Goal: Task Accomplishment & Management: Manage account settings

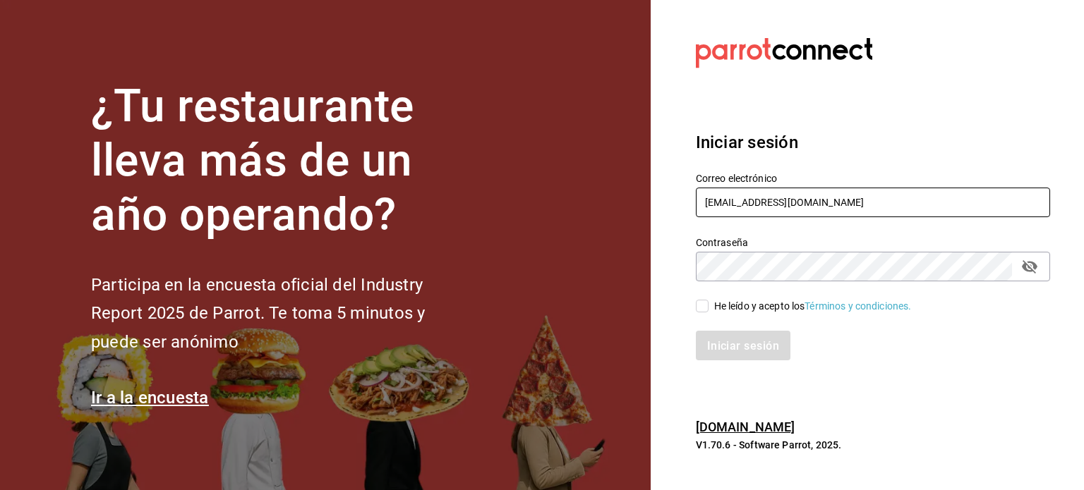
click at [827, 202] on input "lc.ariverar@gmail.com" at bounding box center [873, 203] width 354 height 30
type input "l"
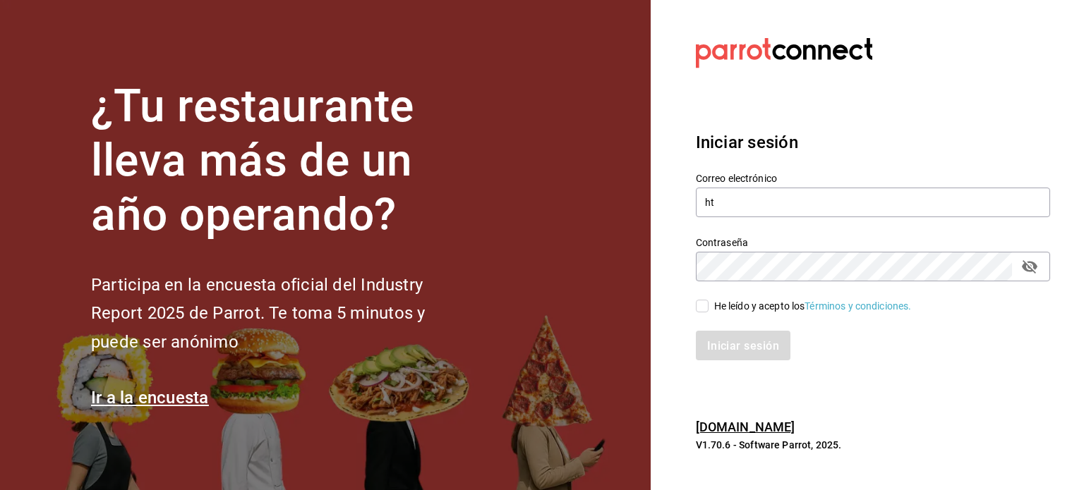
click at [824, 243] on label "Contraseña" at bounding box center [873, 243] width 354 height 10
click at [811, 205] on input "ht" at bounding box center [873, 203] width 354 height 30
type input "htjdelnoroeste@gmail.com"
click at [705, 305] on input "He leído y acepto los Términos y condiciones." at bounding box center [702, 306] width 13 height 13
checkbox input "true"
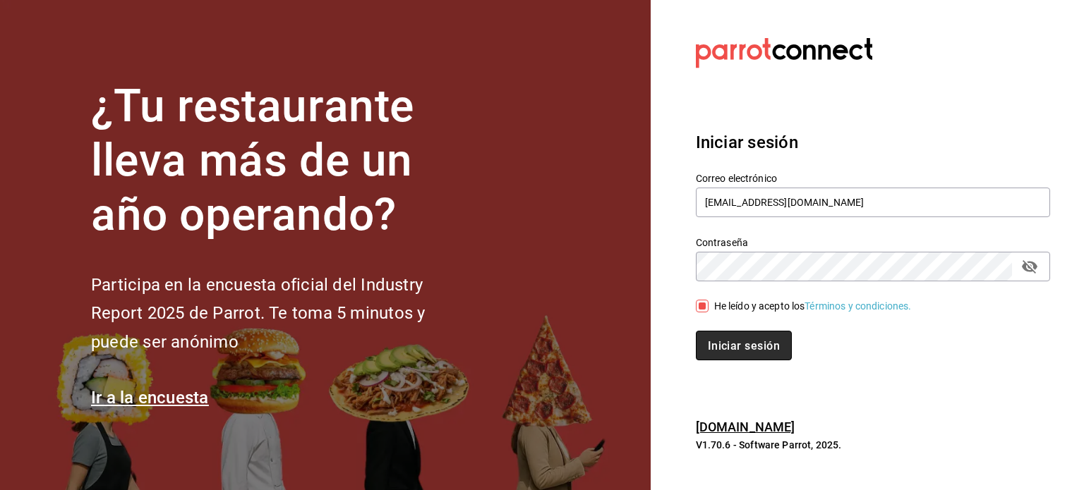
click at [739, 339] on font "Iniciar sesión" at bounding box center [744, 345] width 72 height 13
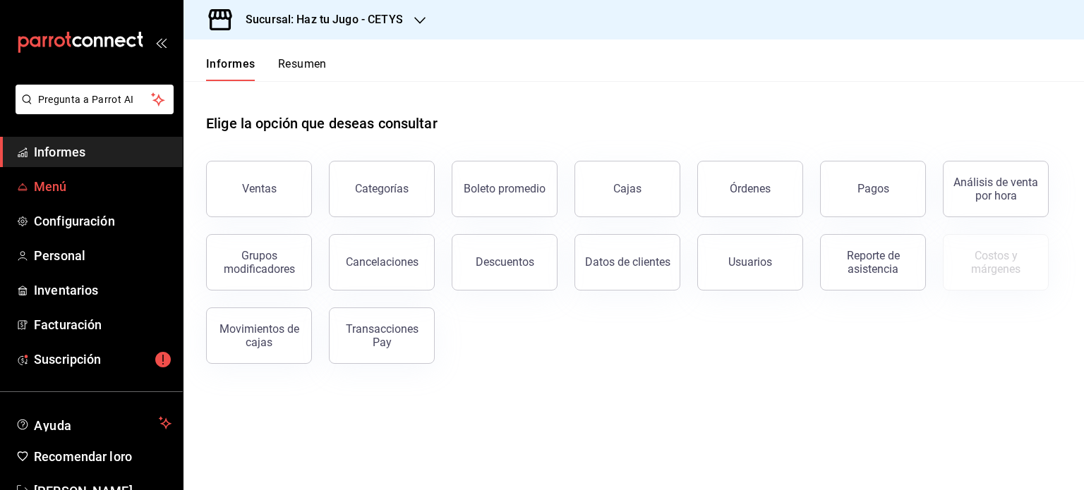
click at [71, 181] on span "Menú" at bounding box center [103, 186] width 138 height 19
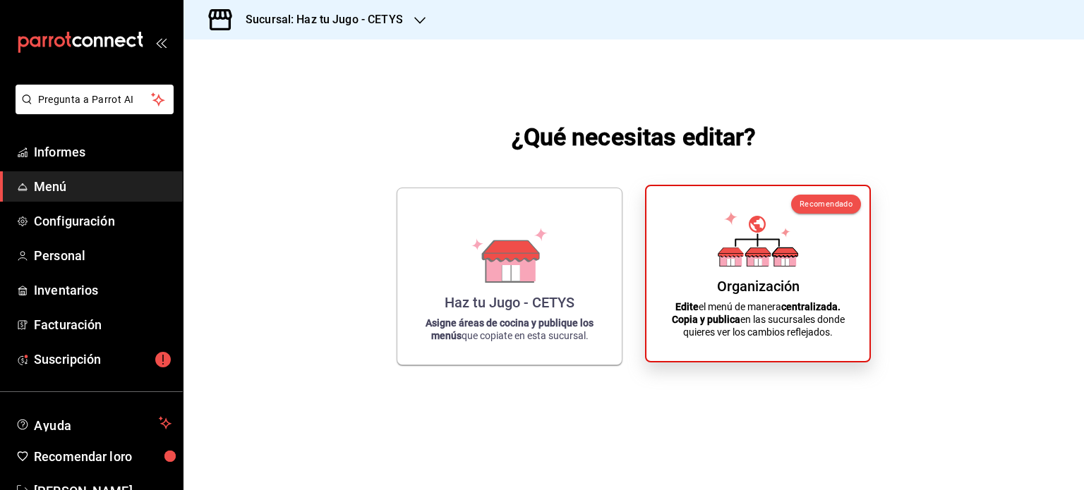
click at [669, 296] on div "Organización Edite el menú de manera centralizada. Copia y publica en las sucur…" at bounding box center [757, 274] width 189 height 152
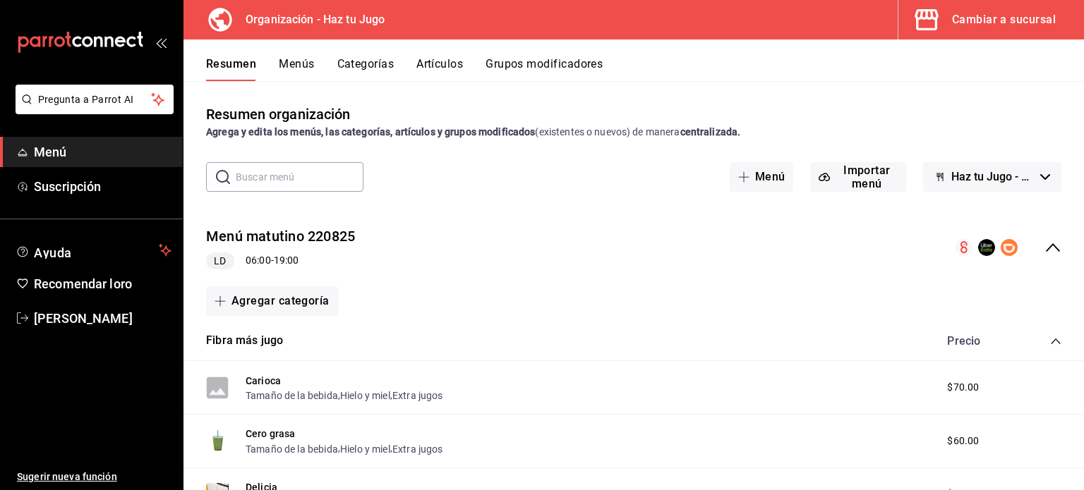
click at [440, 61] on font "Artículos" at bounding box center [439, 63] width 47 height 13
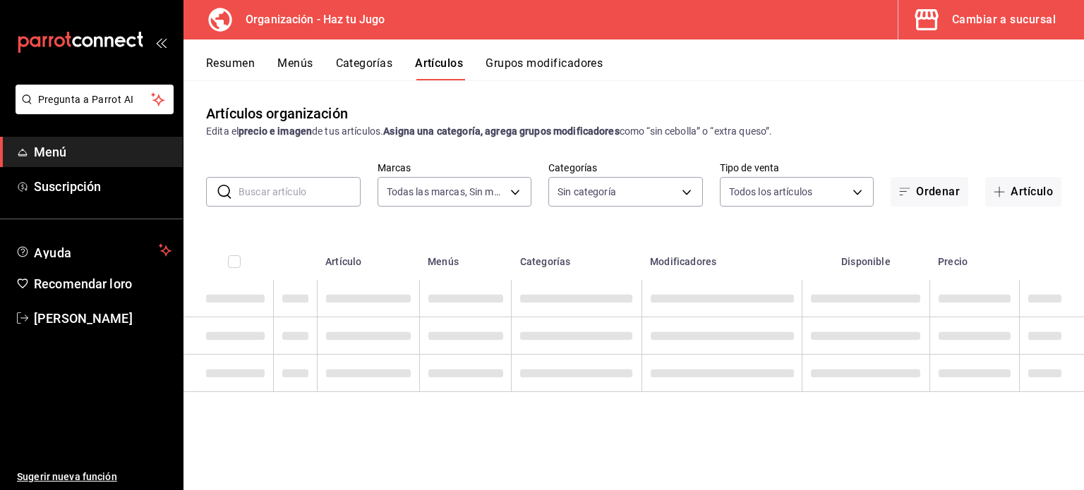
type input "6a6a6d2c-cf23-4088-9f71-267082d6ef5e"
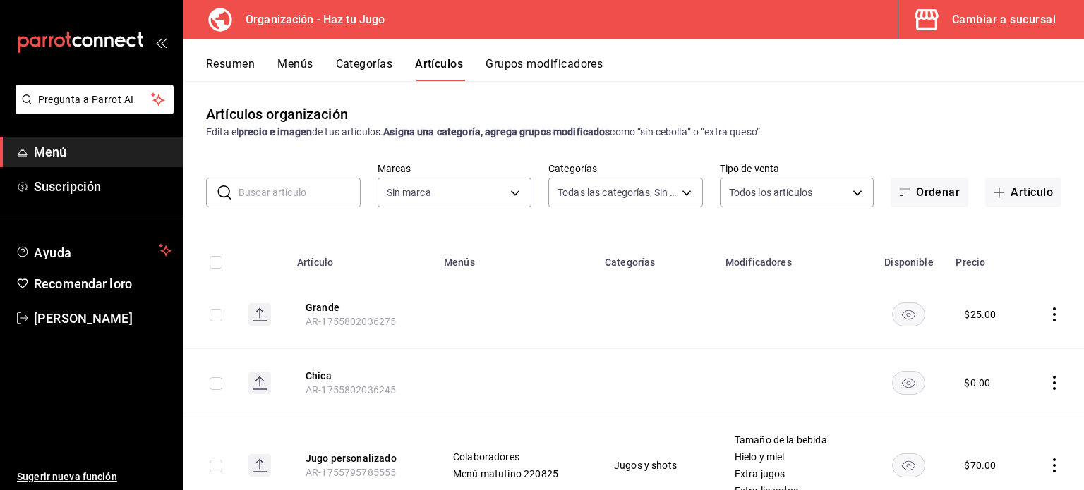
type input "001c27e4-319a-4f56-83db-293b53147510,9de9bbb4-71ba-4db7-8183-90a4bffa0c34,6fcf0…"
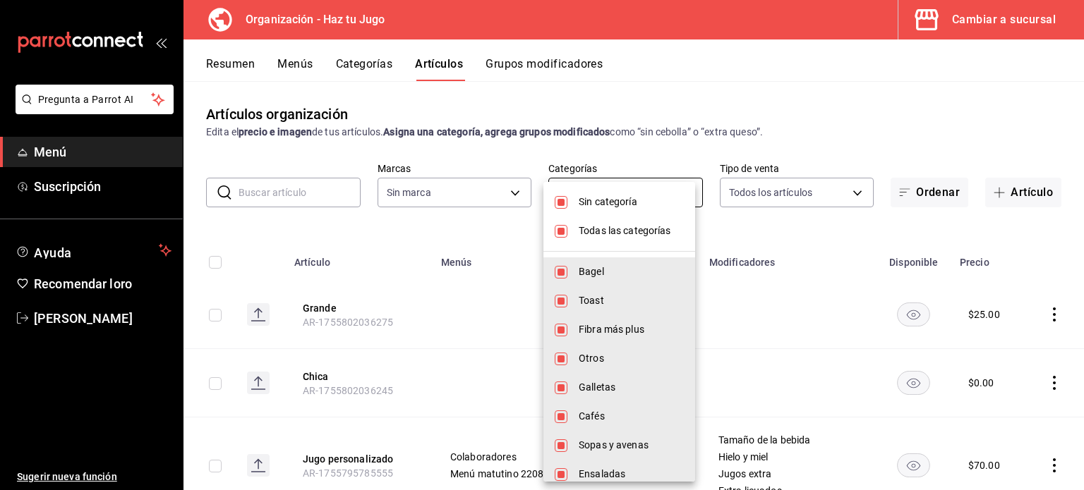
click at [624, 191] on body "Pregunta a Parrot AI Menú Suscripción Ayuda Recomendar loro JESSICA FERNANDA GÓ…" at bounding box center [542, 245] width 1084 height 490
click at [1021, 121] on div at bounding box center [542, 245] width 1084 height 490
drag, startPoint x: 1080, startPoint y: 116, endPoint x: 1080, endPoint y: 126, distance: 10.6
click at [1080, 126] on div at bounding box center [542, 245] width 1084 height 490
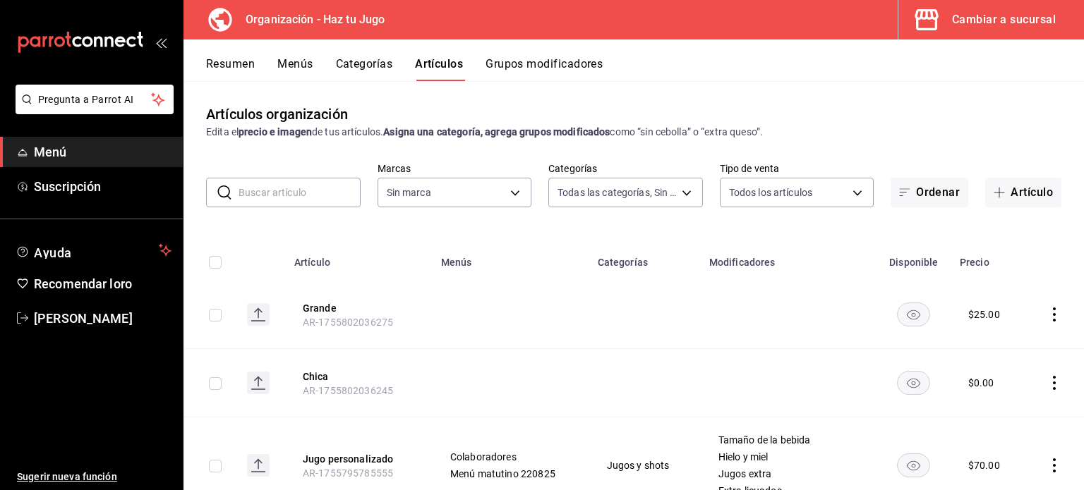
click at [564, 61] on font "Grupos modificadores" at bounding box center [543, 63] width 117 height 13
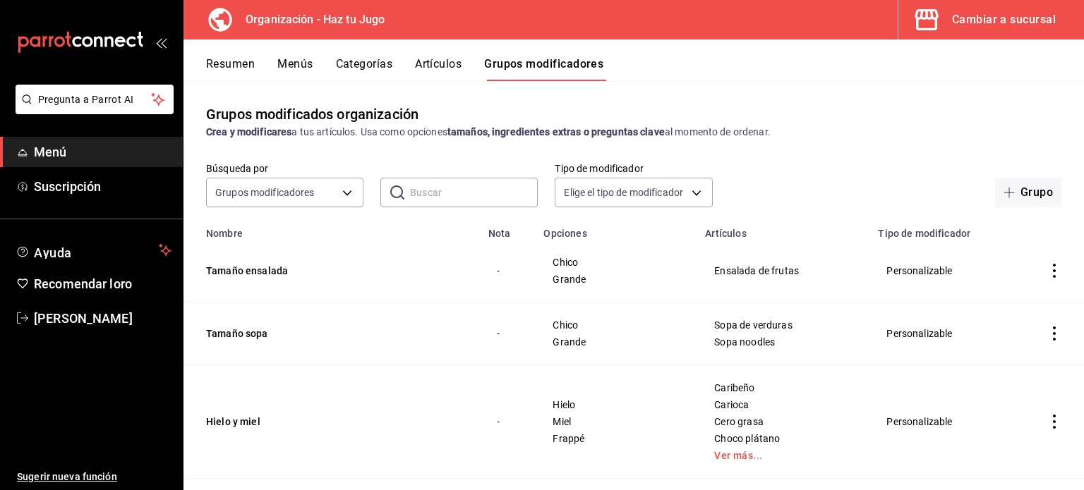
click at [442, 69] on font "Artículos" at bounding box center [438, 63] width 47 height 13
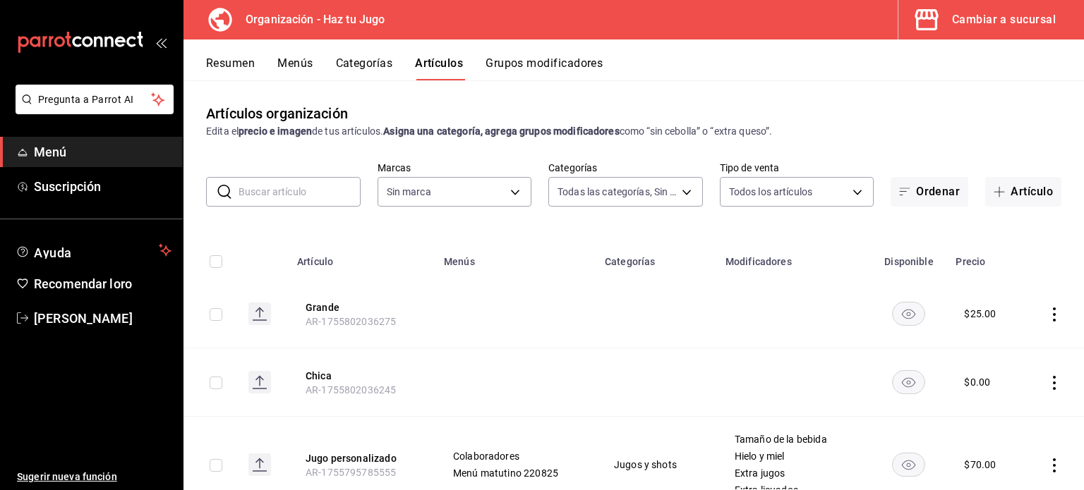
type input "001c27e4-319a-4f56-83db-293b53147510,9de9bbb4-71ba-4db7-8183-90a4bffa0c34,6fcf0…"
type input "6a6a6d2c-cf23-4088-9f71-267082d6ef5e"
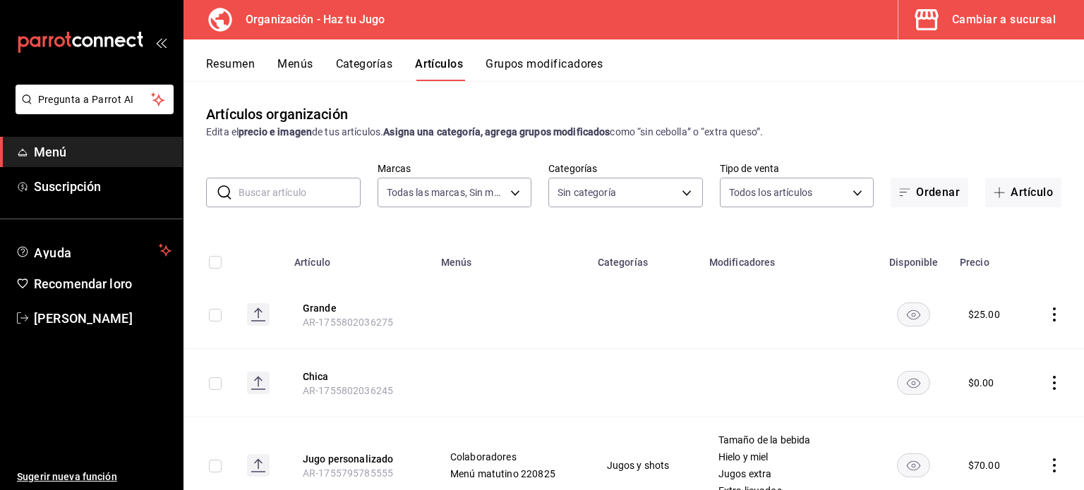
click at [1047, 315] on icon "comportamiento" at bounding box center [1054, 315] width 14 height 14
drag, startPoint x: 1082, startPoint y: 155, endPoint x: 1082, endPoint y: 229, distance: 74.1
click at [1082, 236] on div at bounding box center [542, 245] width 1084 height 490
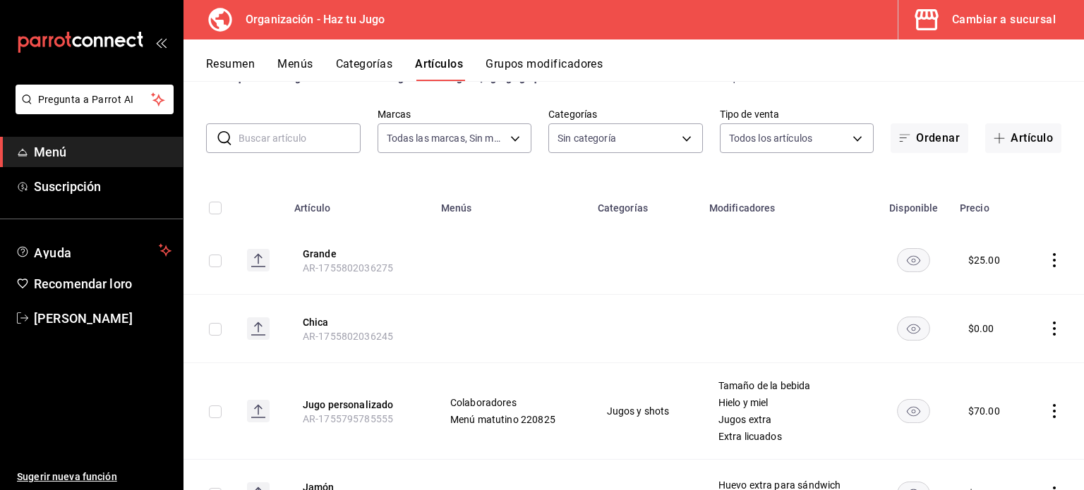
scroll to position [51, 0]
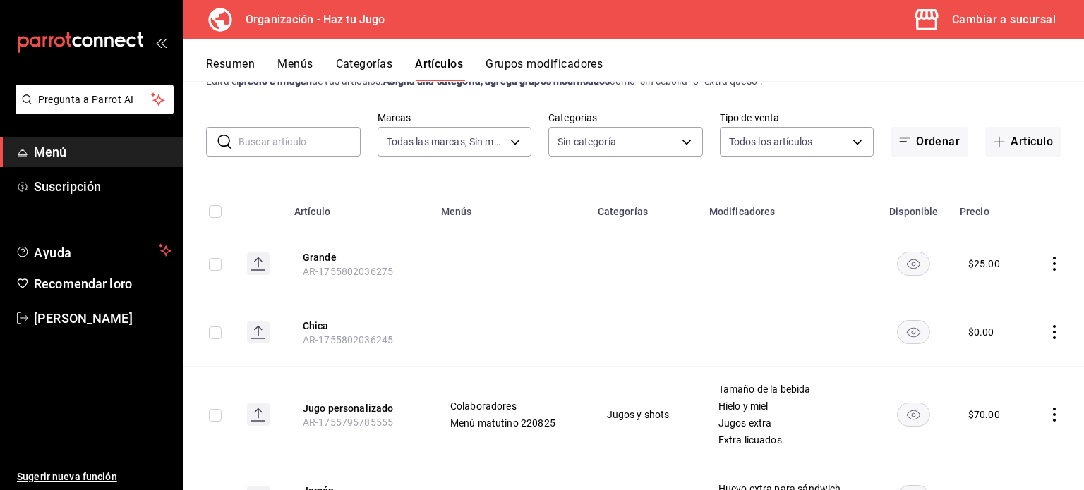
click at [1047, 265] on icon "comportamiento" at bounding box center [1054, 264] width 14 height 14
click at [1003, 293] on font "Editar" at bounding box center [996, 296] width 27 height 11
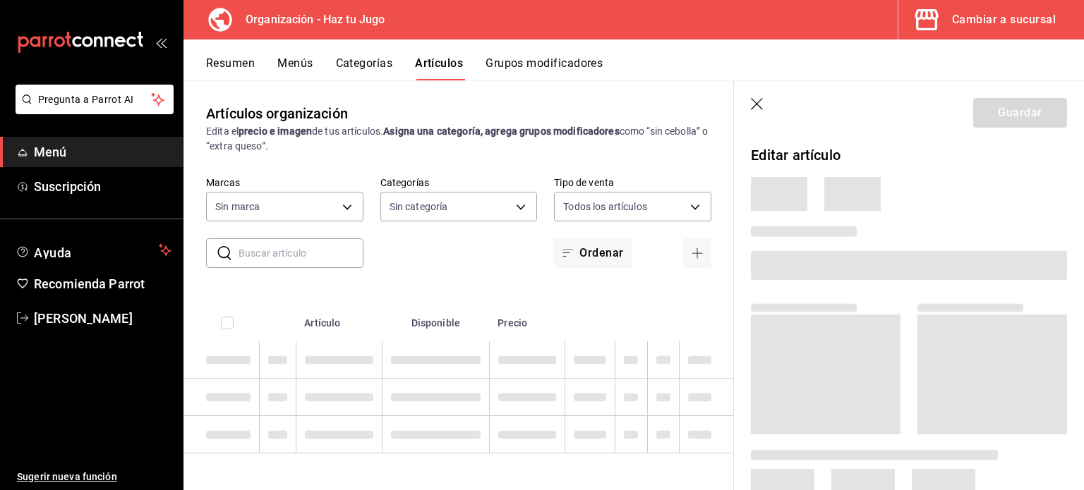
type input "6a6a6d2c-cf23-4088-9f71-267082d6ef5e"
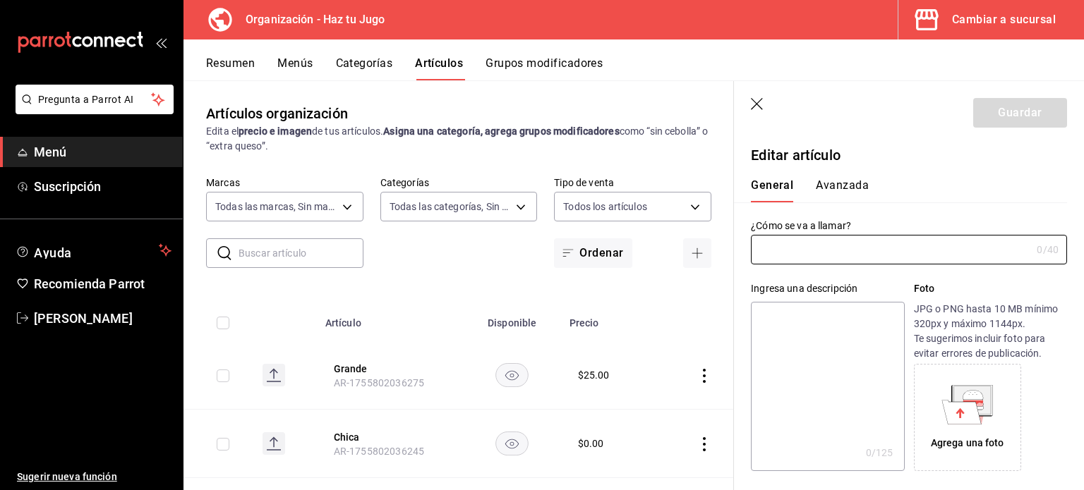
type input "001c27e4-319a-4f56-83db-293b53147510,9de9bbb4-71ba-4db7-8183-90a4bffa0c34,6fcf0…"
type input "Grande"
type input "AR-1755802036275"
type input "$25.00"
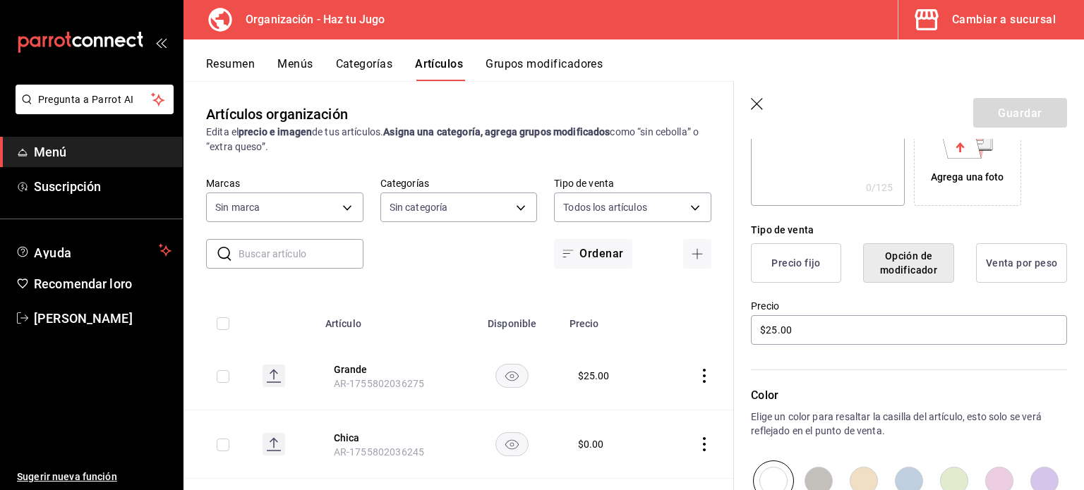
scroll to position [263, 0]
click at [1024, 272] on font "Venta por peso" at bounding box center [1021, 265] width 72 height 11
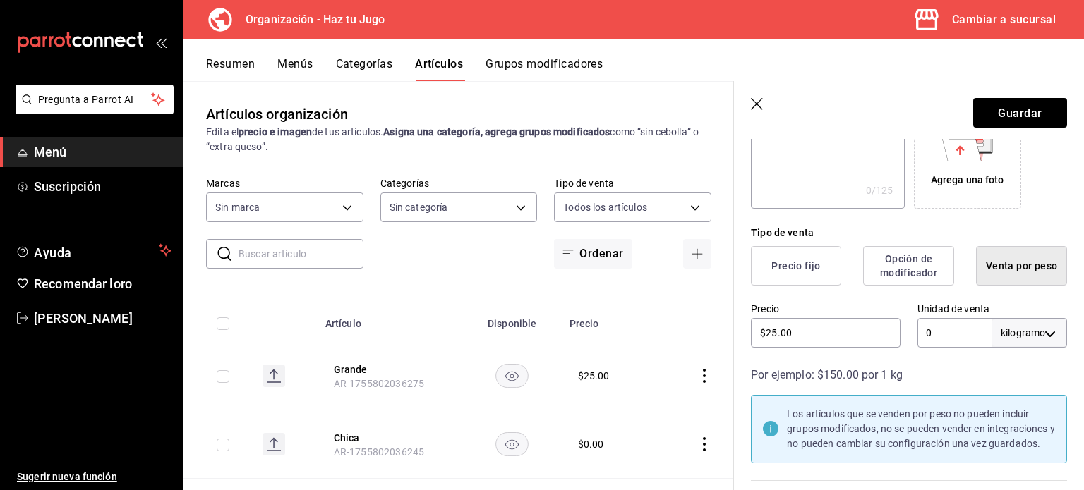
click at [935, 279] on font "Opción de modificador" at bounding box center [908, 266] width 74 height 28
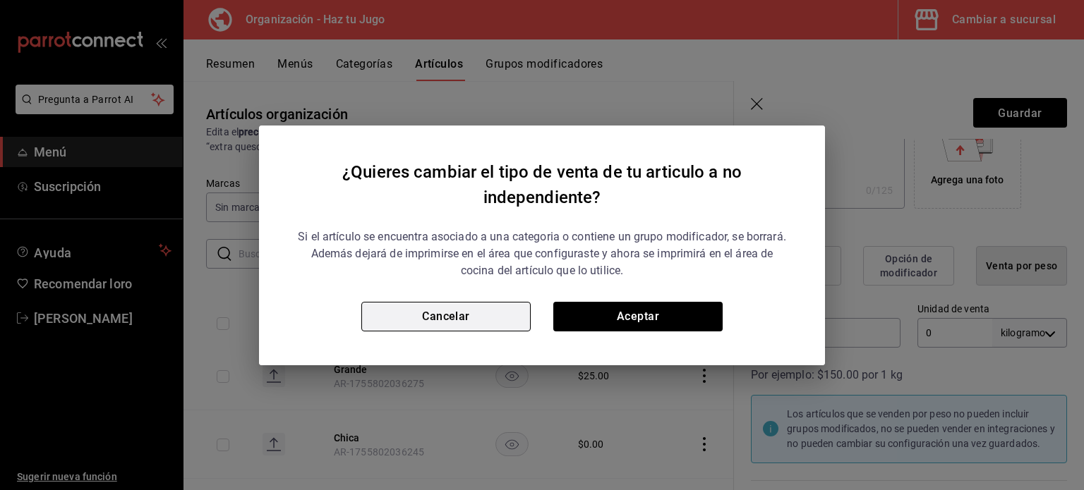
click at [483, 313] on button "Cancelar" at bounding box center [445, 317] width 169 height 30
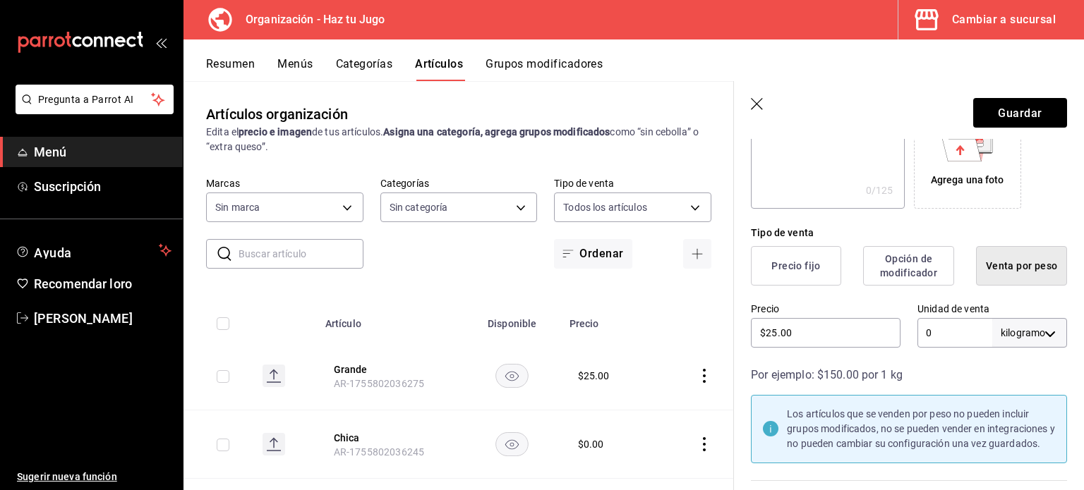
click at [806, 272] on font "Precio fijo" at bounding box center [795, 265] width 49 height 11
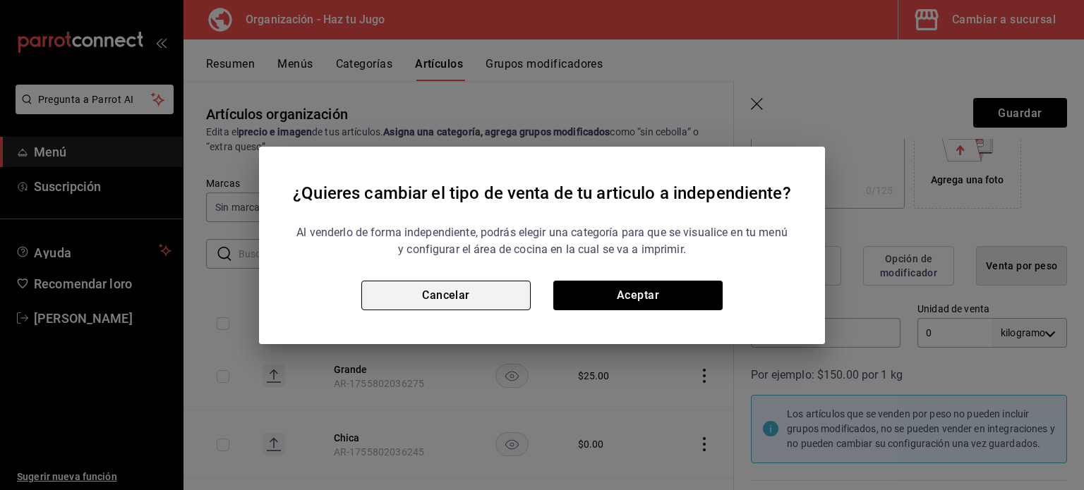
click at [466, 299] on button "Cancelar" at bounding box center [445, 296] width 169 height 30
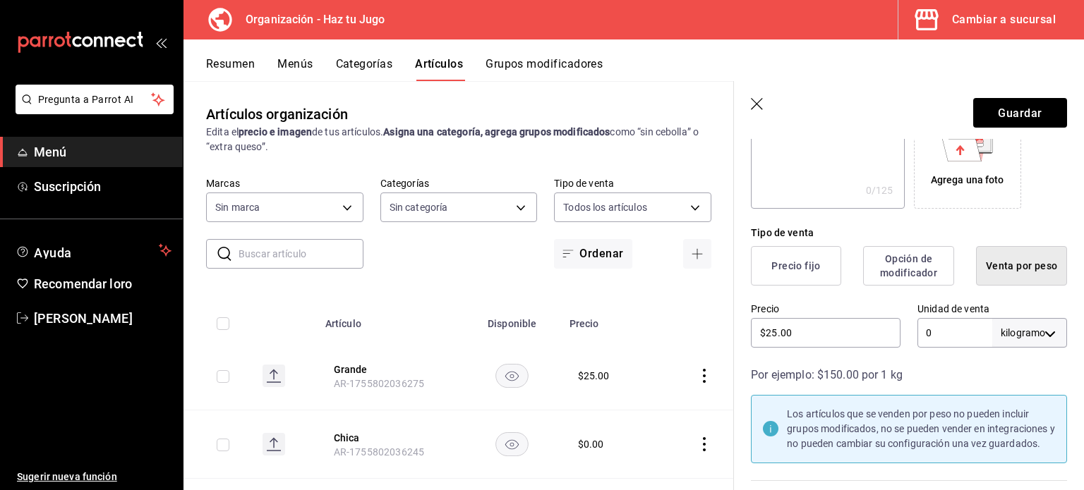
click at [466, 299] on th "Disponible" at bounding box center [511, 319] width 97 height 45
click at [759, 104] on icon "button" at bounding box center [758, 105] width 14 height 14
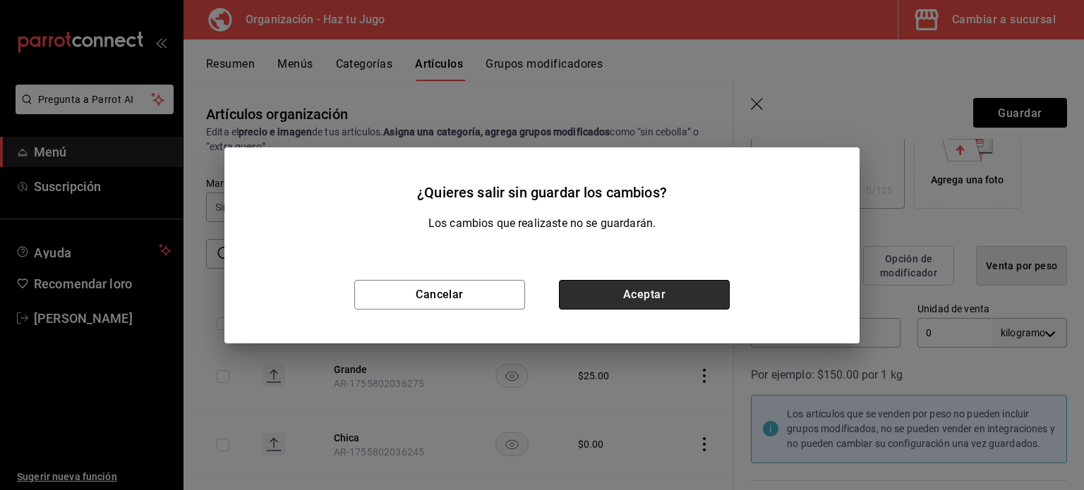
click at [606, 289] on button "Aceptar" at bounding box center [644, 295] width 171 height 30
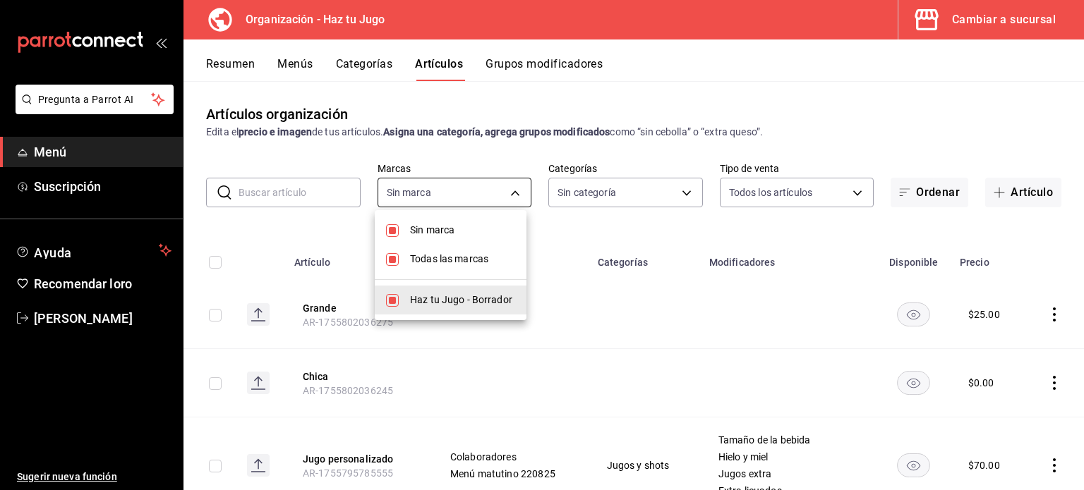
click at [508, 203] on body "Pregunta a Parrot AI Menú Suscripción Ayuda Recomendar loro JESSICA FERNANDA GÓ…" at bounding box center [542, 245] width 1084 height 490
click at [508, 203] on div at bounding box center [542, 245] width 1084 height 490
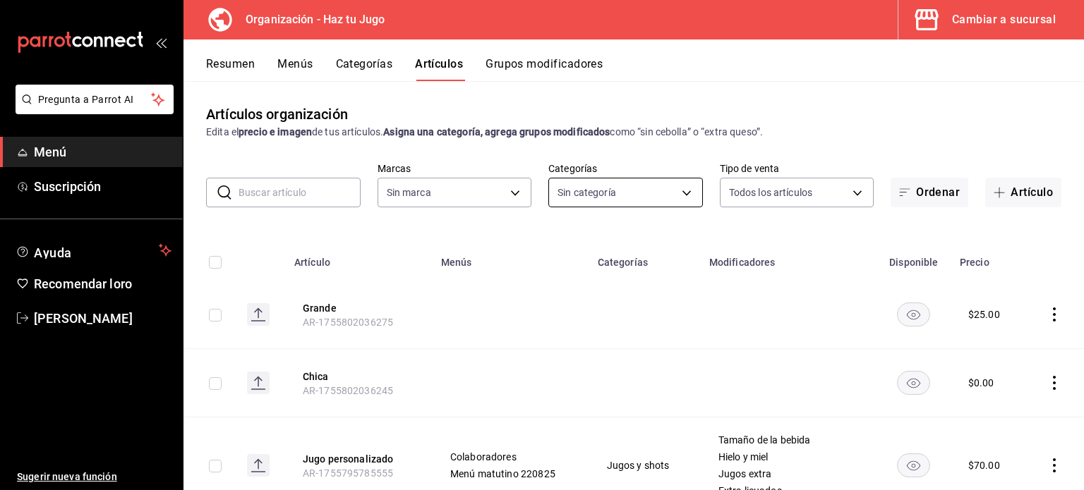
click at [618, 187] on body "Pregunta a Parrot AI Menú Suscripción Ayuda Recomendar [PERSON_NAME] [PERSON_NA…" at bounding box center [542, 245] width 1084 height 490
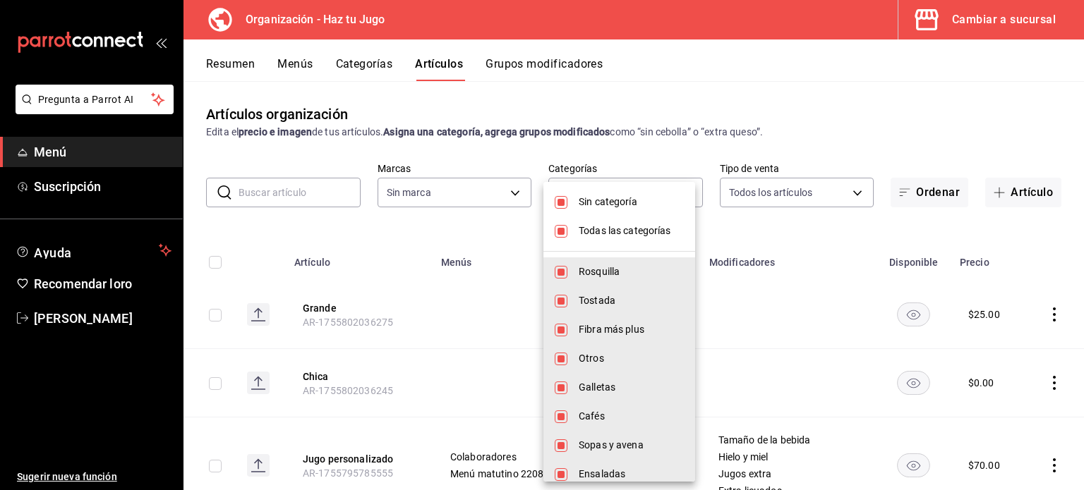
click at [610, 204] on font "Sin categoría" at bounding box center [607, 201] width 59 height 11
checkbox input "false"
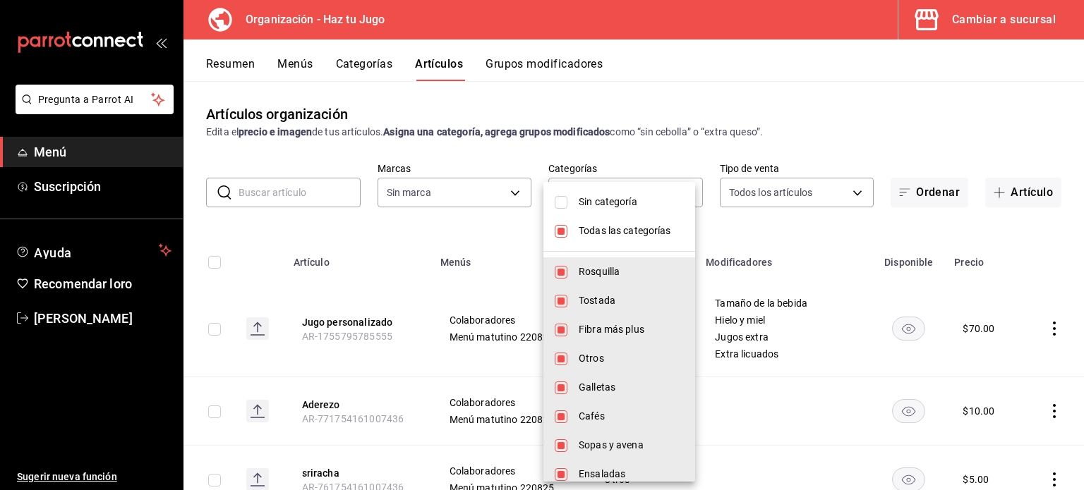
click at [585, 231] on font "Todas las categorías" at bounding box center [624, 230] width 92 height 11
checkbox input "false"
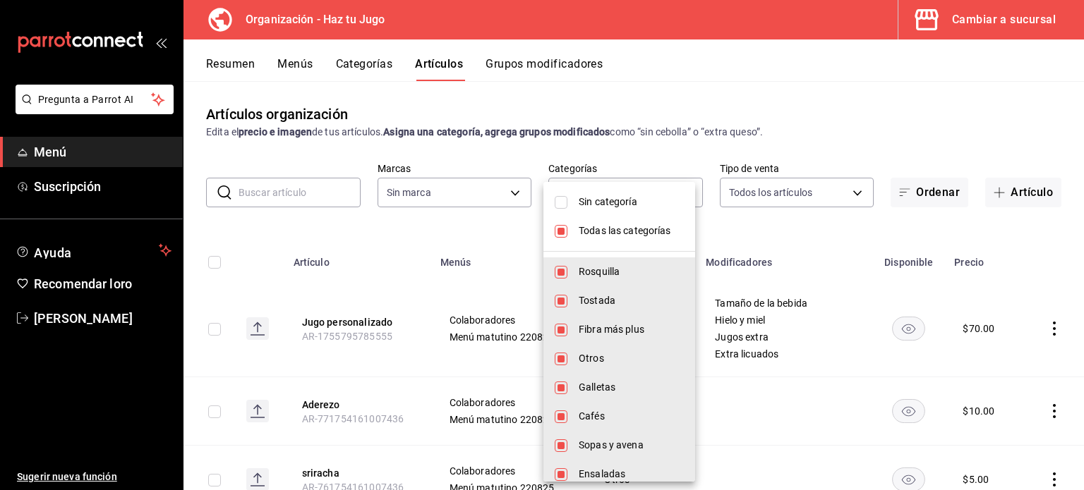
checkbox input "false"
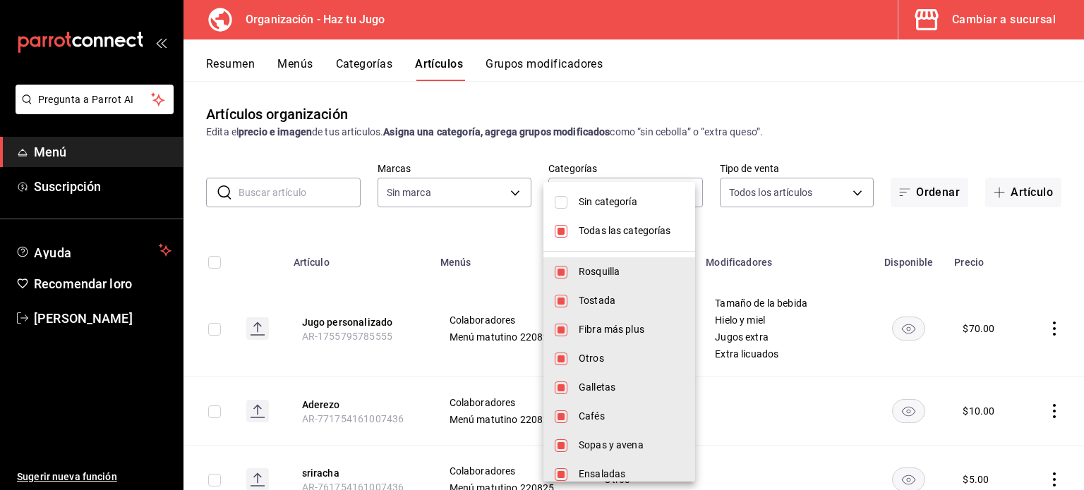
checkbox input "false"
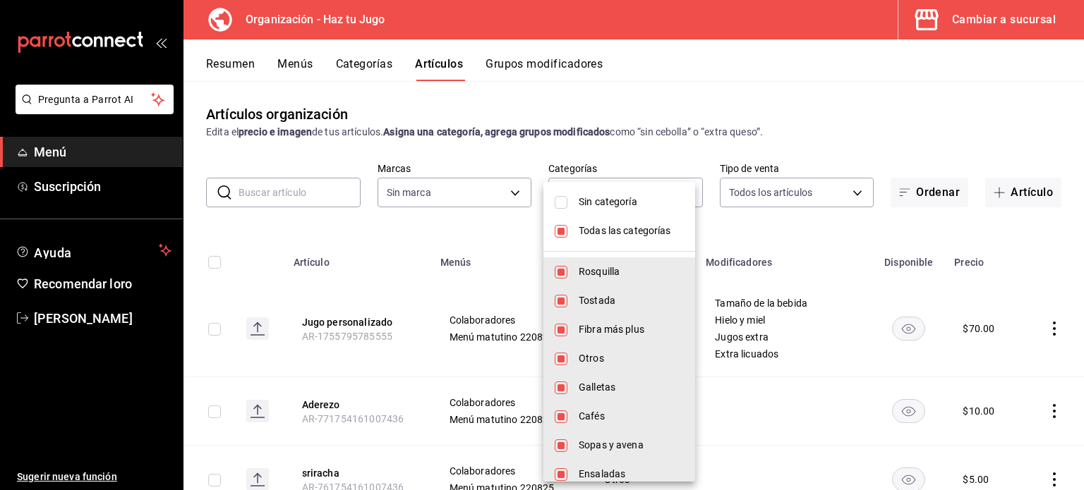
checkbox input "false"
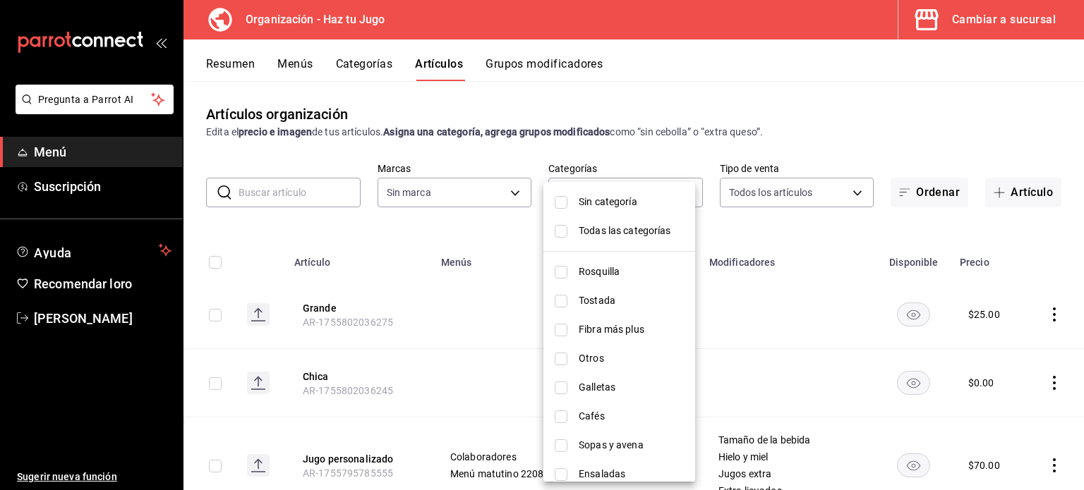
click at [567, 270] on li "Rosquilla" at bounding box center [619, 271] width 152 height 29
type input "001c27e4-319a-4f56-83db-293b53147510"
checkbox input "true"
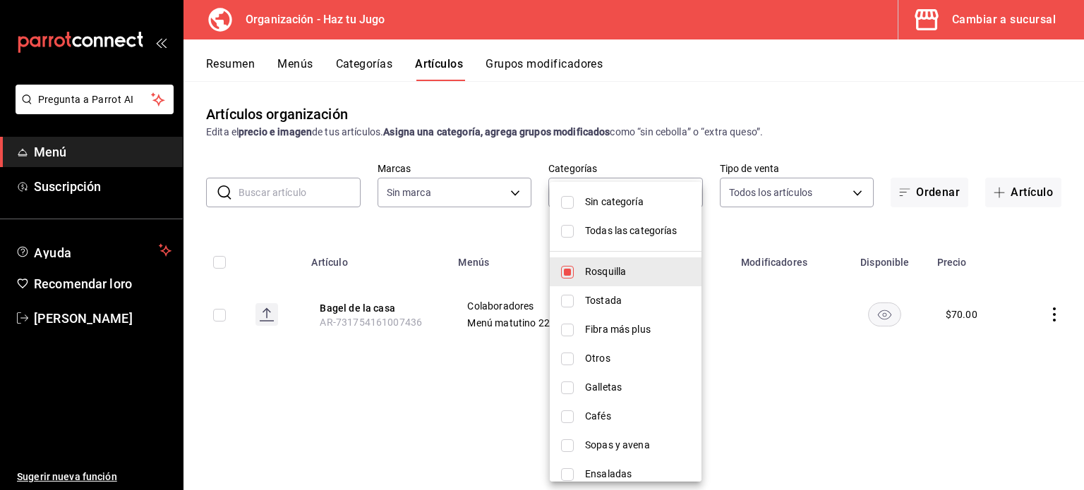
click at [402, 399] on div at bounding box center [542, 245] width 1084 height 490
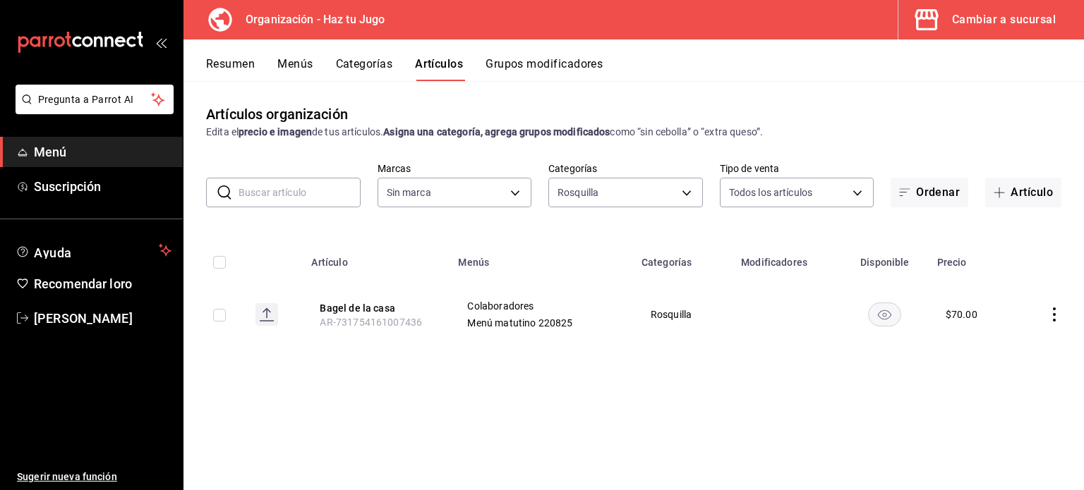
click at [1052, 315] on icon "comportamiento" at bounding box center [1053, 315] width 3 height 14
click at [1012, 346] on font "Editar" at bounding box center [1006, 347] width 27 height 11
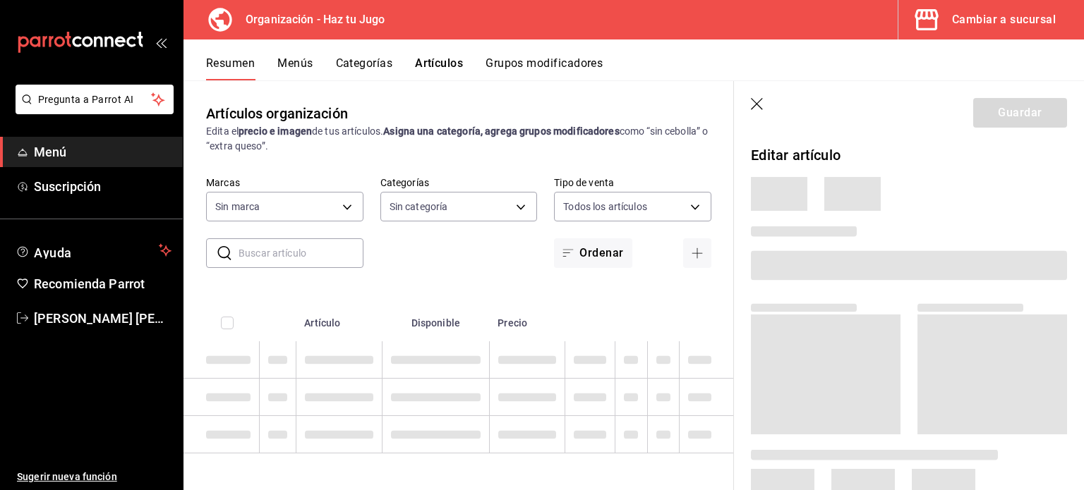
type input "001c27e4-319a-4f56-83db-293b53147510,9de9bbb4-71ba-4db7-8183-90a4bffa0c34,6fcf0…"
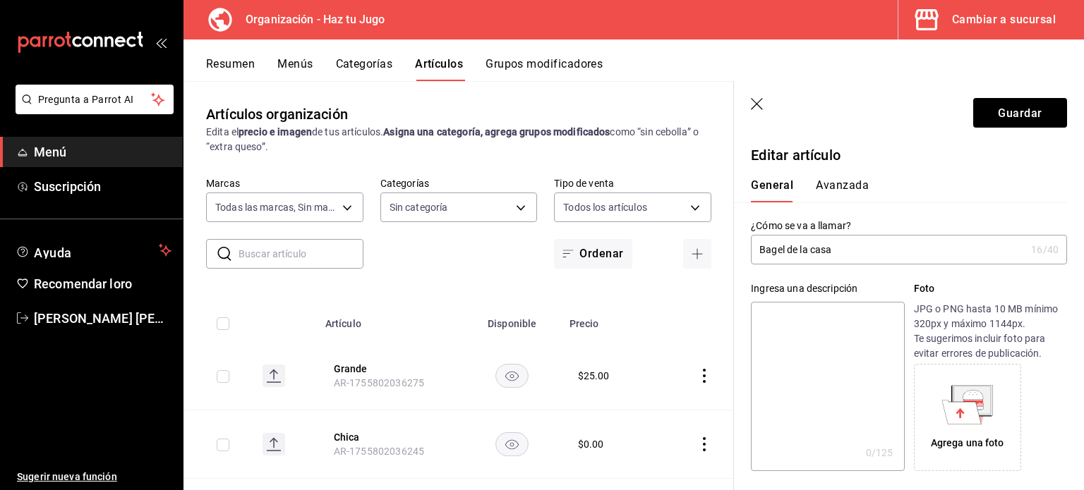
type input "6a6a6d2c-cf23-4088-9f71-267082d6ef5e"
click at [851, 174] on div "General [PERSON_NAME]" at bounding box center [900, 184] width 333 height 37
click at [847, 188] on font "Avanzada" at bounding box center [841, 185] width 53 height 13
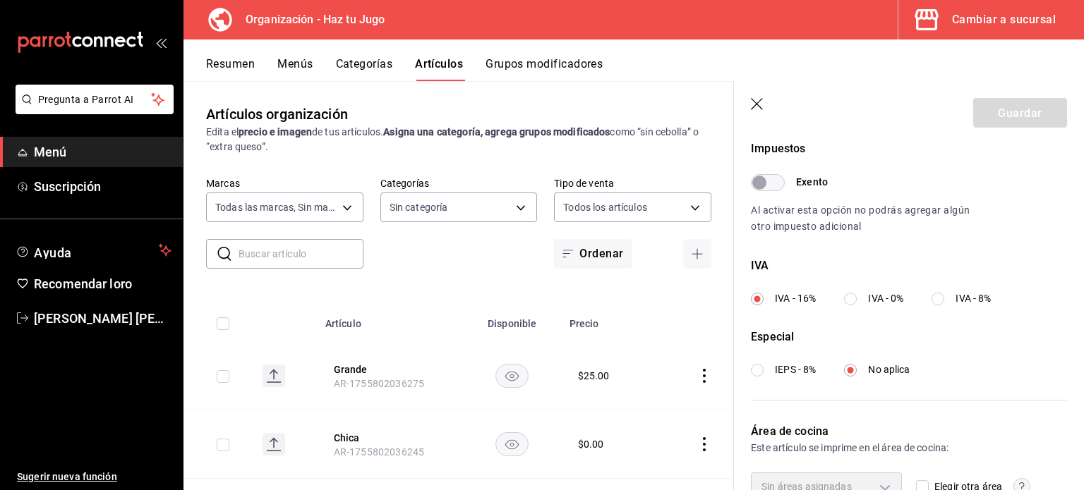
scroll to position [426, 0]
click at [938, 300] on input "IVA - 8%" at bounding box center [937, 301] width 13 height 13
radio input "true"
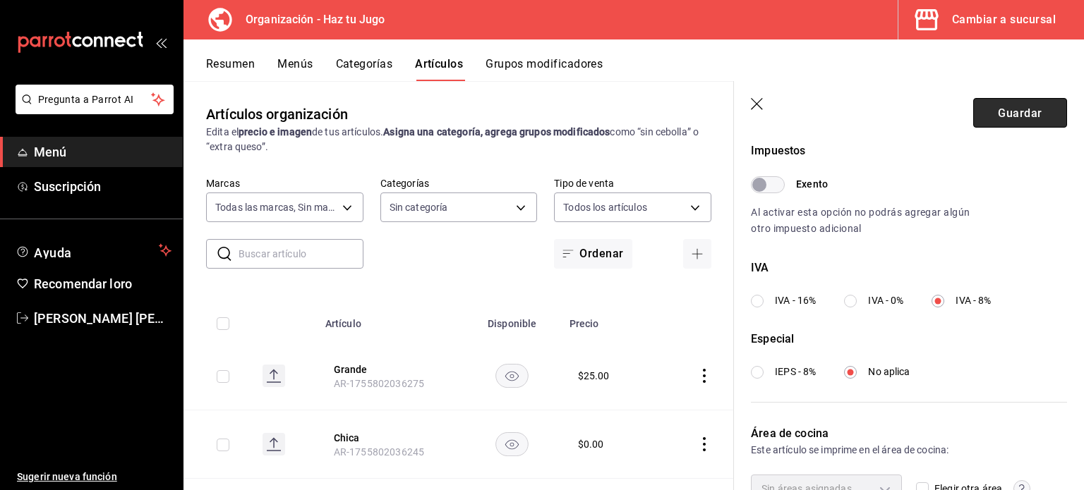
click at [997, 109] on font "Guardar" at bounding box center [1019, 112] width 44 height 13
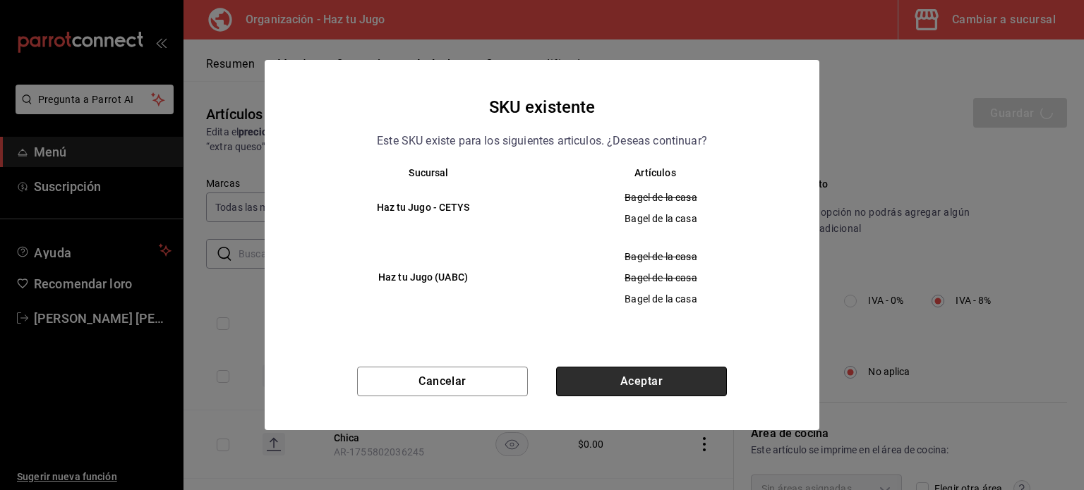
click at [630, 375] on button "Aceptar" at bounding box center [641, 382] width 171 height 30
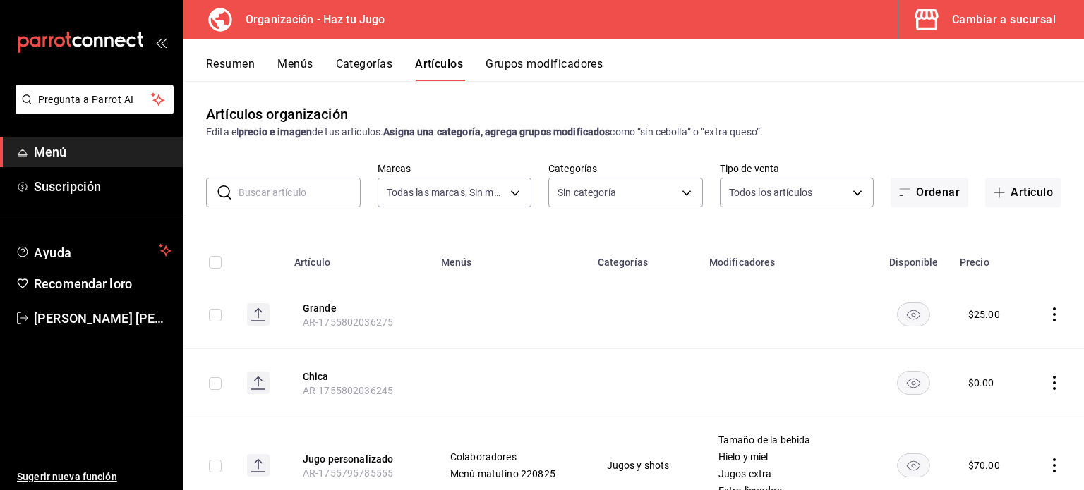
click at [1047, 318] on icon "comportamiento" at bounding box center [1054, 315] width 14 height 14
click at [993, 352] on font "Editar" at bounding box center [996, 347] width 27 height 11
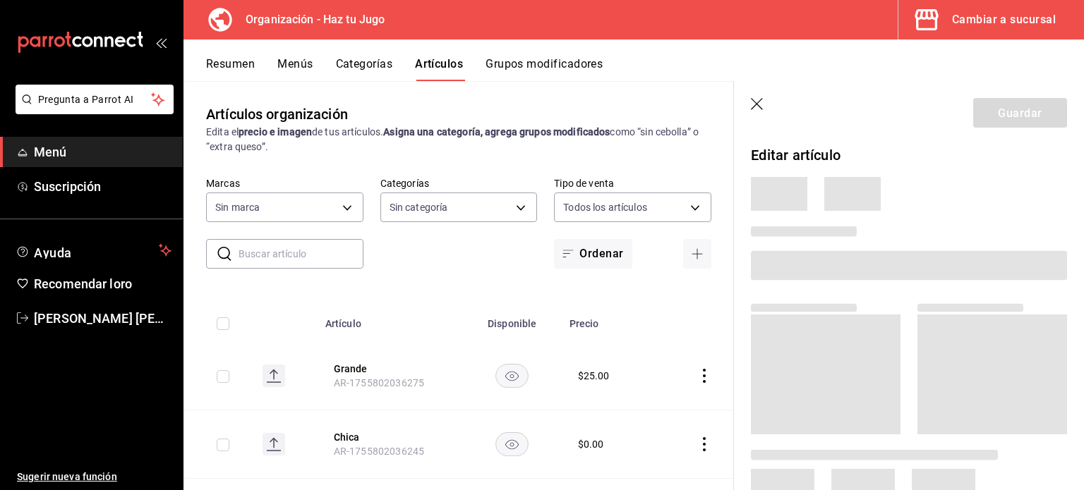
type input "6a6a6d2c-cf23-4088-9f71-267082d6ef5e"
type input "001c27e4-319a-4f56-83db-293b53147510,9de9bbb4-71ba-4db7-8183-90a4bffa0c34,6fcf0…"
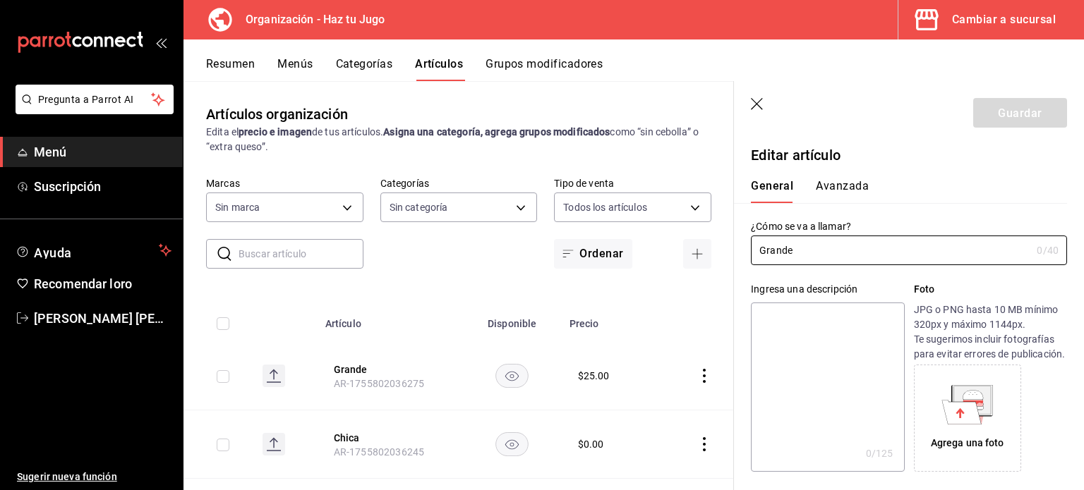
click at [851, 186] on font "Avanzada" at bounding box center [841, 185] width 53 height 13
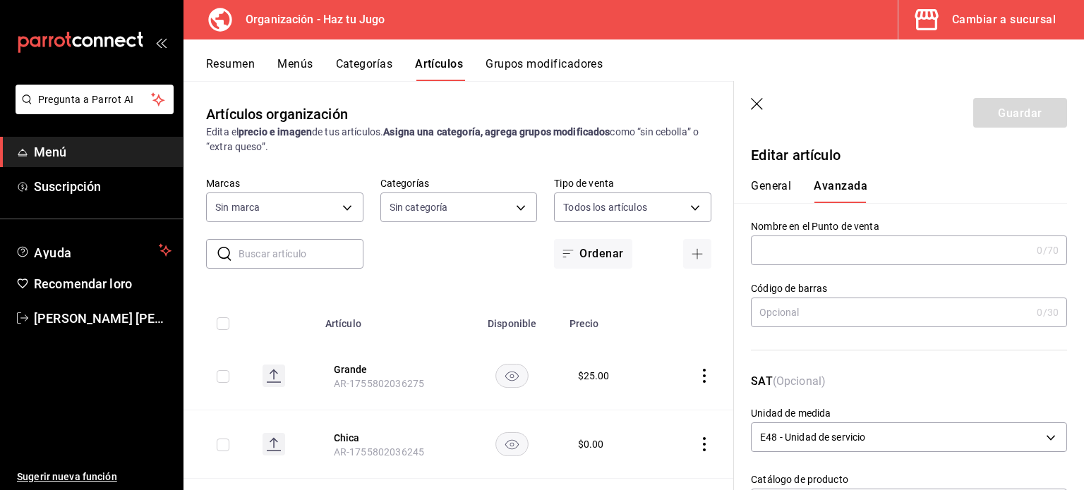
click at [1066, 298] on div "Editar artículo General Avanzada ¿Cómo se va a llamar? Grande 0 /40 ¿Cómo se va…" at bounding box center [909, 345] width 350 height 412
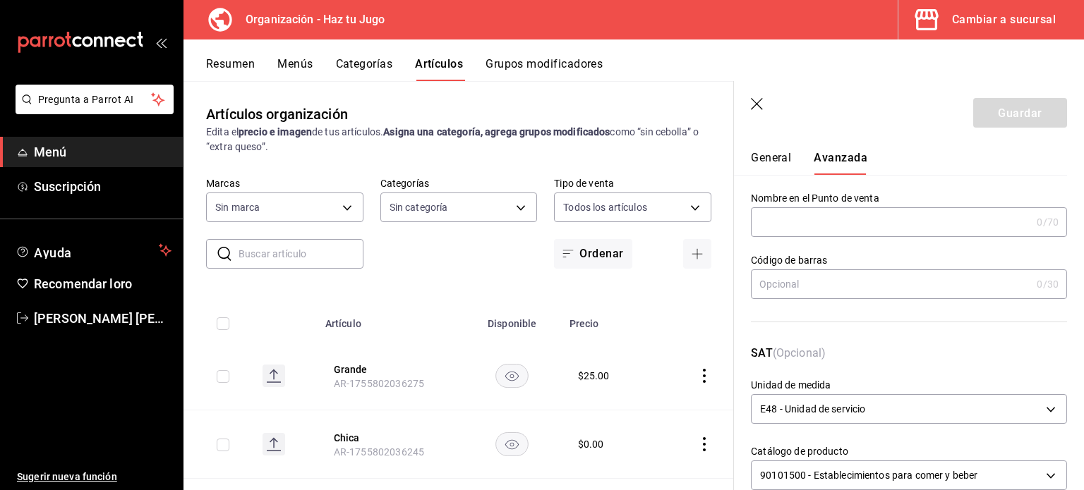
scroll to position [60, 0]
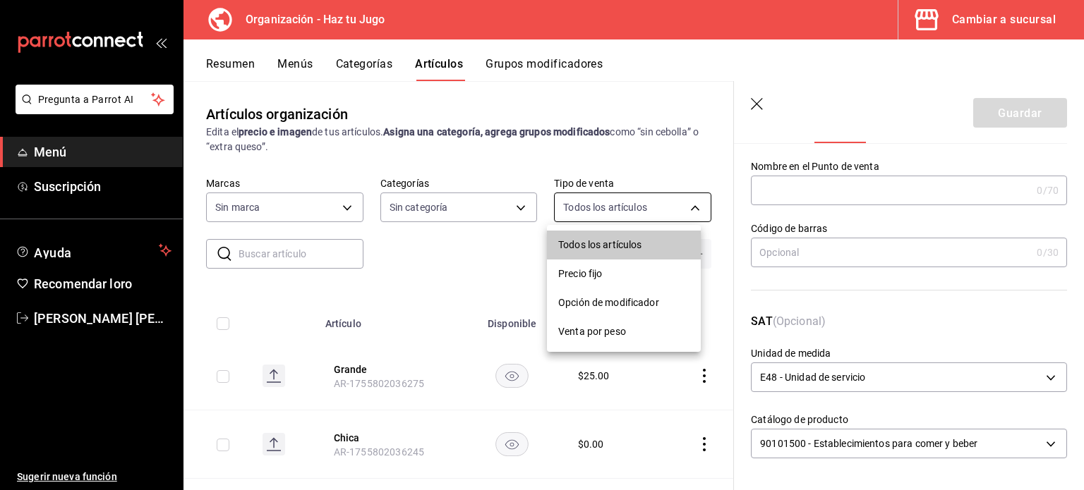
click at [665, 208] on body "Pregunta a Parrot AI Menú Suscripción Ayuda Recomendar loro JESSICA FERNANDA GÓ…" at bounding box center [542, 245] width 1084 height 490
click at [476, 201] on div at bounding box center [542, 245] width 1084 height 490
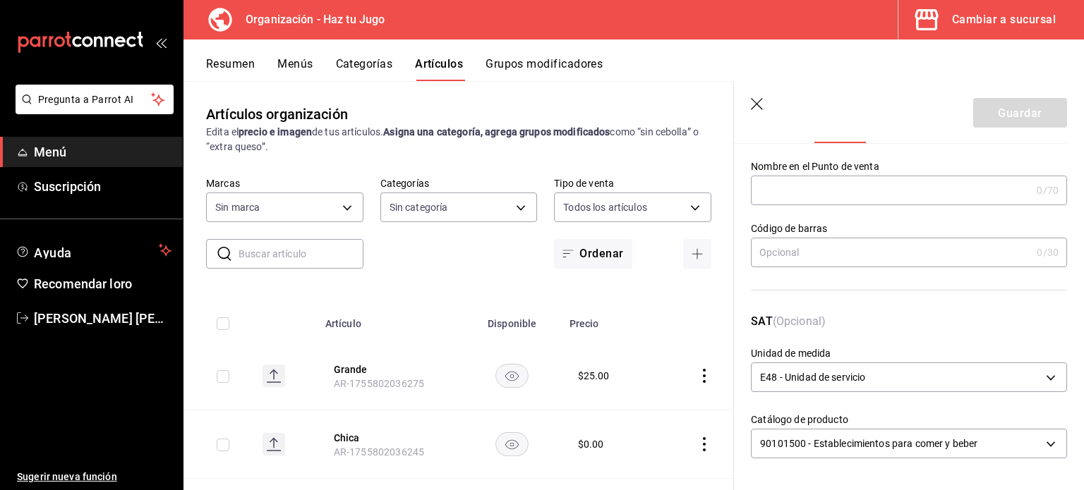
click at [476, 201] on body "Pregunta a Parrot AI Menú Suscripción Ayuda Recomendar loro JESSICA FERNANDA GÓ…" at bounding box center [542, 245] width 1084 height 490
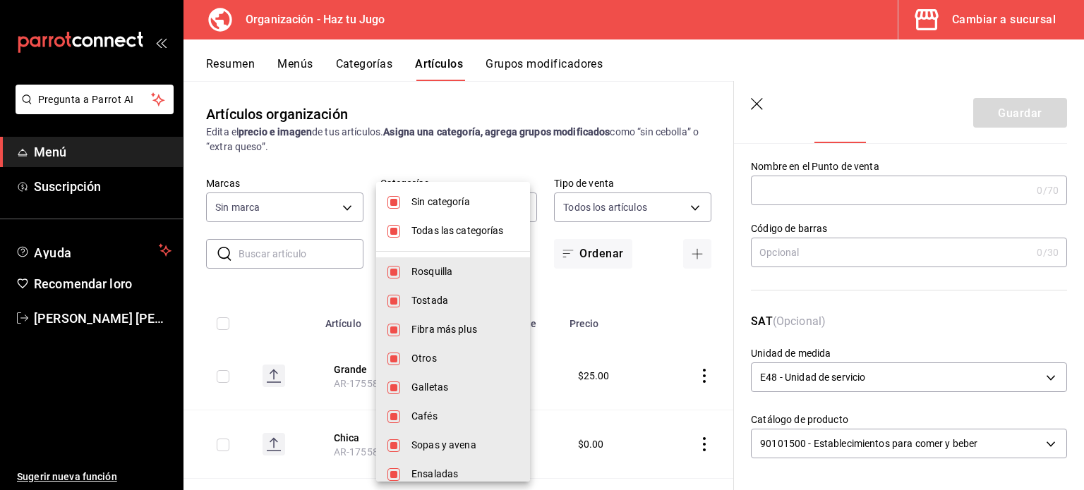
click at [466, 220] on li "Todas las categorías" at bounding box center [453, 231] width 154 height 29
checkbox input "false"
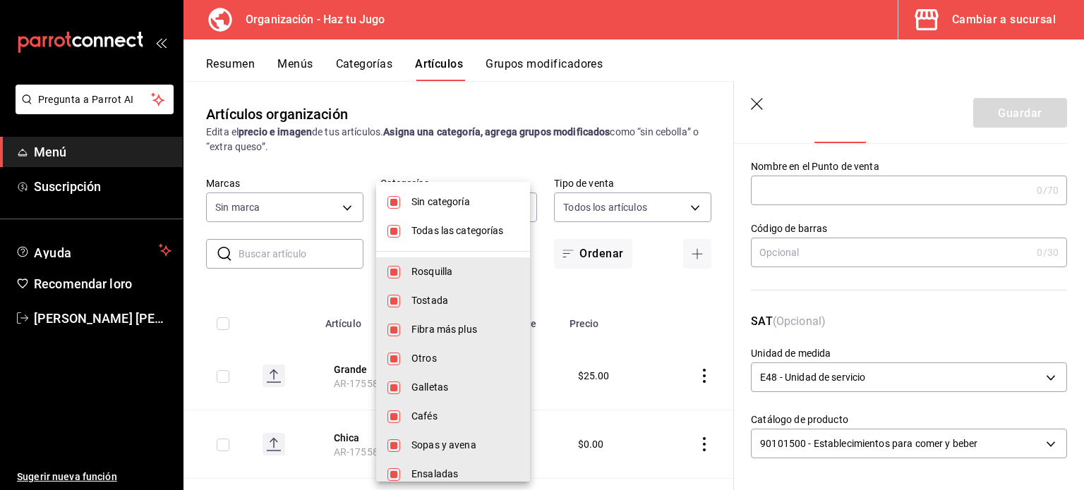
checkbox input "false"
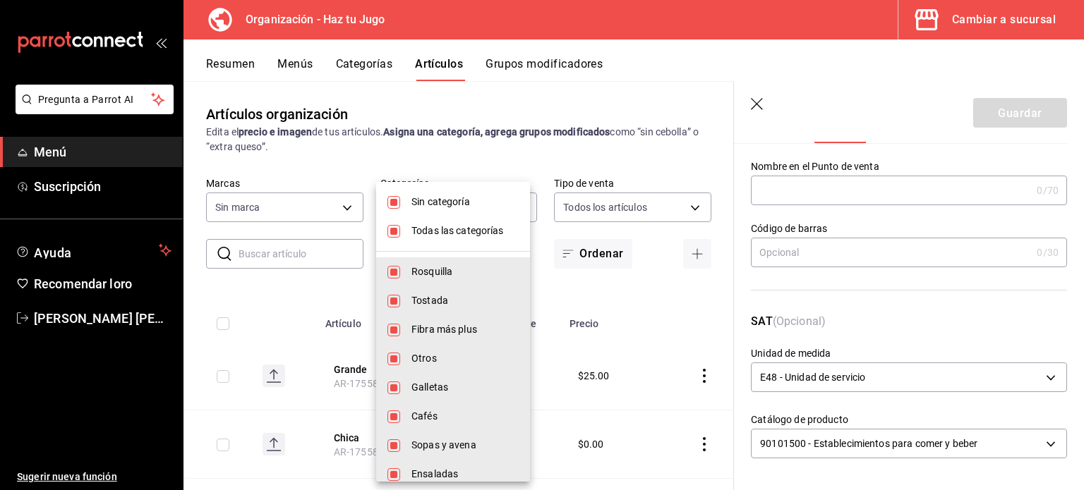
checkbox input "false"
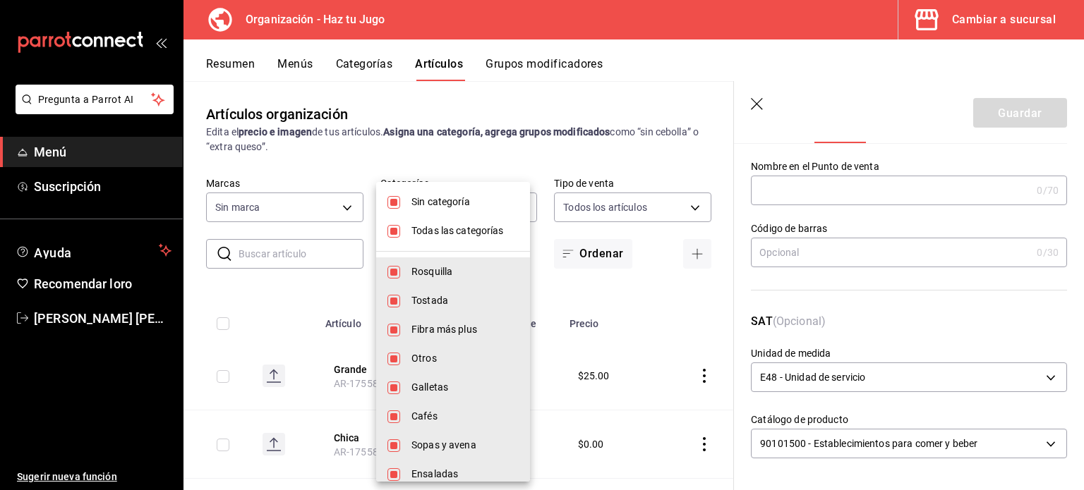
checkbox input "false"
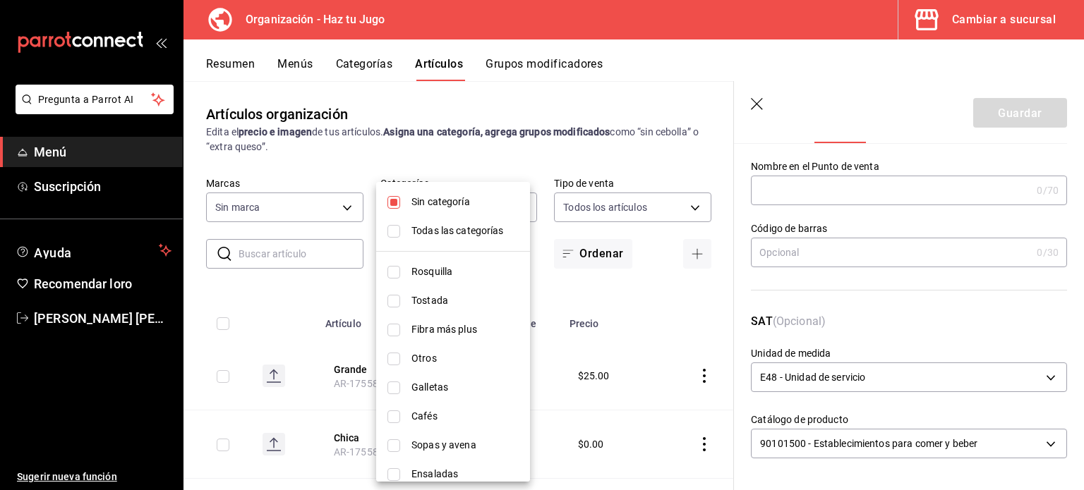
click at [644, 301] on div at bounding box center [542, 245] width 1084 height 490
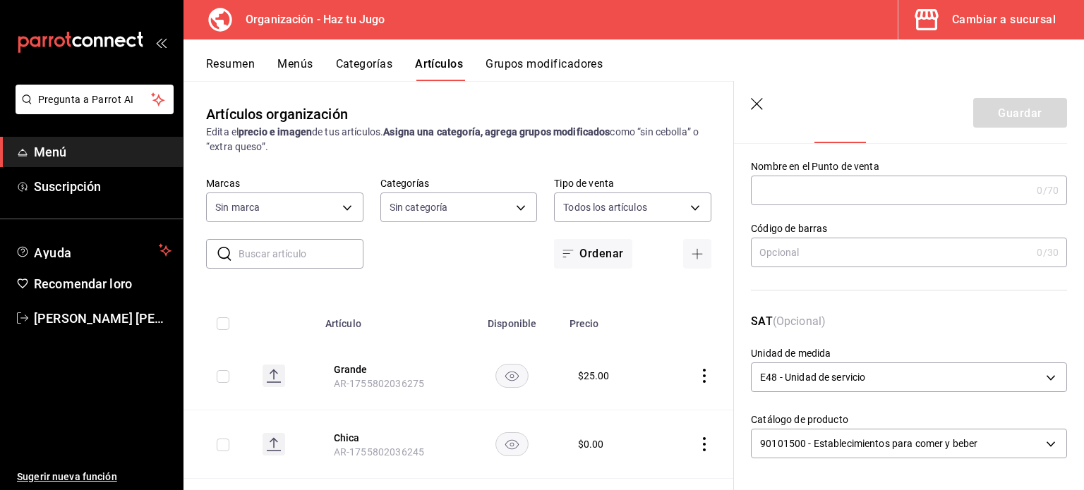
click at [760, 102] on icon "button" at bounding box center [758, 105] width 14 height 14
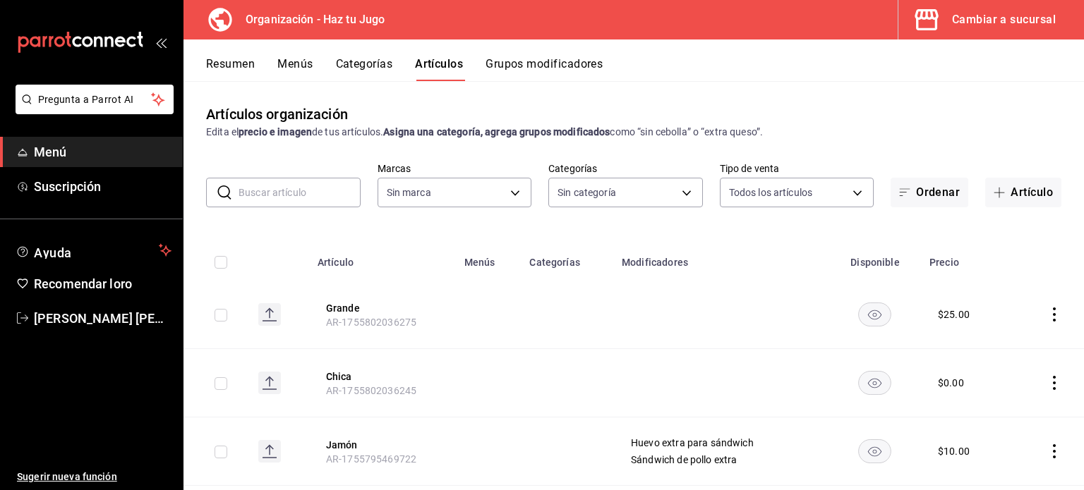
click at [1048, 457] on icon "comportamiento" at bounding box center [1054, 451] width 14 height 14
click at [999, 397] on font "Editar" at bounding box center [996, 394] width 27 height 11
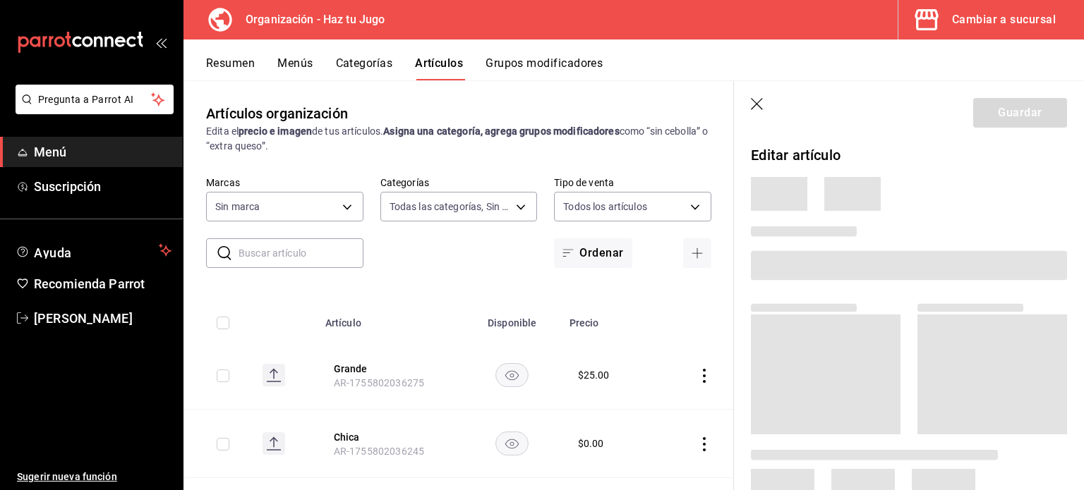
type input "001c27e4-319a-4f56-83db-293b53147510,9de9bbb4-71ba-4db7-8183-90a4bffa0c34,6fcf0…"
type input "6a6a6d2c-cf23-4088-9f71-267082d6ef5e"
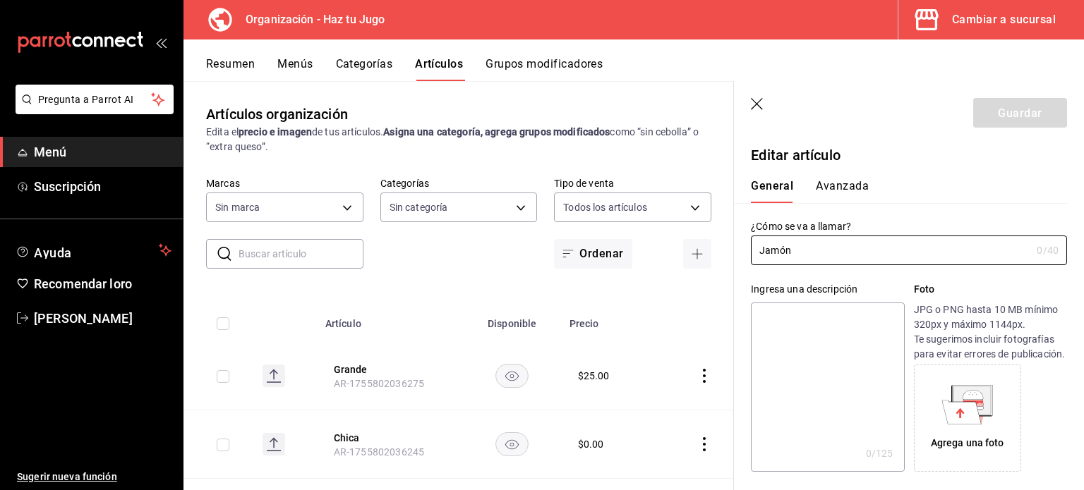
click at [844, 184] on font "Avanzada" at bounding box center [841, 185] width 53 height 13
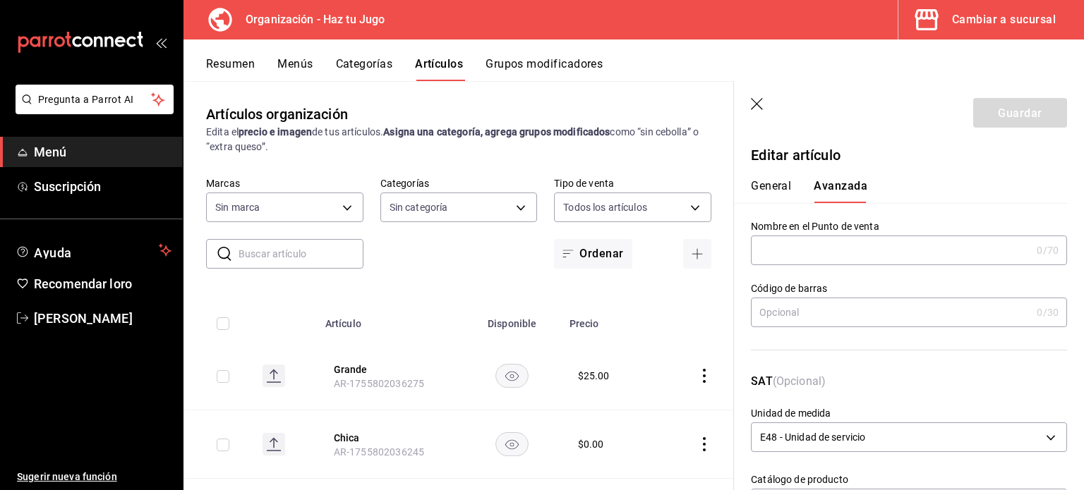
scroll to position [358, 0]
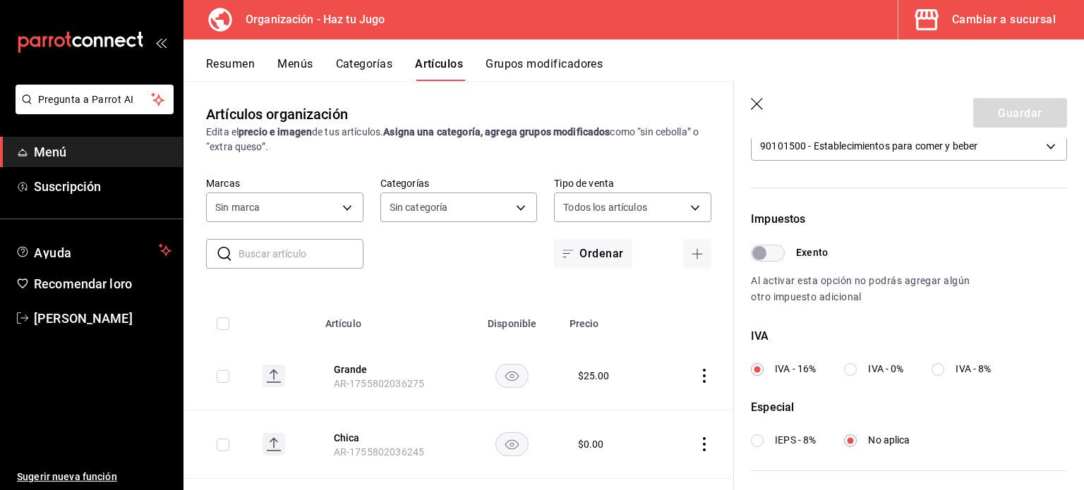
click at [942, 367] on input "IVA - 8%" at bounding box center [937, 369] width 13 height 13
radio input "true"
click at [1005, 106] on button "Guardar" at bounding box center [1020, 113] width 94 height 30
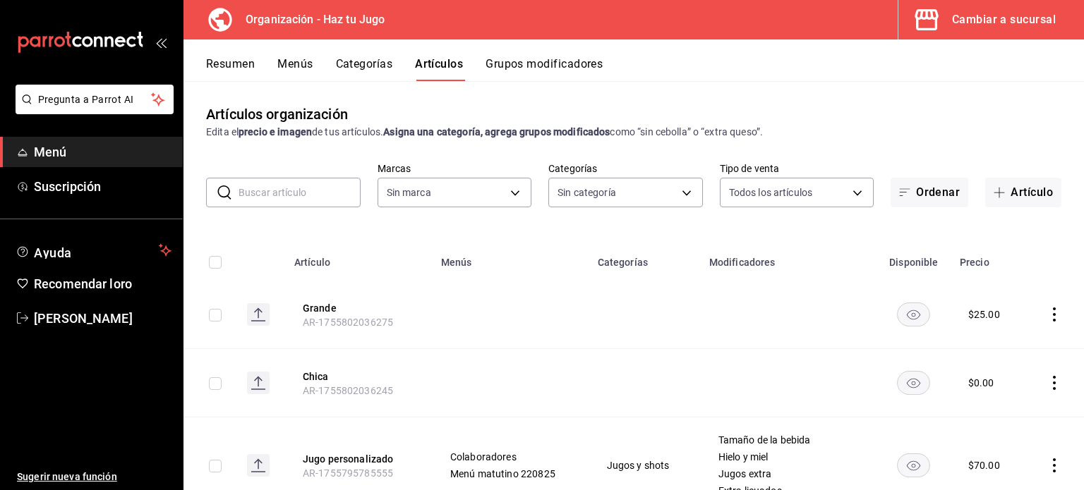
click at [1047, 317] on icon "comportamiento" at bounding box center [1054, 315] width 14 height 14
click at [988, 344] on font "Editar" at bounding box center [996, 347] width 27 height 11
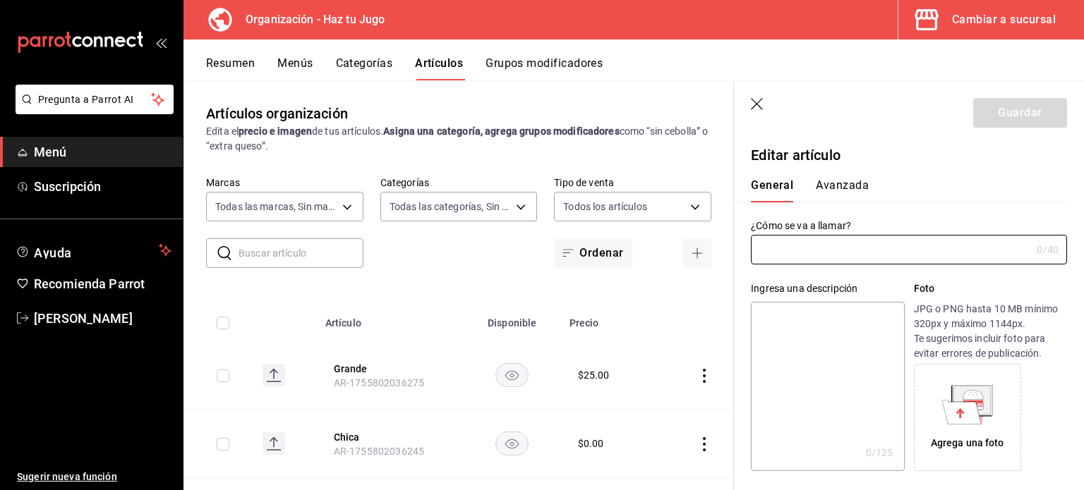
type input "6a6a6d2c-cf23-4088-9f71-267082d6ef5e"
type input "001c27e4-319a-4f56-83db-293b53147510,9de9bbb4-71ba-4db7-8183-90a4bffa0c34,6fcf0…"
type input "Grande"
type input "AR-1755802036275"
type input "$25.00"
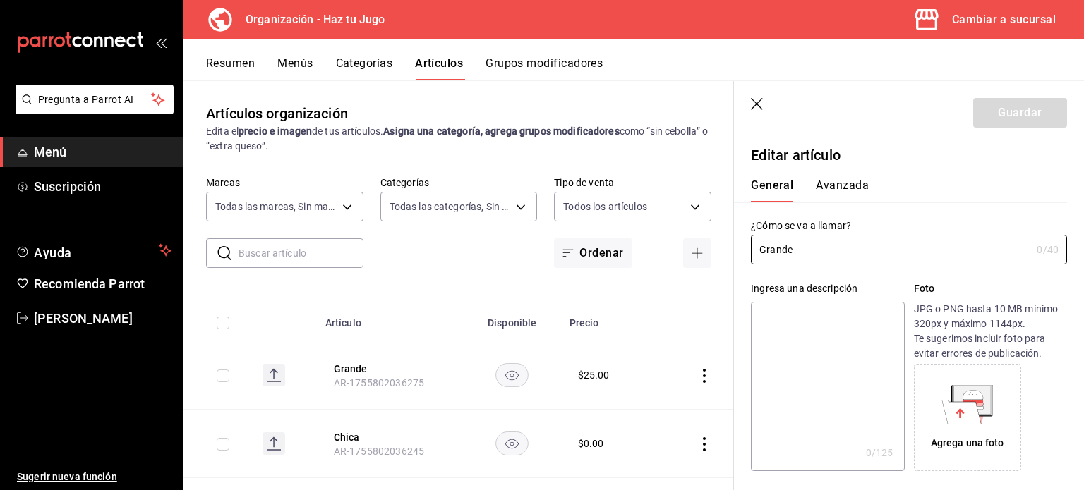
type input "E48"
type input "90101500"
click at [845, 188] on font "Avanzada" at bounding box center [841, 185] width 53 height 13
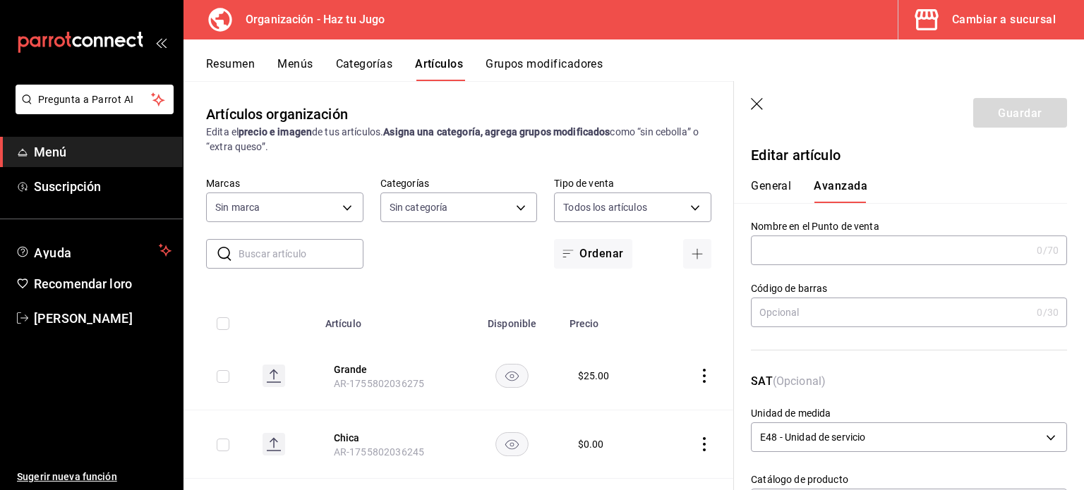
scroll to position [60, 0]
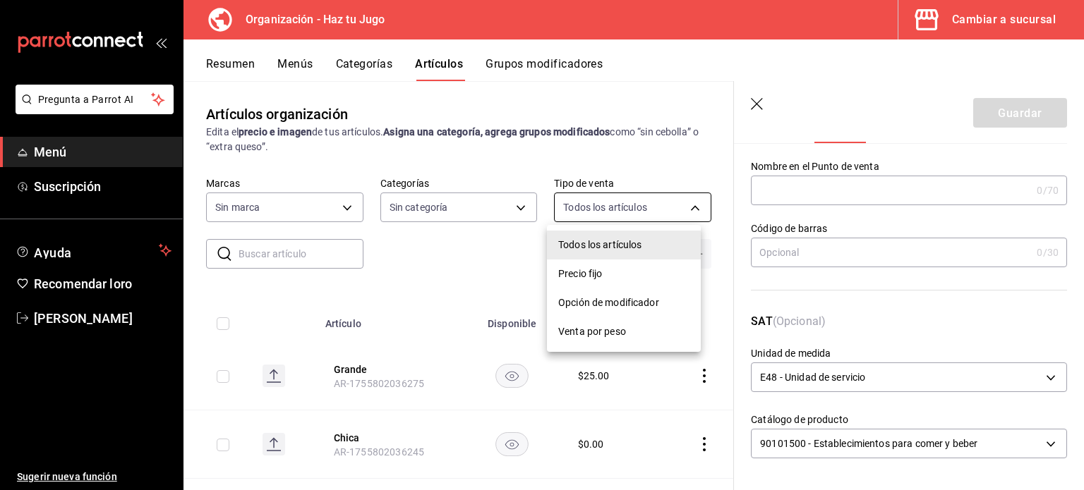
click at [630, 200] on body "Pregunta a Parrot AI Menú Suscripción Ayuda Recomendar loro [PERSON_NAME] nueva…" at bounding box center [542, 245] width 1084 height 490
click at [444, 206] on div at bounding box center [542, 245] width 1084 height 490
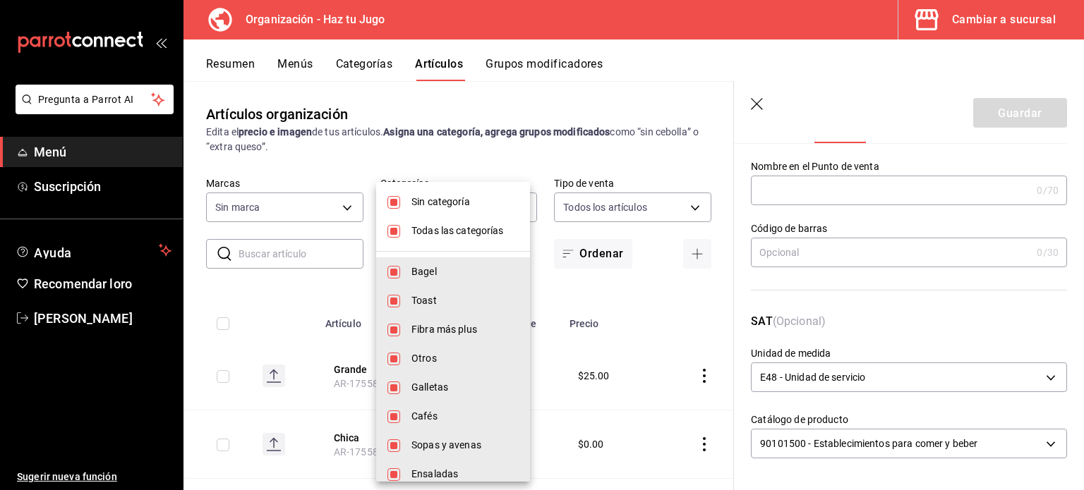
click at [444, 206] on body "Pregunta a Parrot AI Menú Suscripción Ayuda Recomendar loro [PERSON_NAME] nueva…" at bounding box center [542, 245] width 1084 height 490
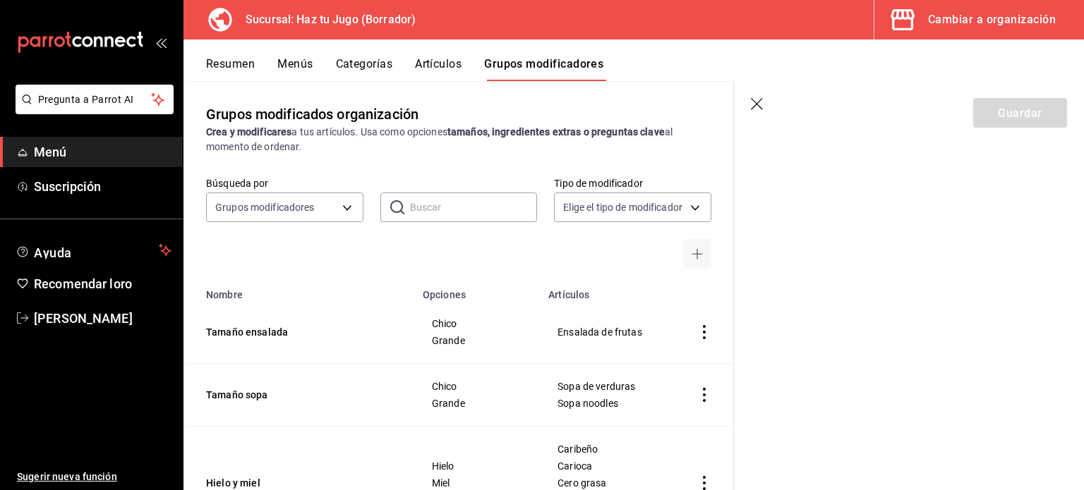
click at [435, 59] on font "Artículos" at bounding box center [438, 63] width 47 height 13
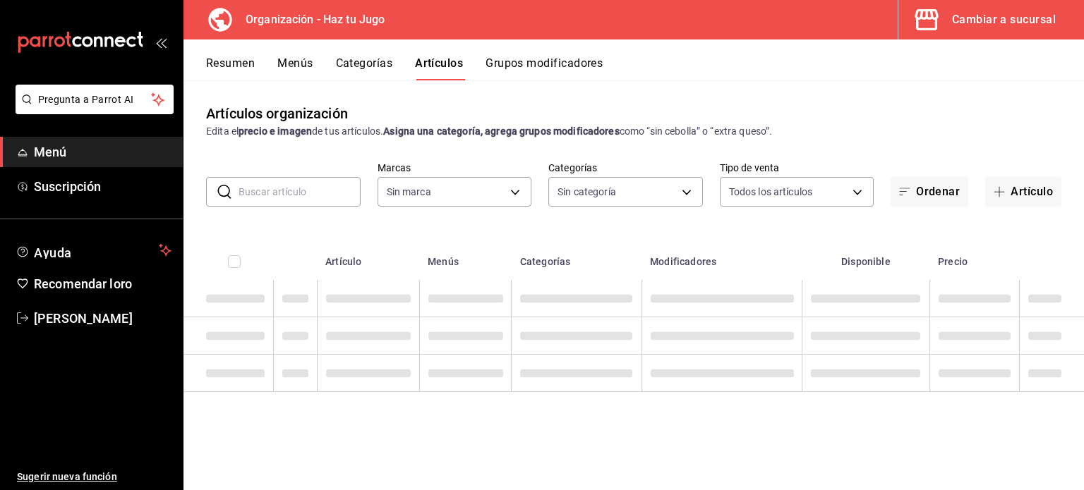
type input "001c27e4-319a-4f56-83db-293b53147510,9de9bbb4-71ba-4db7-8183-90a4bffa0c34,6fcf0…"
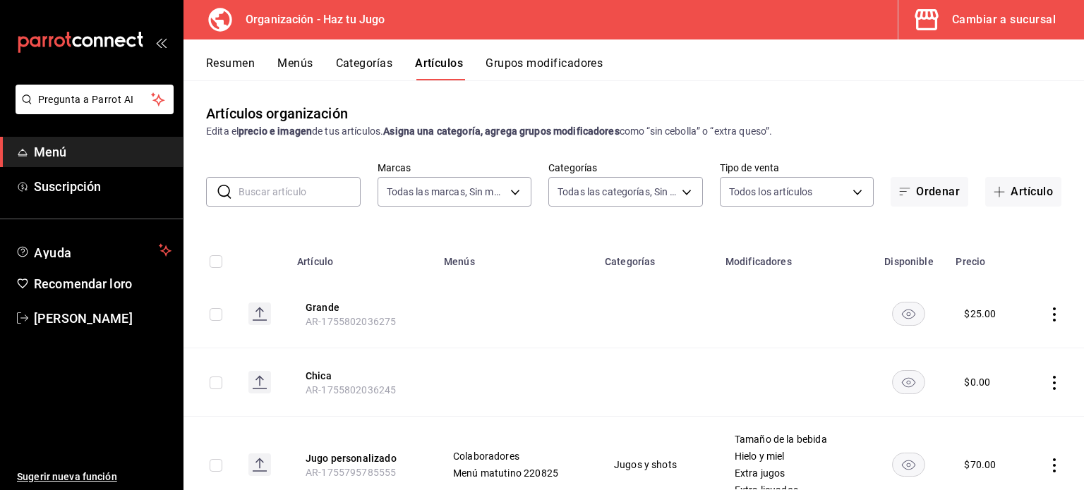
type input "6a6a6d2c-cf23-4088-9f71-267082d6ef5e"
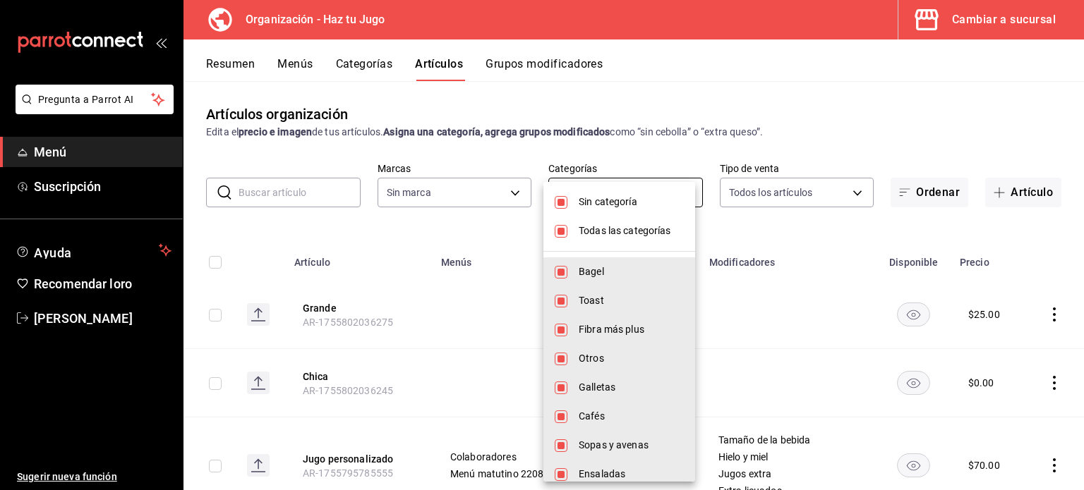
click at [564, 189] on body "Pregunta a Parrot AI Menú Suscripción Ayuda Recomendar loro [PERSON_NAME] nueva…" at bounding box center [542, 245] width 1084 height 490
click at [763, 191] on div at bounding box center [542, 245] width 1084 height 490
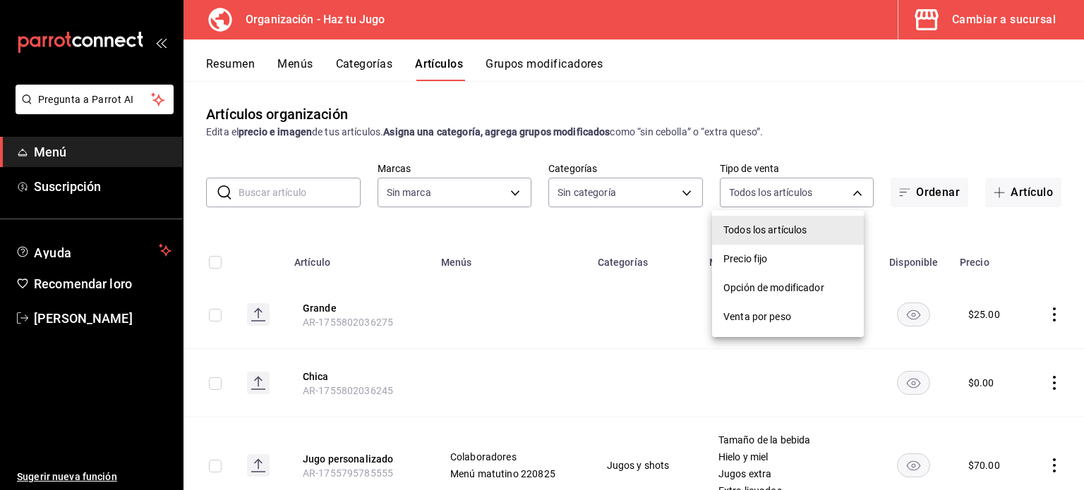
click at [763, 191] on body "Pregunta a Parrot AI Menú Suscripción Ayuda Recomendar loro [PERSON_NAME] nueva…" at bounding box center [542, 245] width 1084 height 490
click at [763, 191] on div at bounding box center [542, 245] width 1084 height 490
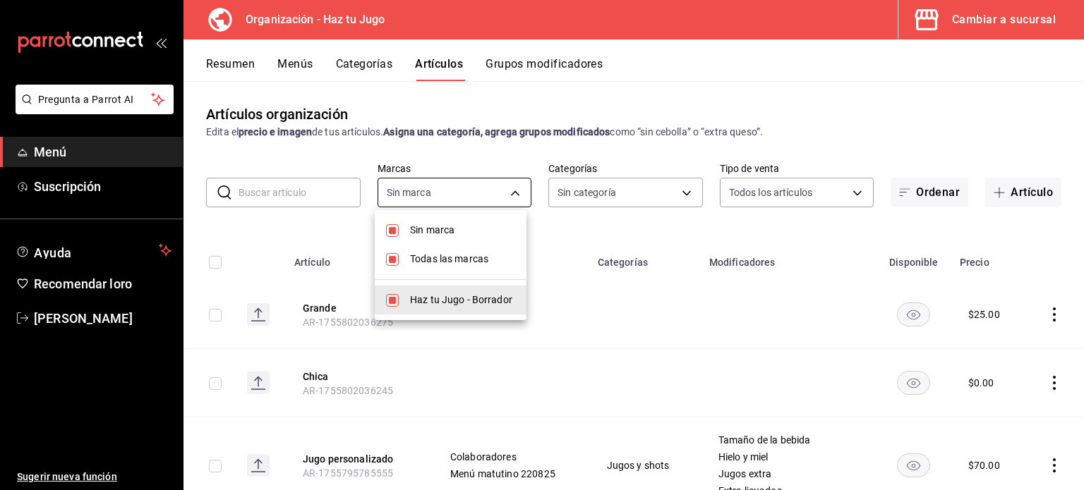
click at [457, 191] on body "Pregunta a Parrot AI Menú Suscripción Ayuda Recomendar loro [PERSON_NAME] nueva…" at bounding box center [542, 245] width 1084 height 490
click at [603, 184] on div at bounding box center [542, 245] width 1084 height 490
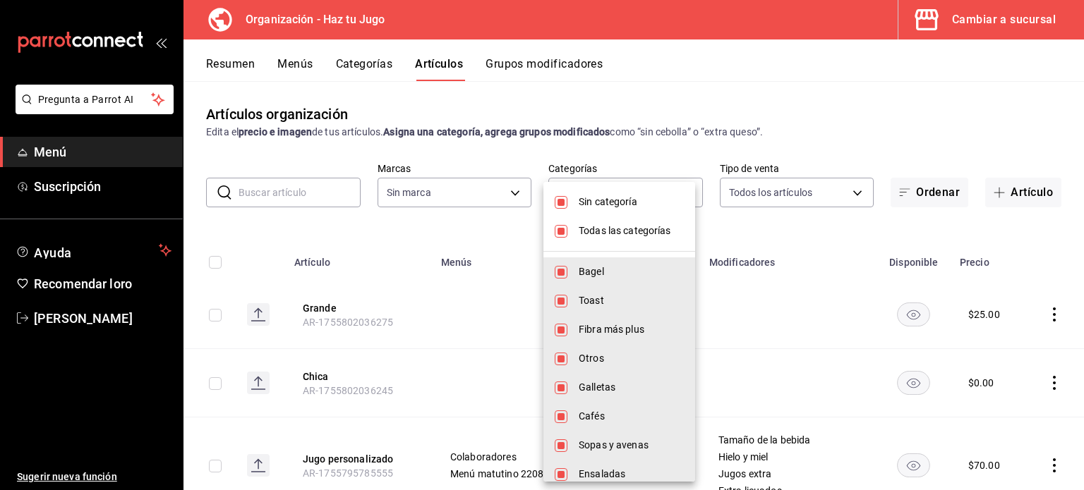
click at [603, 184] on body "Pregunta a Parrot AI Menú Suscripción Ayuda Recomendar loro [PERSON_NAME] nueva…" at bounding box center [542, 245] width 1084 height 490
click at [567, 207] on li "Sin categoría" at bounding box center [619, 202] width 152 height 29
checkbox input "false"
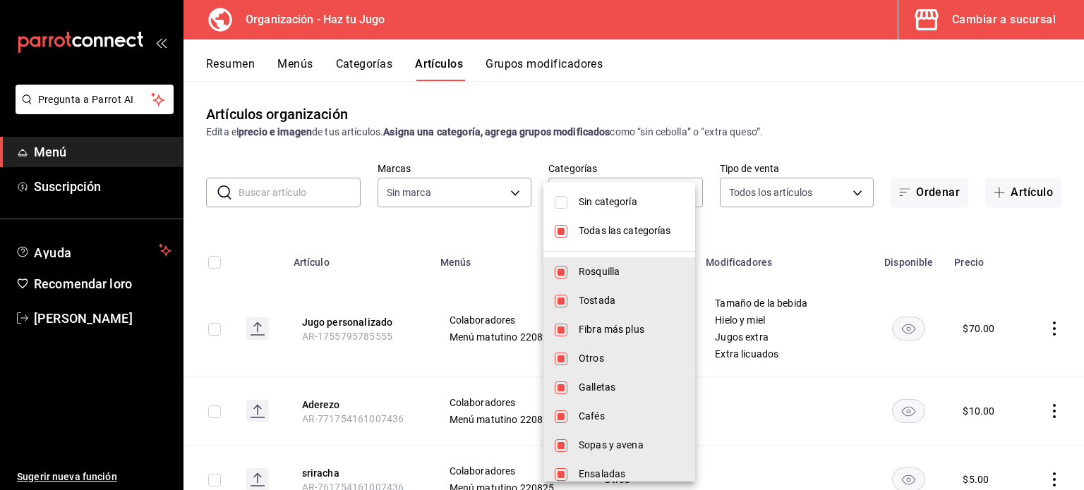
click at [558, 226] on input "checkbox" at bounding box center [560, 231] width 13 height 13
checkbox input "false"
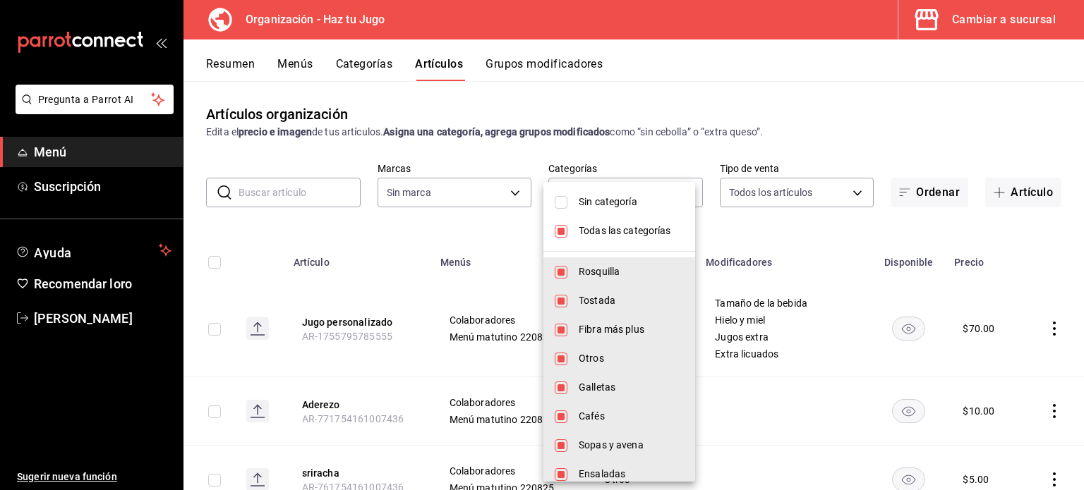
checkbox input "false"
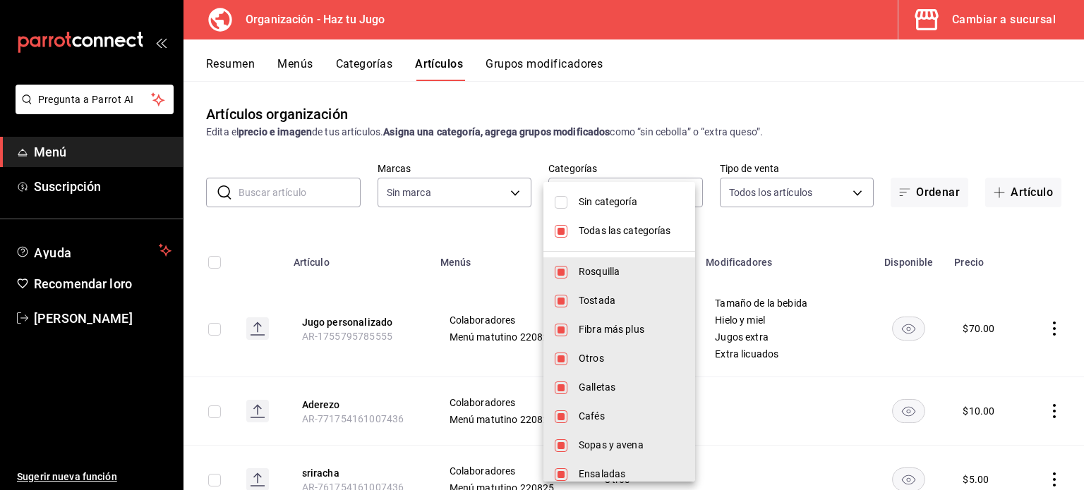
checkbox input "false"
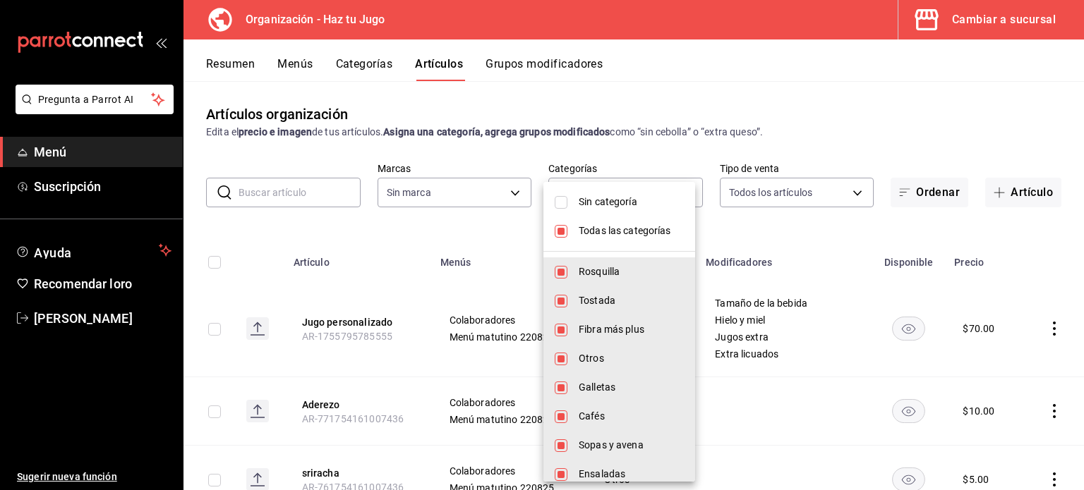
checkbox input "false"
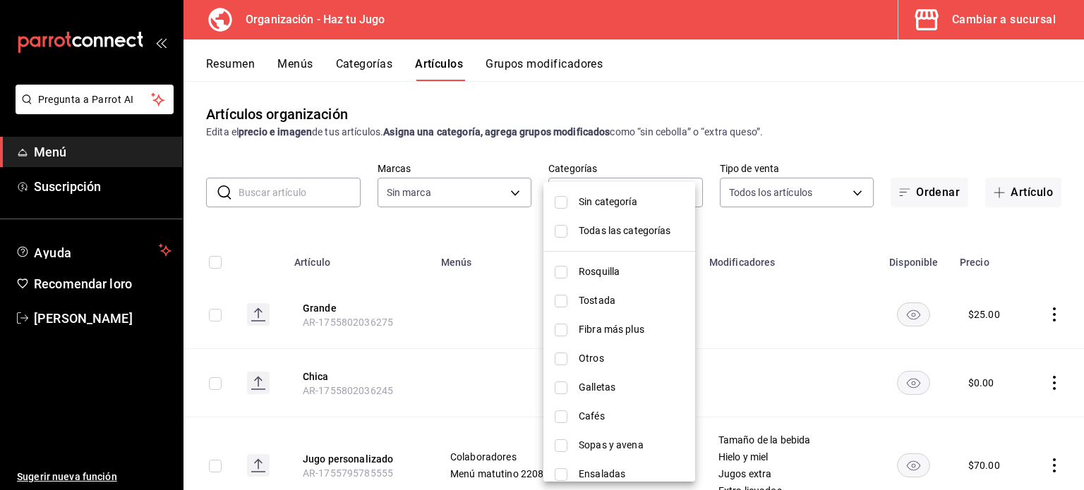
click at [564, 270] on input "checkbox" at bounding box center [560, 272] width 13 height 13
checkbox input "true"
type input "001c27e4-319a-4f56-83db-293b53147510"
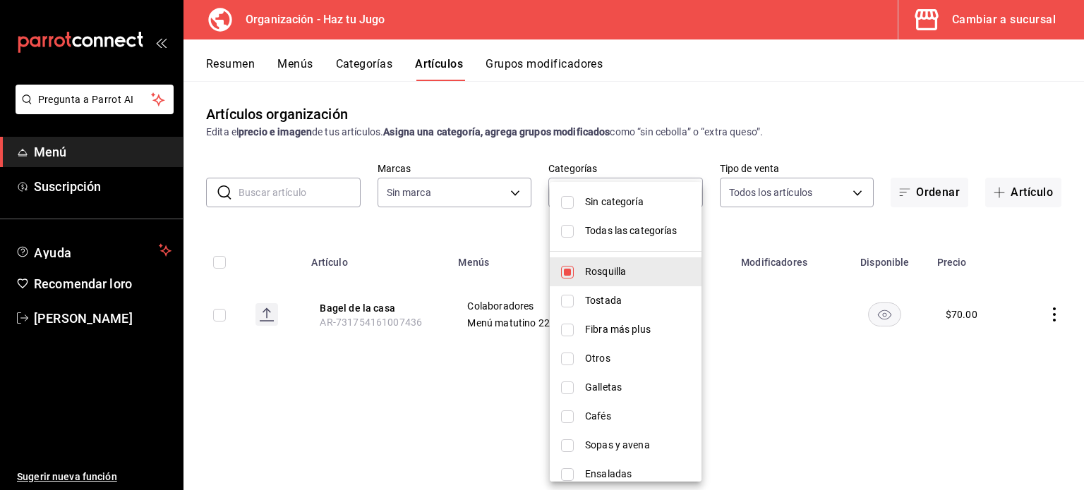
click at [817, 358] on div at bounding box center [542, 245] width 1084 height 490
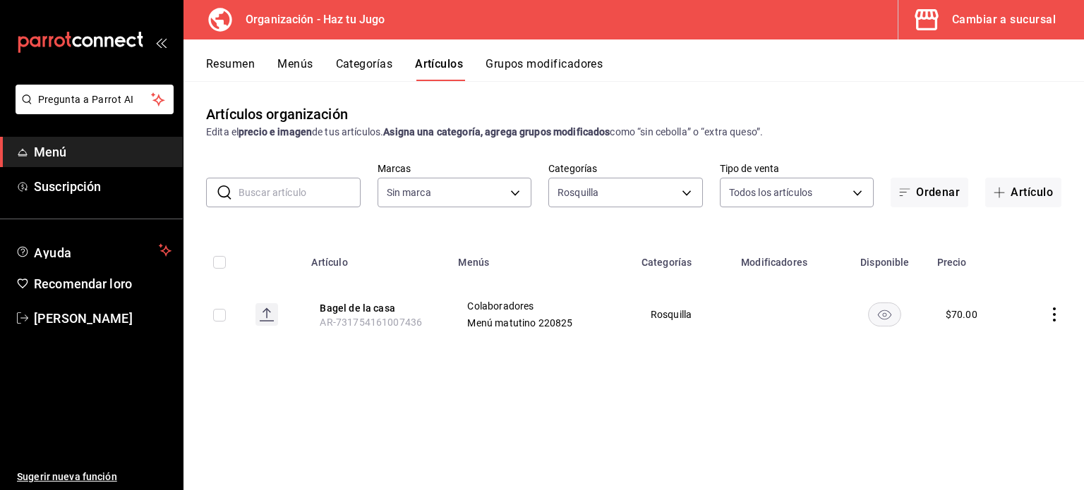
click at [1052, 313] on icon "comportamiento" at bounding box center [1054, 315] width 14 height 14
click at [1012, 345] on font "Editar" at bounding box center [1006, 347] width 27 height 11
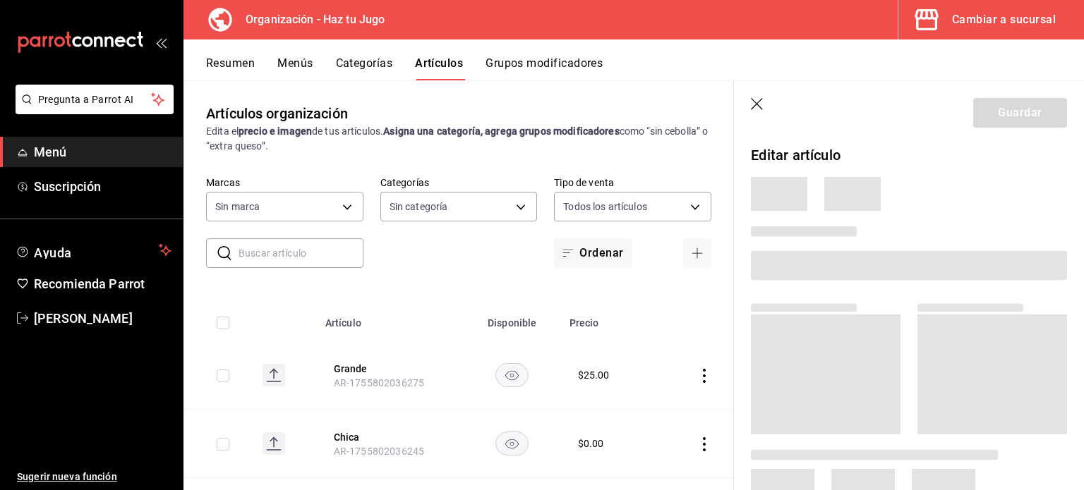
type input "6a6a6d2c-cf23-4088-9f71-267082d6ef5e"
type input "001c27e4-319a-4f56-83db-293b53147510,9de9bbb4-71ba-4db7-8183-90a4bffa0c34,6fcf0…"
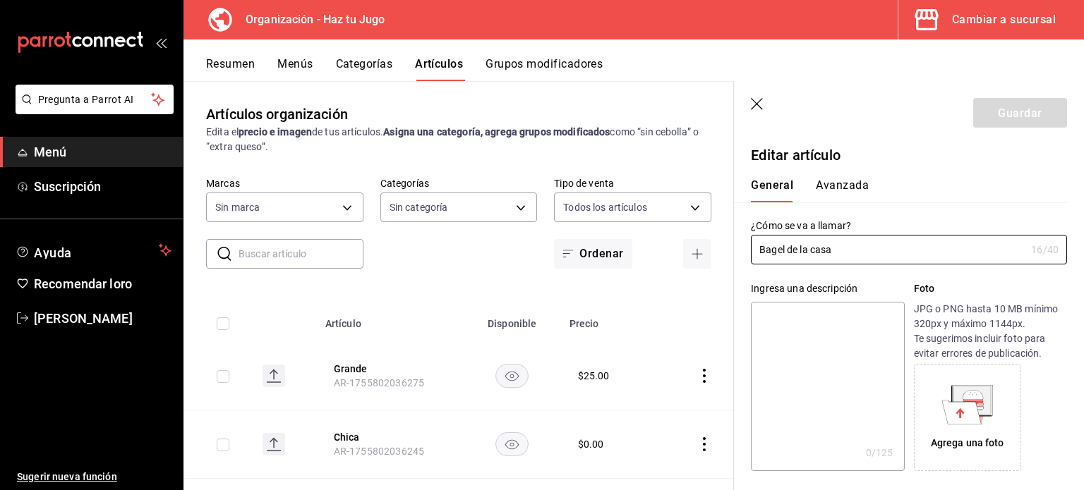
type input "$70.00"
type input "E48"
type input "90101500"
radio input "true"
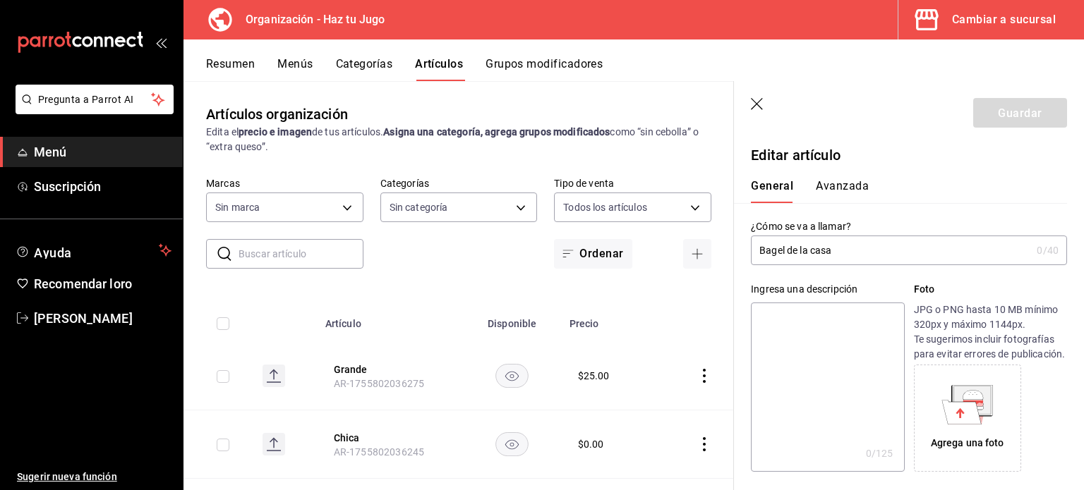
click at [847, 186] on font "Avanzada" at bounding box center [841, 185] width 53 height 13
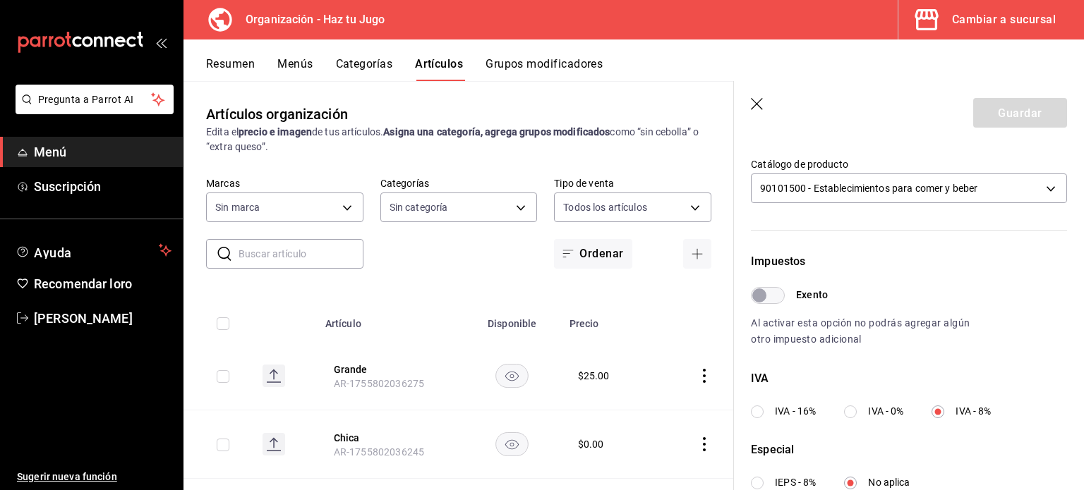
scroll to position [326, 0]
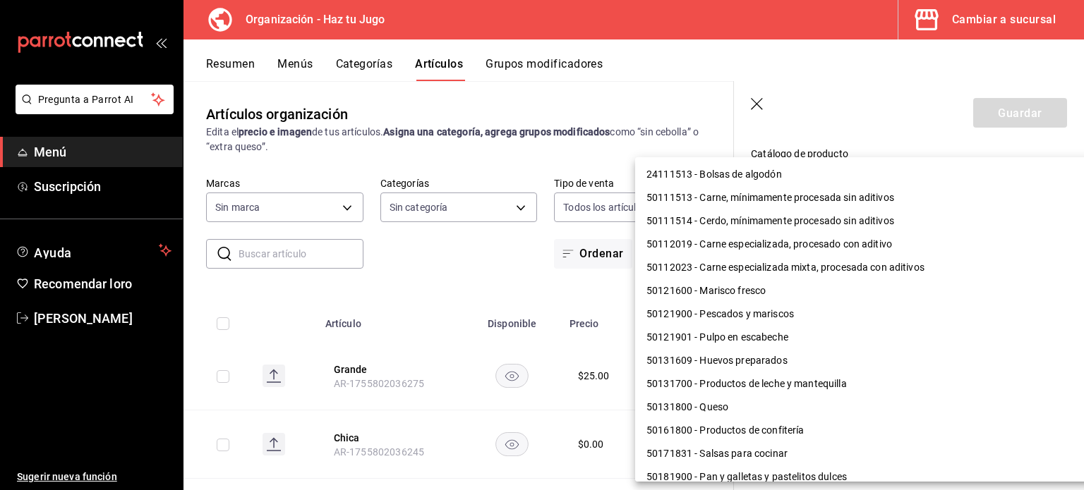
click at [1040, 174] on body "Pregunta a Parrot AI Menú Suscripción Ayuda Recomendar loro [PERSON_NAME] nueva…" at bounding box center [542, 245] width 1084 height 490
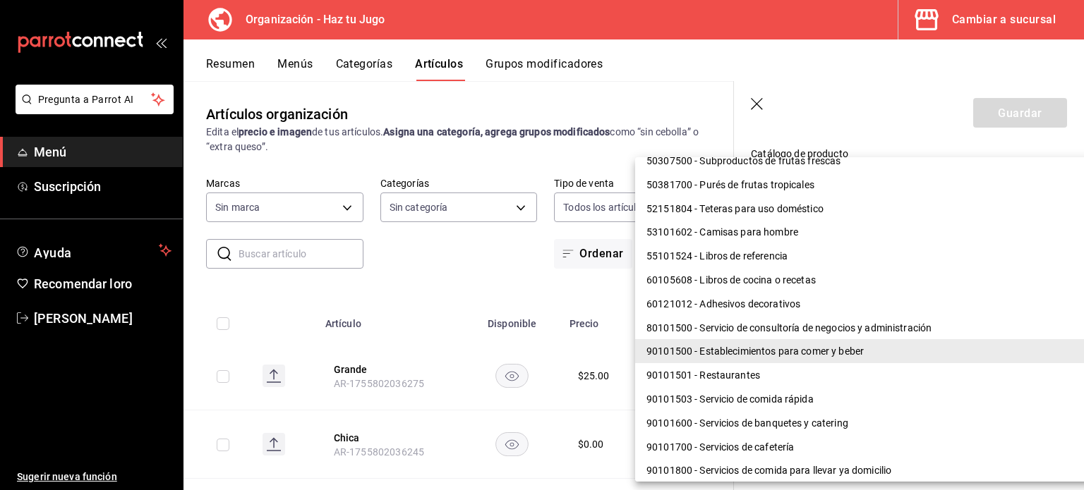
scroll to position [1197, 0]
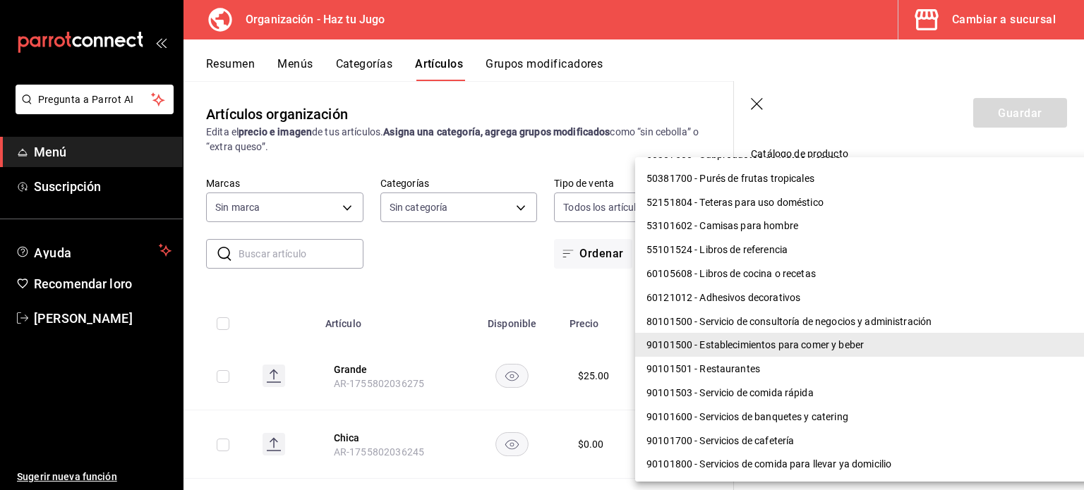
click at [448, 282] on div at bounding box center [542, 245] width 1084 height 490
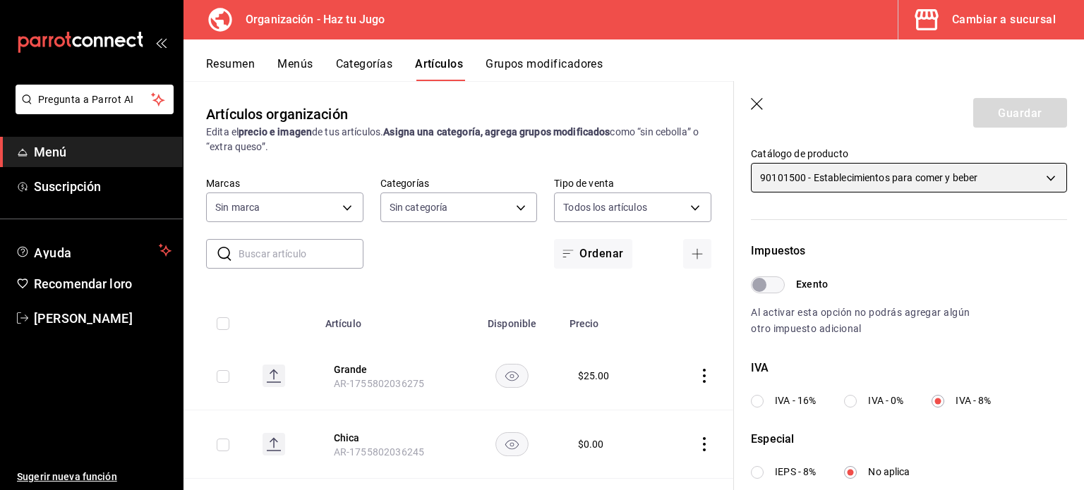
scroll to position [0, 0]
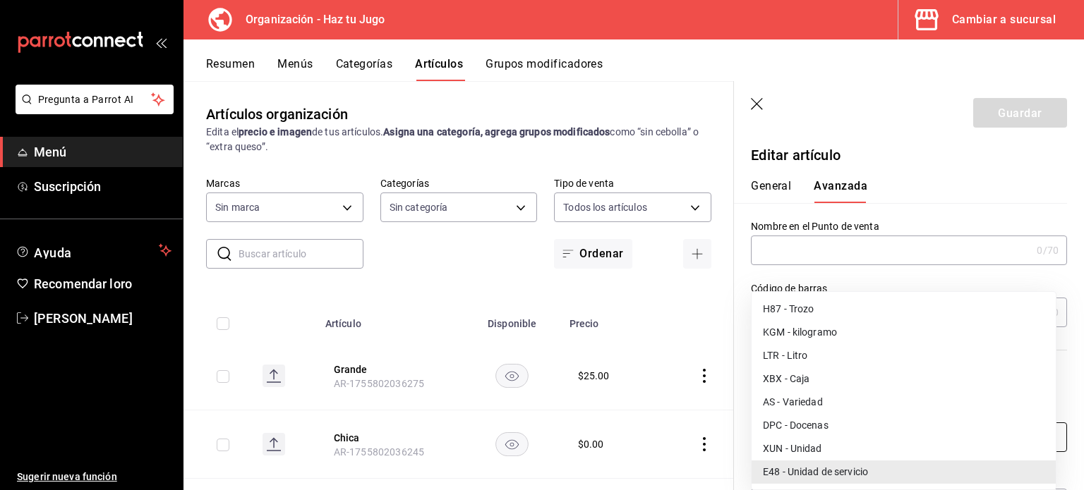
click at [880, 428] on body "Pregunta a Parrot AI Menú Suscripción Ayuda Recomendar loro [PERSON_NAME] nueva…" at bounding box center [542, 245] width 1084 height 490
drag, startPoint x: 1079, startPoint y: 166, endPoint x: 1083, endPoint y: 291, distance: 124.9
click at [1083, 291] on div at bounding box center [542, 245] width 1084 height 490
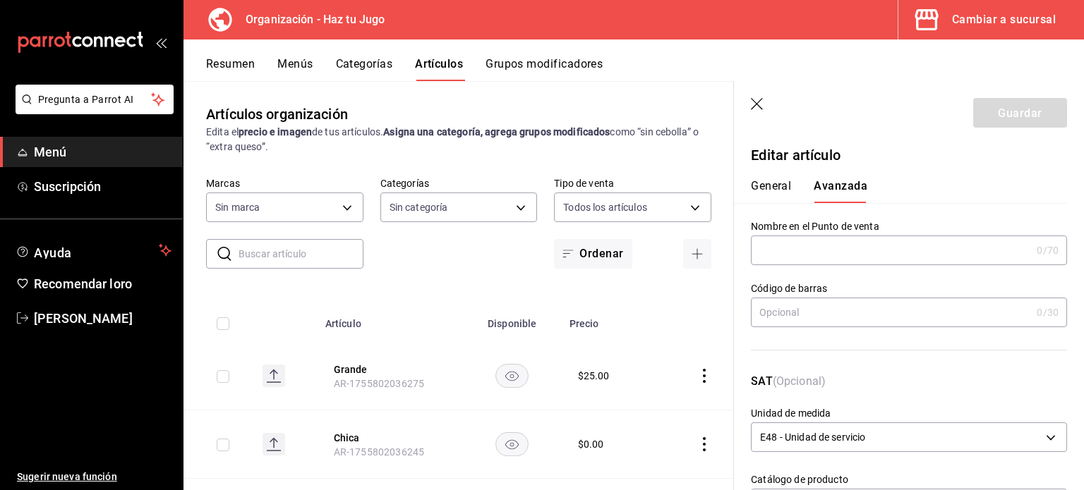
click at [756, 107] on icon "button" at bounding box center [758, 105] width 14 height 14
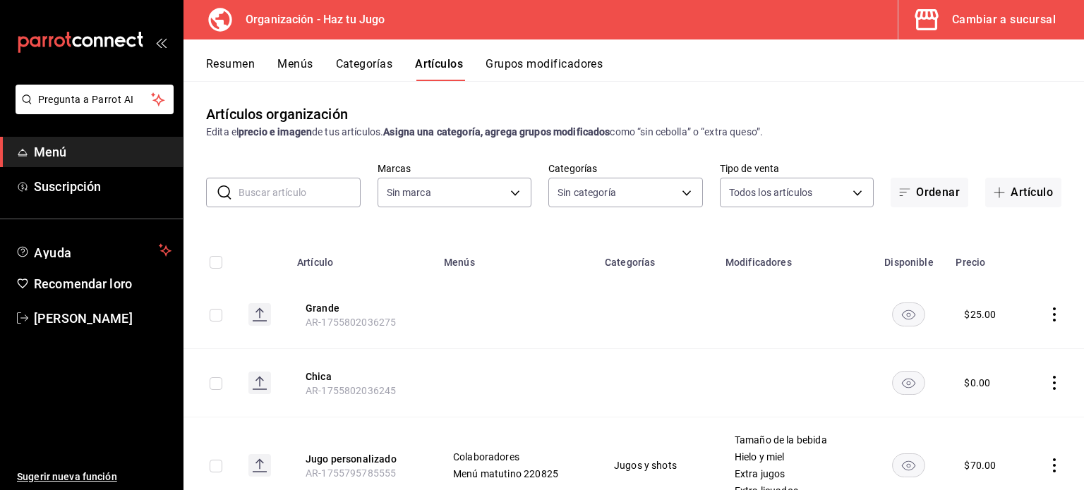
click at [756, 107] on div "Artículos organización Edita el precio e imagen de tus artículos. Asigna una ca…" at bounding box center [633, 122] width 900 height 36
click at [926, 190] on font "Ordenar" at bounding box center [938, 192] width 44 height 13
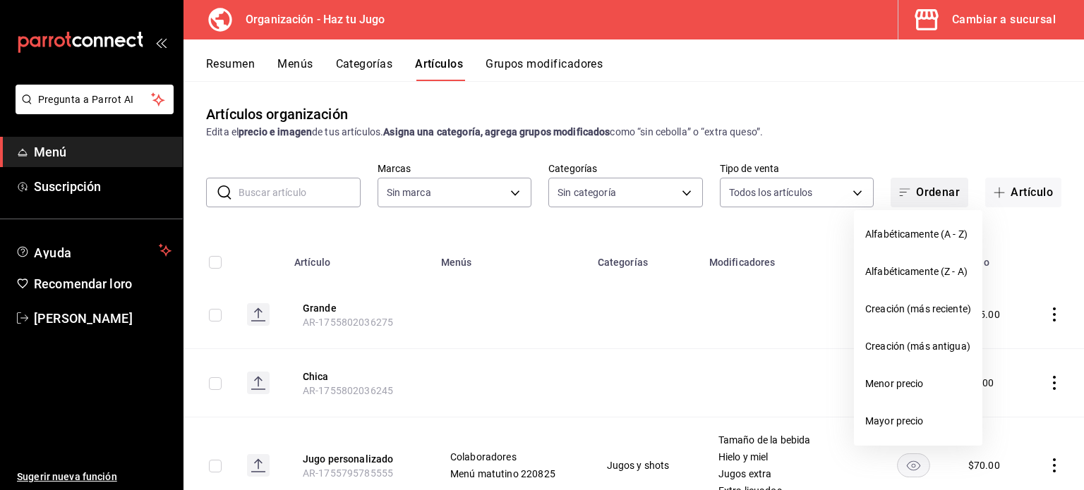
click at [926, 190] on div at bounding box center [542, 245] width 1084 height 490
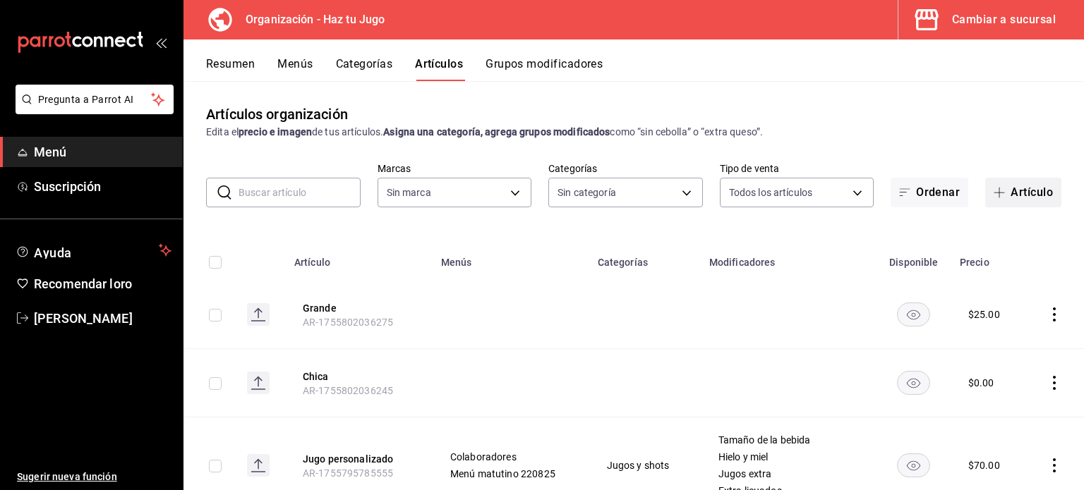
click at [995, 188] on span "button" at bounding box center [1001, 192] width 17 height 11
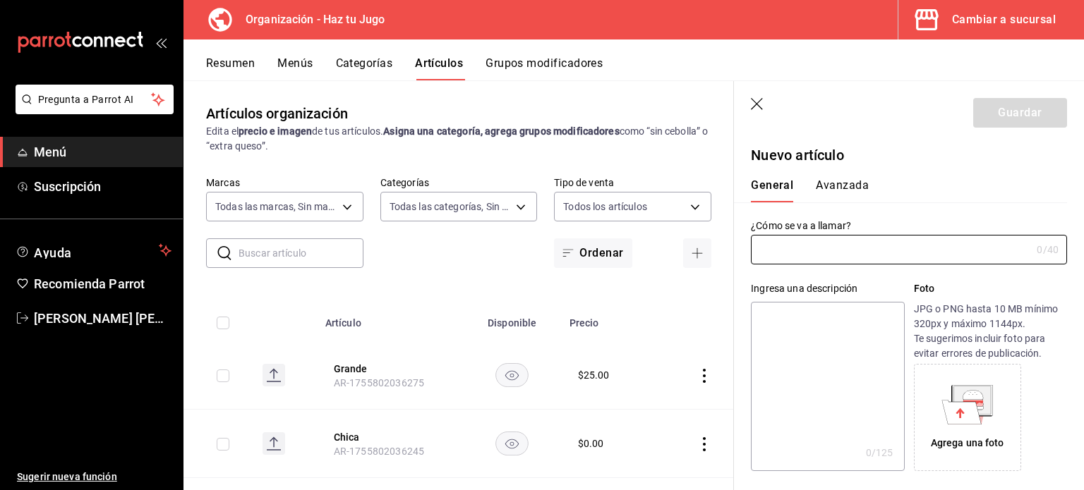
type input "6a6a6d2c-cf23-4088-9f71-267082d6ef5e"
type input "001c27e4-319a-4f56-83db-293b53147510,9de9bbb4-71ba-4db7-8183-90a4bffa0c34,6fcf0…"
type input "AR-1758212550032"
click at [756, 102] on icon "button" at bounding box center [758, 105] width 14 height 14
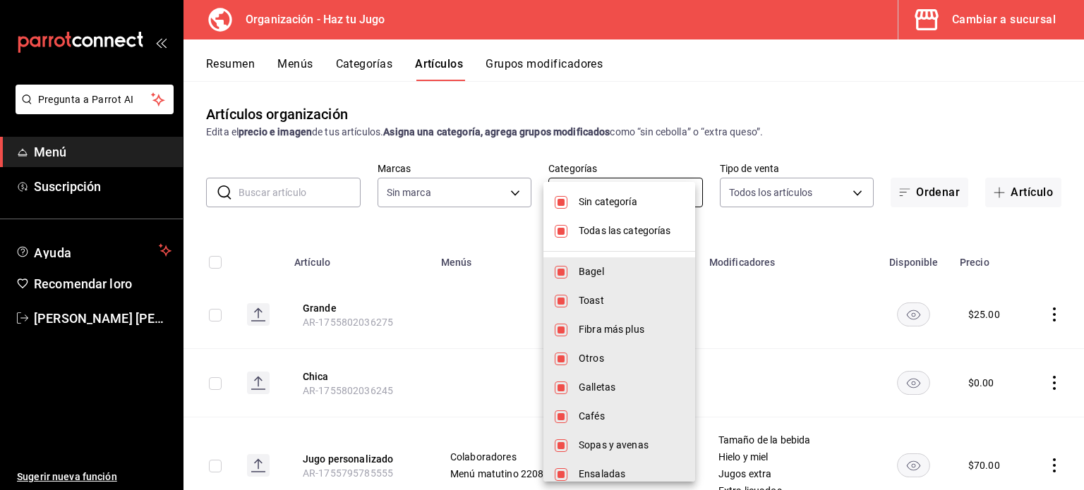
click at [601, 199] on body "Pregunta a Parrot AI Menú Suscripción Ayuda Recomendar [PERSON_NAME] [PERSON_NA…" at bounding box center [542, 245] width 1084 height 490
click at [590, 228] on font "Todas las categorías" at bounding box center [624, 230] width 92 height 11
checkbox input "false"
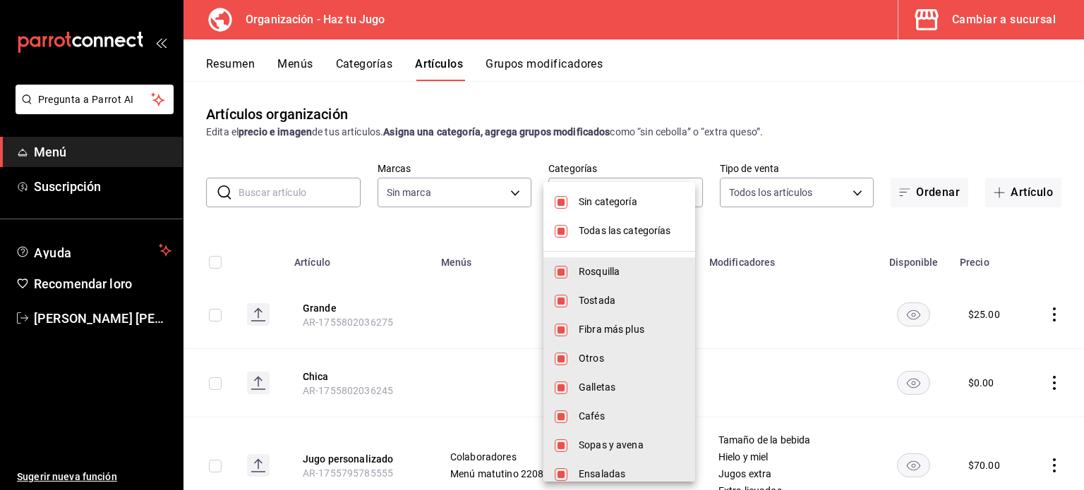
checkbox input "false"
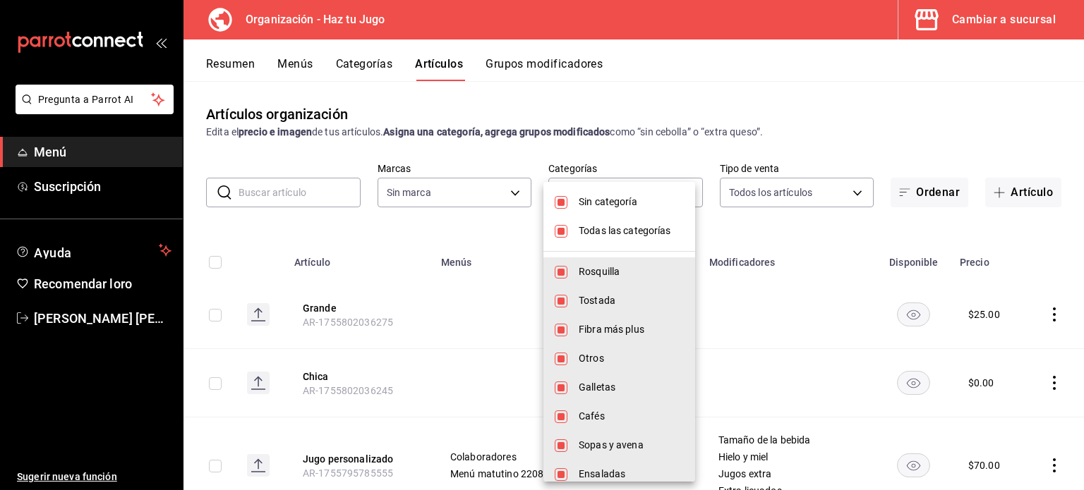
checkbox input "false"
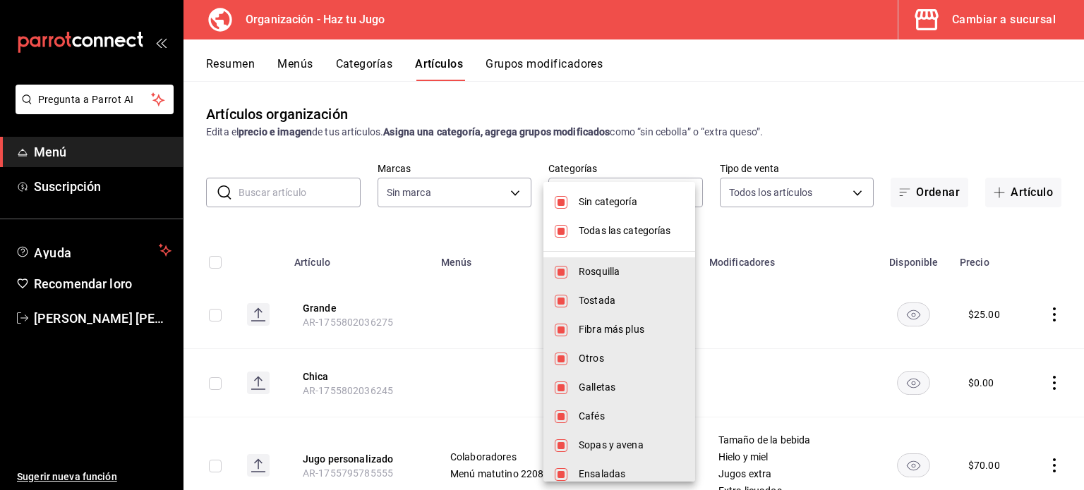
checkbox input "false"
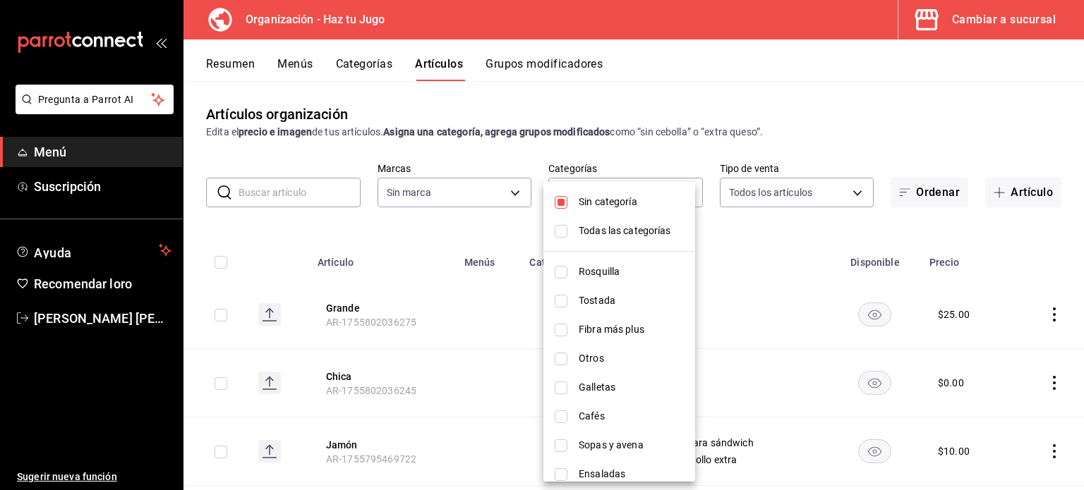
click at [590, 207] on font "Sin categoría" at bounding box center [607, 201] width 59 height 11
checkbox input "false"
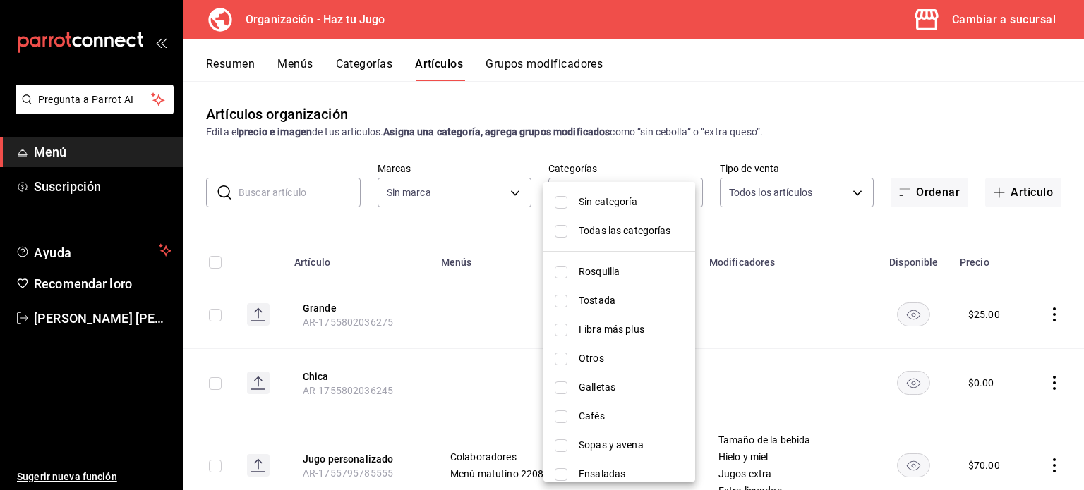
click at [581, 302] on font "Tostada" at bounding box center [596, 300] width 37 height 11
type input "9de9bbb4-71ba-4db7-8183-90a4bffa0c34"
checkbox input "true"
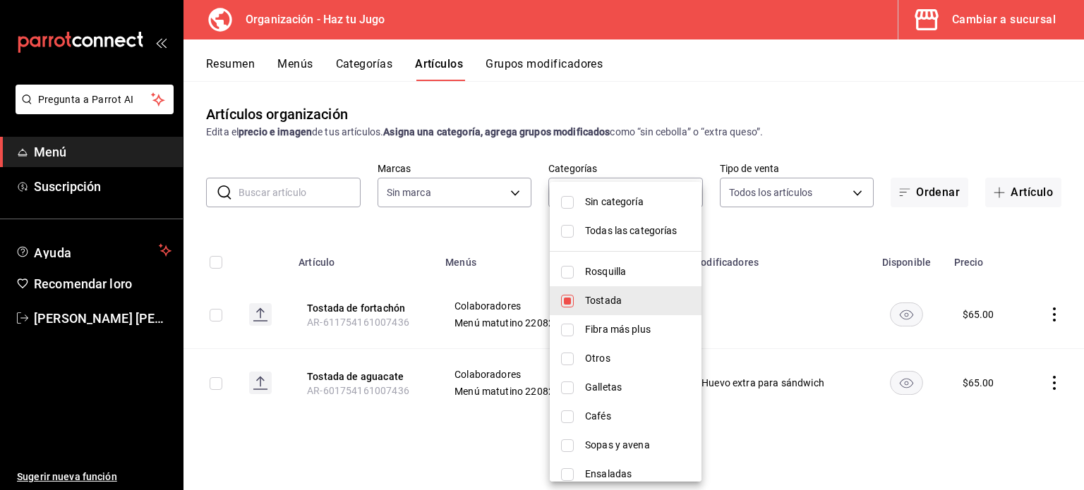
click at [759, 313] on div at bounding box center [542, 245] width 1084 height 490
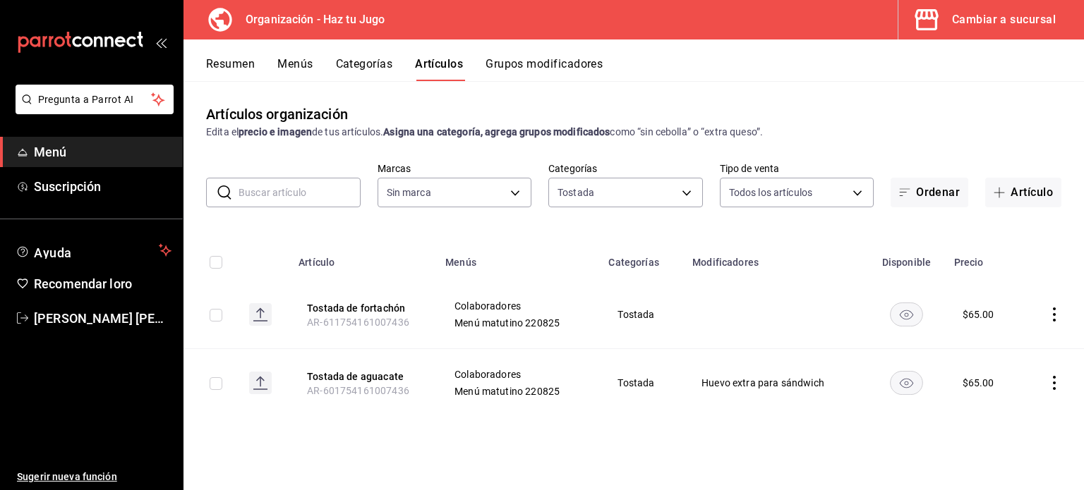
click at [1058, 313] on icon "comportamiento" at bounding box center [1054, 315] width 14 height 14
click at [997, 351] on font "Editar" at bounding box center [1006, 347] width 27 height 11
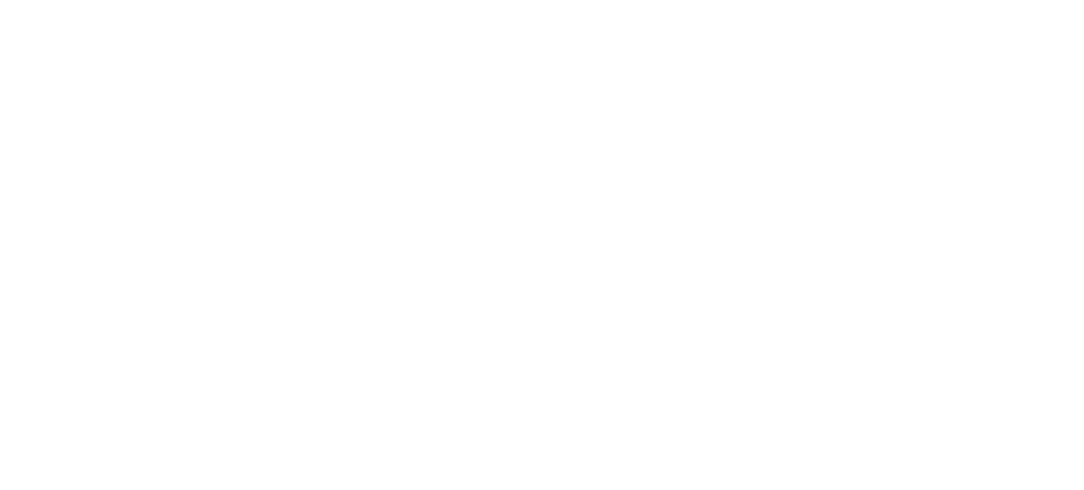
click at [882, 6] on html "Texto original Valora esta traducción Tu opinión servirá para ayudar a mejorar …" at bounding box center [542, 3] width 1084 height 6
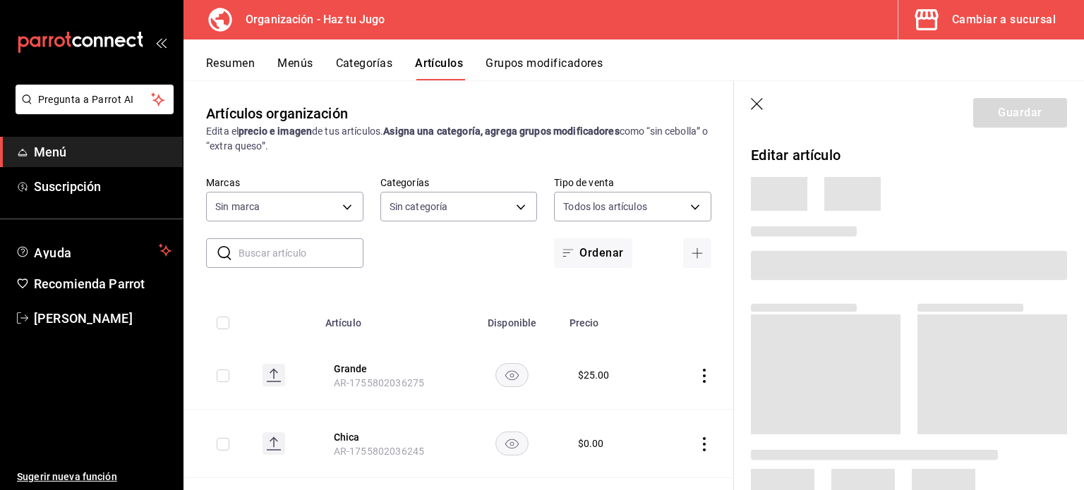
type input "6a6a6d2c-cf23-4088-9f71-267082d6ef5e"
type input "001c27e4-319a-4f56-83db-293b53147510,9de9bbb4-71ba-4db7-8183-90a4bffa0c34,6fcf0…"
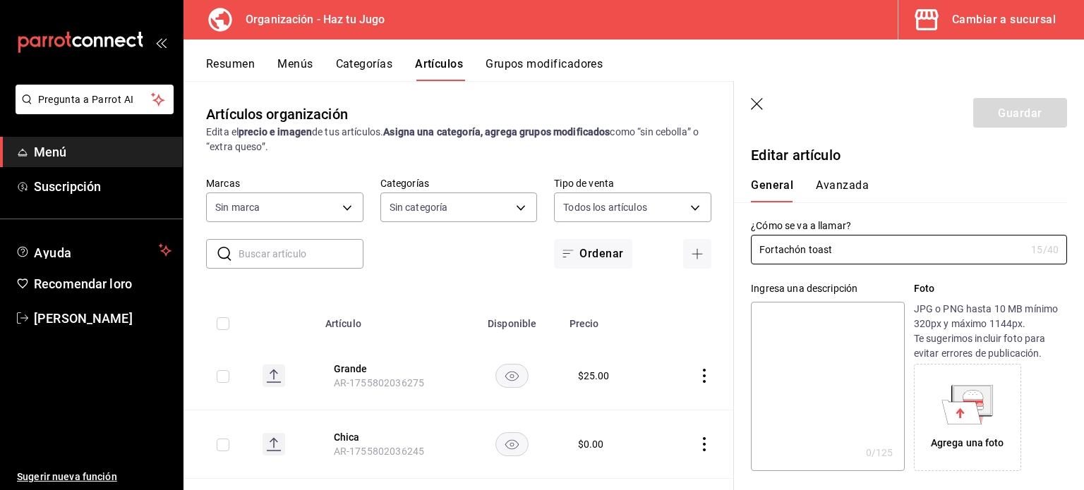
type input "$65.00"
click at [842, 183] on font "Avanzada" at bounding box center [841, 185] width 53 height 13
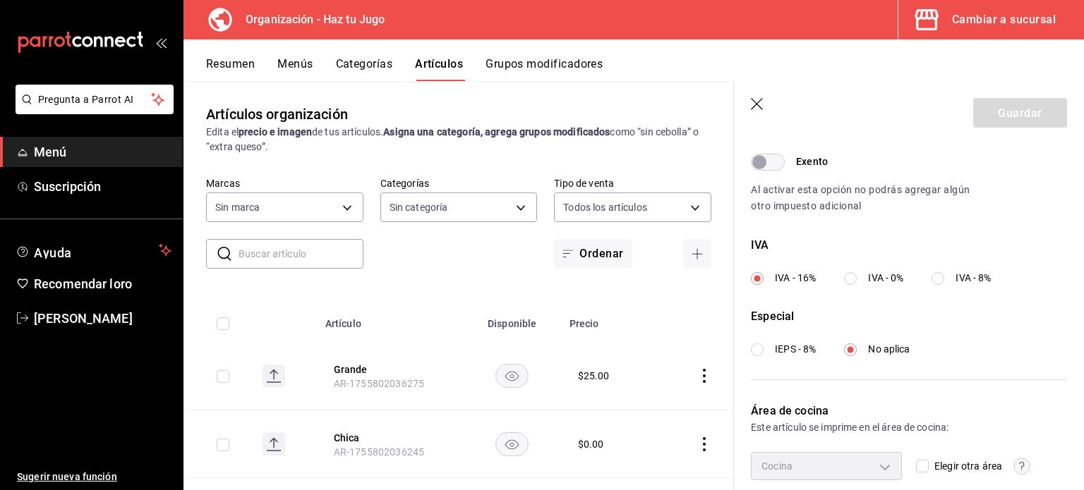
scroll to position [468, 0]
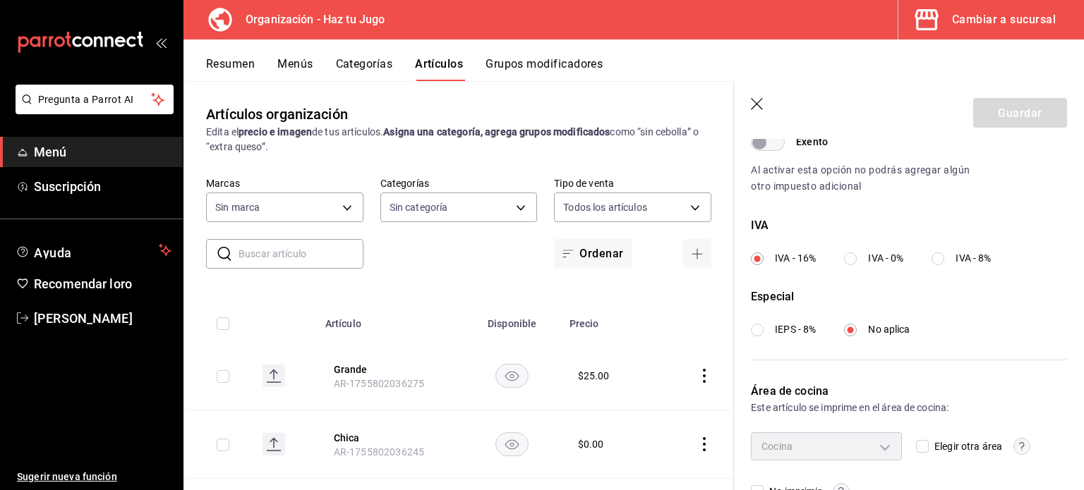
click at [942, 257] on input "IVA - 8%" at bounding box center [937, 259] width 13 height 13
radio input "true"
click at [1001, 109] on font "Guardar" at bounding box center [1019, 112] width 44 height 13
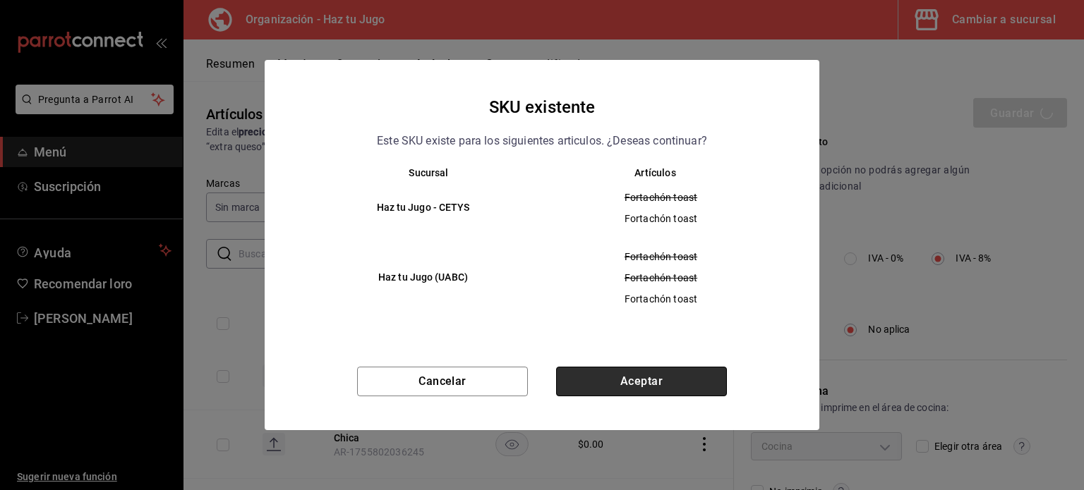
click at [638, 382] on button "Aceptar" at bounding box center [641, 382] width 171 height 30
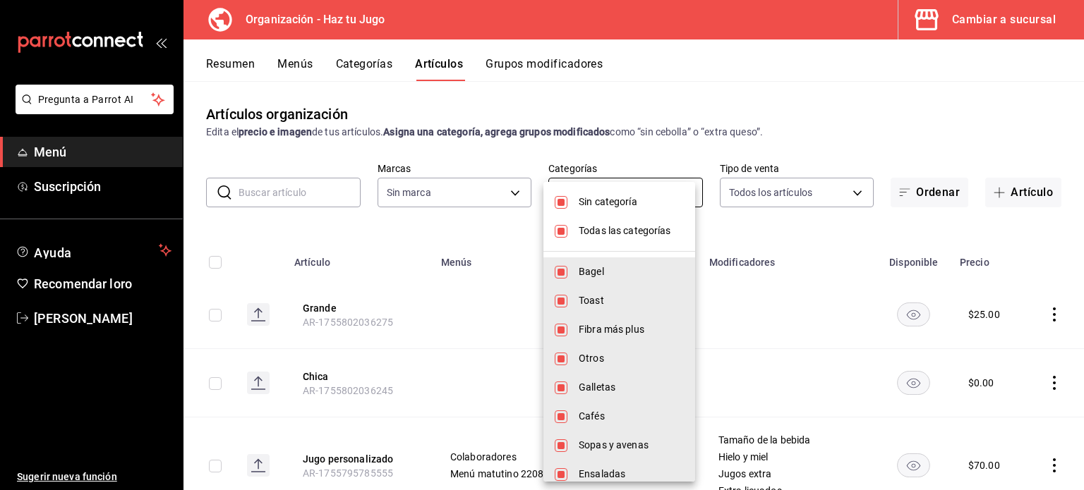
click at [595, 190] on body "Pregunta a Parrot AI Menú Suscripción Ayuda Recomendar loro [PERSON_NAME] nueva…" at bounding box center [542, 245] width 1084 height 490
click at [566, 231] on input "checkbox" at bounding box center [560, 231] width 13 height 13
checkbox input "false"
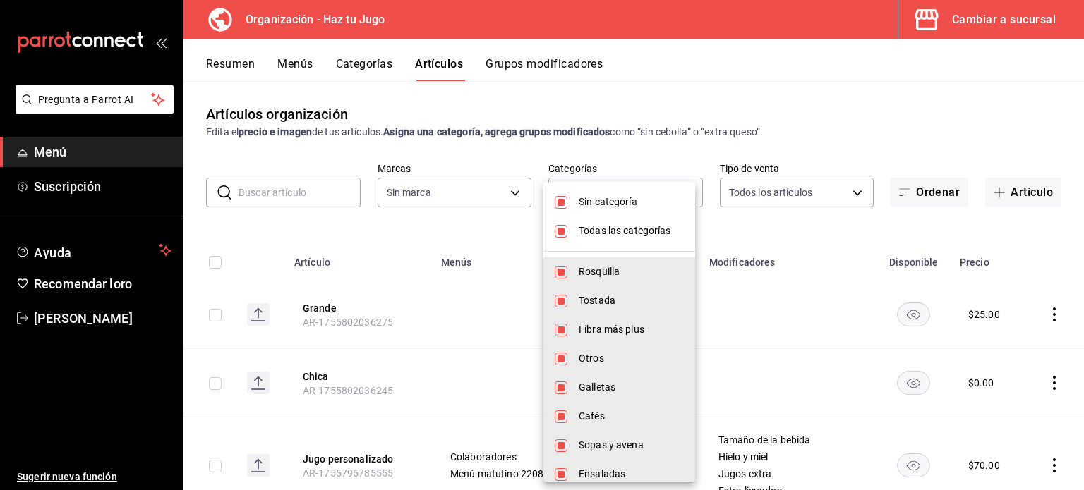
checkbox input "false"
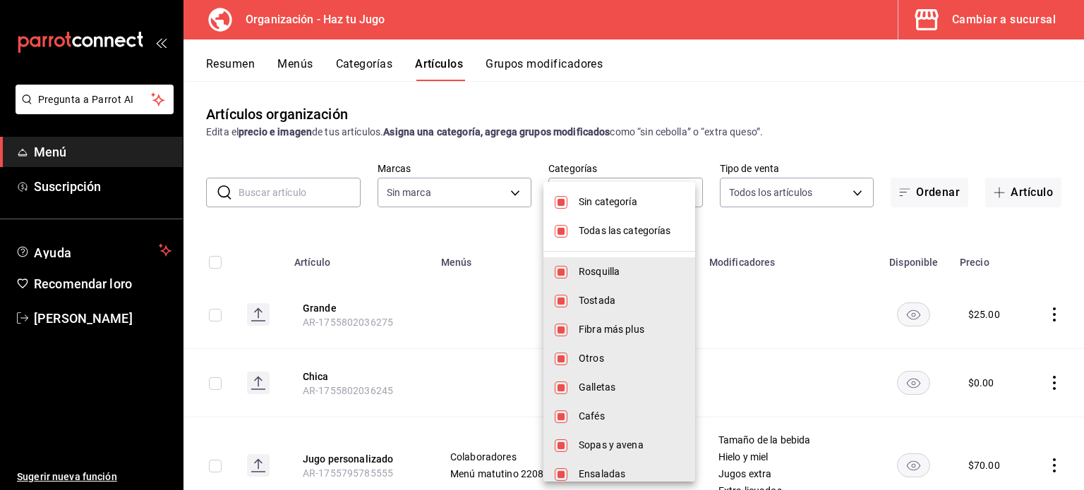
checkbox input "false"
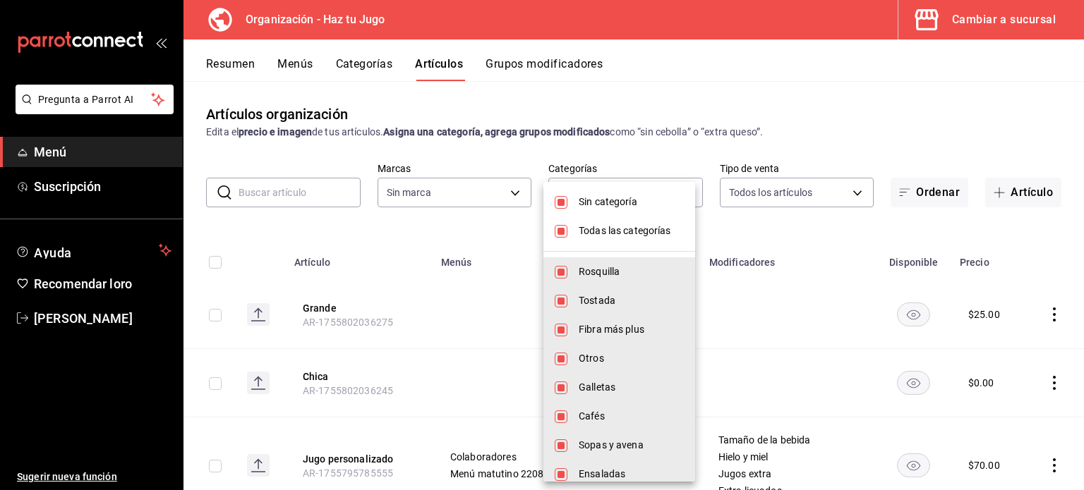
checkbox input "false"
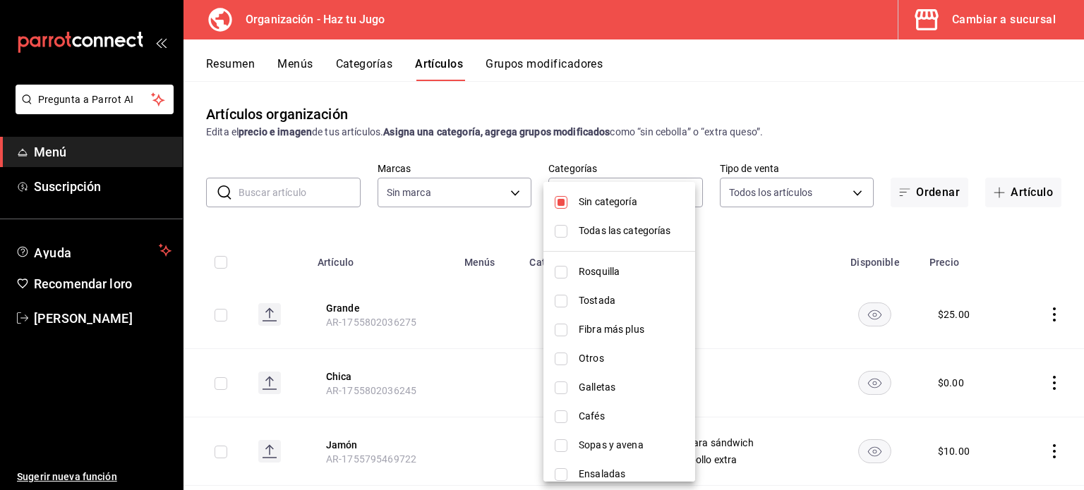
click at [562, 208] on input "checkbox" at bounding box center [560, 202] width 13 height 13
checkbox input "false"
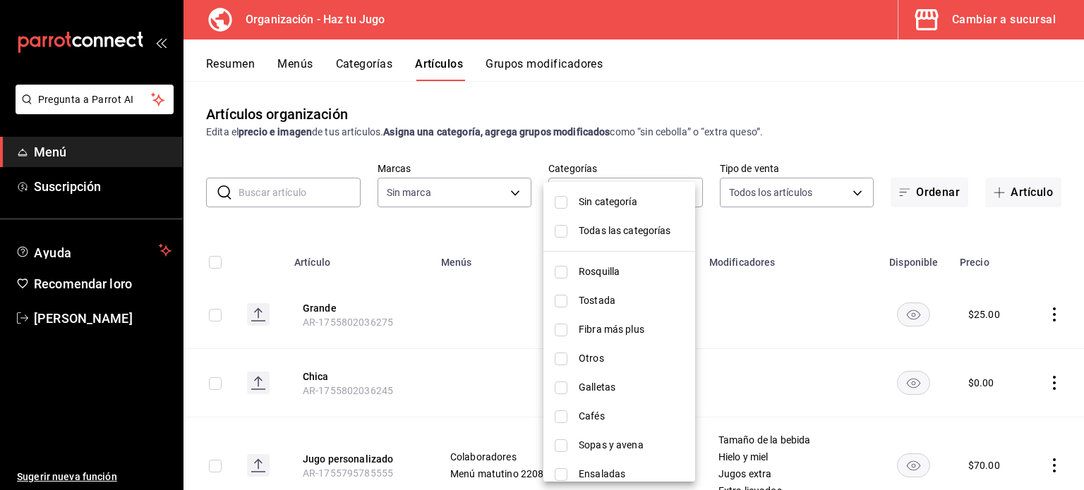
click at [568, 296] on li "Tostada" at bounding box center [619, 300] width 152 height 29
type input "9de9bbb4-71ba-4db7-8183-90a4bffa0c34"
checkbox input "true"
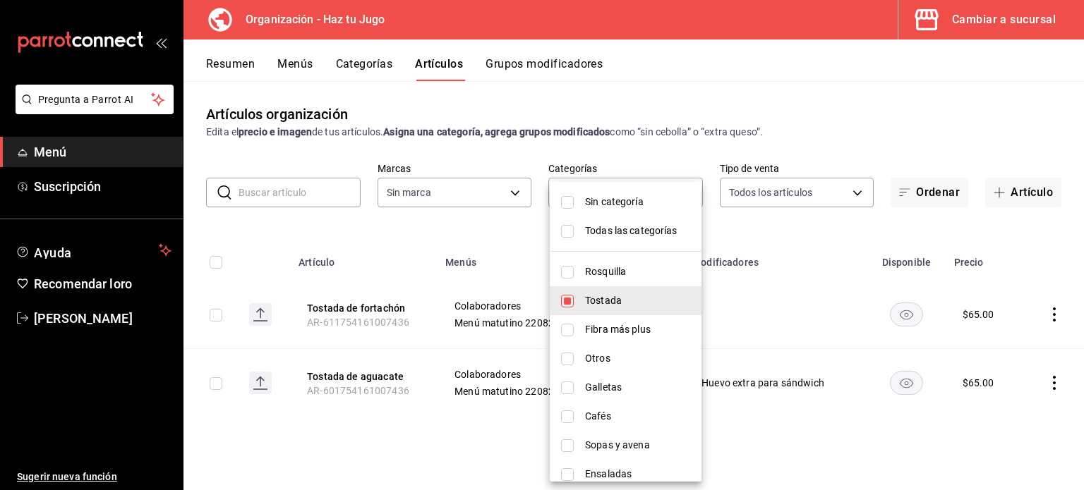
click at [1052, 382] on div at bounding box center [542, 245] width 1084 height 490
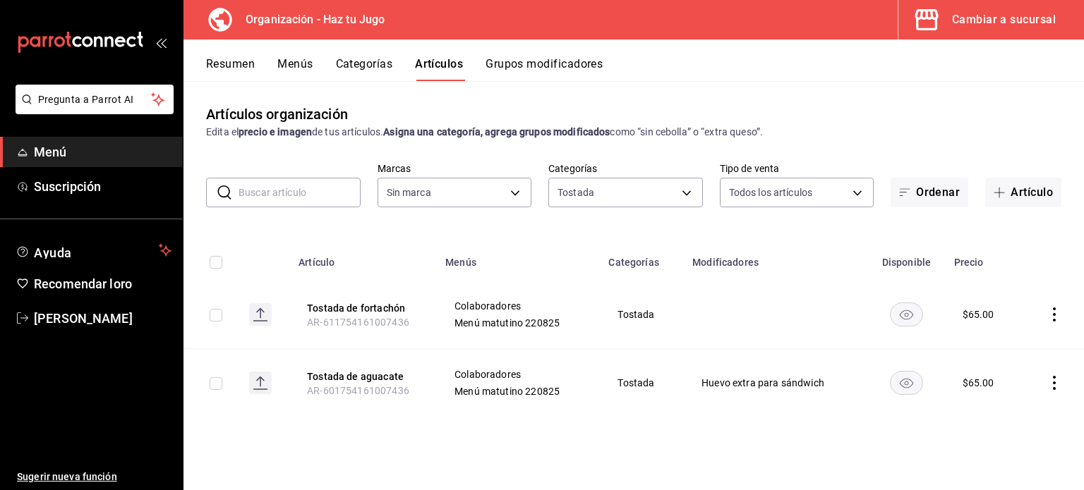
click at [1052, 382] on icon "comportamiento" at bounding box center [1053, 383] width 3 height 14
click at [1007, 391] on font "Editar" at bounding box center [1006, 394] width 27 height 11
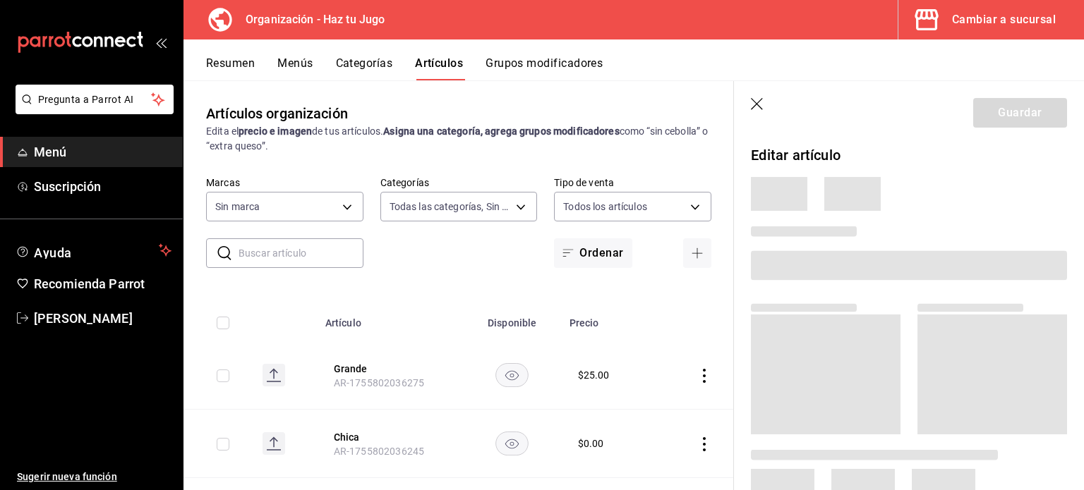
type input "001c27e4-319a-4f56-83db-293b53147510,9de9bbb4-71ba-4db7-8183-90a4bffa0c34,6fcf0…"
type input "6a6a6d2c-cf23-4088-9f71-267082d6ef5e"
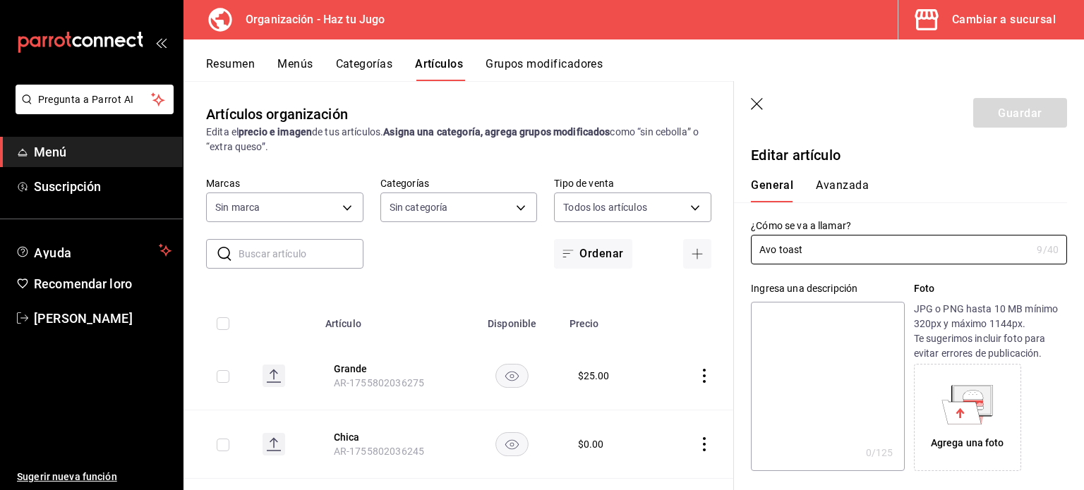
type input "$65.00"
type input "E48"
type input "90101500"
radio input "true"
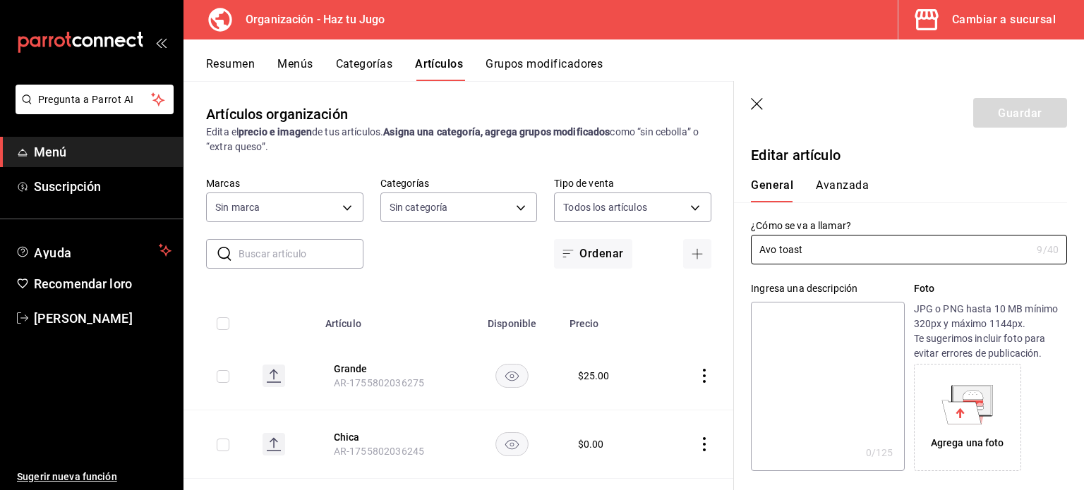
type input "6d314448-3fa8-412b-a8cc-307066f21e96"
click at [847, 186] on font "Avanzada" at bounding box center [841, 185] width 53 height 13
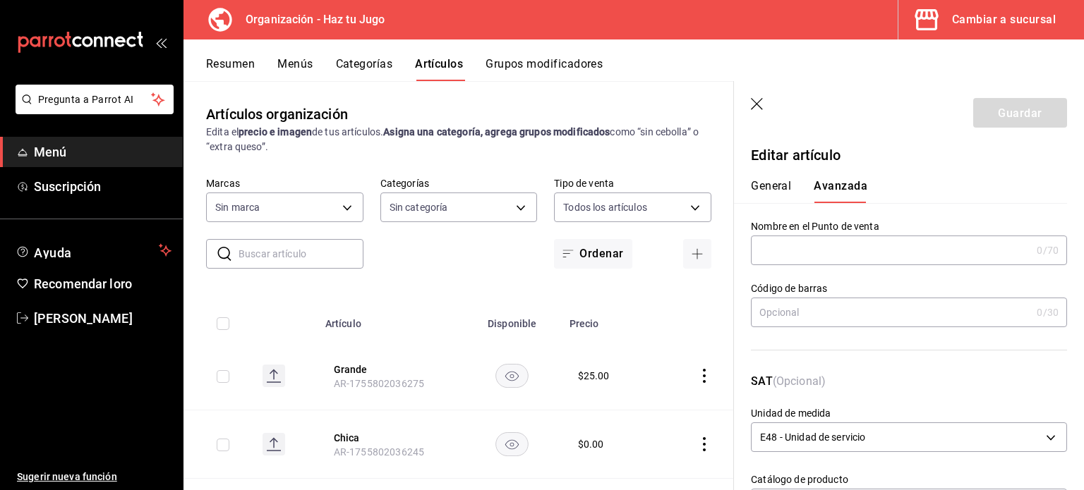
scroll to position [358, 0]
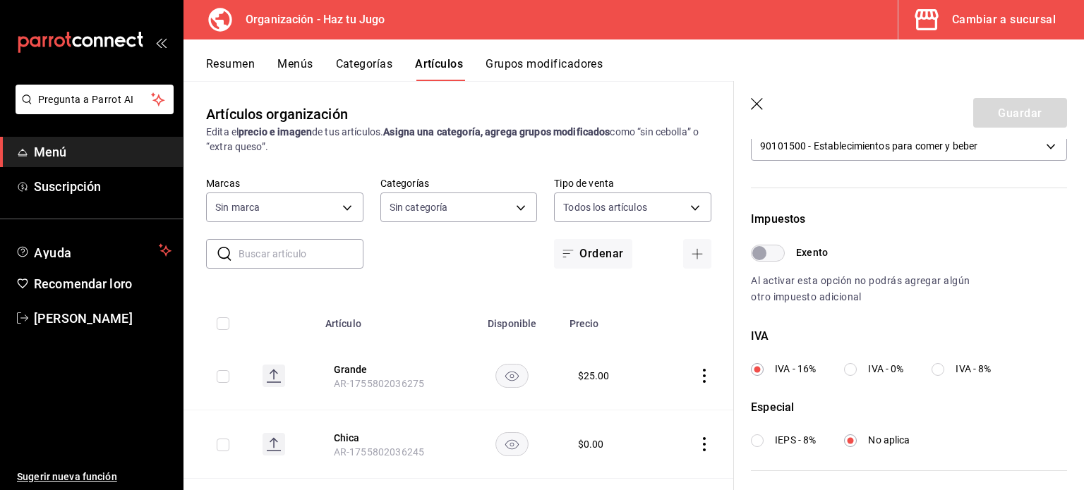
click at [941, 372] on input "IVA - 8%" at bounding box center [937, 369] width 13 height 13
radio input "true"
click at [984, 118] on button "Guardar" at bounding box center [1020, 113] width 94 height 30
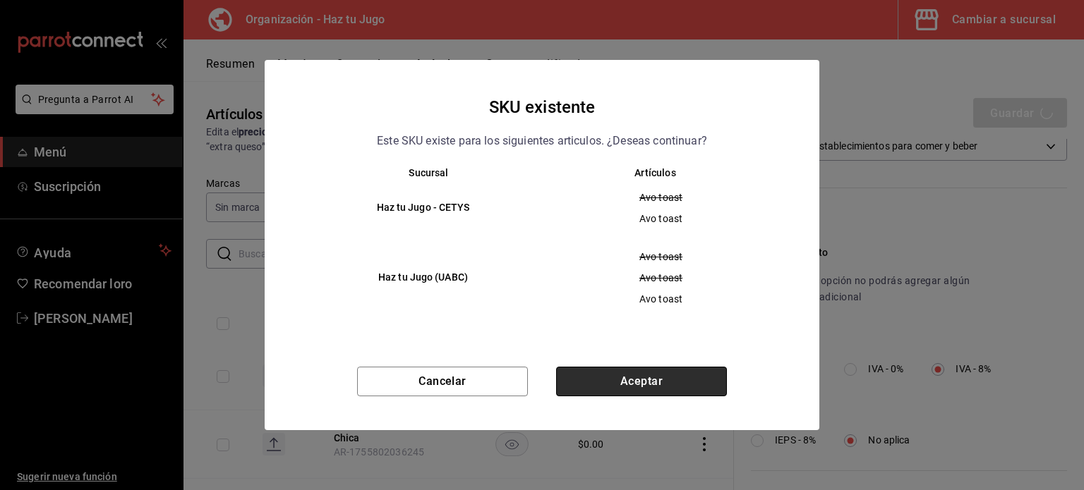
click at [631, 385] on button "Aceptar" at bounding box center [641, 382] width 171 height 30
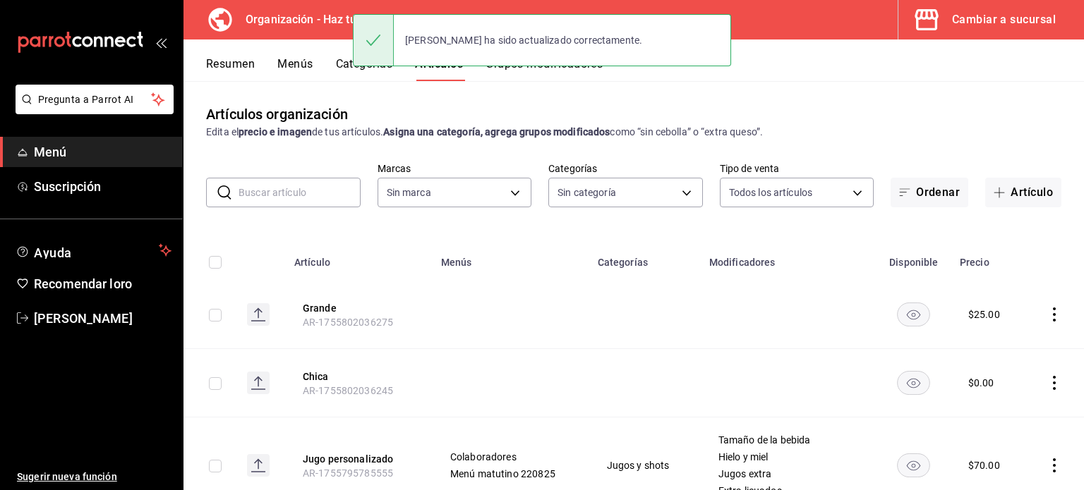
click at [329, 19] on font "Organización - Haz tu Jugo" at bounding box center [314, 19] width 139 height 13
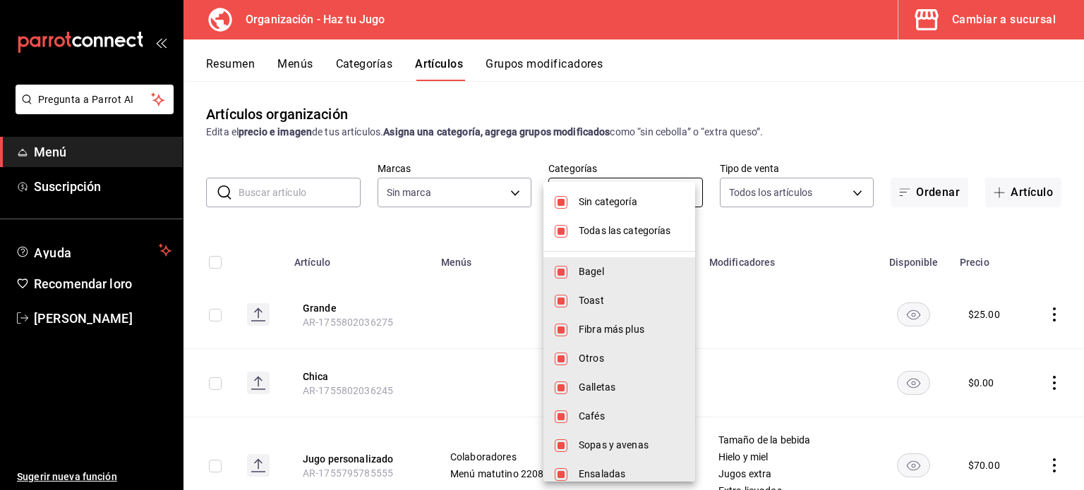
click at [641, 183] on body "Pregunta a Parrot AI Menú Suscripción Ayuda Recomendar loro [PERSON_NAME] nueva…" at bounding box center [542, 245] width 1084 height 490
click at [597, 227] on font "Todas las categorías" at bounding box center [624, 230] width 92 height 11
checkbox input "false"
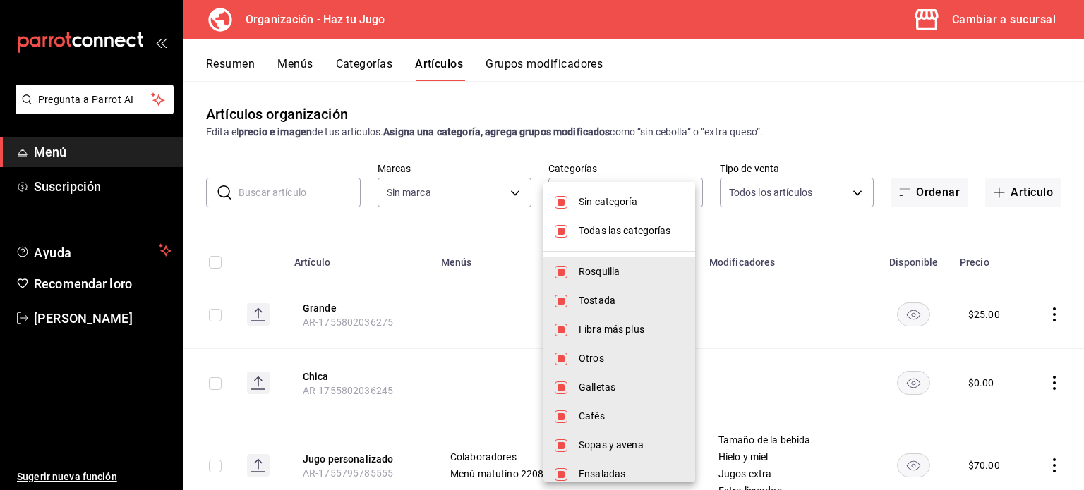
checkbox input "false"
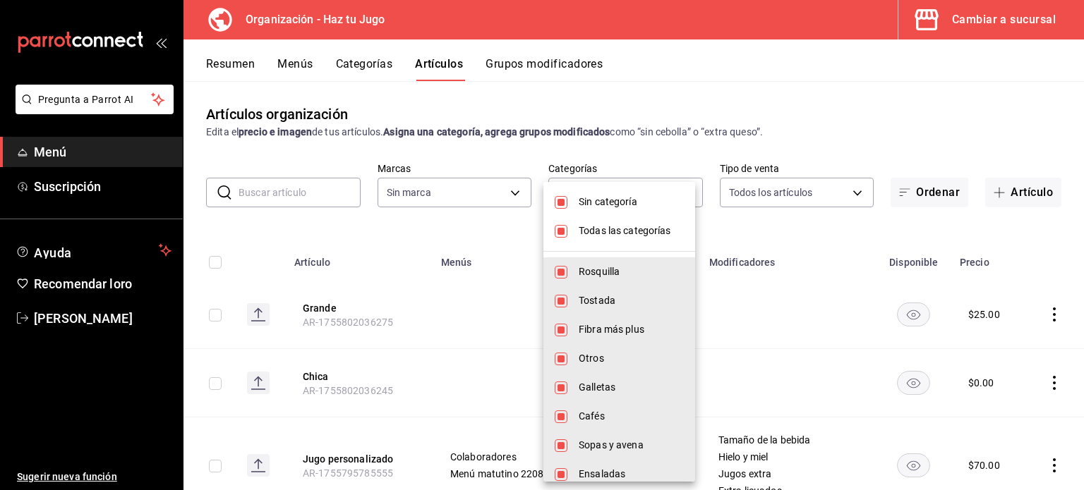
checkbox input "false"
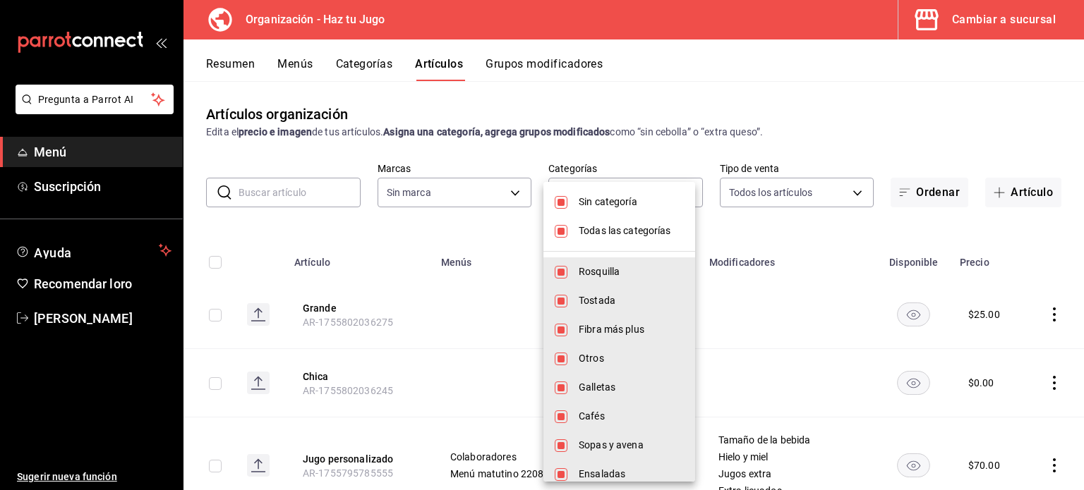
checkbox input "false"
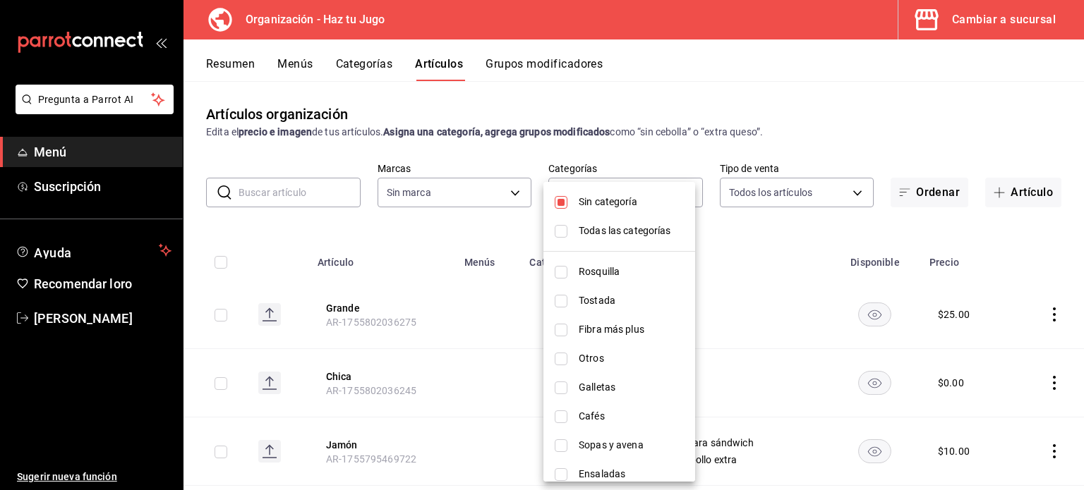
click at [591, 200] on font "Sin categoría" at bounding box center [607, 201] width 59 height 11
checkbox input "false"
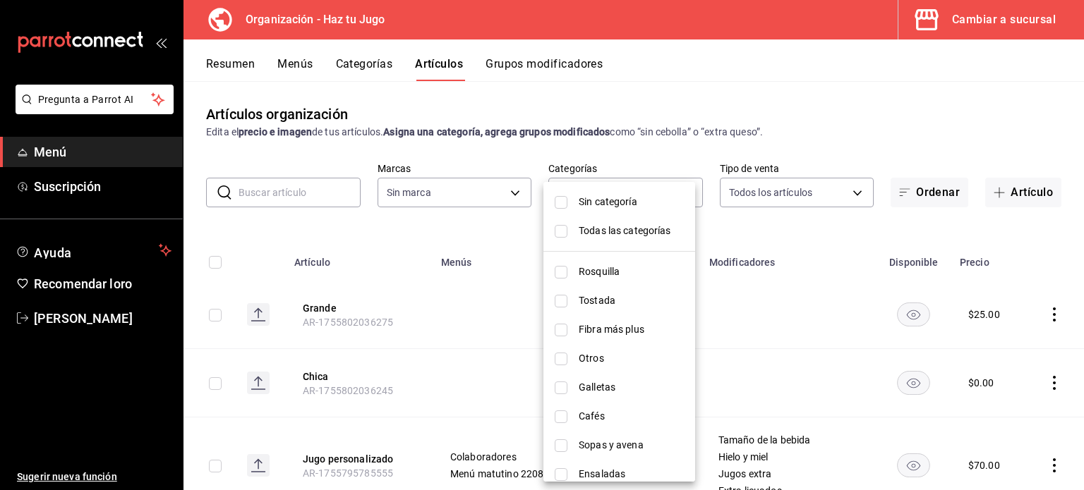
click at [590, 331] on font "Fibra más plus" at bounding box center [611, 329] width 66 height 11
type input "6fcf03e7-3e7e-45c1-b77b-d6234547cd3f"
checkbox input "true"
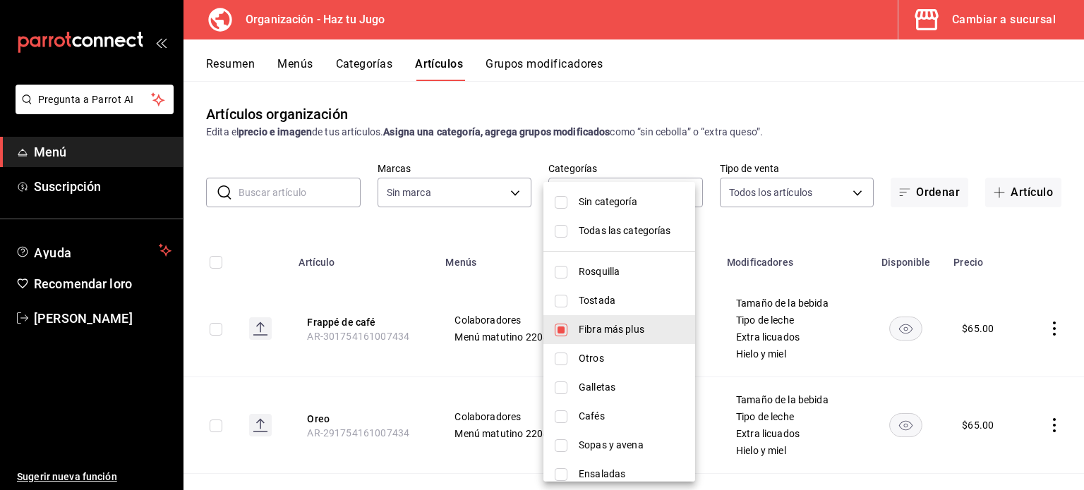
click at [1042, 332] on div at bounding box center [542, 245] width 1084 height 490
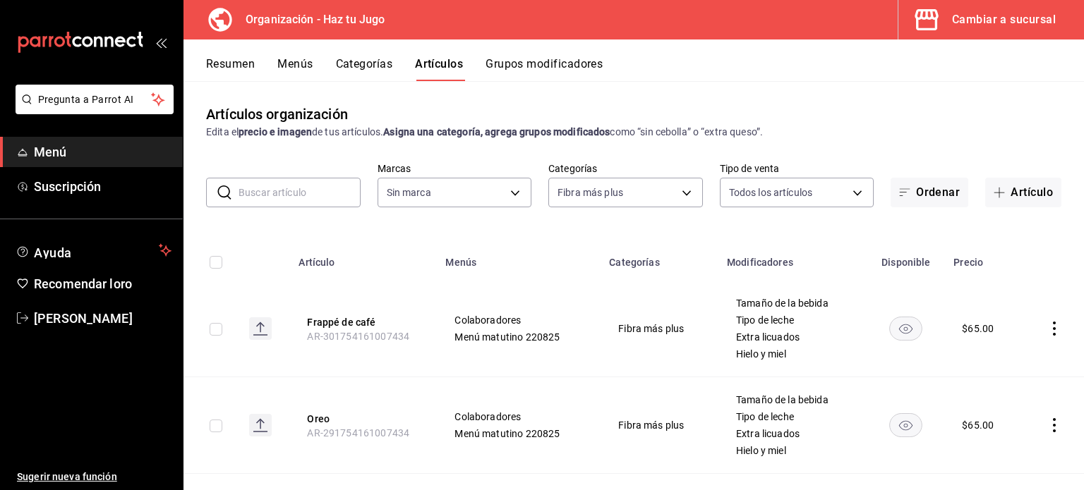
click at [1047, 332] on icon "comportamiento" at bounding box center [1054, 329] width 14 height 14
click at [997, 363] on font "Editar" at bounding box center [996, 361] width 27 height 11
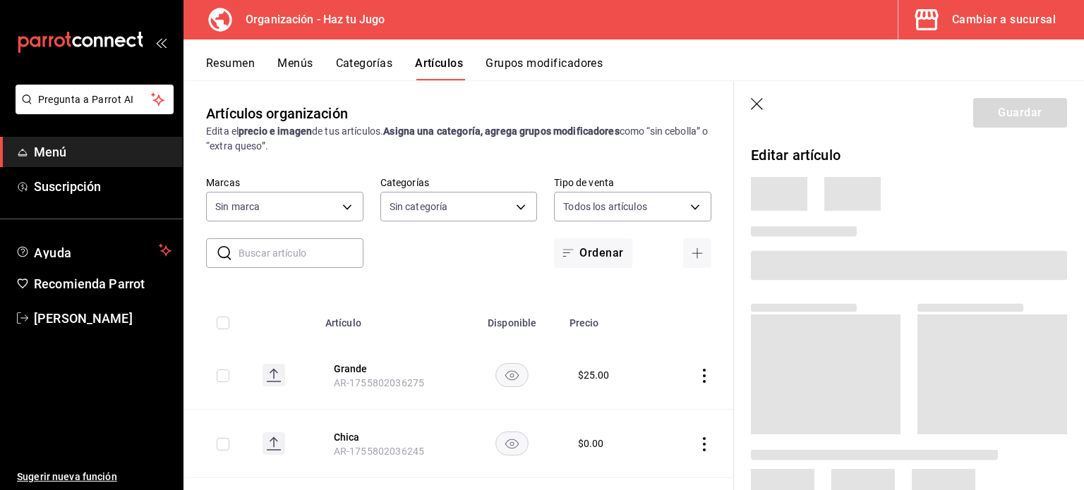
type input "6a6a6d2c-cf23-4088-9f71-267082d6ef5e"
type input "001c27e4-319a-4f56-83db-293b53147510,9de9bbb4-71ba-4db7-8183-90a4bffa0c34,6fcf0…"
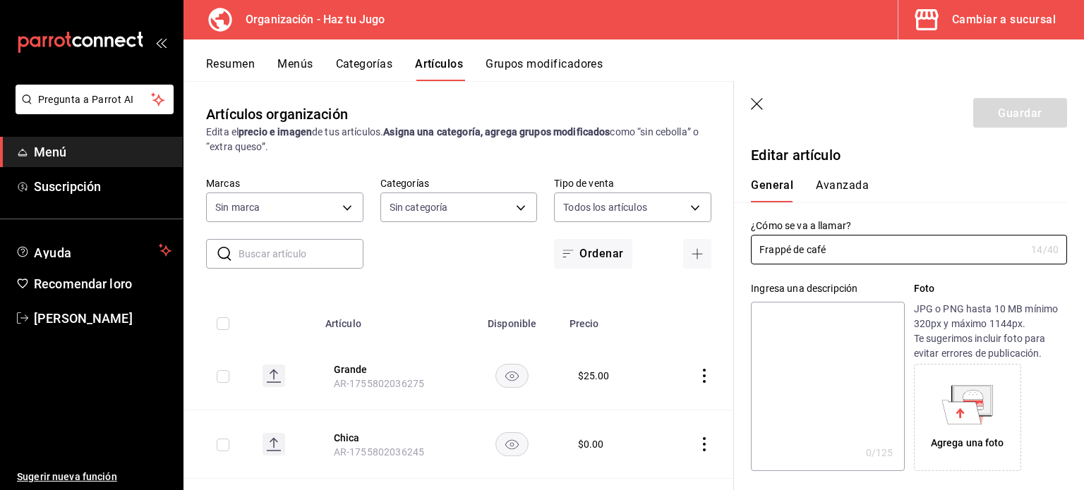
type input "$65.00"
type input "E48"
type input "90101500"
radio input "true"
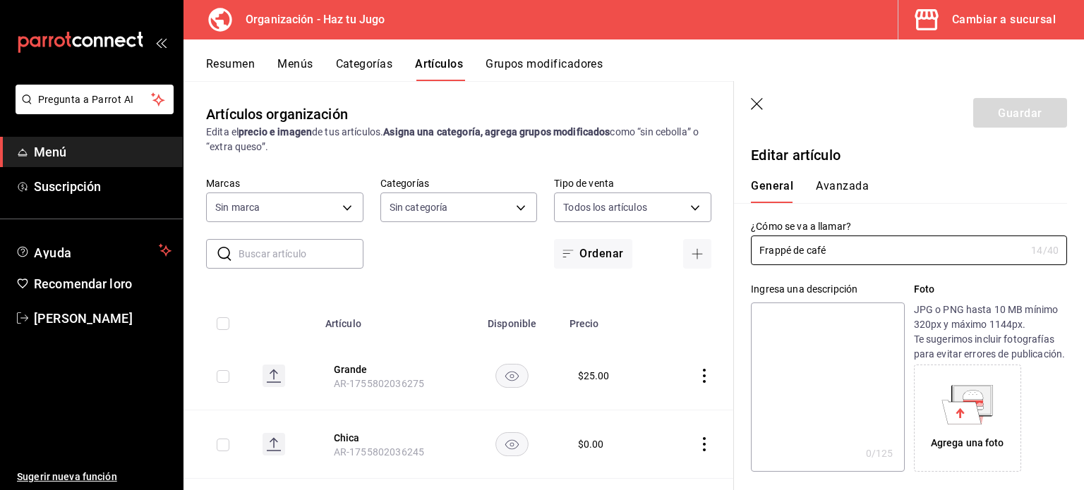
click at [849, 191] on font "Avanzada" at bounding box center [841, 185] width 53 height 13
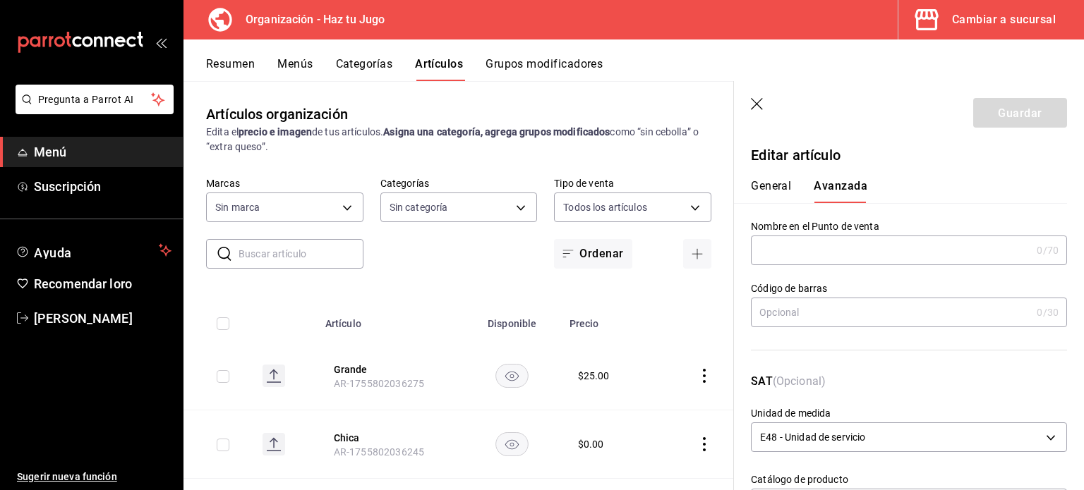
scroll to position [358, 0]
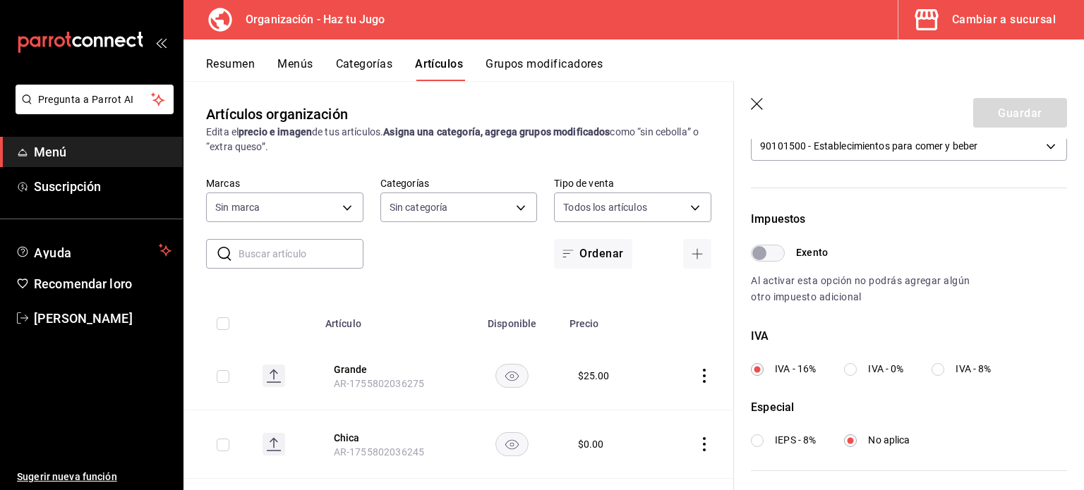
click at [942, 374] on input "IVA - 8%" at bounding box center [937, 369] width 13 height 13
radio input "true"
click at [998, 104] on button "Guardar" at bounding box center [1020, 113] width 94 height 30
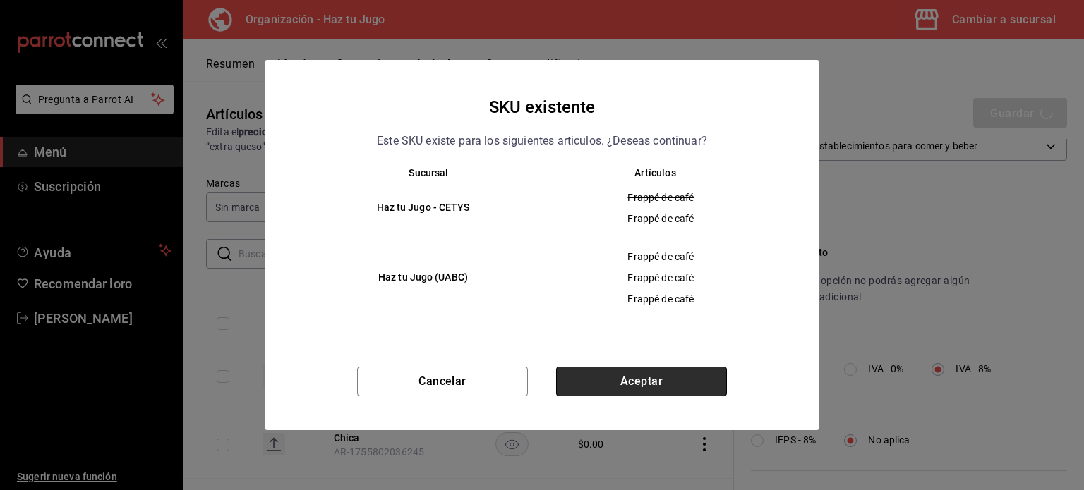
click at [625, 382] on button "Aceptar" at bounding box center [641, 382] width 171 height 30
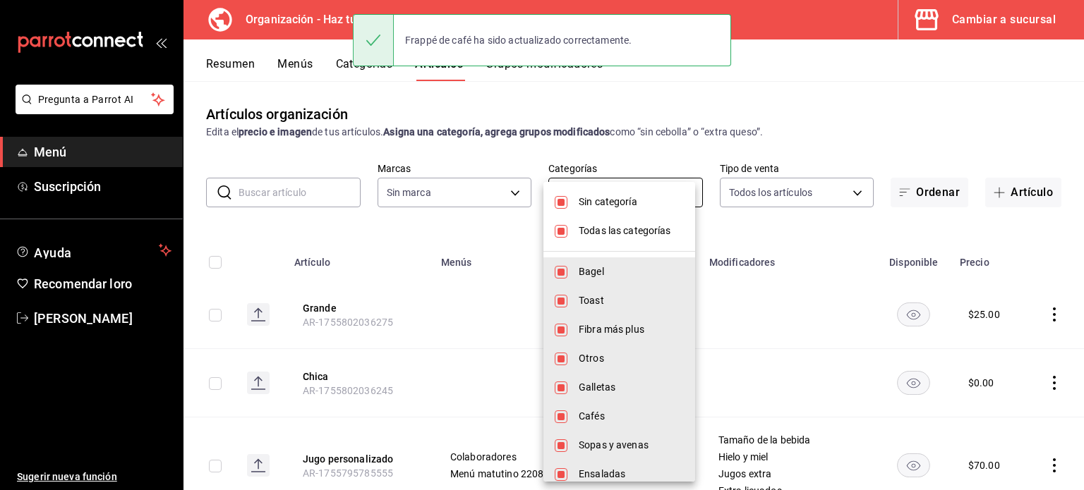
click at [619, 188] on body "Pregunta a Parrot AI Menú Suscripción Ayuda Recomendar loro [PERSON_NAME] nueva…" at bounding box center [542, 245] width 1084 height 490
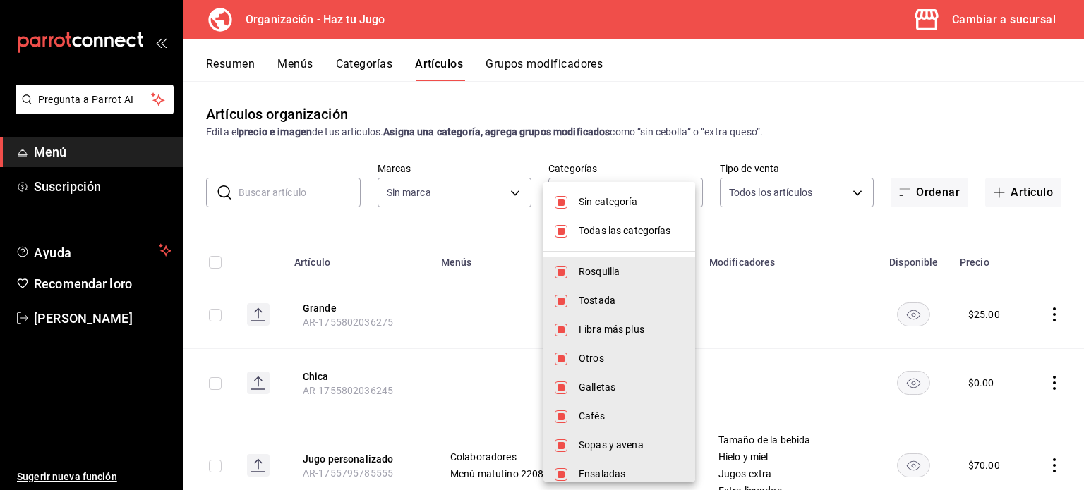
click at [593, 203] on font "Sin categoría" at bounding box center [607, 201] width 59 height 11
checkbox input "false"
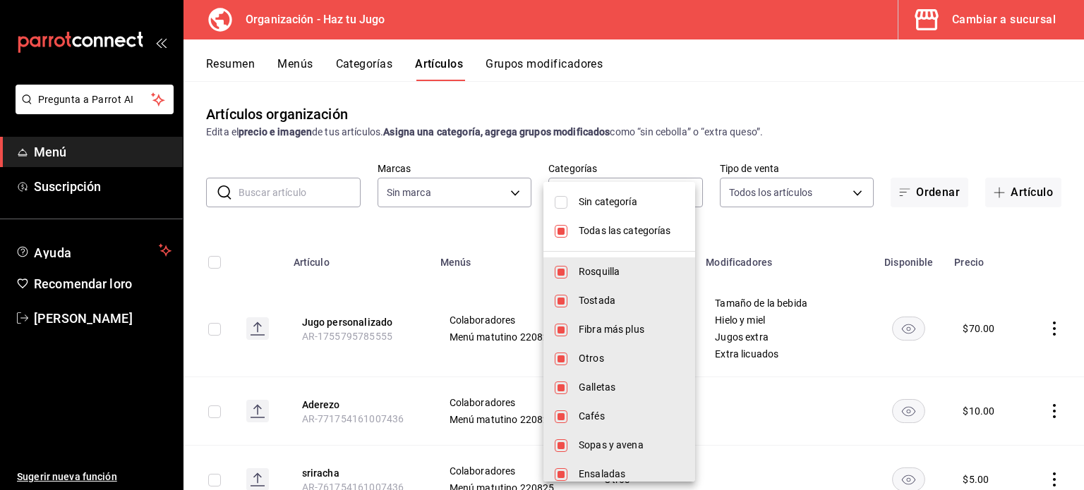
click at [594, 231] on font "Todas las categorías" at bounding box center [624, 230] width 92 height 11
checkbox input "false"
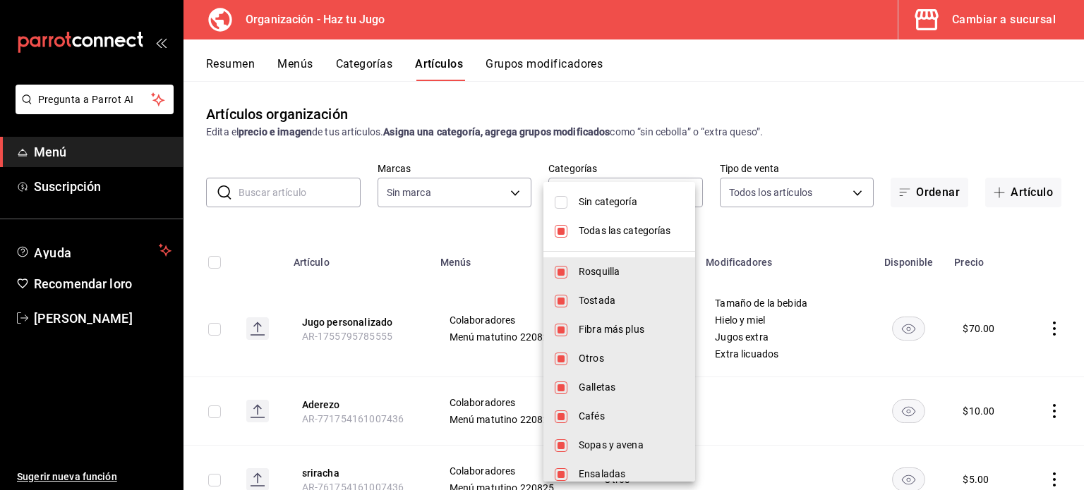
checkbox input "false"
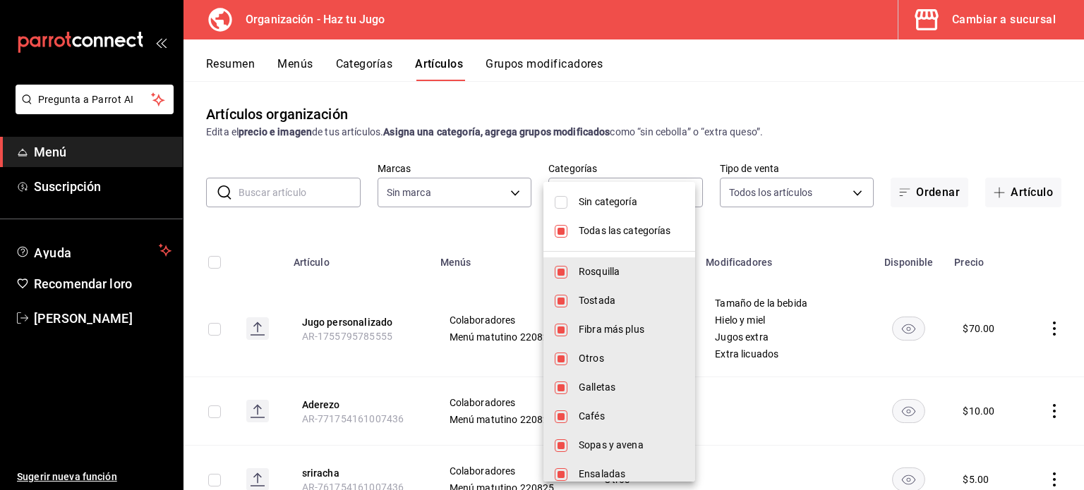
checkbox input "false"
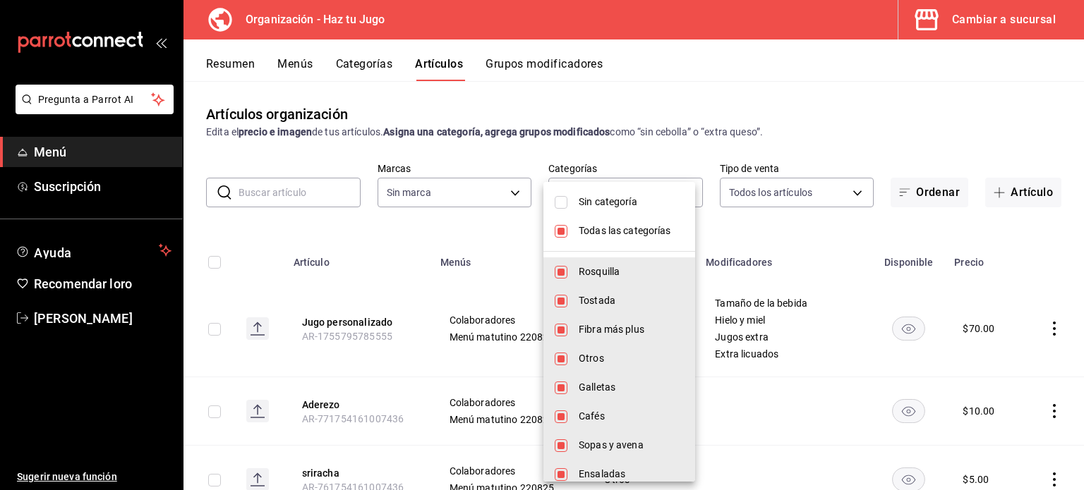
checkbox input "false"
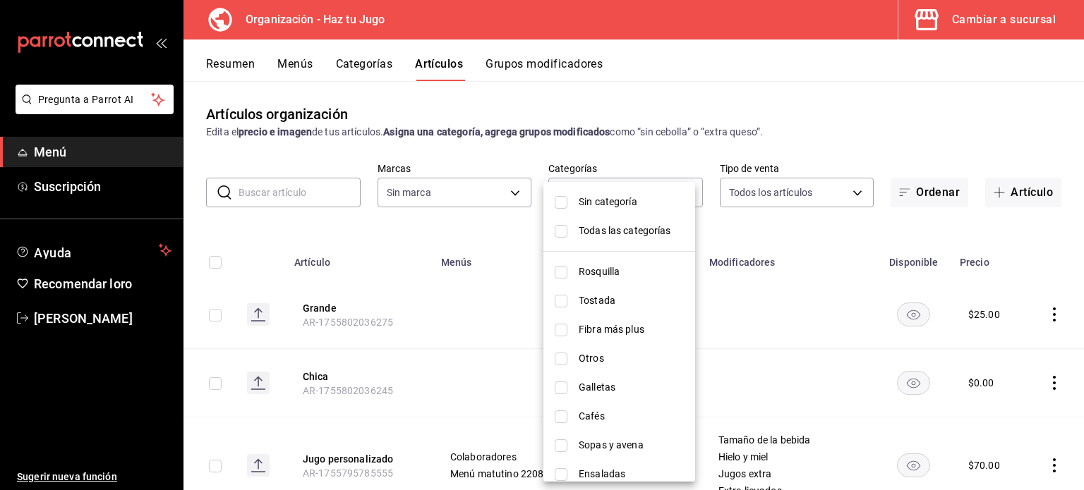
click at [607, 332] on font "Fibra más plus" at bounding box center [611, 329] width 66 height 11
type input "6fcf03e7-3e7e-45c1-b77b-d6234547cd3f"
checkbox input "true"
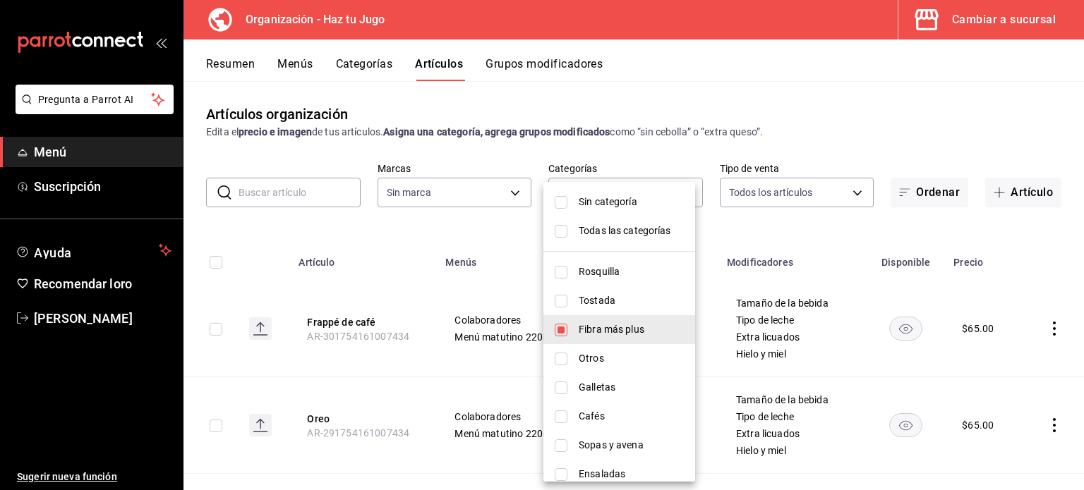
click at [1045, 423] on div at bounding box center [542, 245] width 1084 height 490
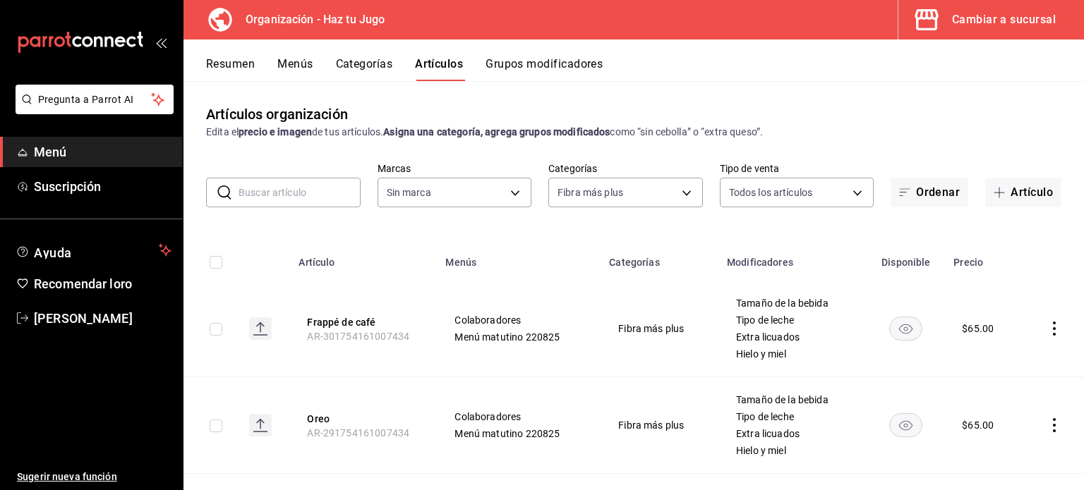
click at [1047, 423] on icon "comportamiento" at bounding box center [1054, 425] width 14 height 14
click at [1009, 401] on span "Editar" at bounding box center [1001, 395] width 37 height 15
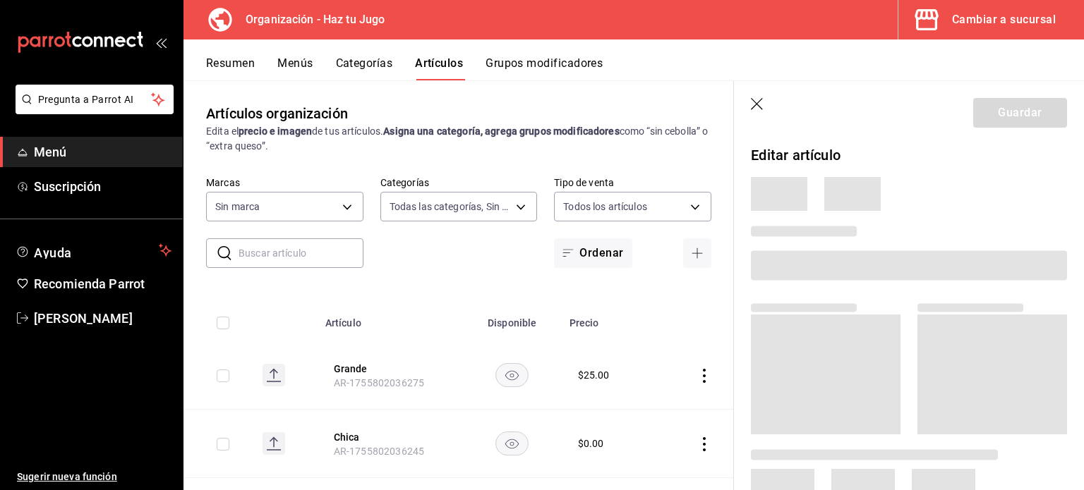
type input "001c27e4-319a-4f56-83db-293b53147510,9de9bbb4-71ba-4db7-8183-90a4bffa0c34,6fcf0…"
type input "6a6a6d2c-cf23-4088-9f71-267082d6ef5e"
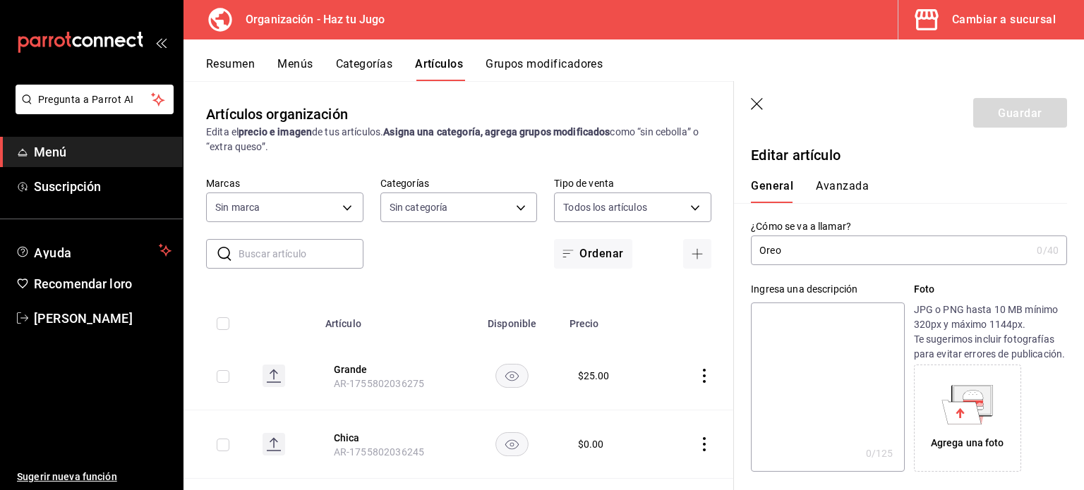
click at [847, 185] on font "Avanzada" at bounding box center [841, 185] width 53 height 13
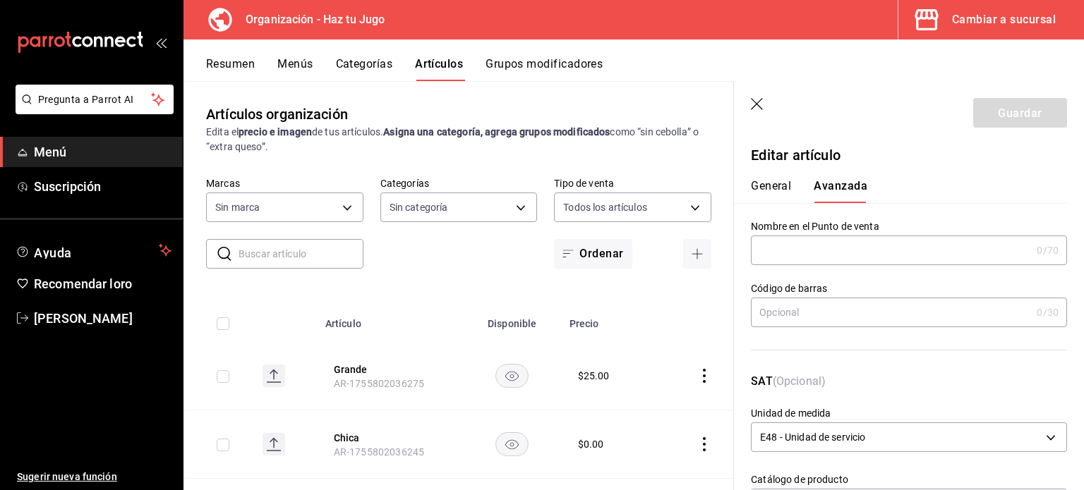
scroll to position [358, 0]
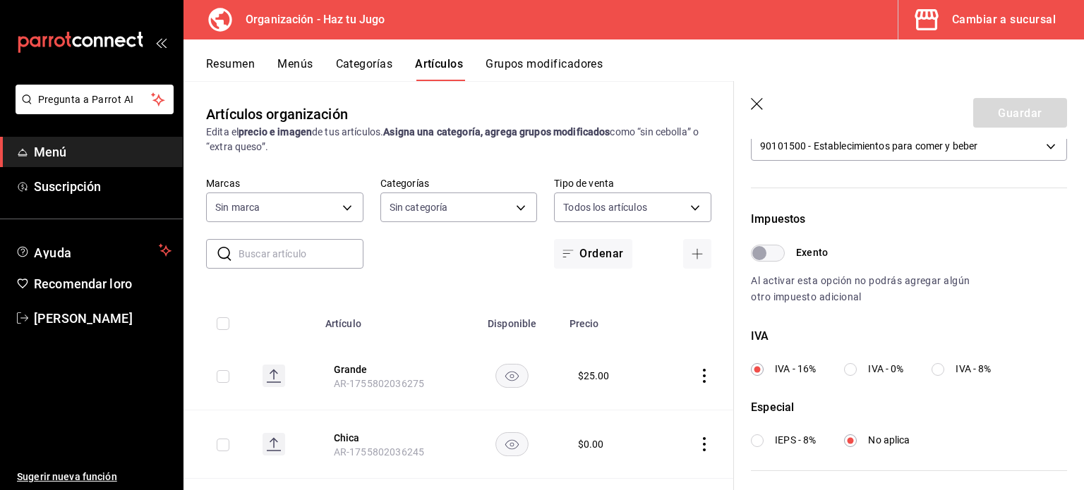
click at [943, 368] on input "IVA - 8%" at bounding box center [937, 369] width 13 height 13
radio input "true"
click at [1001, 109] on font "Guardar" at bounding box center [1019, 112] width 44 height 13
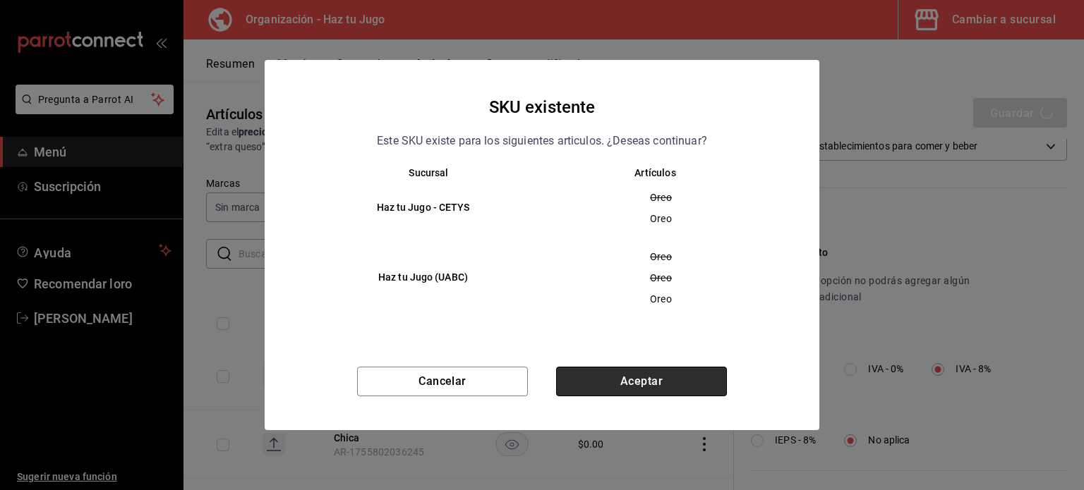
click at [591, 378] on button "Aceptar" at bounding box center [641, 382] width 171 height 30
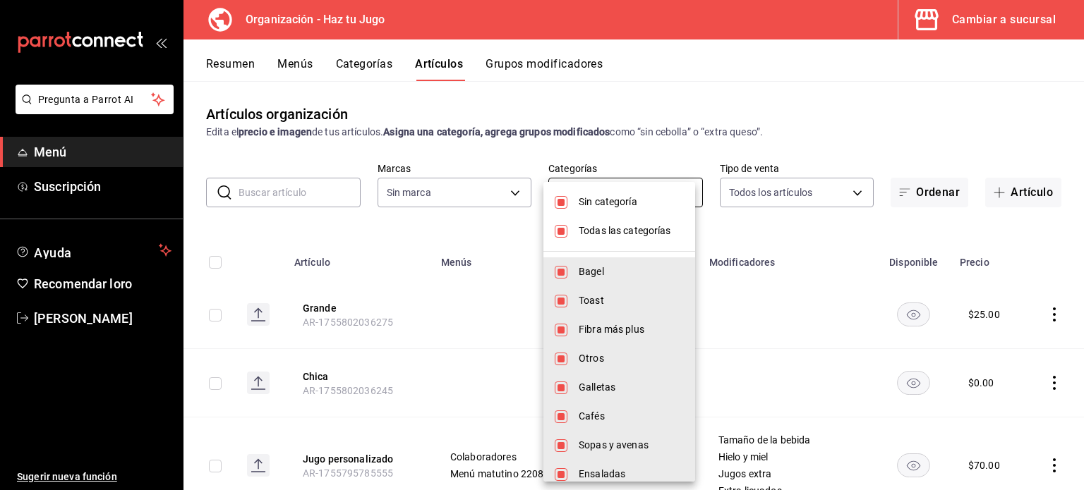
click at [620, 204] on body "Pregunta a Parrot AI Menú Suscripción Ayuda Recomendar loro [PERSON_NAME] nueva…" at bounding box center [542, 245] width 1084 height 490
click at [600, 231] on font "Todas las categorías" at bounding box center [624, 230] width 92 height 11
checkbox input "false"
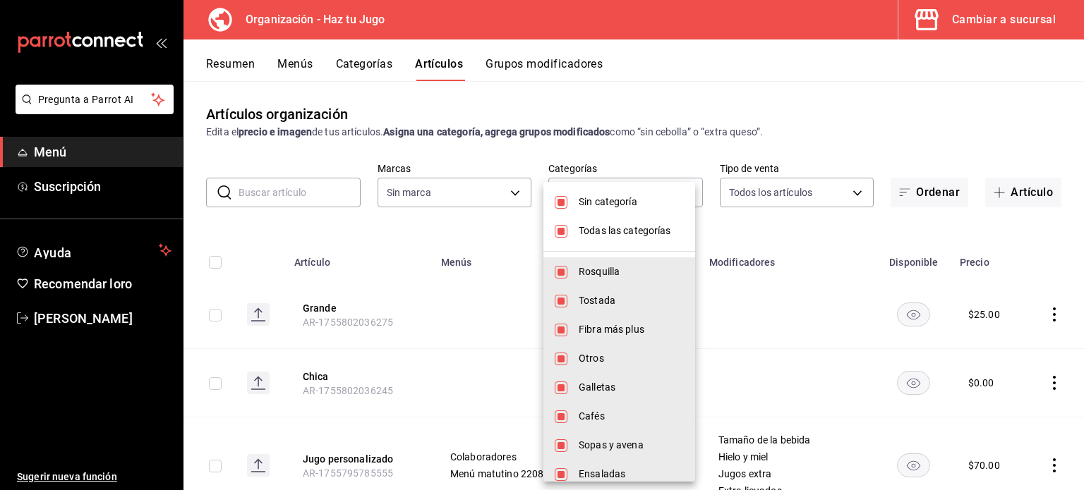
checkbox input "false"
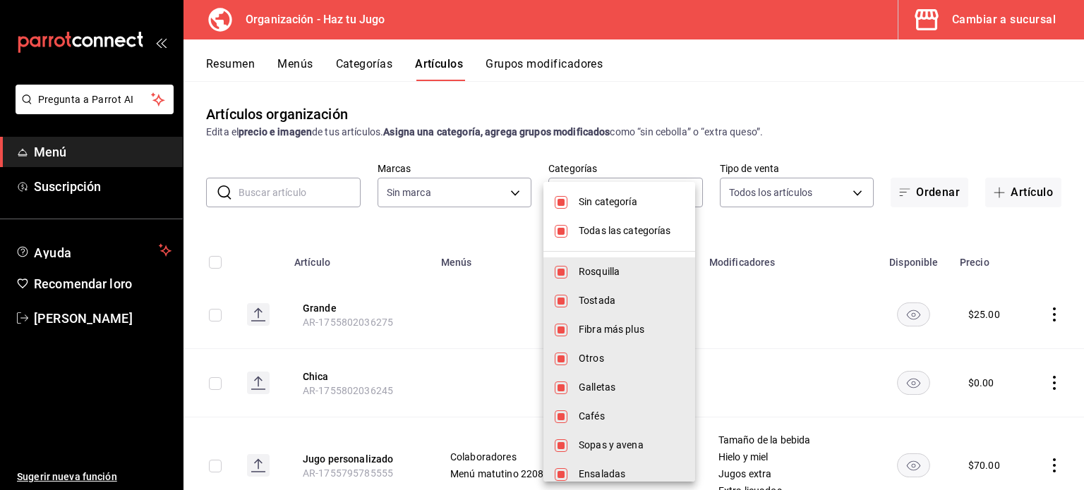
checkbox input "false"
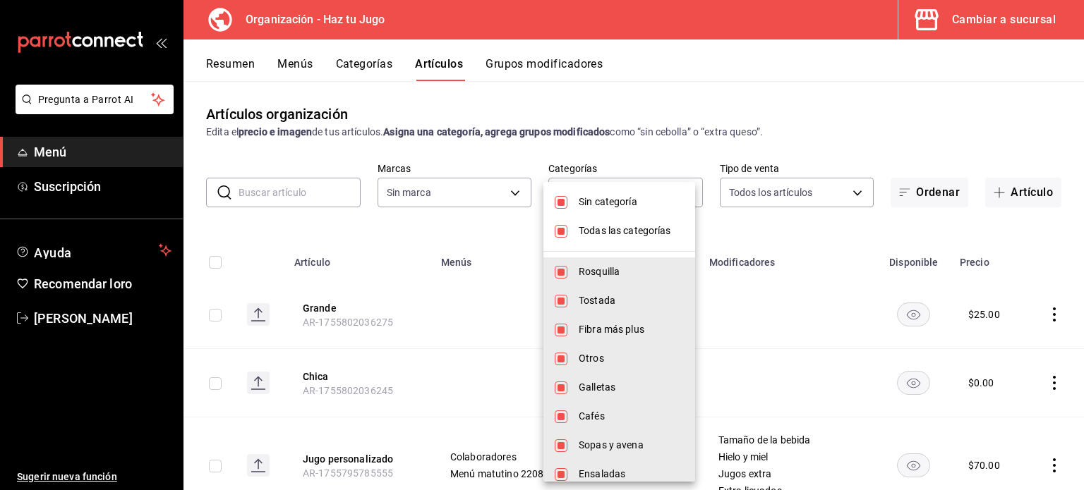
checkbox input "false"
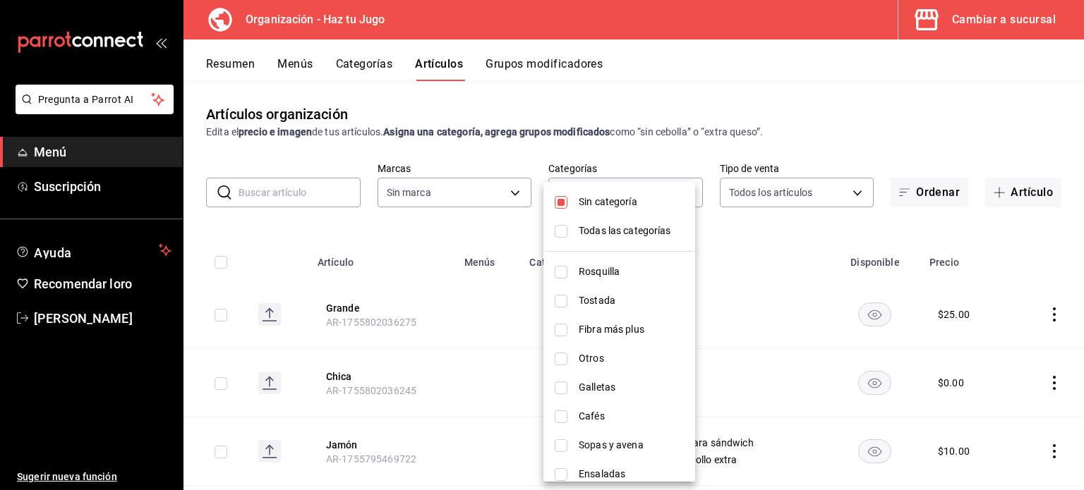
click at [602, 195] on span "Sin categoría" at bounding box center [630, 202] width 105 height 15
checkbox input "false"
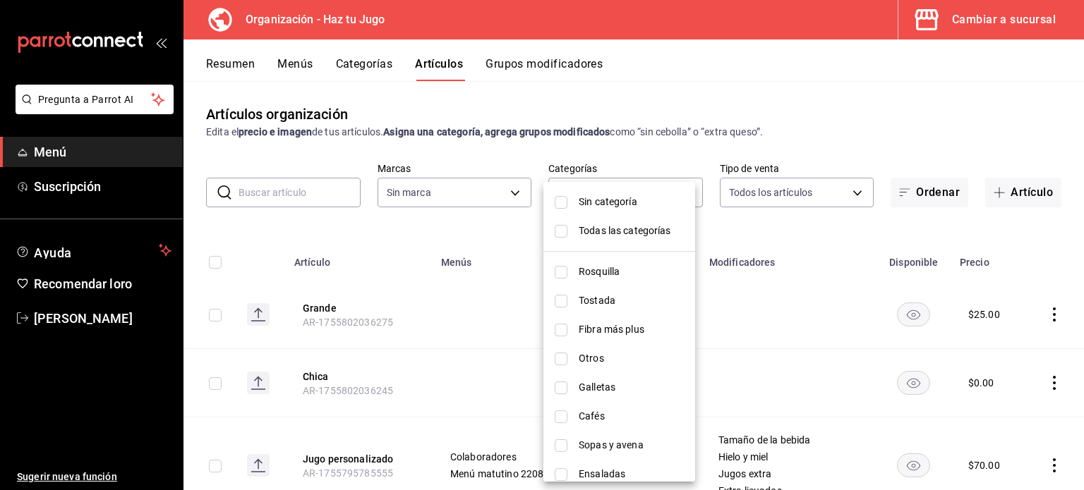
click at [564, 328] on input "checkbox" at bounding box center [560, 330] width 13 height 13
checkbox input "true"
type input "6fcf03e7-3e7e-45c1-b77b-d6234547cd3f"
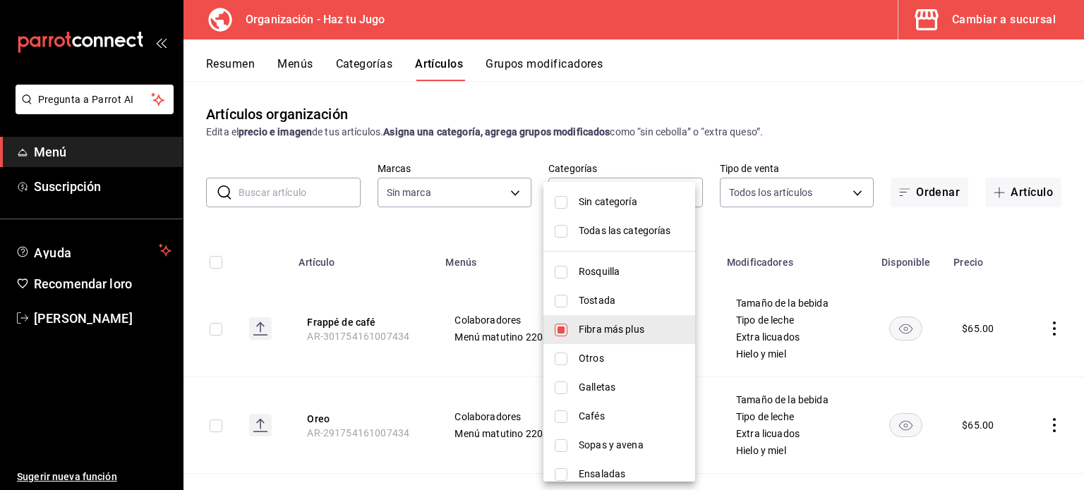
click at [1081, 342] on div at bounding box center [542, 245] width 1084 height 490
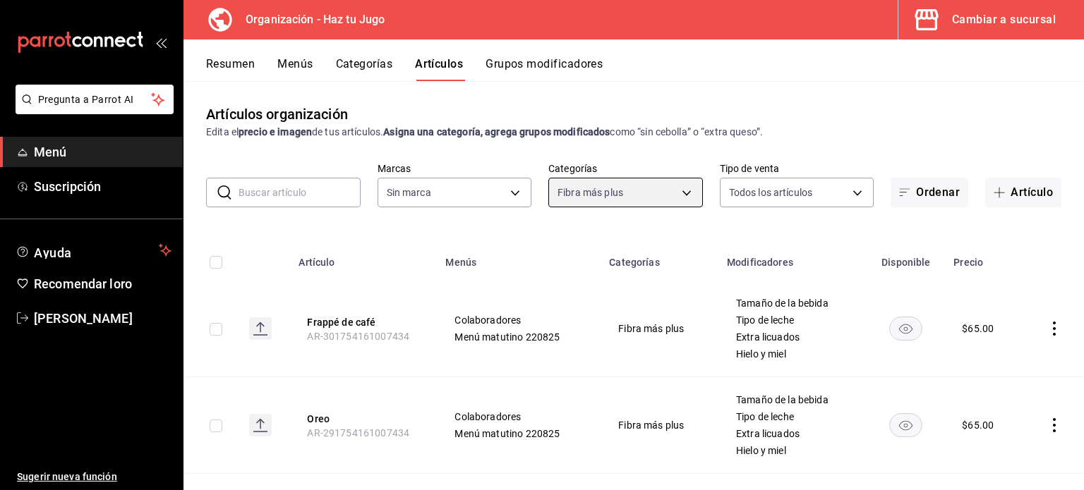
scroll to position [305, 0]
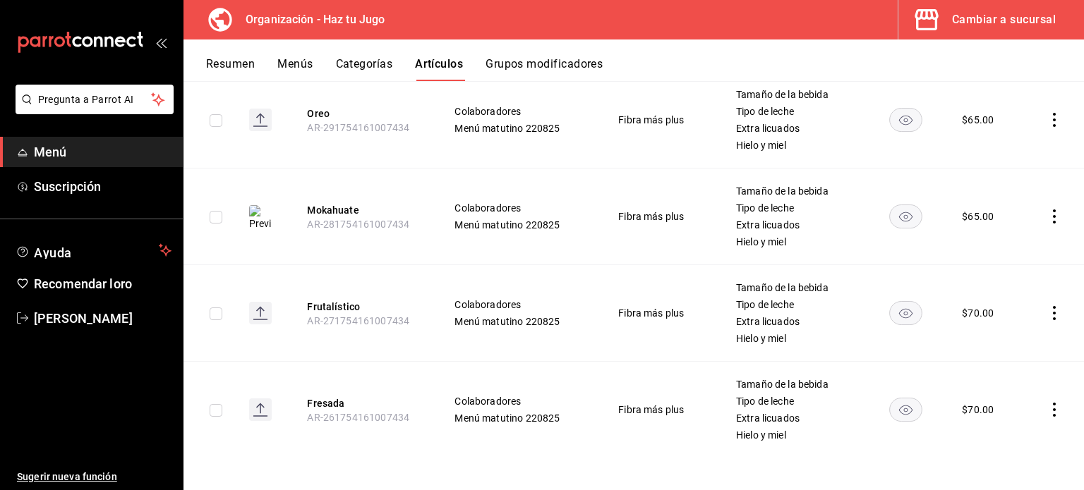
click at [1047, 310] on icon "comportamiento" at bounding box center [1054, 313] width 14 height 14
click at [989, 343] on font "Editar" at bounding box center [996, 345] width 27 height 11
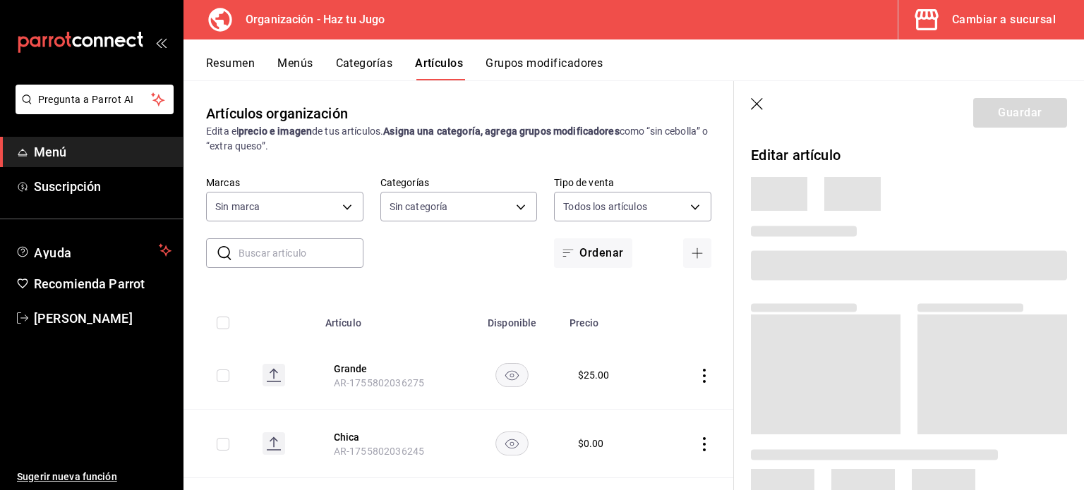
type input "6a6a6d2c-cf23-4088-9f71-267082d6ef5e"
type input "001c27e4-319a-4f56-83db-293b53147510,9de9bbb4-71ba-4db7-8183-90a4bffa0c34,6fcf0…"
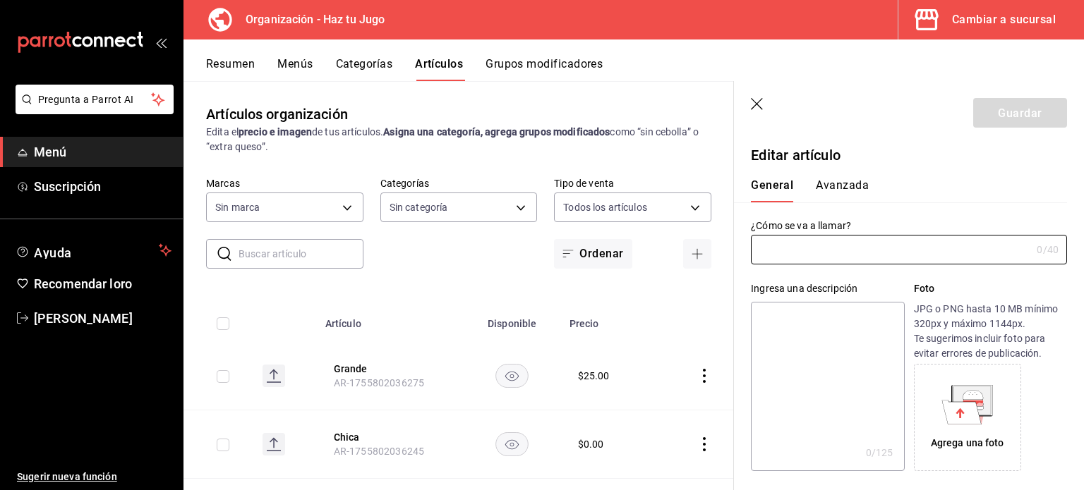
type input "Frutalístico"
type input "AR-271754161007434"
type input "$70.00"
type input "E48"
type input "90101500"
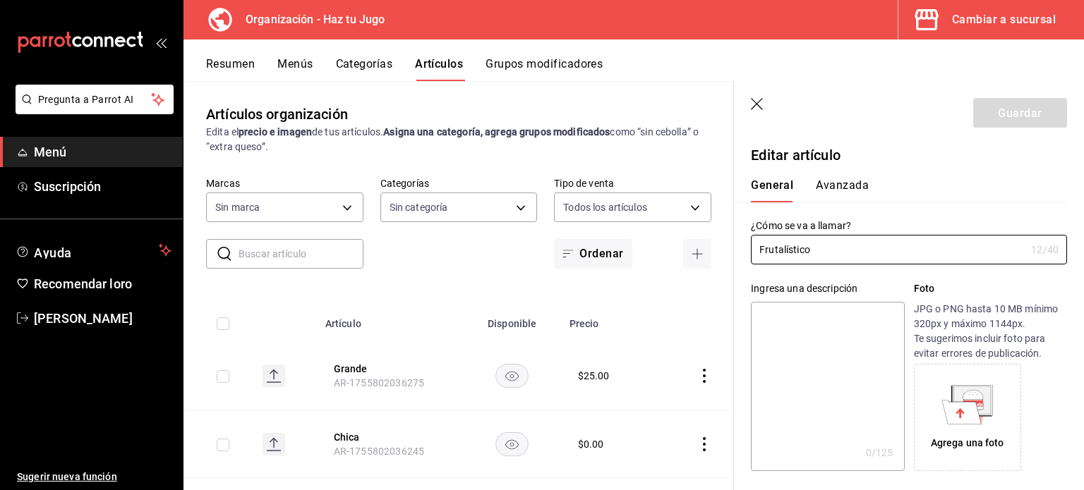
radio input "true"
click at [851, 183] on font "Avanzada" at bounding box center [841, 185] width 53 height 13
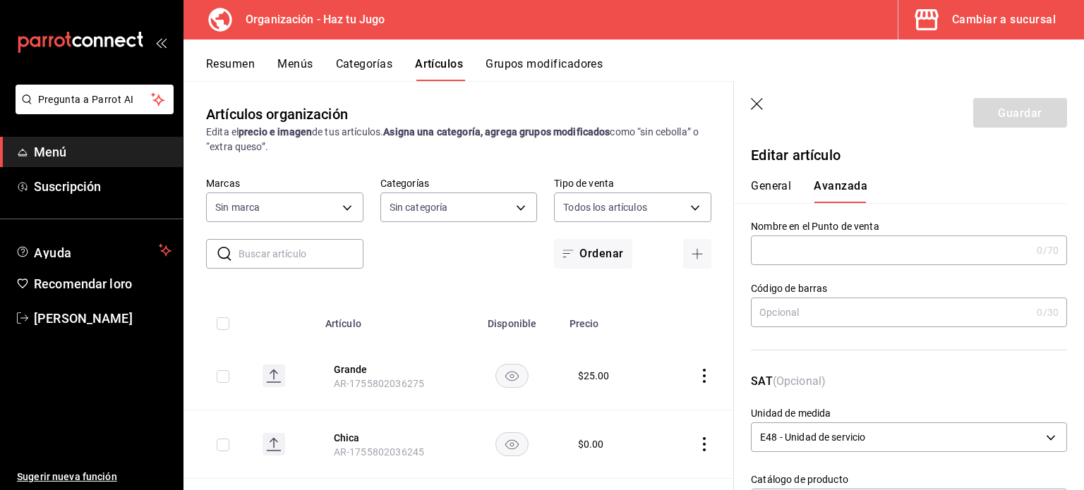
scroll to position [358, 0]
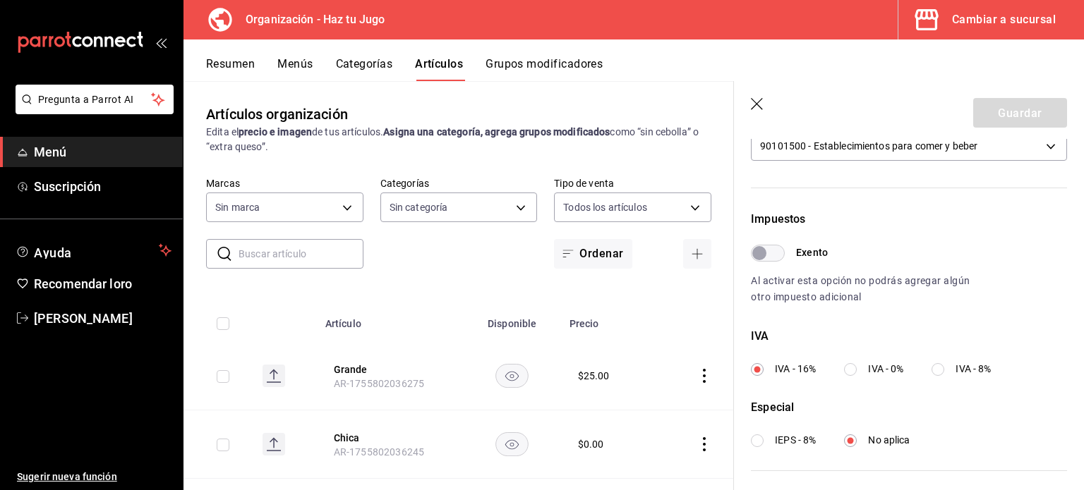
click at [937, 372] on input "IVA - 8%" at bounding box center [937, 369] width 13 height 13
radio input "true"
click at [991, 104] on button "Guardar" at bounding box center [1020, 113] width 94 height 30
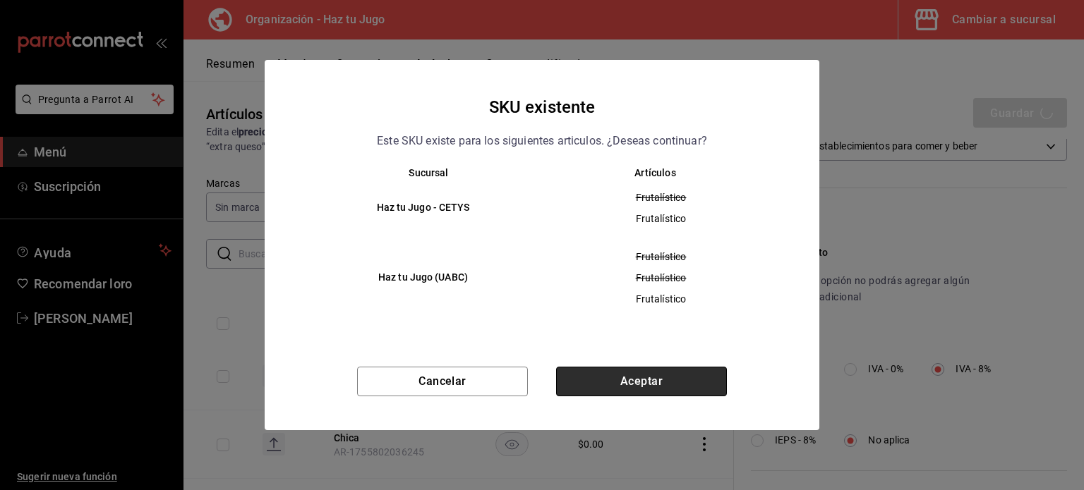
click at [641, 379] on button "Aceptar" at bounding box center [641, 382] width 171 height 30
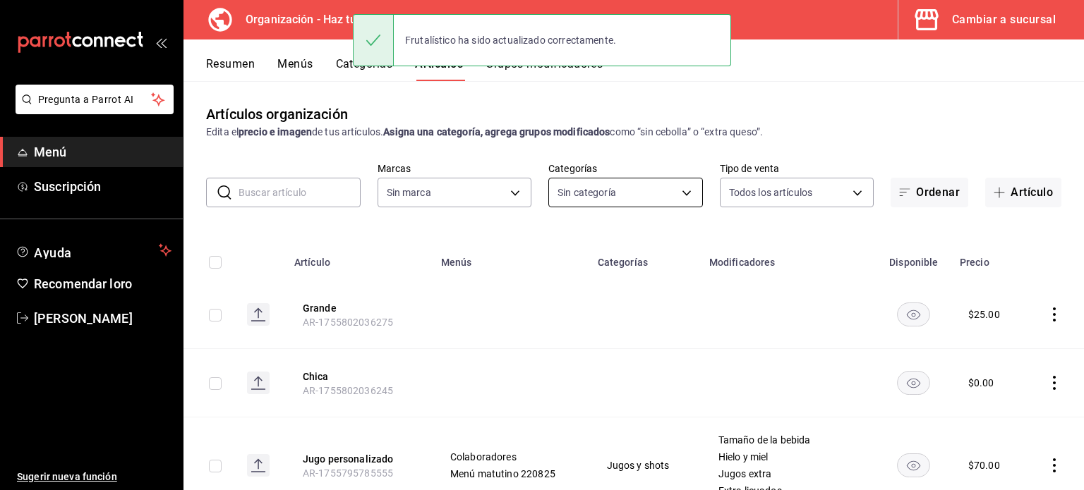
click at [617, 187] on body "Pregunta a Parrot AI Menú Suscripción Ayuda Recomendar loro [PERSON_NAME] nueva…" at bounding box center [542, 245] width 1084 height 490
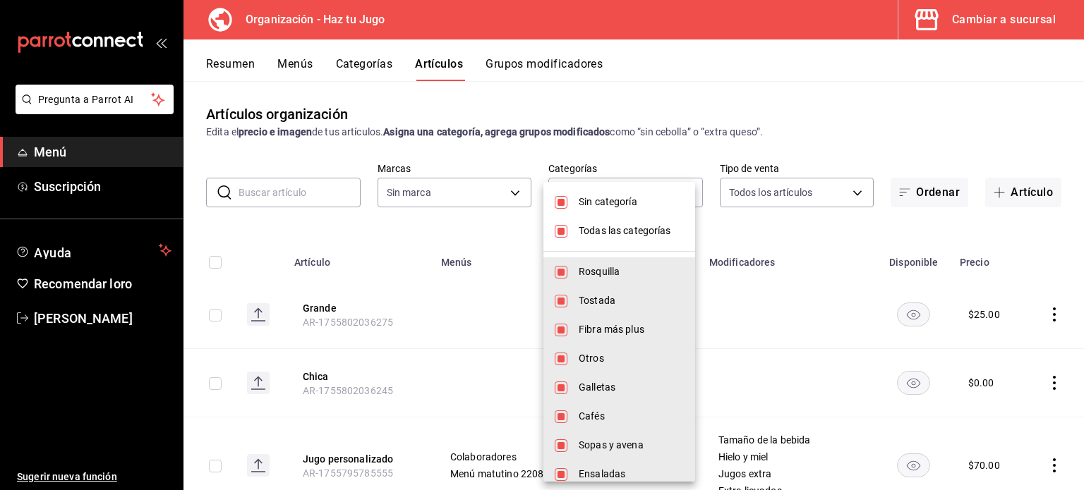
click at [608, 233] on font "Todas las categorías" at bounding box center [624, 230] width 92 height 11
checkbox input "false"
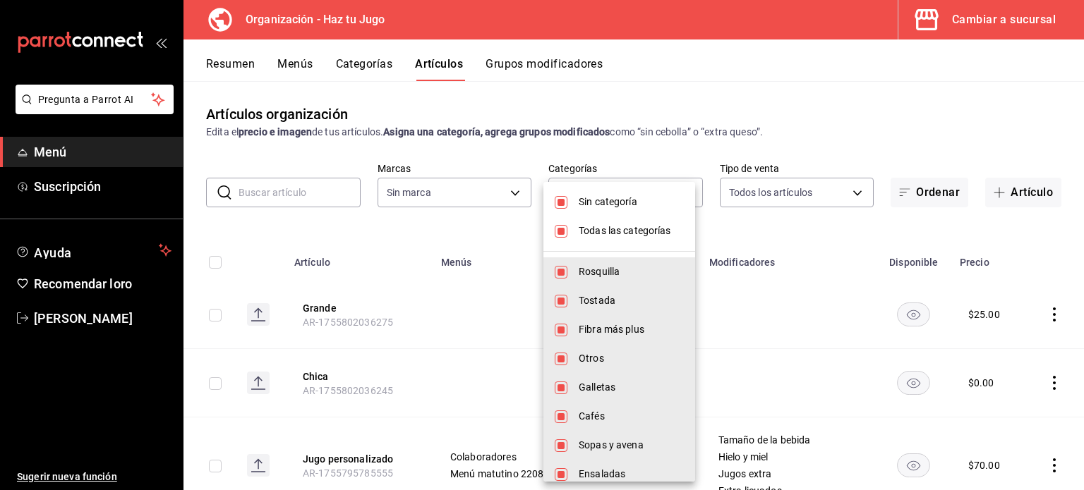
checkbox input "false"
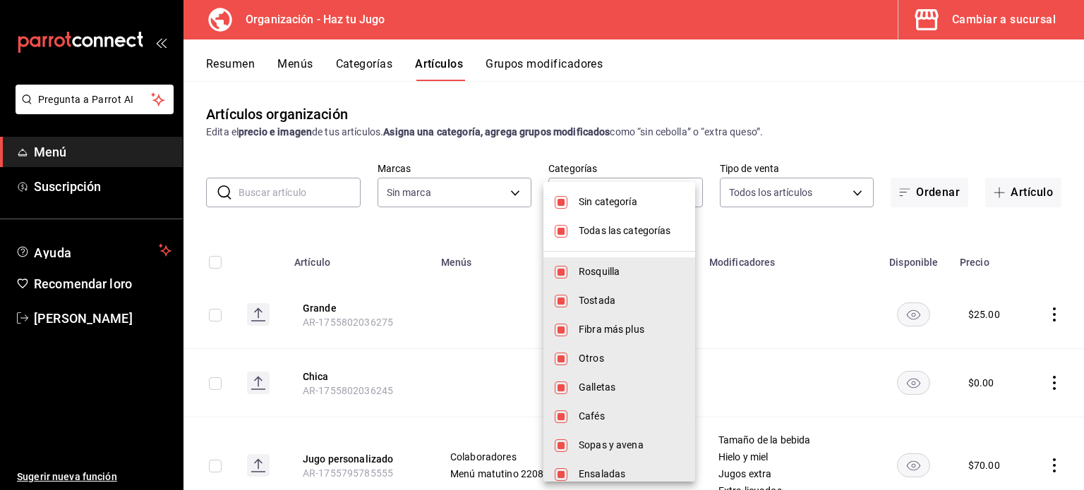
checkbox input "false"
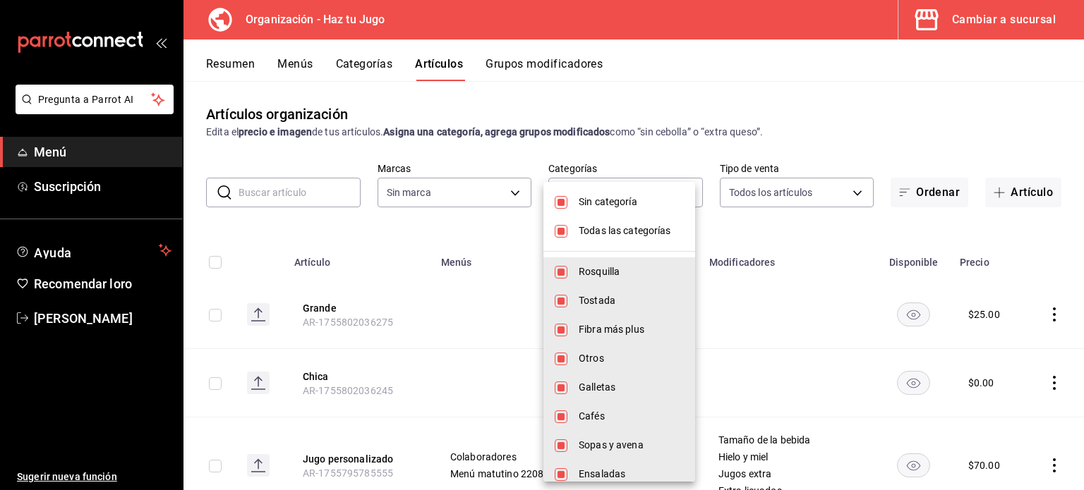
checkbox input "false"
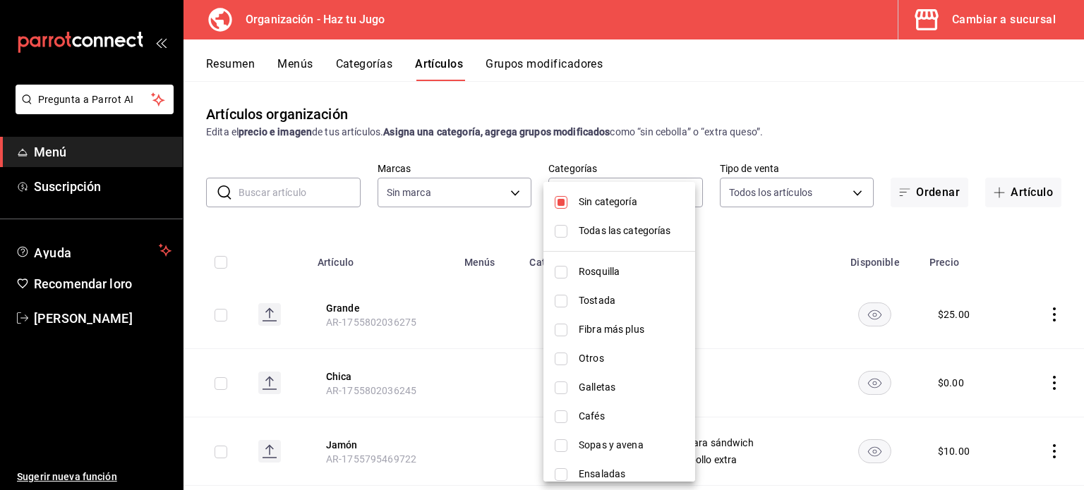
click at [606, 202] on font "Sin categoría" at bounding box center [607, 201] width 59 height 11
checkbox input "false"
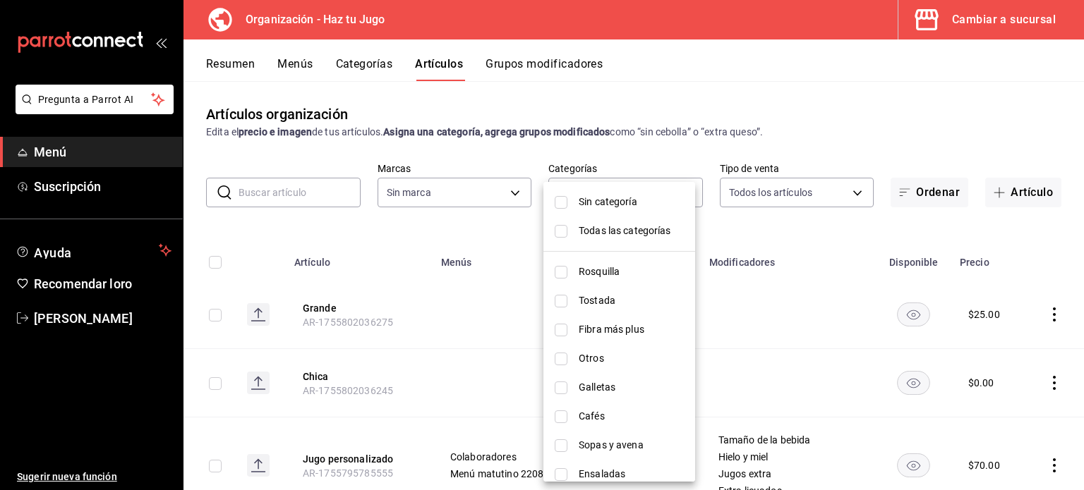
click at [615, 327] on font "Fibra más plus" at bounding box center [611, 329] width 66 height 11
type input "6fcf03e7-3e7e-45c1-b77b-d6234547cd3f"
checkbox input "true"
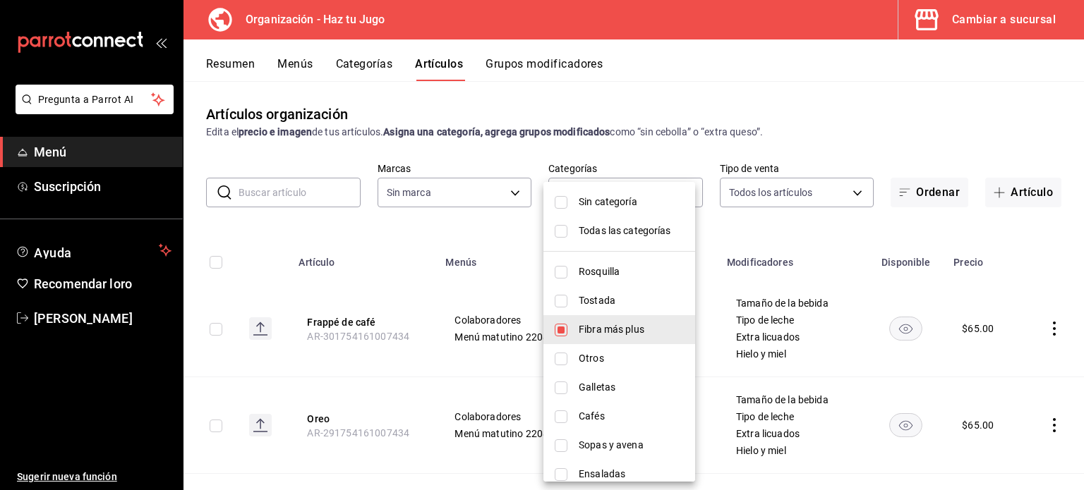
click at [1083, 334] on div at bounding box center [542, 245] width 1084 height 490
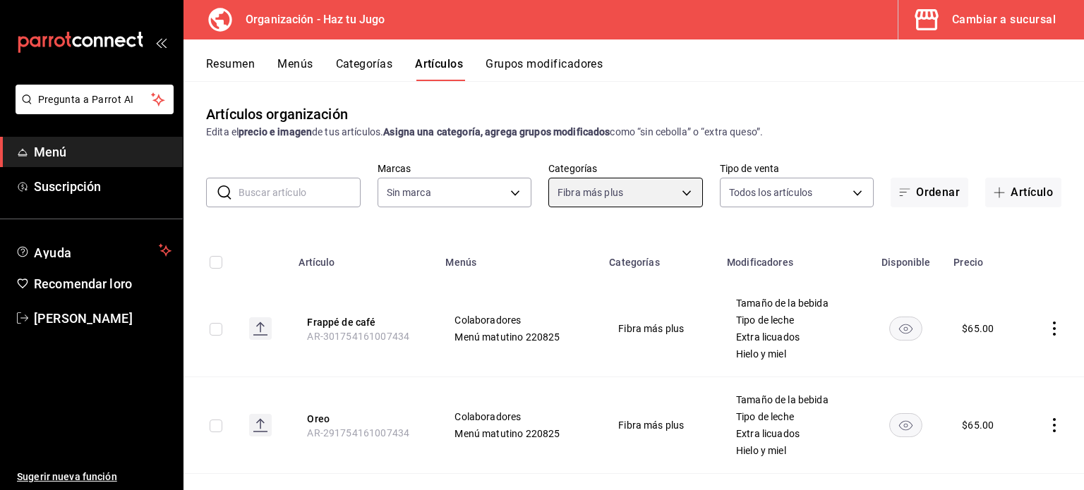
scroll to position [305, 0]
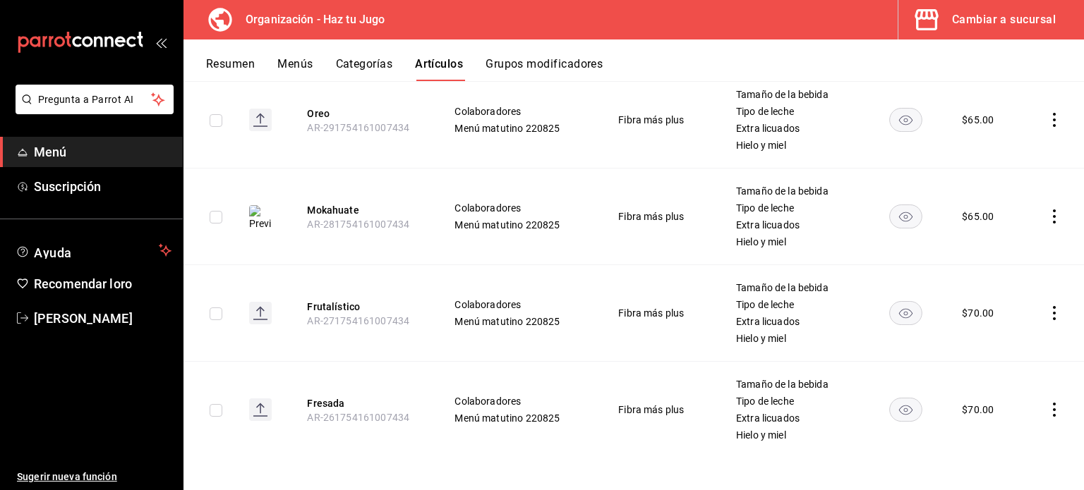
click at [1052, 410] on icon "comportamiento" at bounding box center [1053, 410] width 3 height 14
click at [994, 397] on font "Editar" at bounding box center [996, 394] width 27 height 11
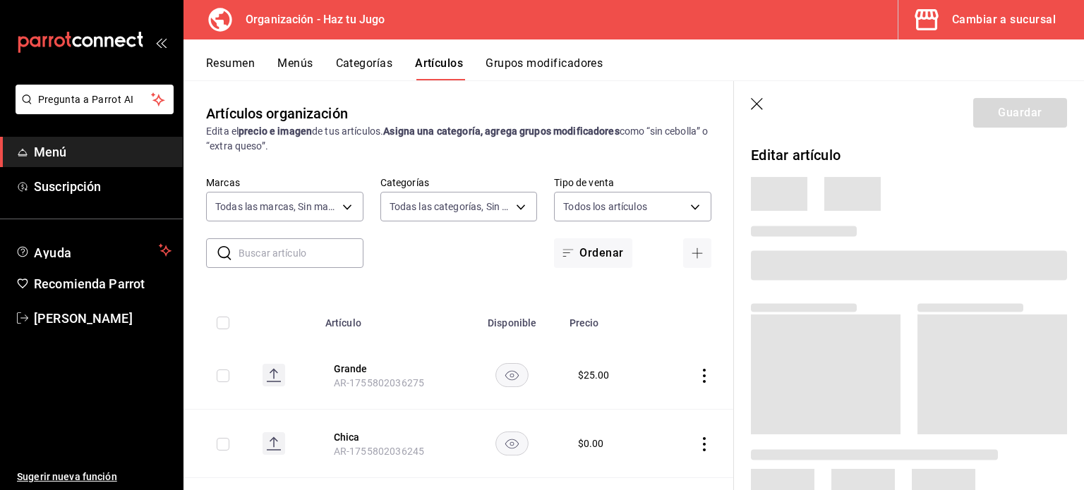
type input "6a6a6d2c-cf23-4088-9f71-267082d6ef5e"
type input "001c27e4-319a-4f56-83db-293b53147510,9de9bbb4-71ba-4db7-8183-90a4bffa0c34,6fcf0…"
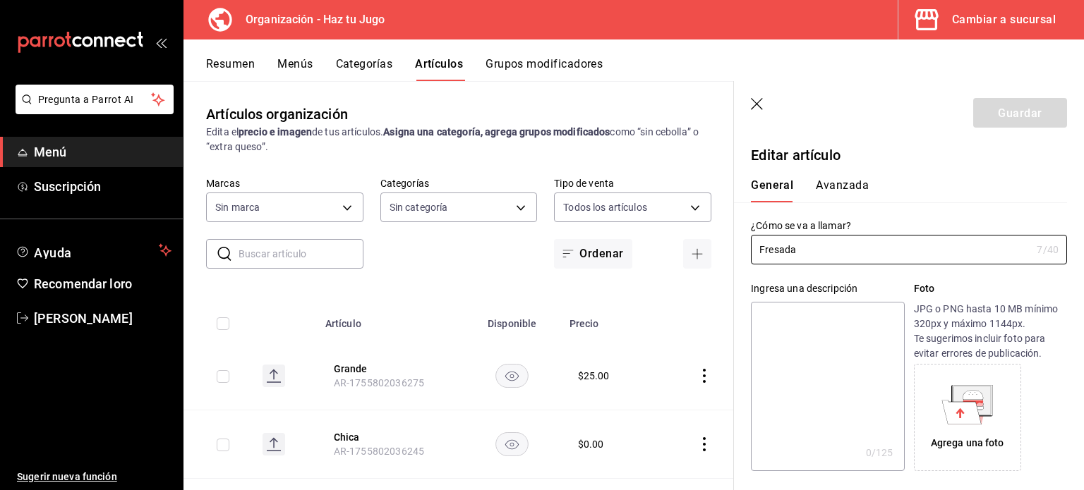
type input "$70.00"
click at [837, 188] on font "Avanzada" at bounding box center [841, 185] width 53 height 13
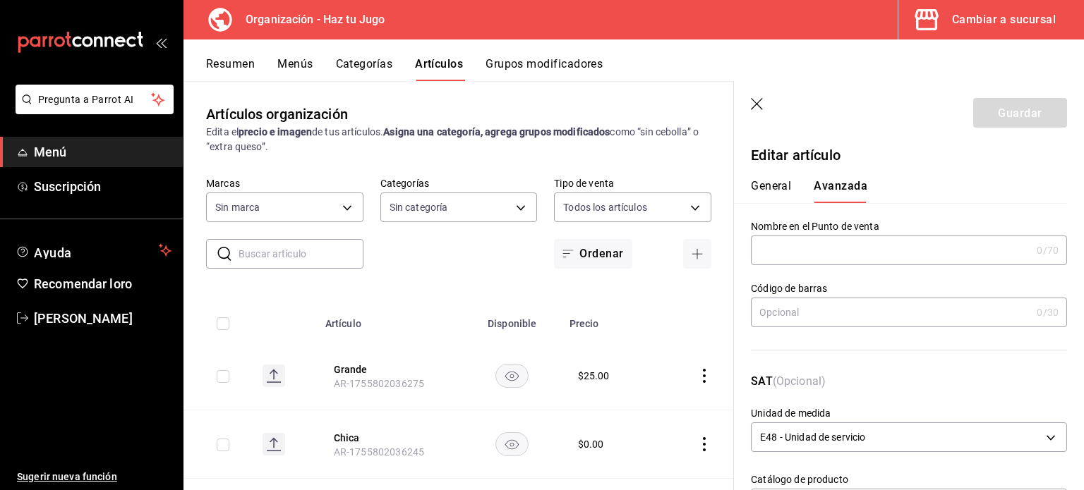
scroll to position [358, 0]
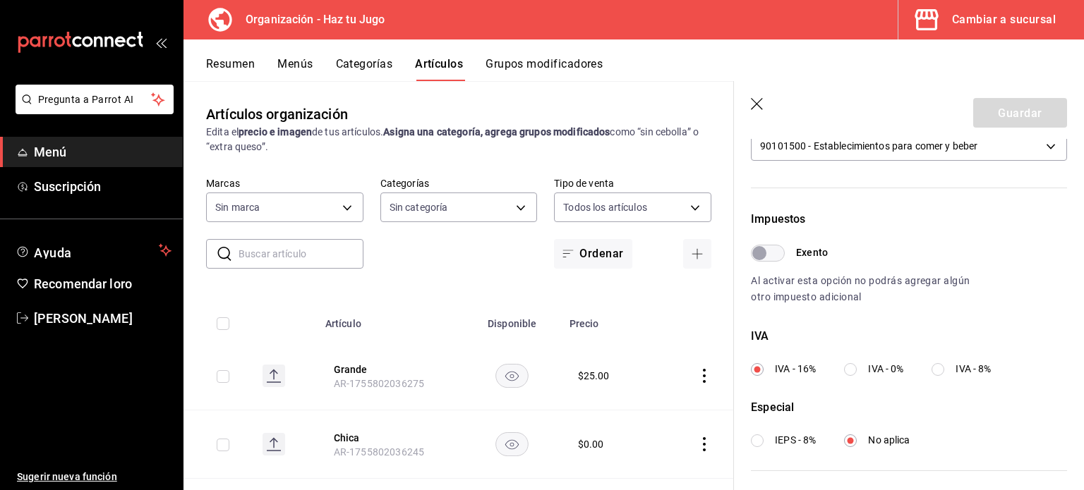
click at [940, 369] on input "IVA - 8%" at bounding box center [937, 369] width 13 height 13
radio input "true"
click at [979, 104] on button "Guardar" at bounding box center [1020, 113] width 94 height 30
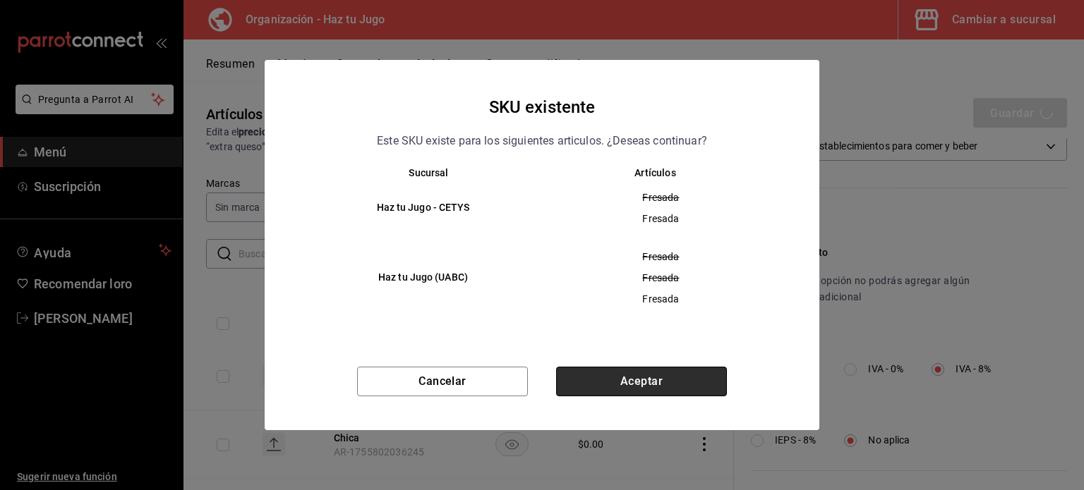
click at [646, 378] on button "Aceptar" at bounding box center [641, 382] width 171 height 30
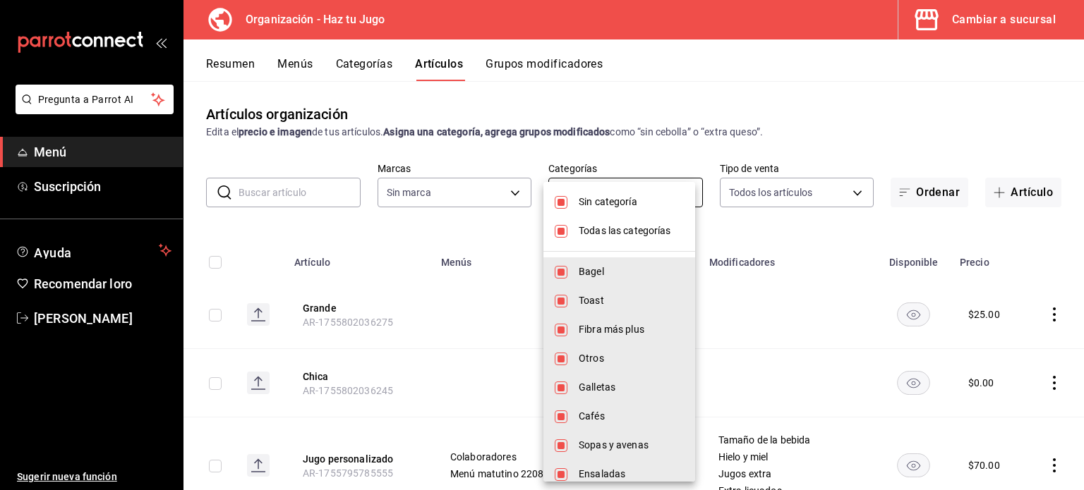
click at [578, 194] on body "Pregunta a Parrot AI Menú Suscripción Ayuda Recomendar loro [PERSON_NAME] nueva…" at bounding box center [542, 245] width 1084 height 490
click at [638, 233] on font "Todas las categorías" at bounding box center [624, 230] width 92 height 11
checkbox input "false"
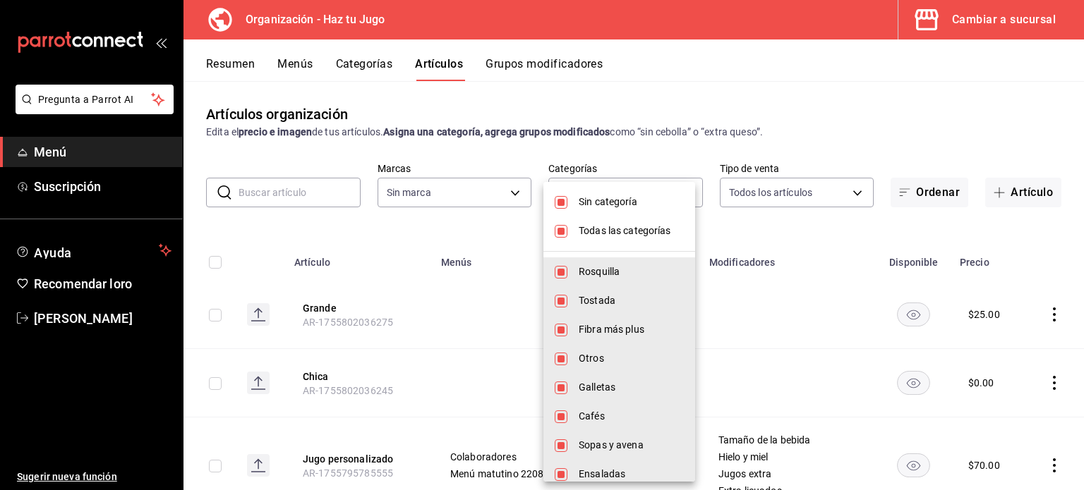
checkbox input "false"
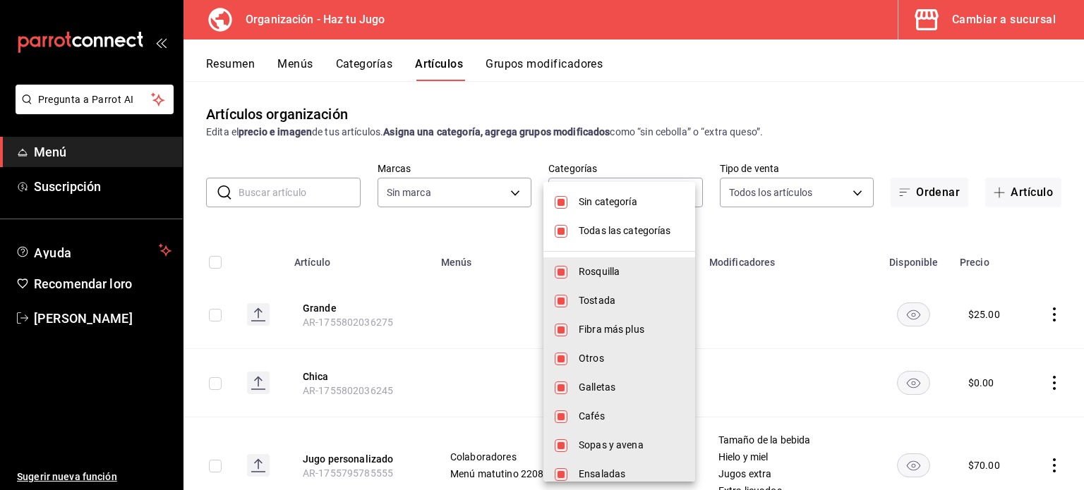
checkbox input "false"
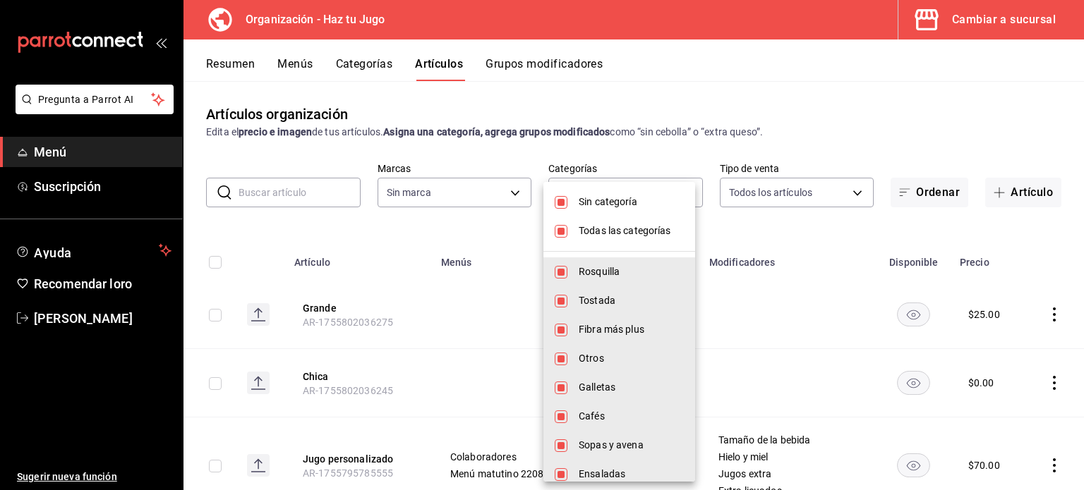
checkbox input "false"
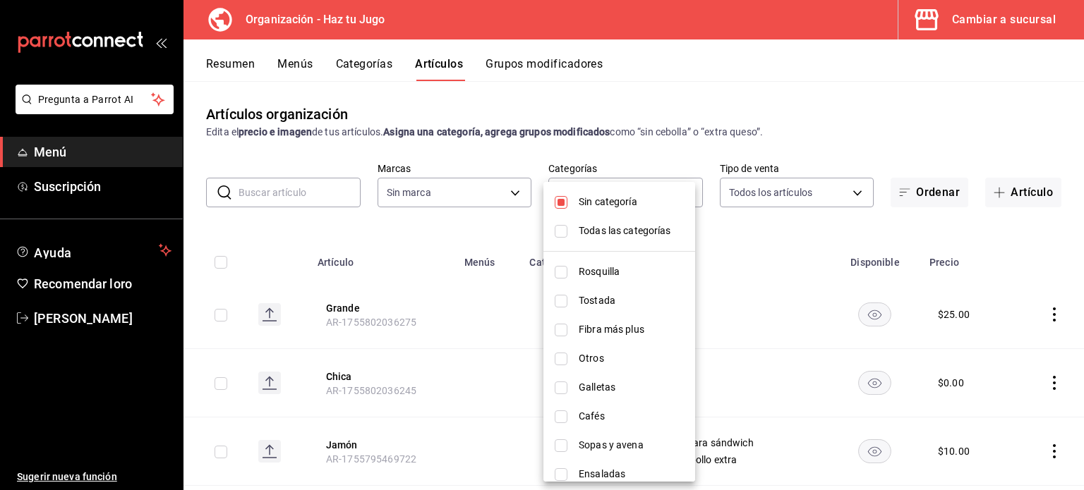
click at [638, 208] on span "Sin categoría" at bounding box center [630, 202] width 105 height 15
checkbox input "false"
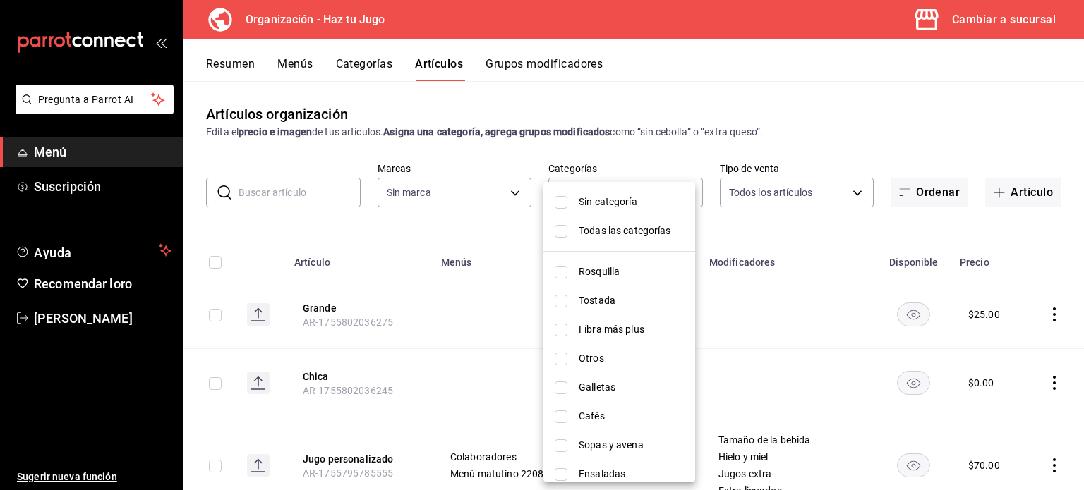
click at [565, 358] on input "checkbox" at bounding box center [560, 359] width 13 height 13
checkbox input "true"
type input "24912679-7df1-466a-a61a-91da485121ad"
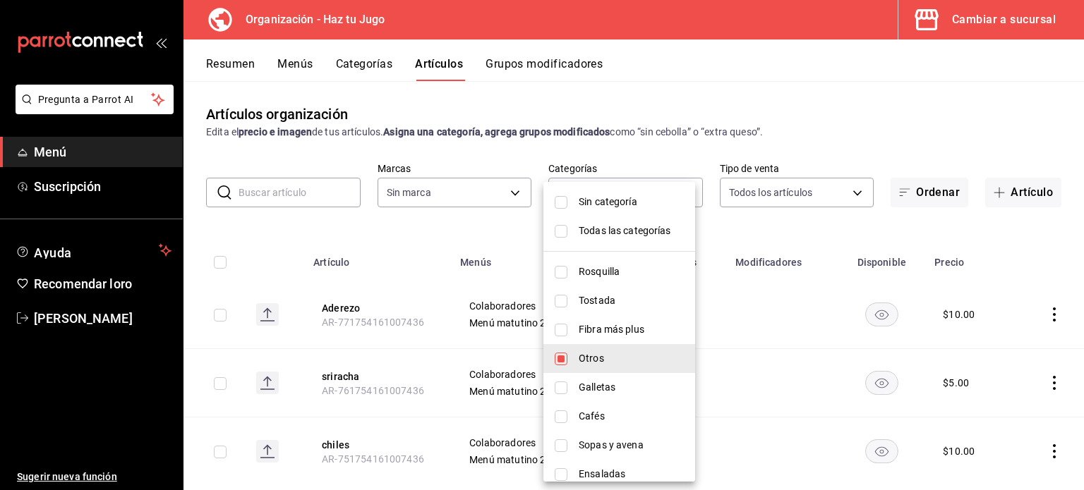
click at [1055, 231] on div at bounding box center [542, 245] width 1084 height 490
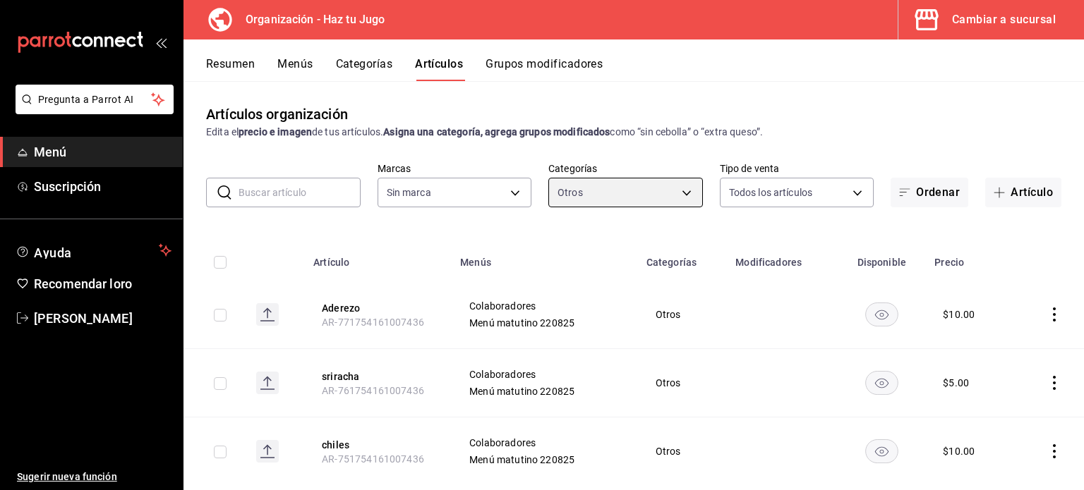
scroll to position [28, 0]
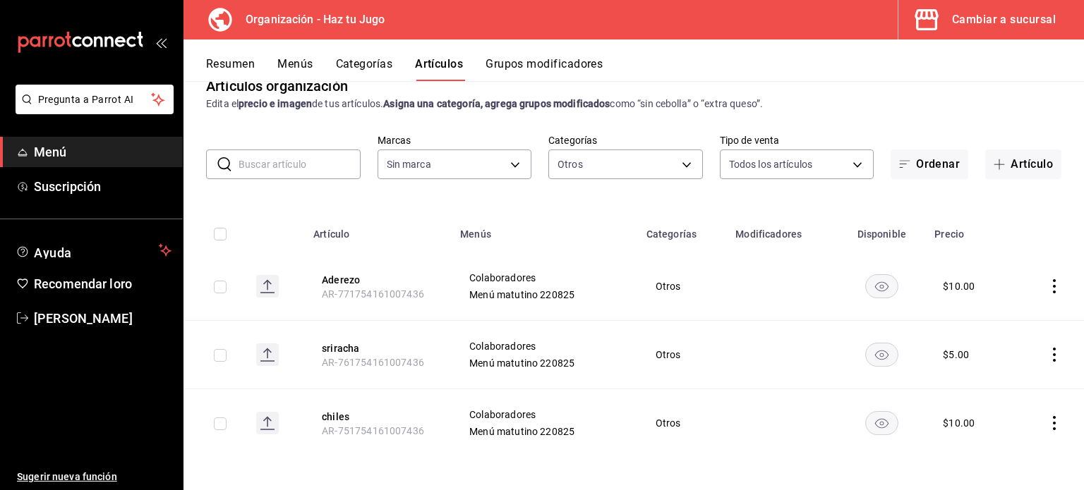
click at [1047, 284] on icon "comportamiento" at bounding box center [1054, 286] width 14 height 14
click at [995, 315] on font "Editar" at bounding box center [996, 319] width 27 height 11
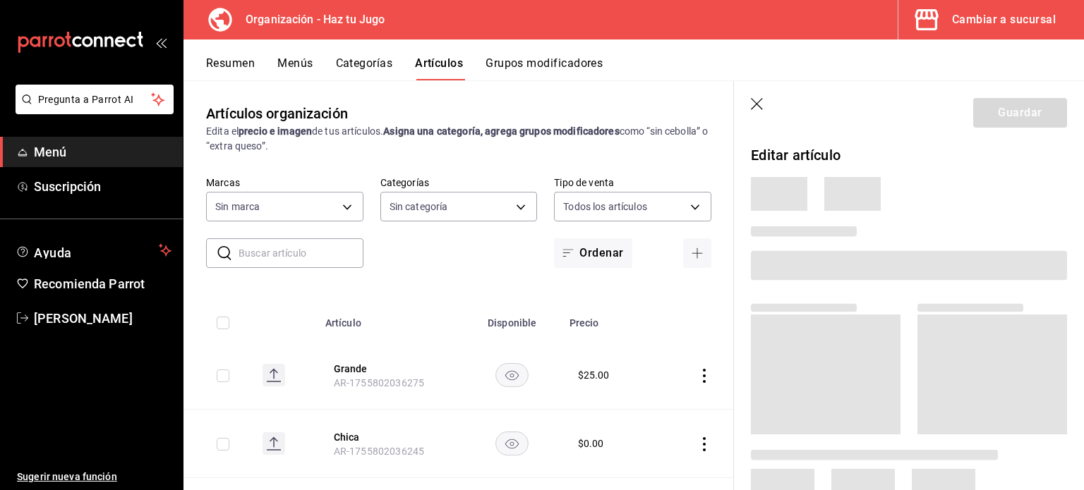
type input "6a6a6d2c-cf23-4088-9f71-267082d6ef5e"
type input "001c27e4-319a-4f56-83db-293b53147510,9de9bbb4-71ba-4db7-8183-90a4bffa0c34,6fcf0…"
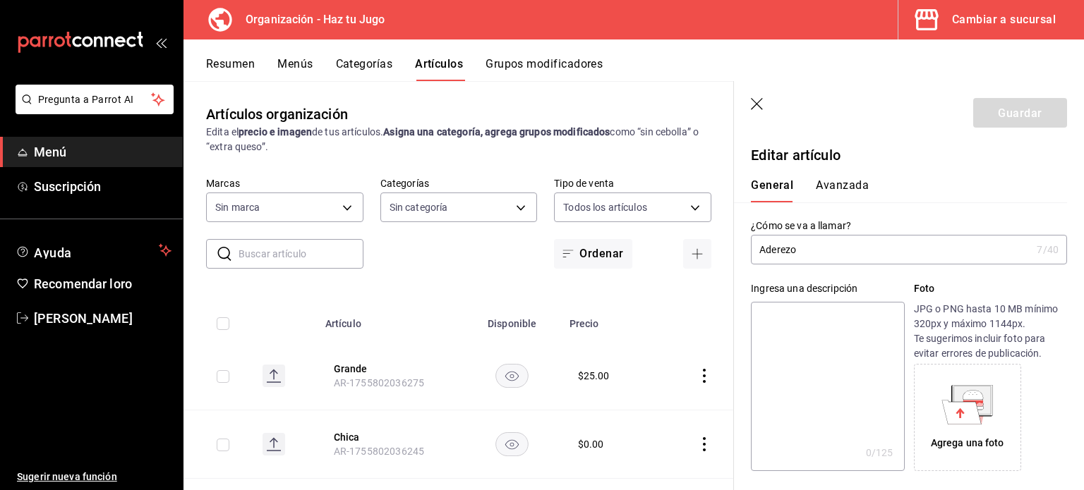
type input "$10.00"
type input "E48"
type input "90101500"
radio input "true"
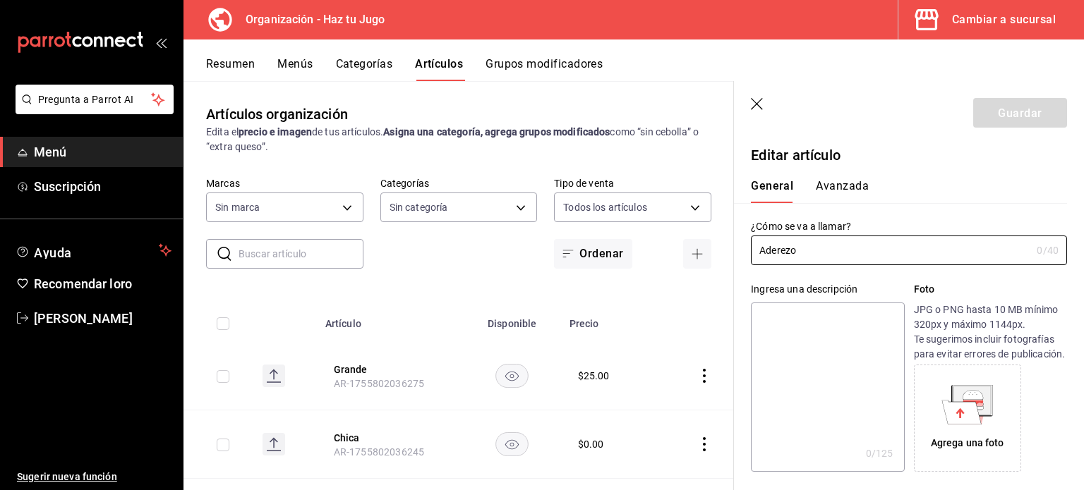
click at [843, 193] on button "Avanzada" at bounding box center [841, 190] width 53 height 25
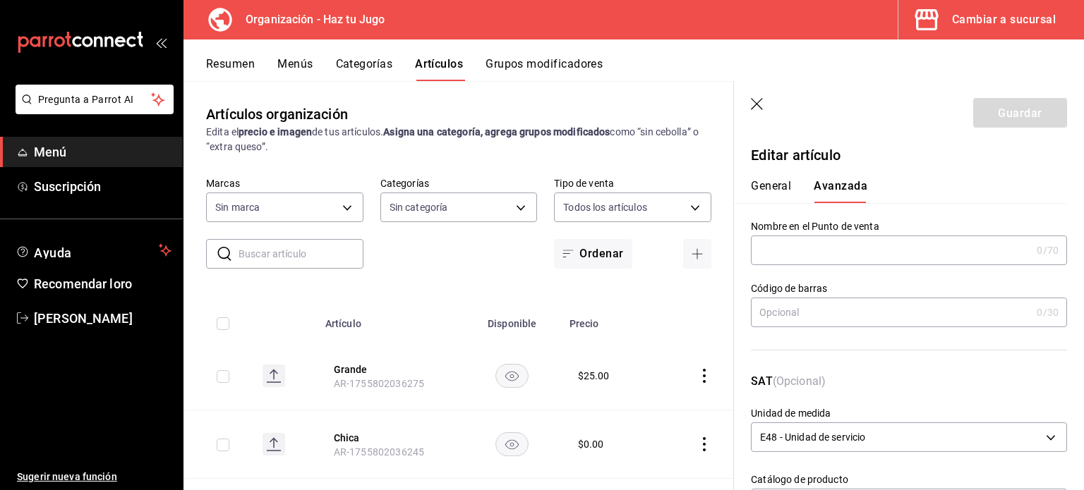
scroll to position [358, 0]
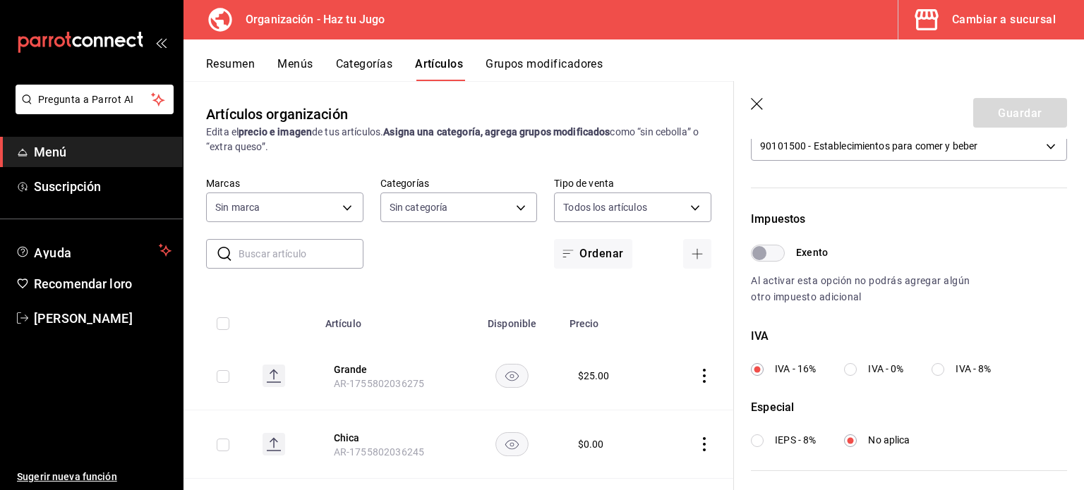
click at [937, 366] on input "IVA - 8%" at bounding box center [937, 369] width 13 height 13
radio input "true"
click at [1000, 111] on font "Guardar" at bounding box center [1019, 112] width 44 height 13
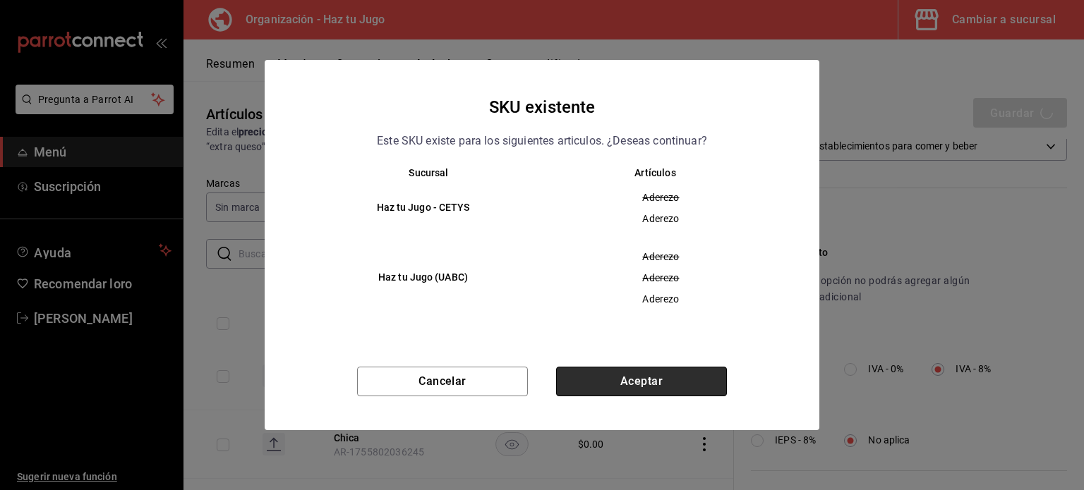
click at [631, 374] on button "Aceptar" at bounding box center [641, 382] width 171 height 30
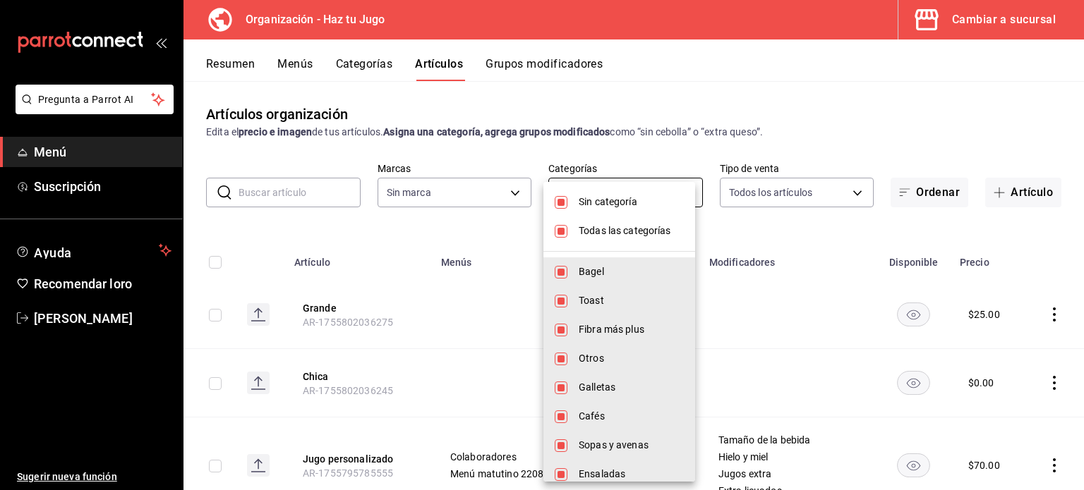
click at [606, 202] on body "Pregunta a Parrot AI Menú Suscripción Ayuda Recomendar loro [PERSON_NAME] nueva…" at bounding box center [542, 245] width 1084 height 490
click at [595, 206] on font "Sin categoría" at bounding box center [607, 201] width 59 height 11
checkbox input "false"
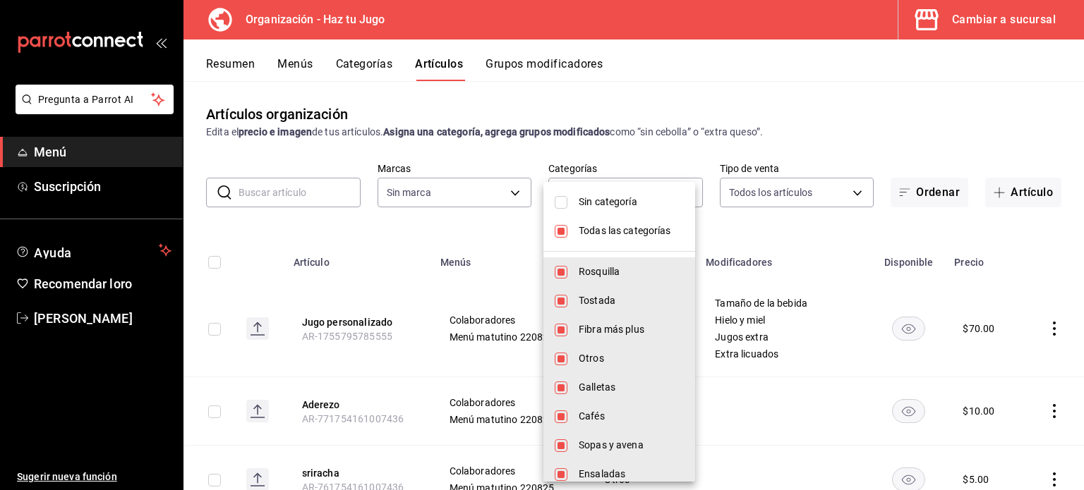
click at [593, 226] on font "Todas las categorías" at bounding box center [624, 230] width 92 height 11
checkbox input "false"
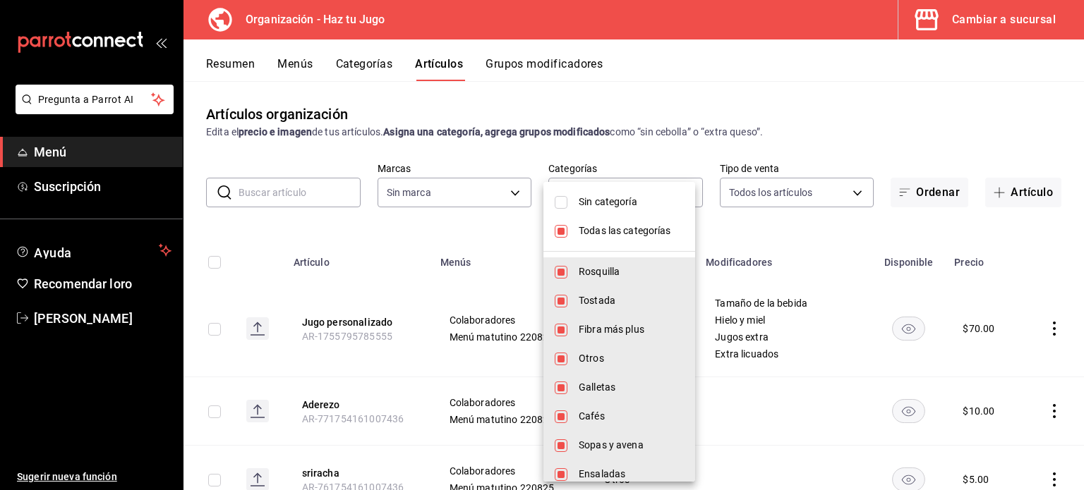
checkbox input "false"
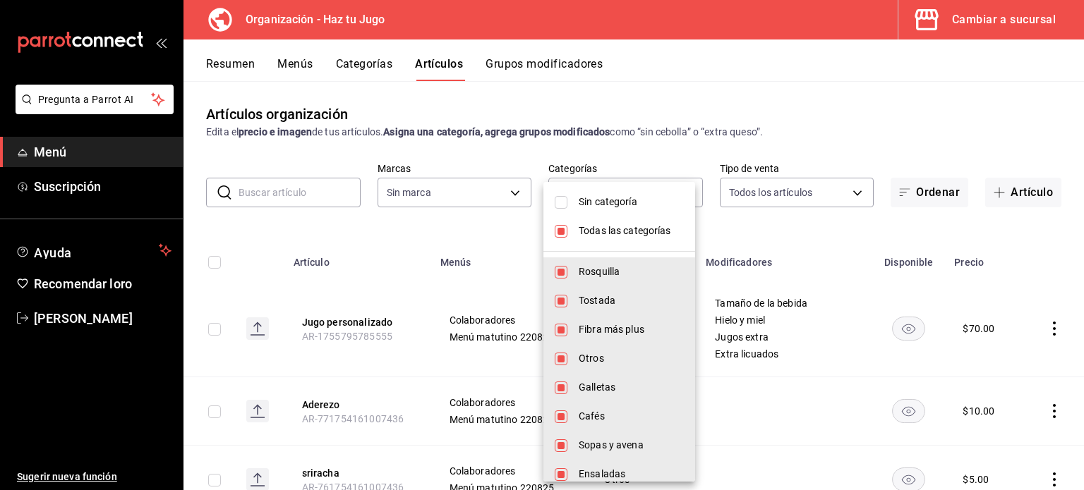
checkbox input "false"
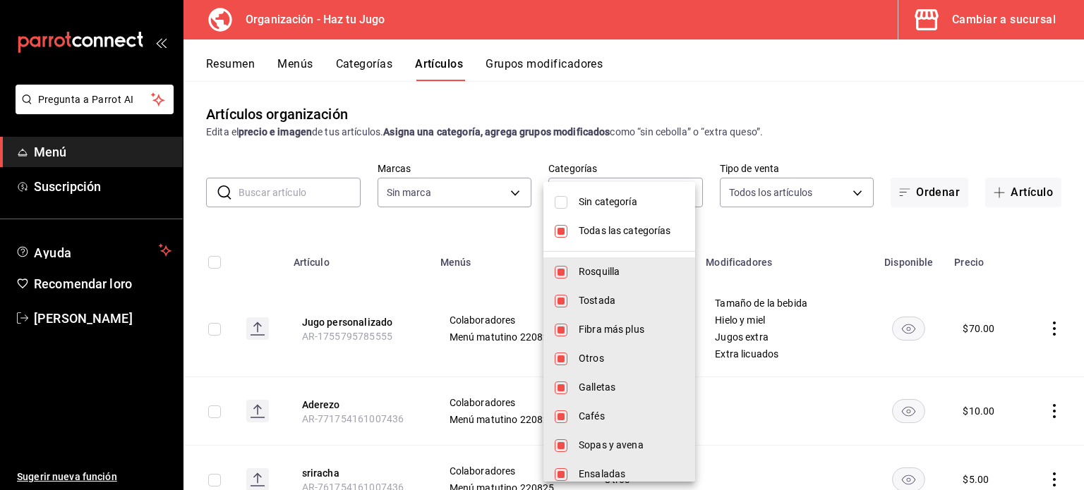
checkbox input "false"
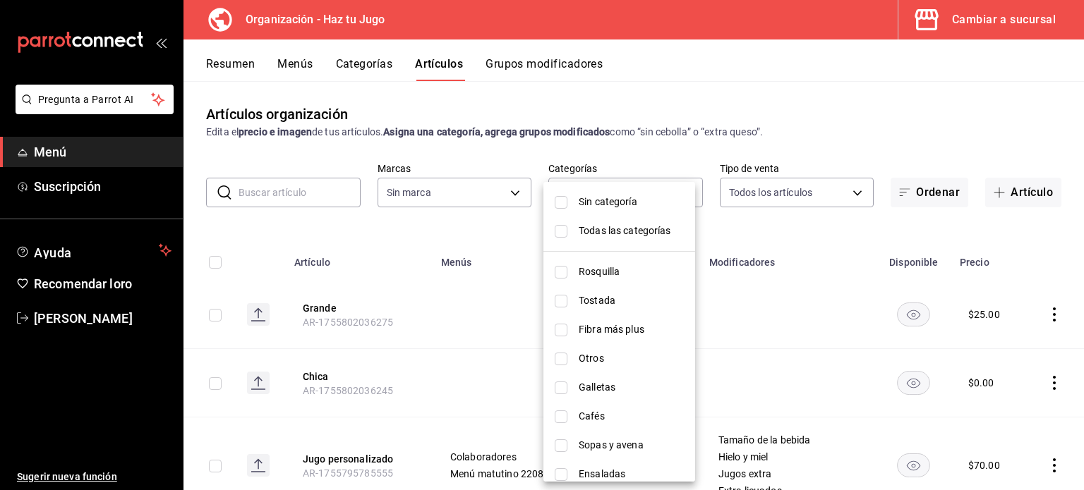
click at [573, 358] on li "Otros" at bounding box center [619, 358] width 152 height 29
type input "24912679-7df1-466a-a61a-91da485121ad"
checkbox input "true"
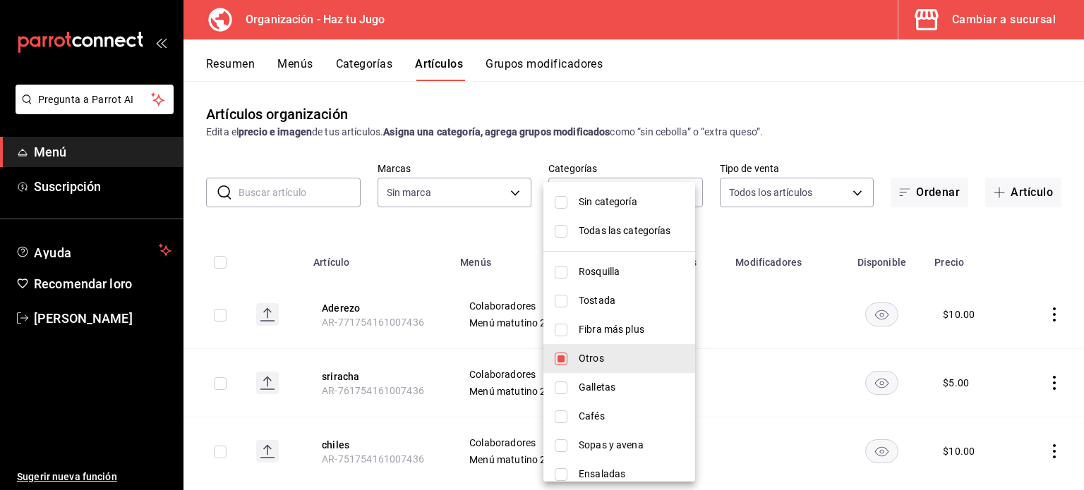
click at [1040, 383] on div at bounding box center [542, 245] width 1084 height 490
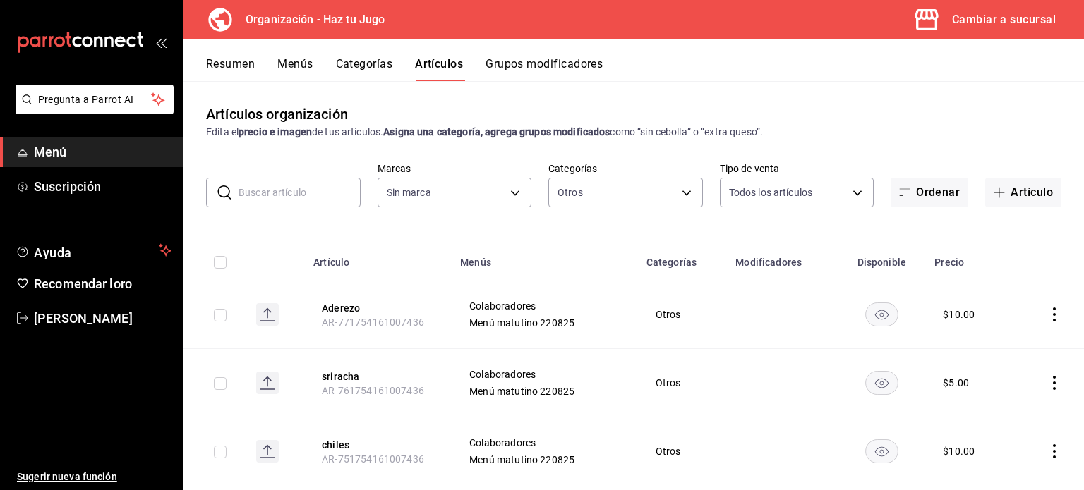
click at [1047, 383] on icon "comportamiento" at bounding box center [1054, 383] width 14 height 14
click at [985, 399] on font "Editar" at bounding box center [996, 394] width 27 height 11
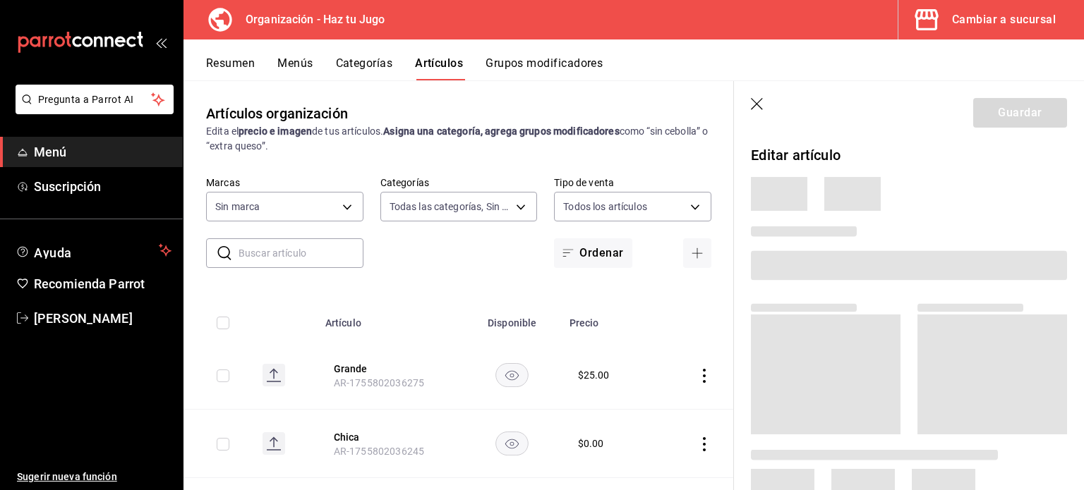
type input "001c27e4-319a-4f56-83db-293b53147510,9de9bbb4-71ba-4db7-8183-90a4bffa0c34,6fcf0…"
type input "6a6a6d2c-cf23-4088-9f71-267082d6ef5e"
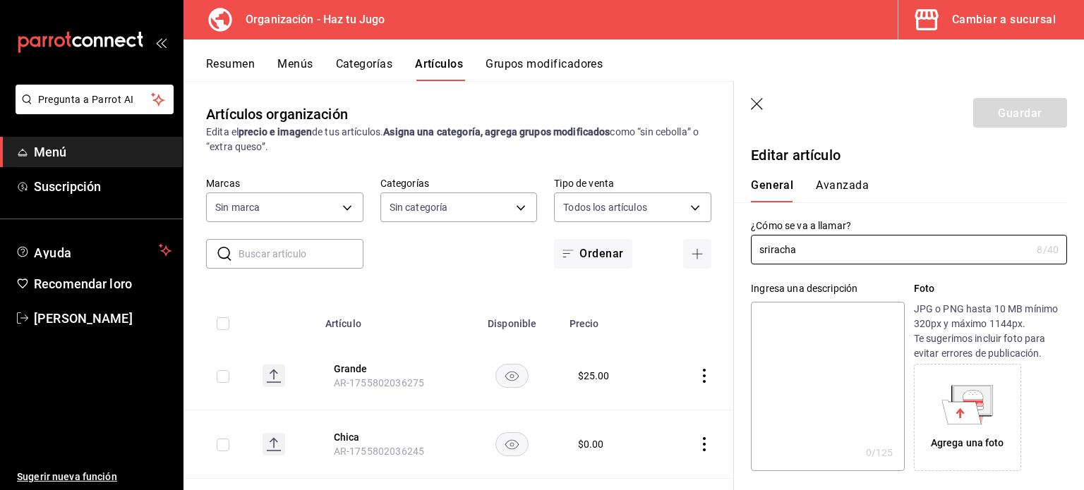
type input "$5.00"
type input "E48"
type input "90101500"
radio input "true"
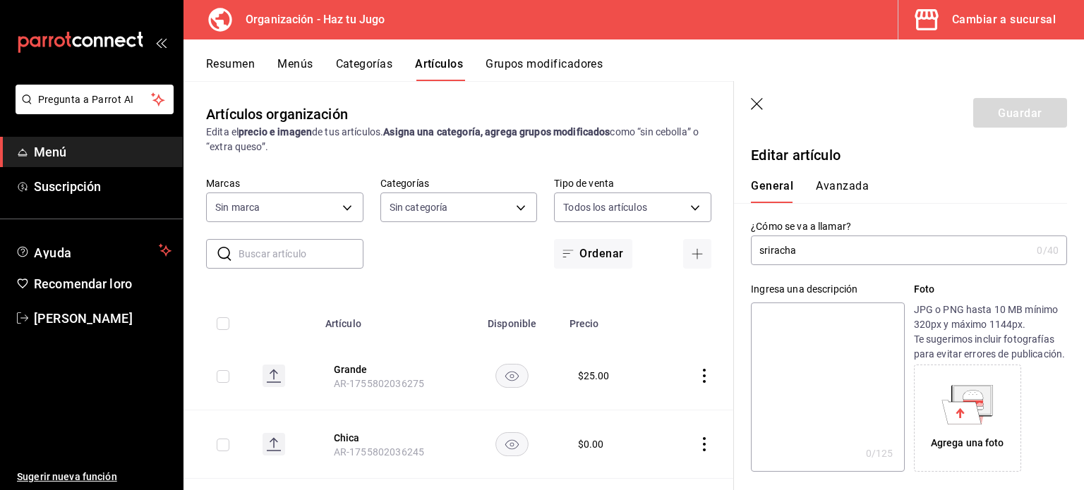
click at [844, 186] on font "Avanzada" at bounding box center [841, 185] width 53 height 13
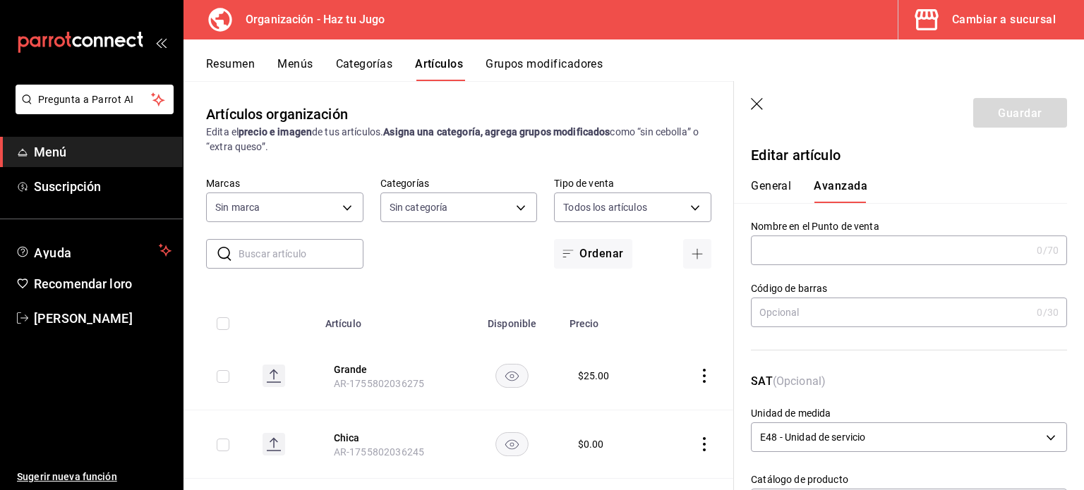
scroll to position [358, 0]
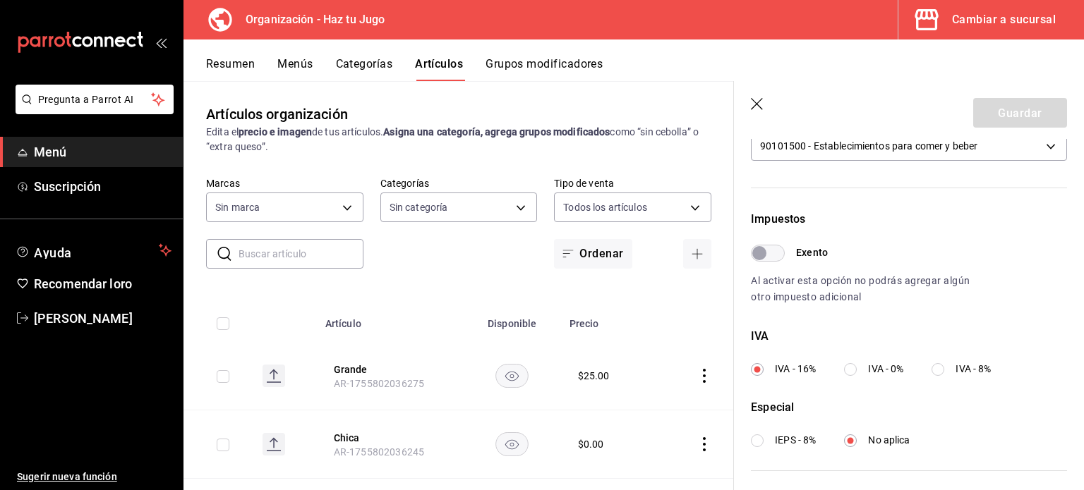
click at [940, 372] on input "IVA - 8%" at bounding box center [937, 369] width 13 height 13
radio input "true"
click at [1014, 112] on font "Guardar" at bounding box center [1019, 112] width 44 height 13
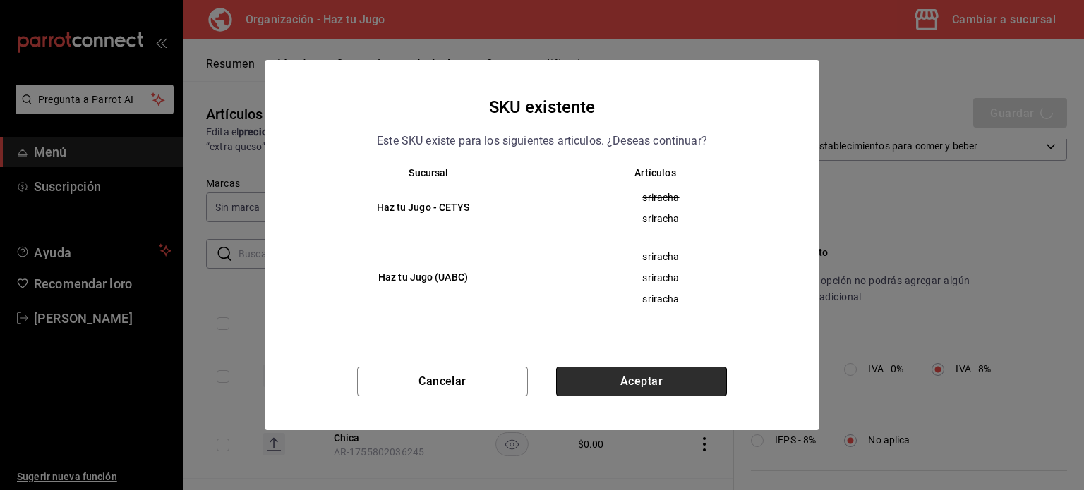
click at [629, 383] on button "Aceptar" at bounding box center [641, 382] width 171 height 30
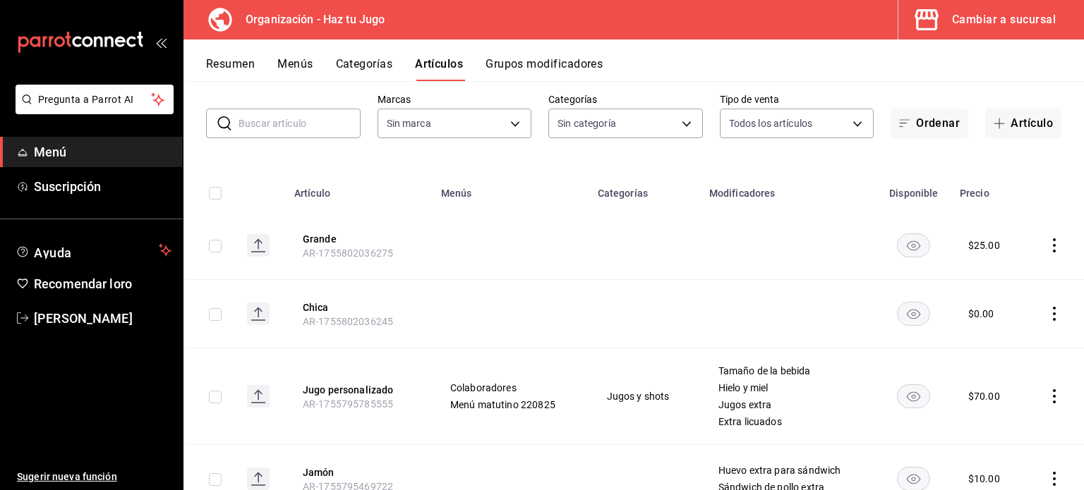
scroll to position [73, 0]
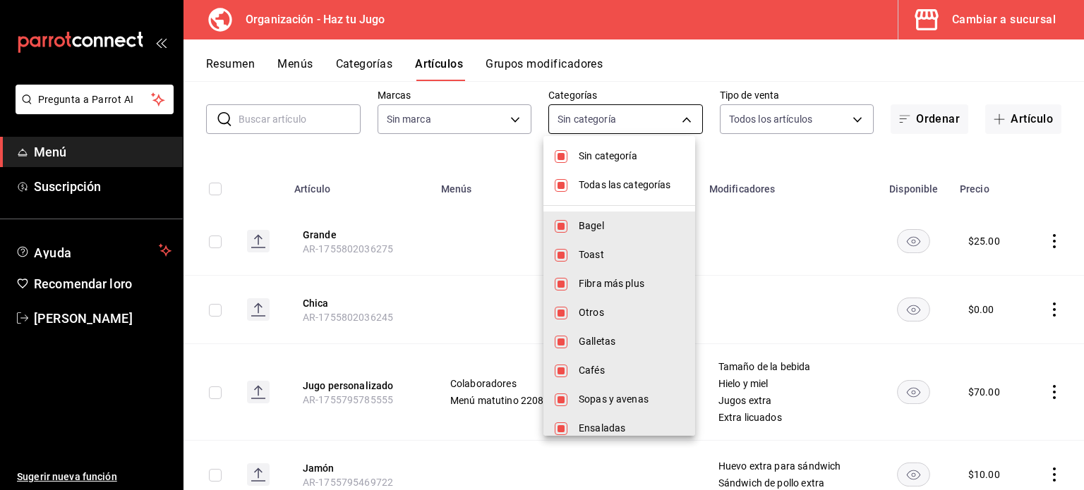
click at [598, 128] on body "Pregunta a Parrot AI Menú Suscripción Ayuda Recomendar loro [PERSON_NAME] nueva…" at bounding box center [542, 245] width 1084 height 490
click at [593, 154] on font "Sin categoría" at bounding box center [607, 155] width 59 height 11
checkbox input "false"
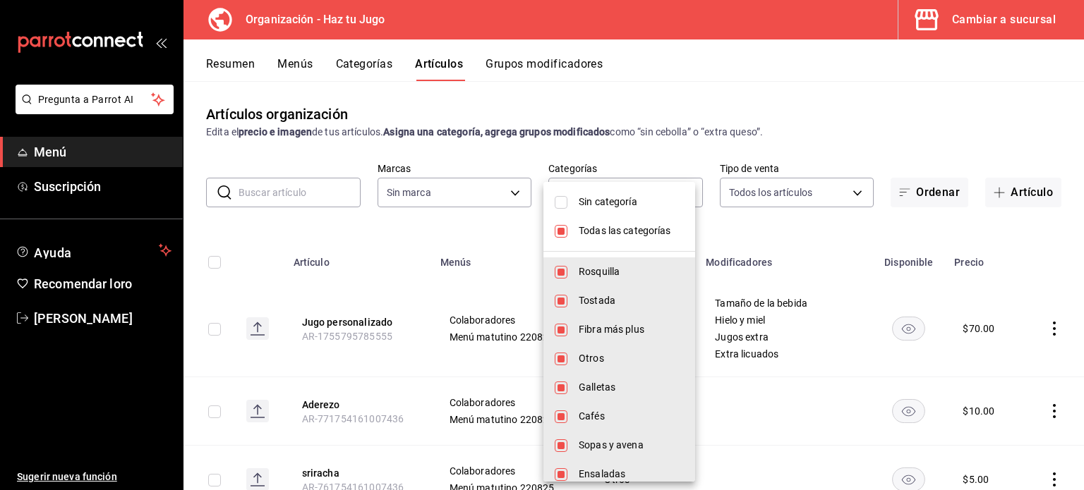
click at [593, 230] on font "Todas las categorías" at bounding box center [624, 230] width 92 height 11
checkbox input "false"
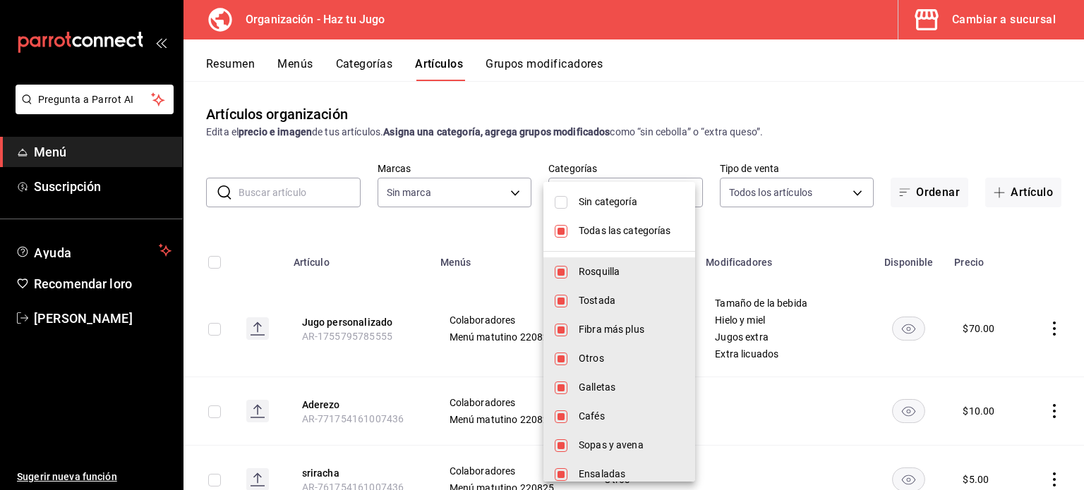
checkbox input "false"
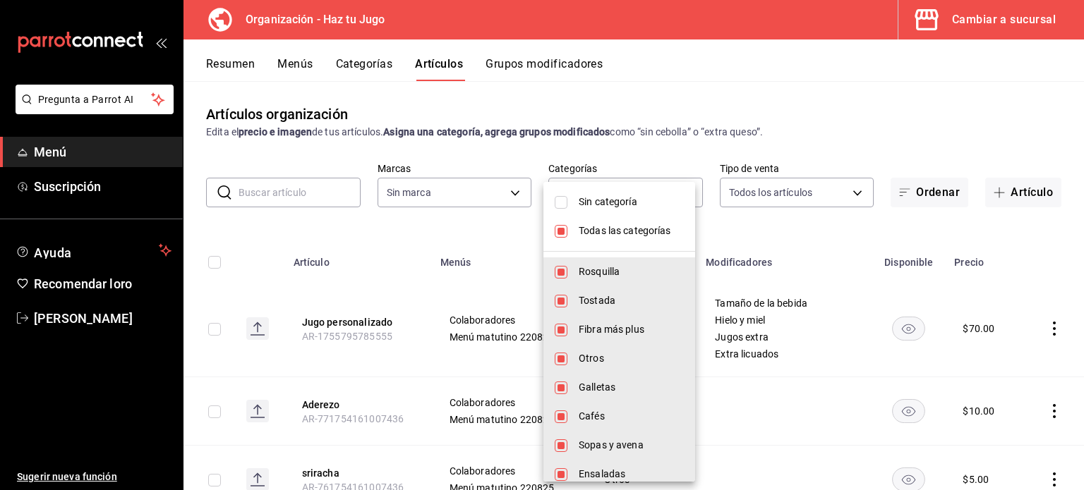
checkbox input "false"
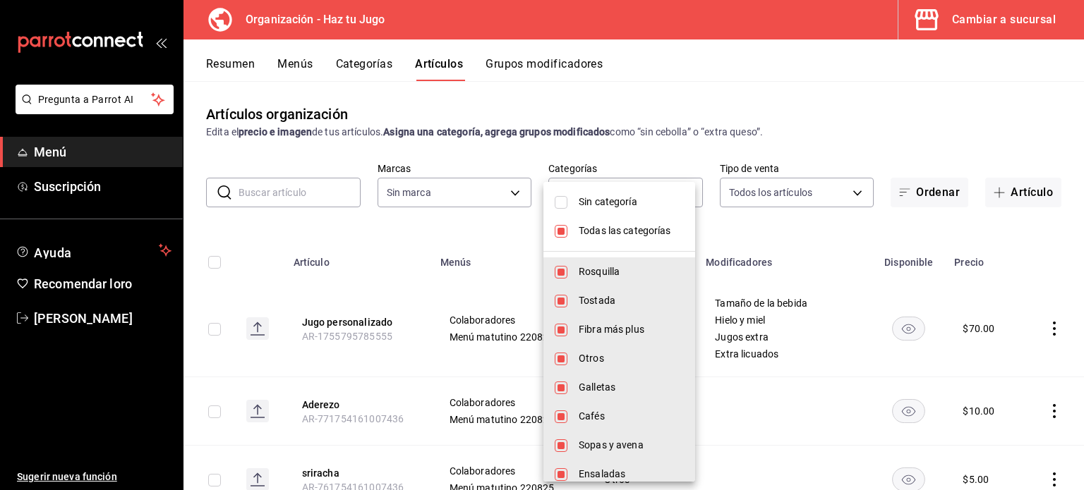
checkbox input "false"
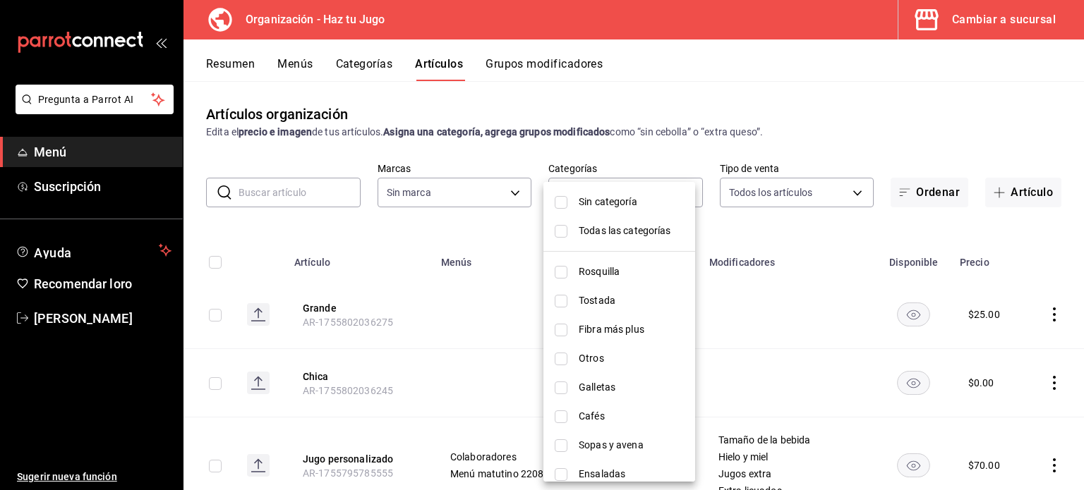
click at [581, 353] on font "Otros" at bounding box center [590, 358] width 25 height 11
type input "24912679-7df1-466a-a61a-91da485121ad"
checkbox input "true"
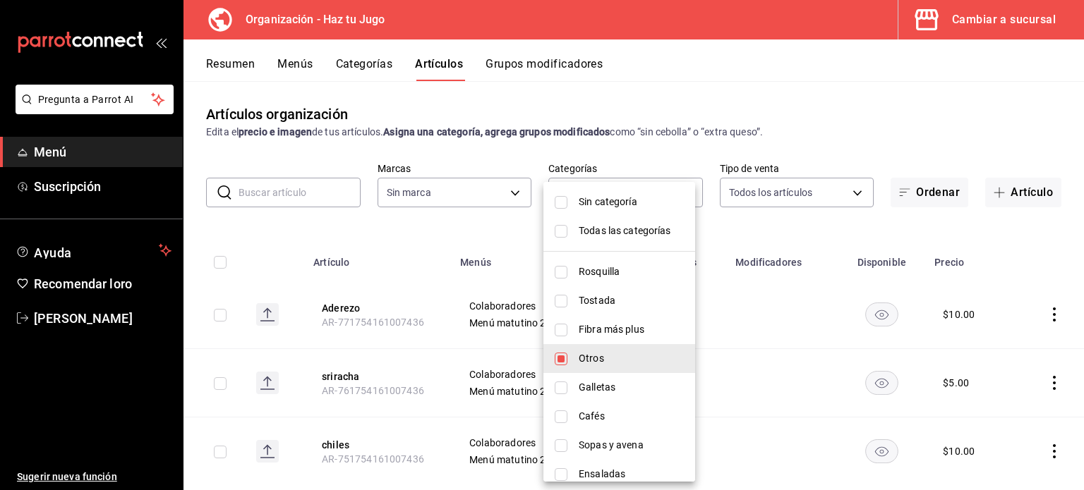
drag, startPoint x: 1083, startPoint y: 242, endPoint x: 1083, endPoint y: 303, distance: 60.7
click at [1083, 303] on div at bounding box center [542, 245] width 1084 height 490
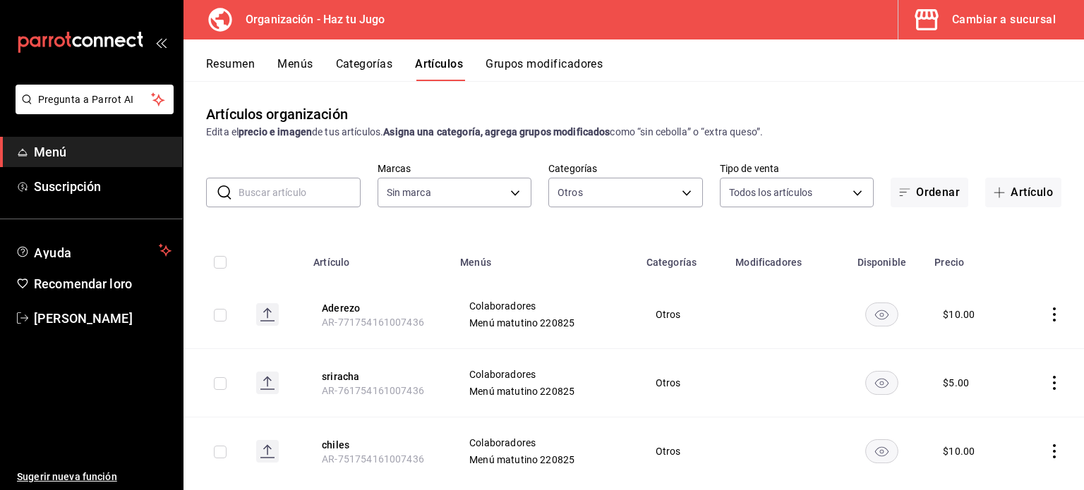
click at [1047, 448] on icon "comportamiento" at bounding box center [1054, 451] width 14 height 14
click at [995, 398] on font "Editar" at bounding box center [996, 394] width 27 height 11
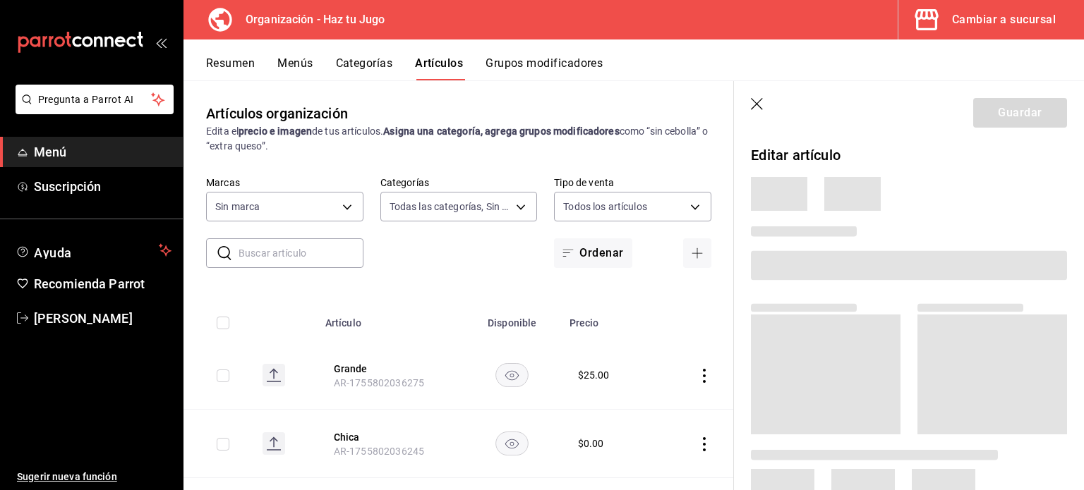
type input "001c27e4-319a-4f56-83db-293b53147510,9de9bbb4-71ba-4db7-8183-90a4bffa0c34,6fcf0…"
type input "6a6a6d2c-cf23-4088-9f71-267082d6ef5e"
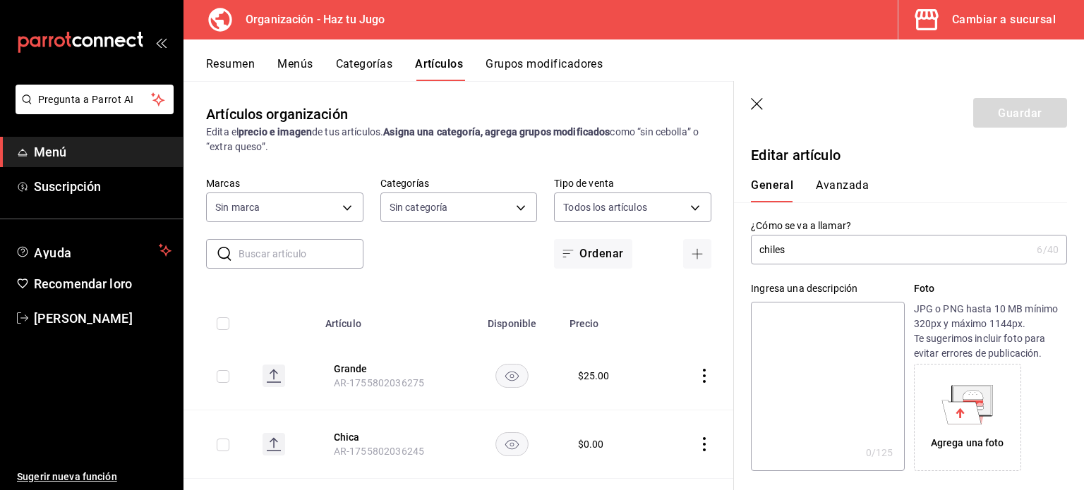
type input "$10.00"
type input "E48"
type input "90101500"
radio input "true"
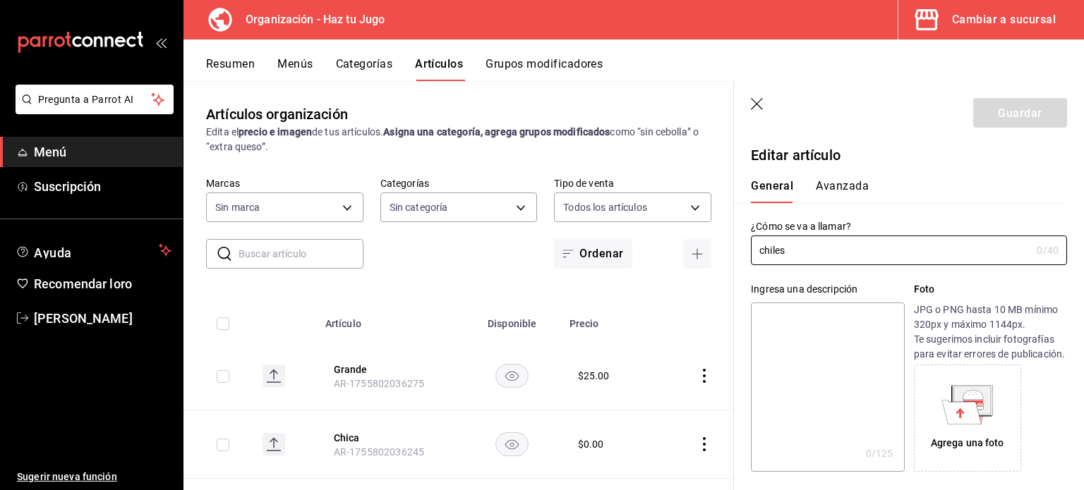
click at [841, 183] on font "Avanzada" at bounding box center [841, 185] width 53 height 13
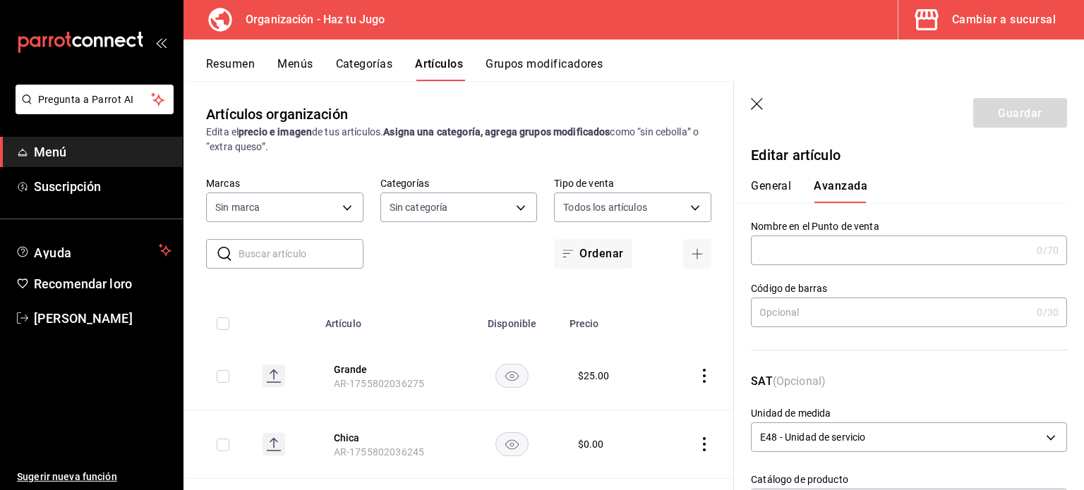
scroll to position [358, 0]
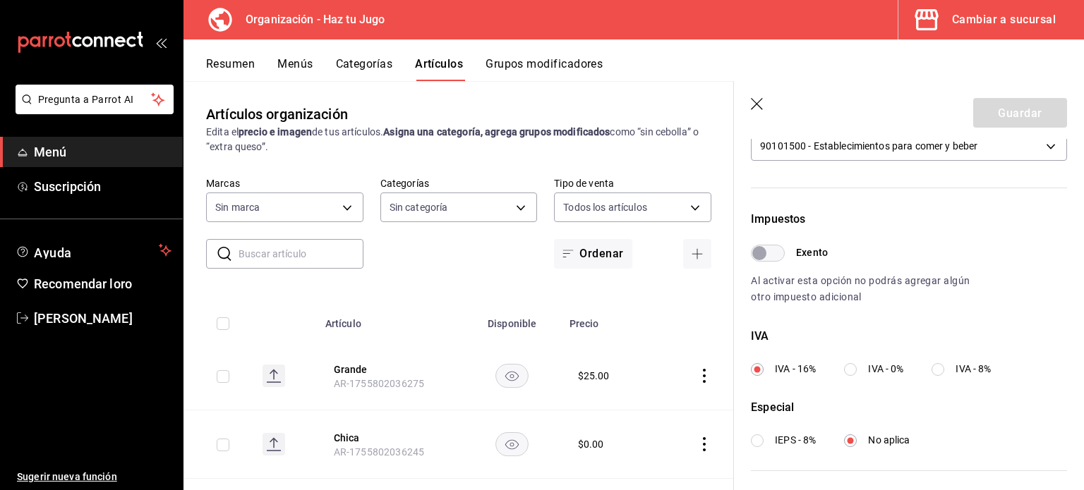
click at [942, 369] on input "IVA - 8%" at bounding box center [937, 369] width 13 height 13
radio input "true"
click at [1002, 121] on button "Guardar" at bounding box center [1020, 113] width 94 height 30
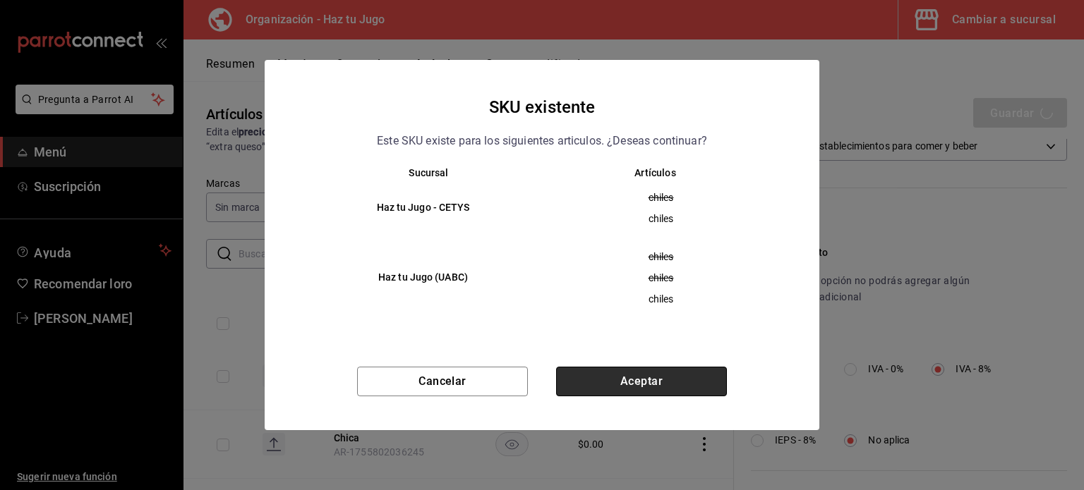
click at [629, 379] on button "Aceptar" at bounding box center [641, 382] width 171 height 30
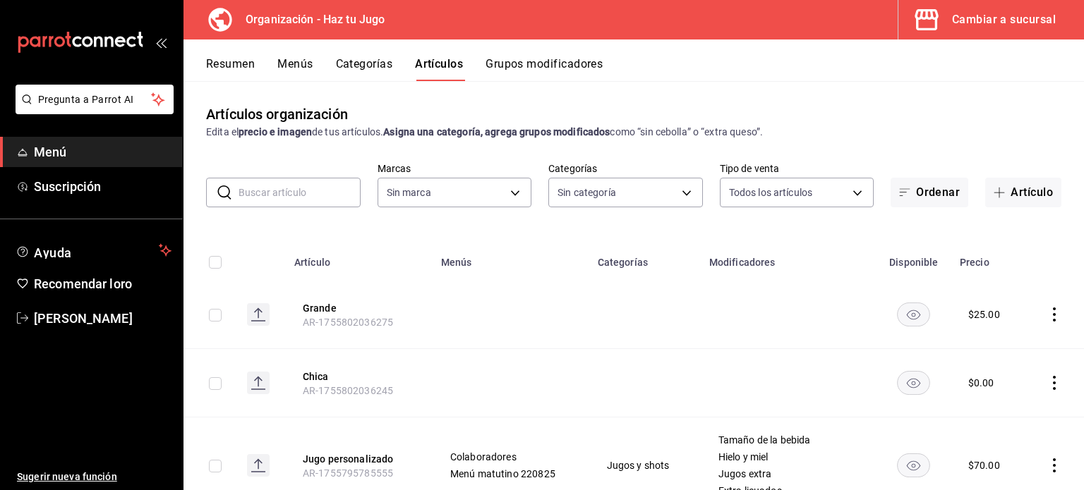
drag, startPoint x: 353, startPoint y: 54, endPoint x: 353, endPoint y: 62, distance: 7.8
click at [353, 62] on div "Resumen Menús Categorías Artículos Grupos modificadores" at bounding box center [633, 61] width 900 height 42
click at [353, 62] on font "Categorías" at bounding box center [364, 63] width 57 height 13
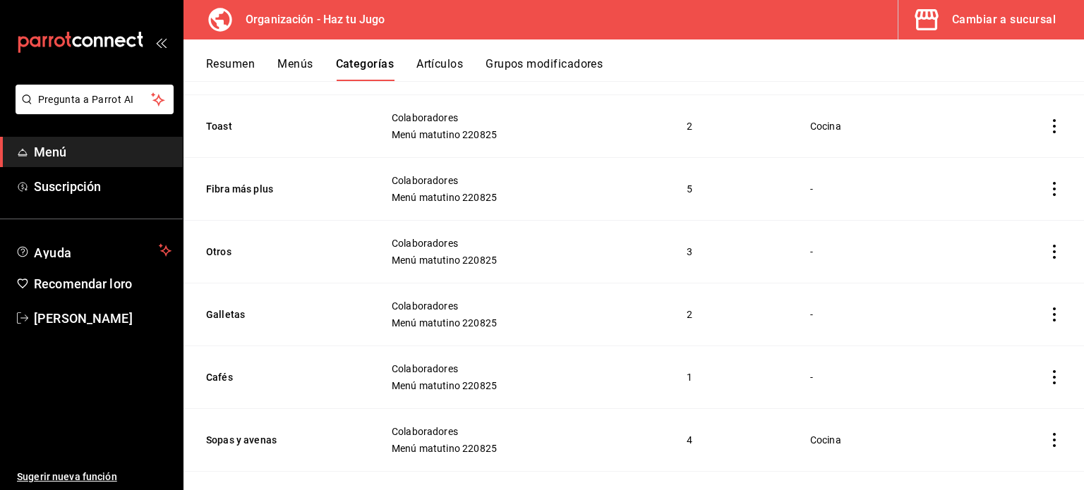
scroll to position [195, 0]
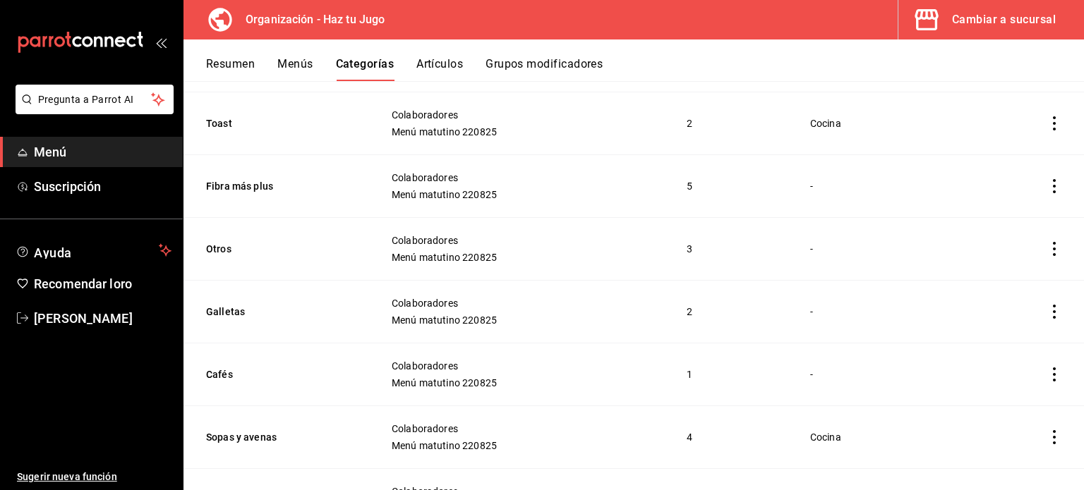
click at [1047, 310] on icon "actions" at bounding box center [1054, 312] width 14 height 14
click at [990, 347] on font "Editar" at bounding box center [996, 344] width 27 height 11
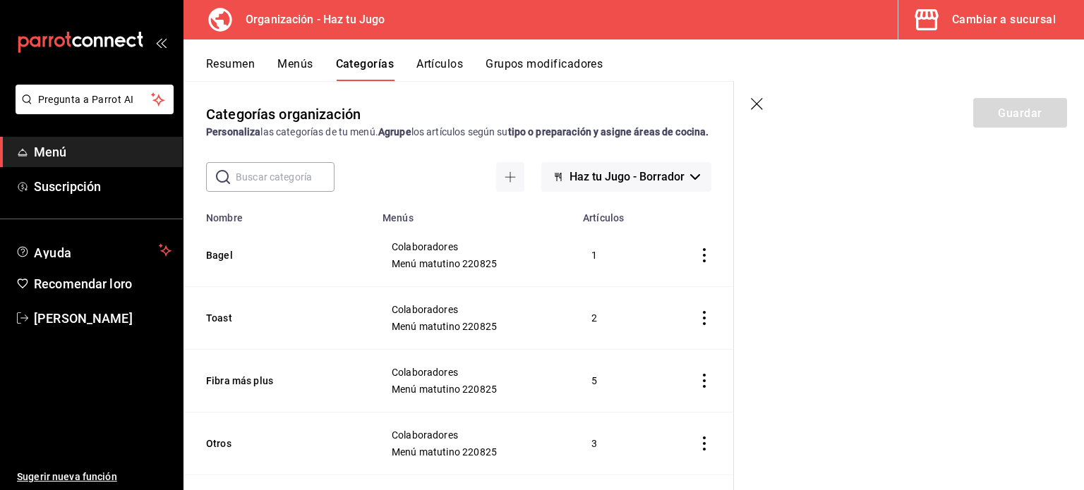
click at [756, 104] on icon "button" at bounding box center [758, 105] width 14 height 14
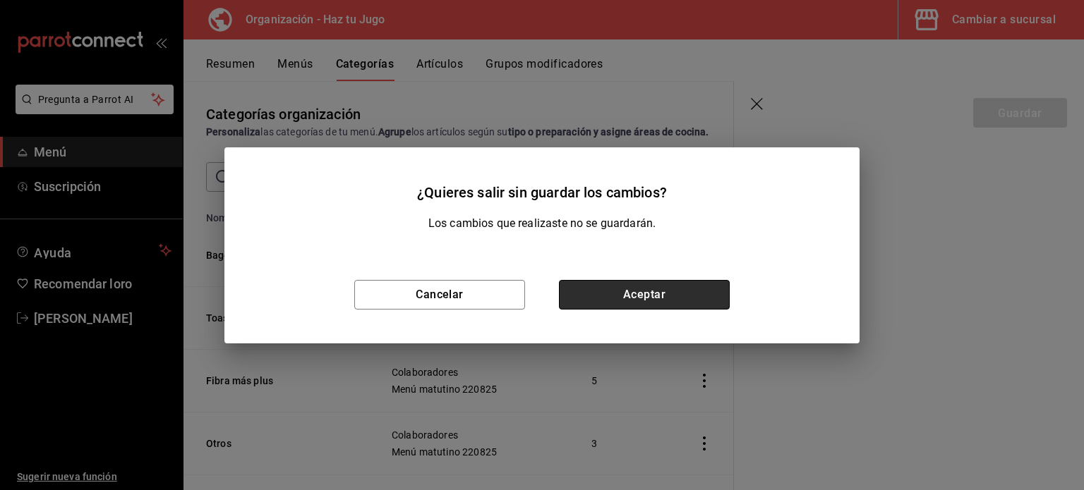
click at [601, 287] on button "Aceptar" at bounding box center [644, 295] width 171 height 30
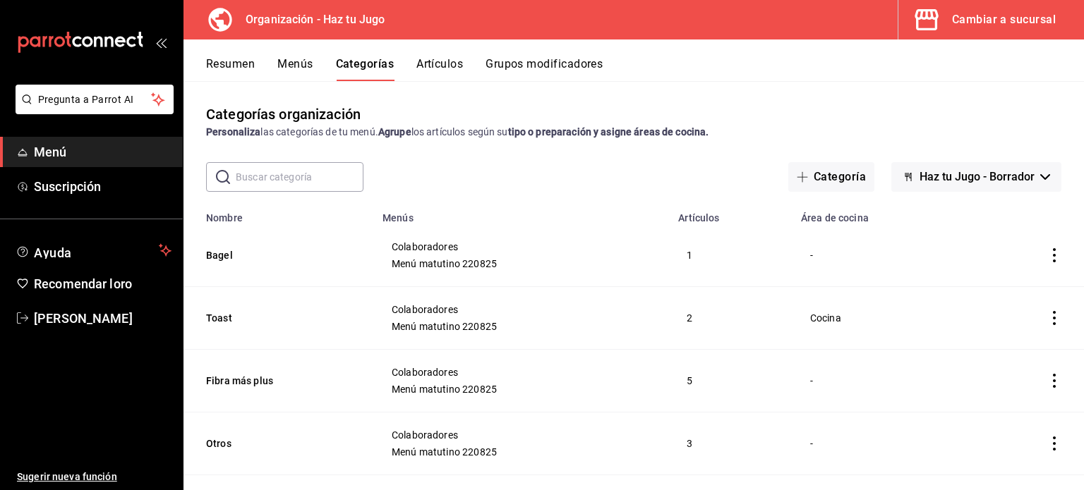
click at [224, 68] on font "Resumen" at bounding box center [230, 63] width 49 height 13
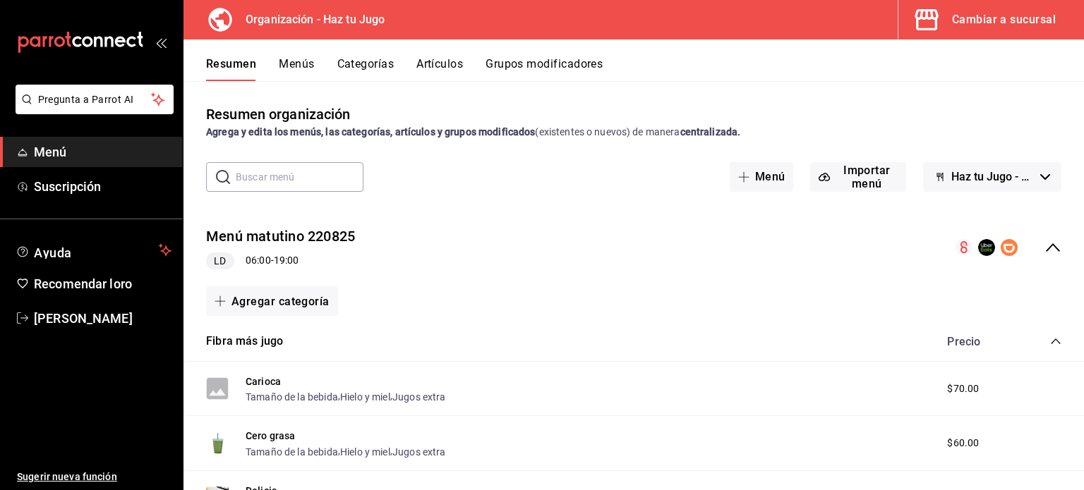
click at [299, 61] on font "Menús" at bounding box center [296, 63] width 35 height 13
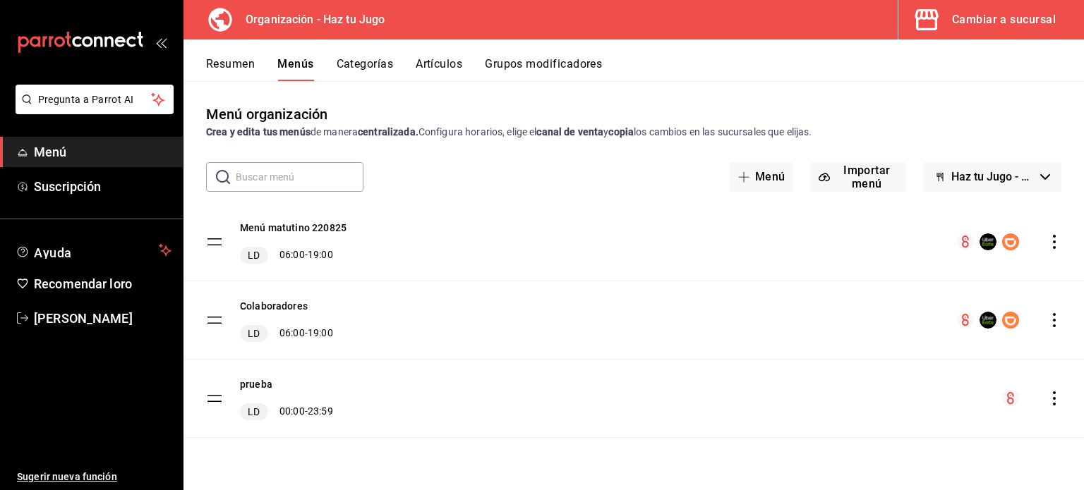
click at [1055, 319] on icon "comportamiento" at bounding box center [1054, 320] width 14 height 14
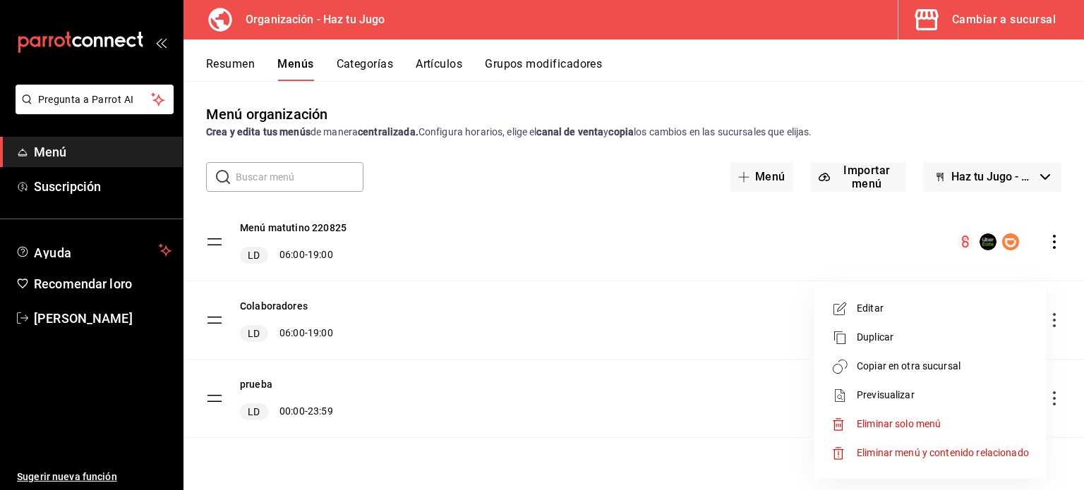
click at [860, 312] on font "Editar" at bounding box center [869, 308] width 27 height 11
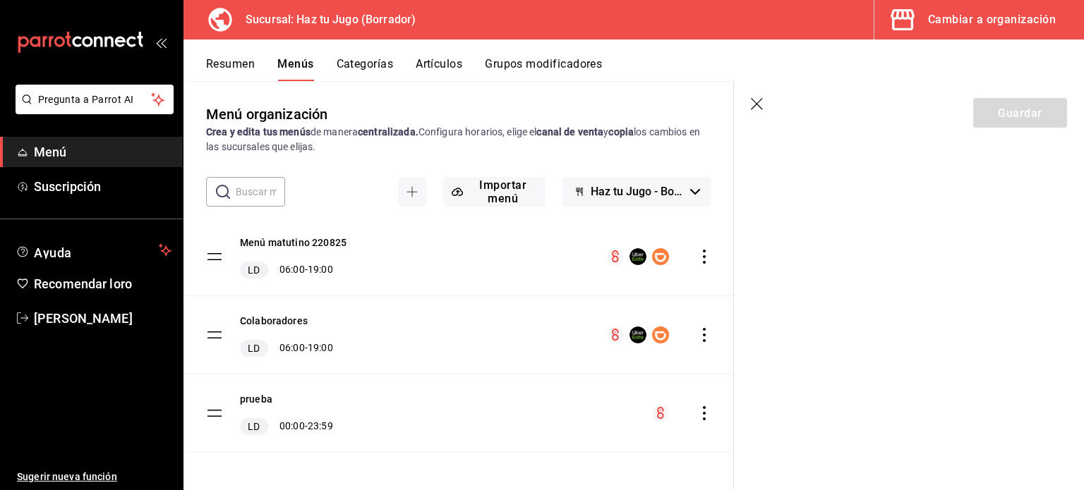
click at [437, 59] on font "Artículos" at bounding box center [438, 63] width 47 height 13
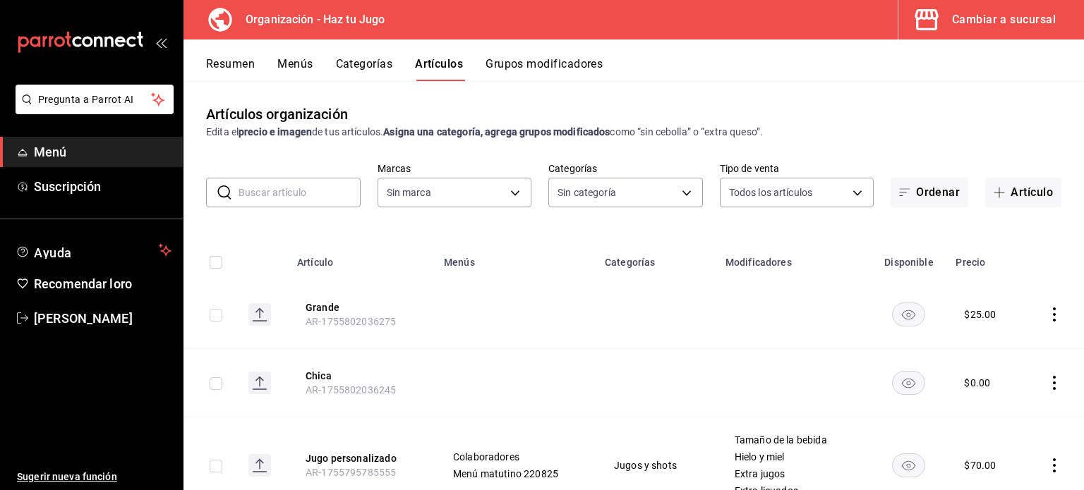
type input "001c27e4-319a-4f56-83db-293b53147510,9de9bbb4-71ba-4db7-8183-90a4bffa0c34,6fcf0…"
type input "6a6a6d2c-cf23-4088-9f71-267082d6ef5e"
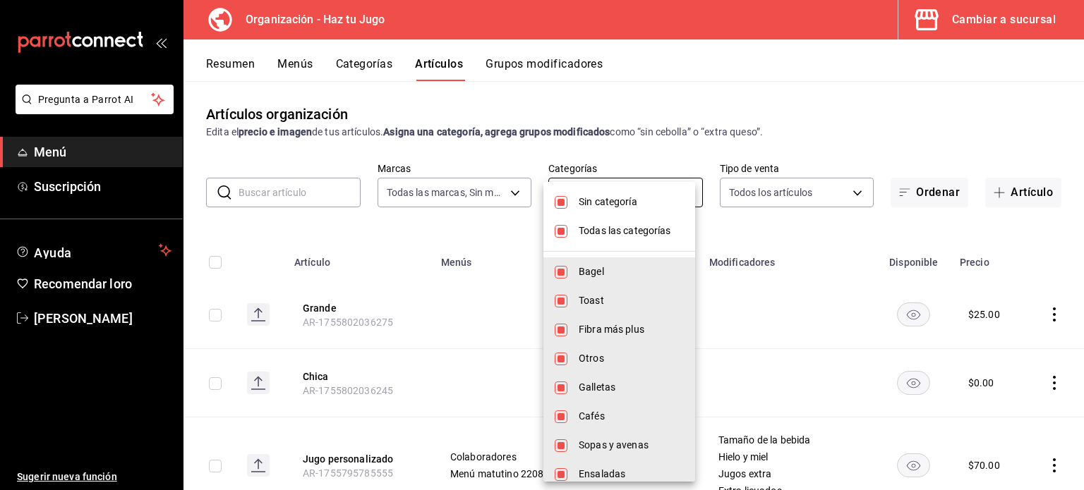
click at [598, 195] on body "Pregunta a Parrot AI Menú Suscripción Ayuda Recomendar loro [PERSON_NAME] nueva…" at bounding box center [542, 245] width 1084 height 490
click at [597, 208] on span "Sin categoría" at bounding box center [630, 202] width 105 height 15
checkbox input "false"
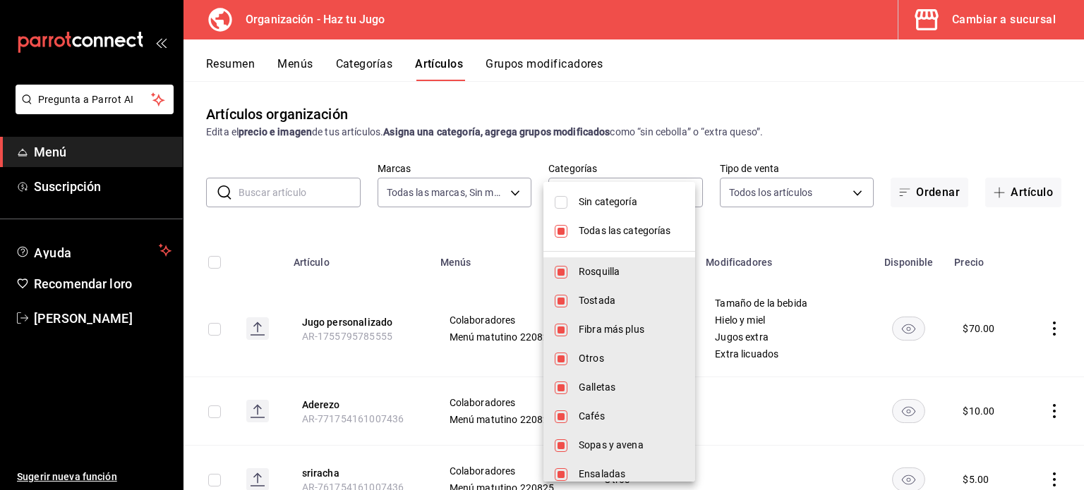
click at [596, 231] on font "Todas las categorías" at bounding box center [624, 230] width 92 height 11
checkbox input "false"
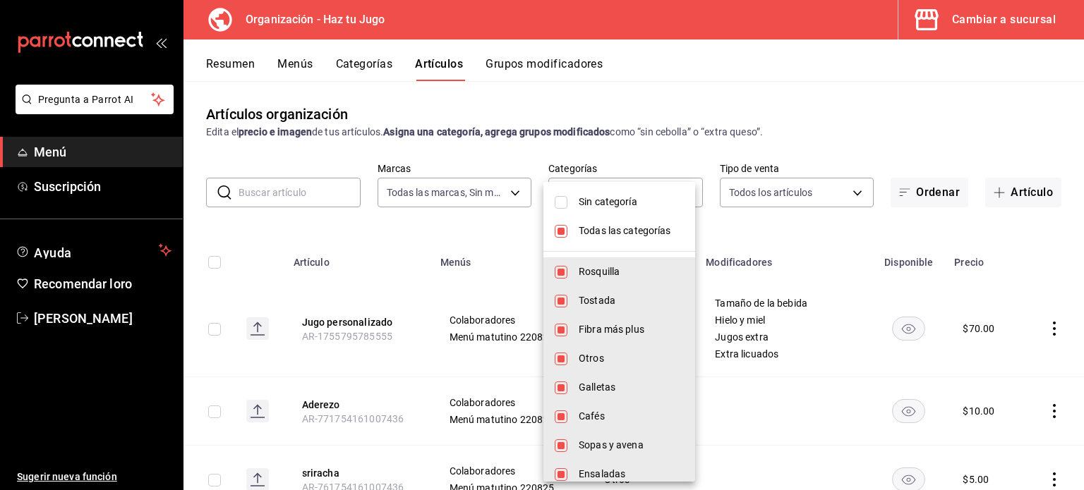
checkbox input "false"
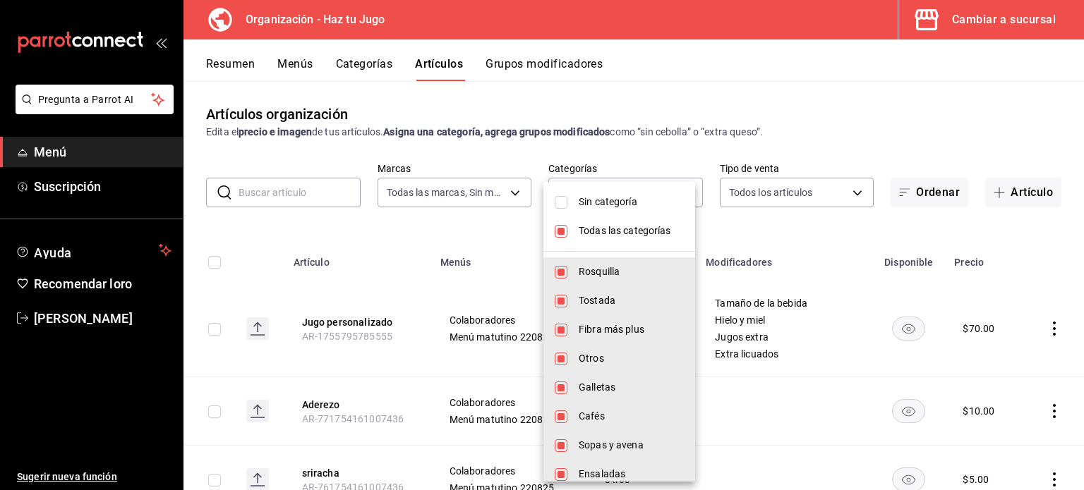
checkbox input "false"
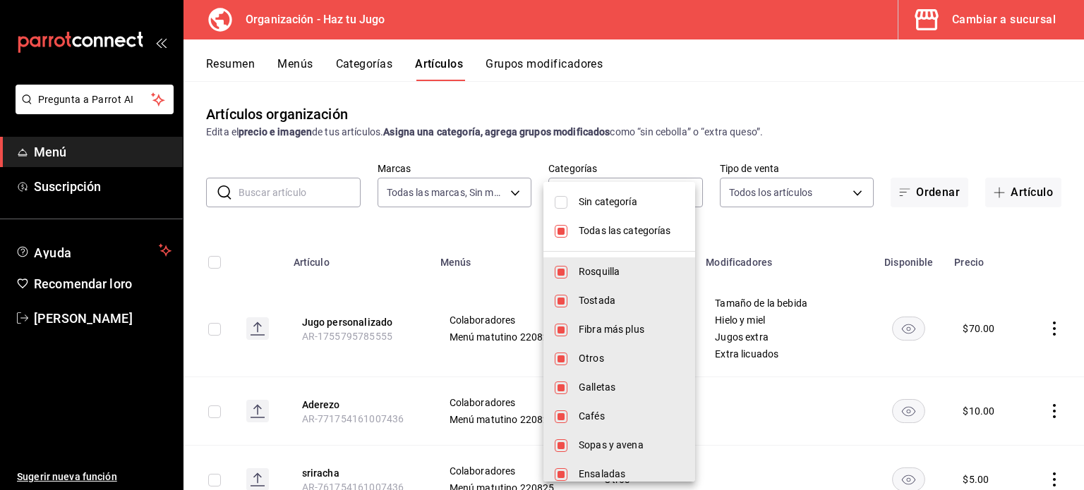
checkbox input "false"
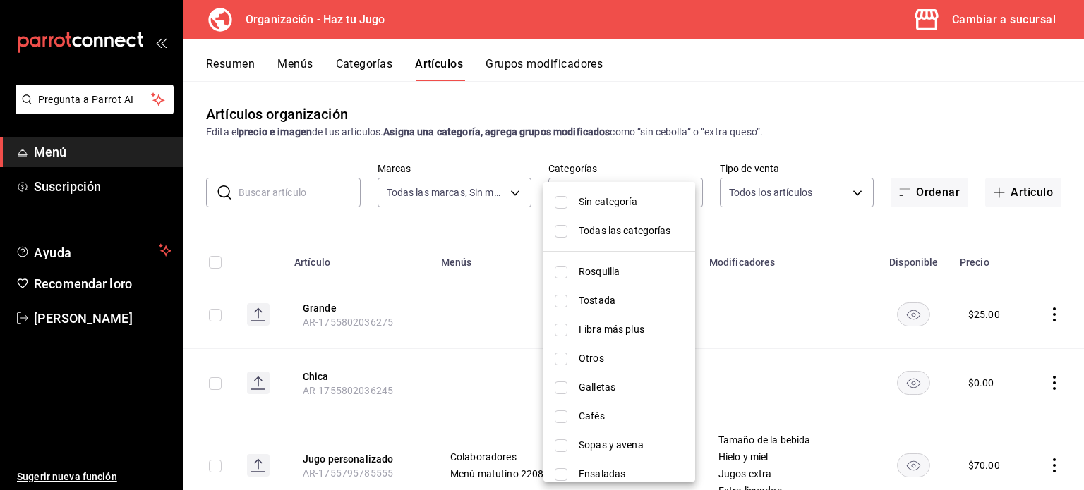
click at [600, 384] on font "Galletas" at bounding box center [596, 387] width 37 height 11
type input "e4970951-1854-4e4a-96a3-e6212afa5991"
checkbox input "true"
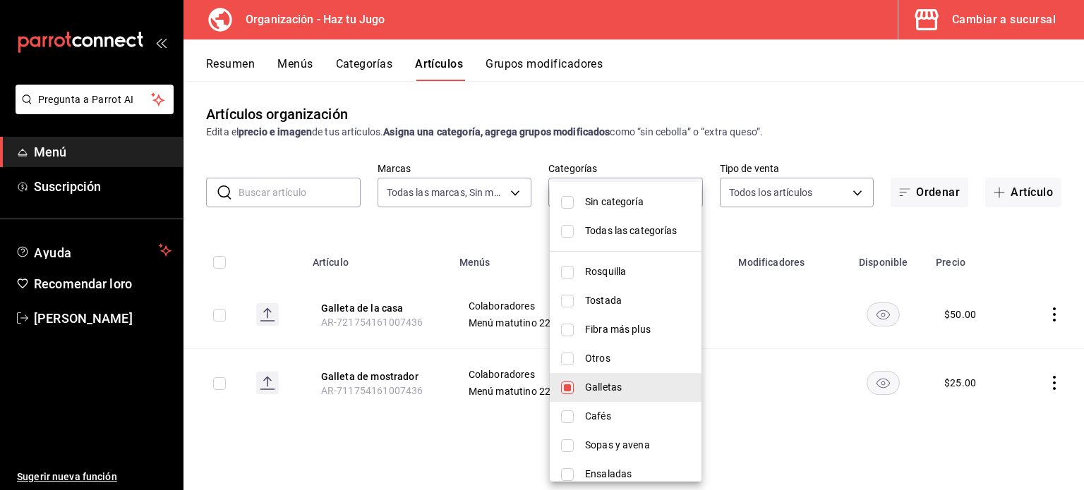
click at [770, 436] on div at bounding box center [542, 245] width 1084 height 490
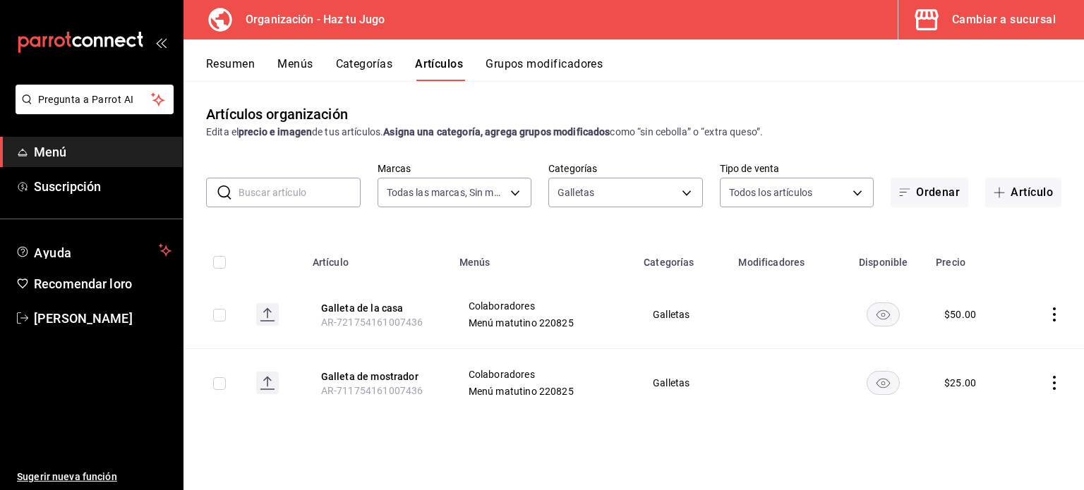
click at [1052, 317] on icon "comportamiento" at bounding box center [1054, 315] width 14 height 14
click at [976, 346] on icon at bounding box center [976, 348] width 17 height 17
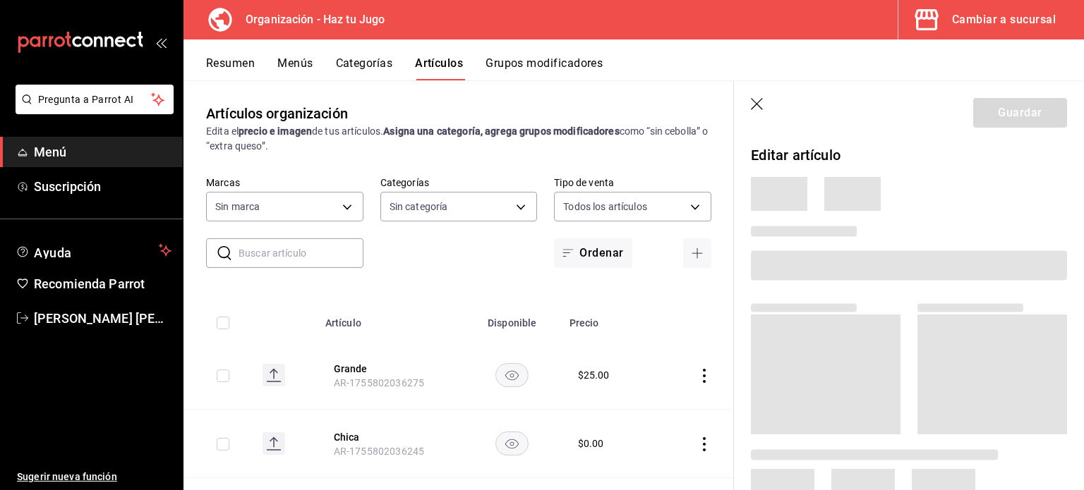
type input "6a6a6d2c-cf23-4088-9f71-267082d6ef5e"
type input "001c27e4-319a-4f56-83db-293b53147510,9de9bbb4-71ba-4db7-8183-90a4bffa0c34,6fcf0…"
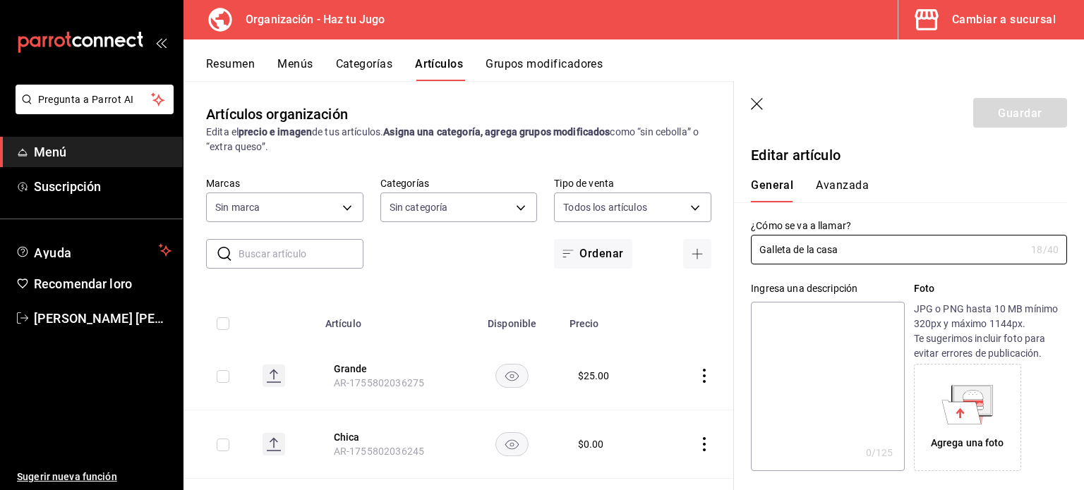
type input "$50.00"
type input "E48"
type input "90101500"
radio input "true"
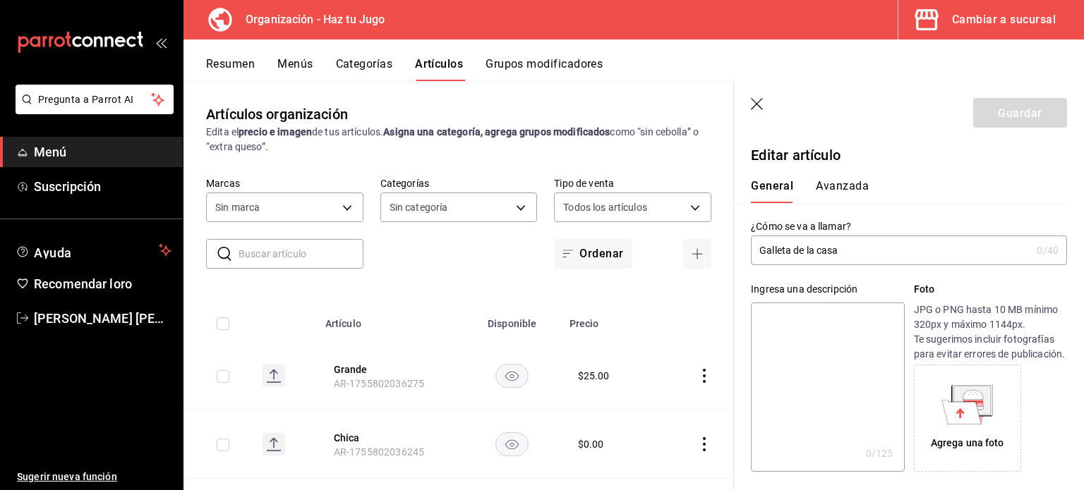
click at [850, 183] on font "Avanzada" at bounding box center [841, 185] width 53 height 13
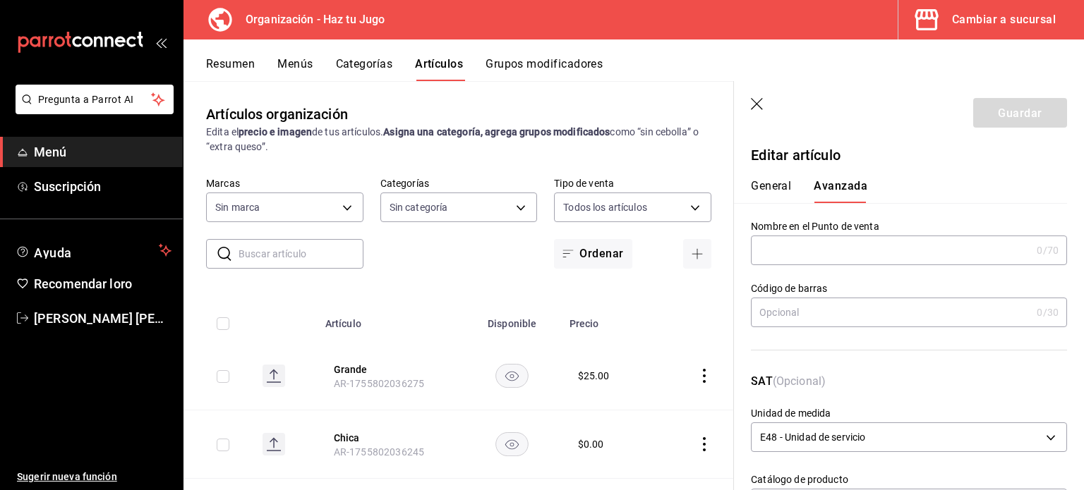
scroll to position [358, 0]
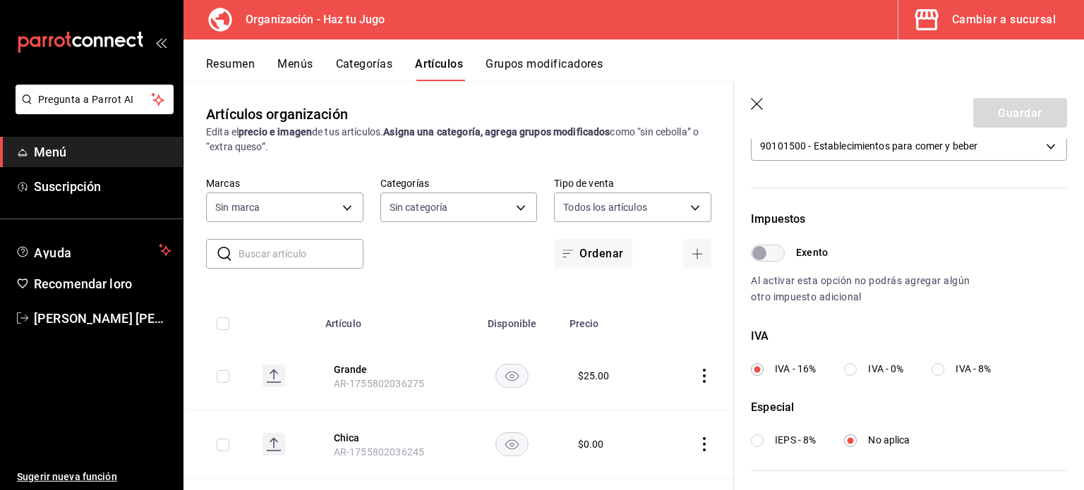
click at [940, 372] on input "IVA - 8%" at bounding box center [937, 369] width 13 height 13
radio input "true"
click at [1022, 116] on font "Guardar" at bounding box center [1019, 112] width 44 height 13
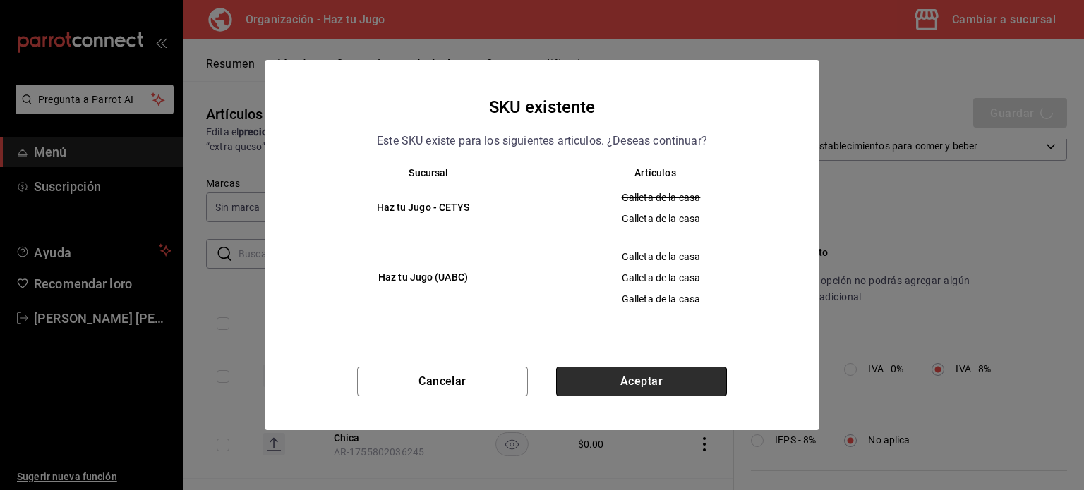
click at [625, 377] on button "Aceptar" at bounding box center [641, 382] width 171 height 30
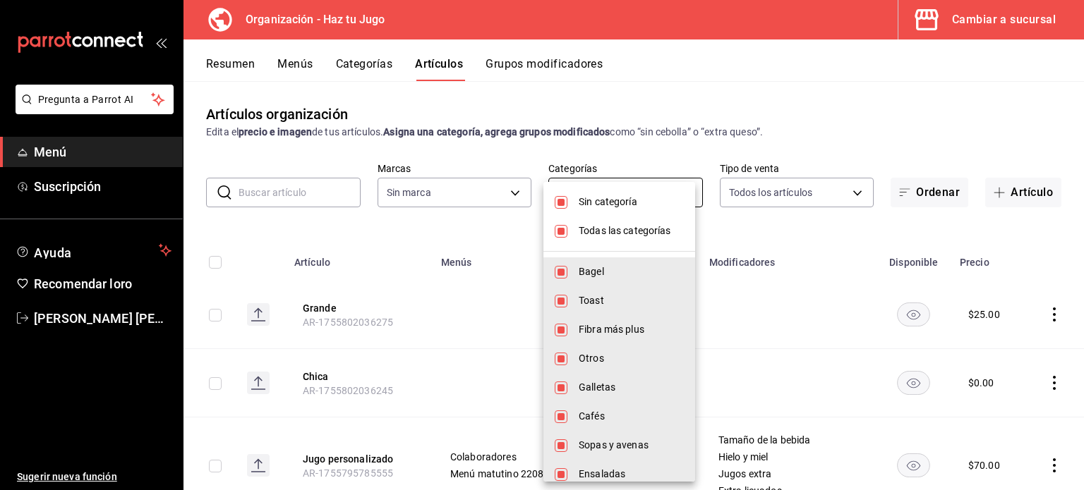
click at [606, 201] on body "Pregunta a Parrot AI Menú Suscripción Ayuda Recomendar loro [PERSON_NAME] nueva…" at bounding box center [542, 245] width 1084 height 490
click at [608, 205] on font "Sin categoría" at bounding box center [607, 201] width 59 height 11
checkbox input "false"
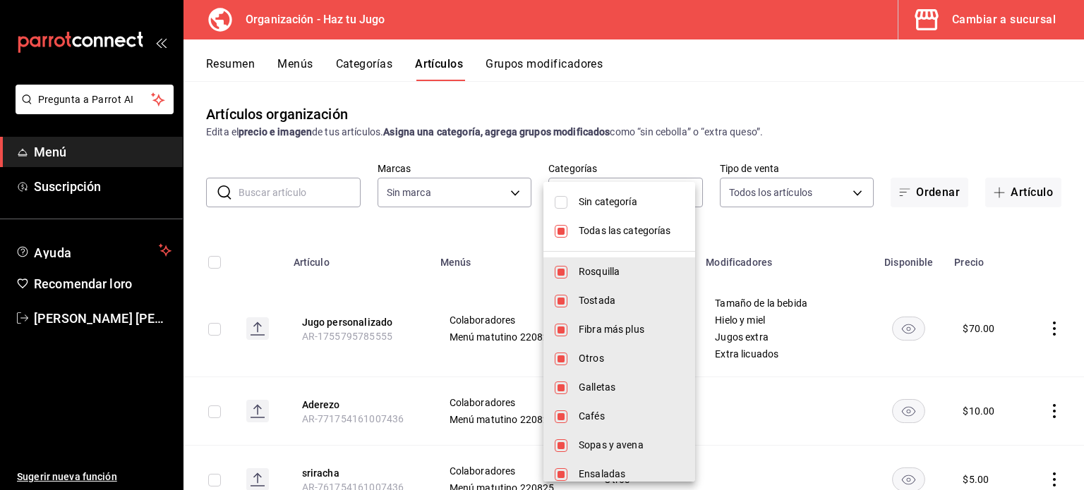
click at [608, 225] on font "Todas las categorías" at bounding box center [624, 230] width 92 height 11
checkbox input "false"
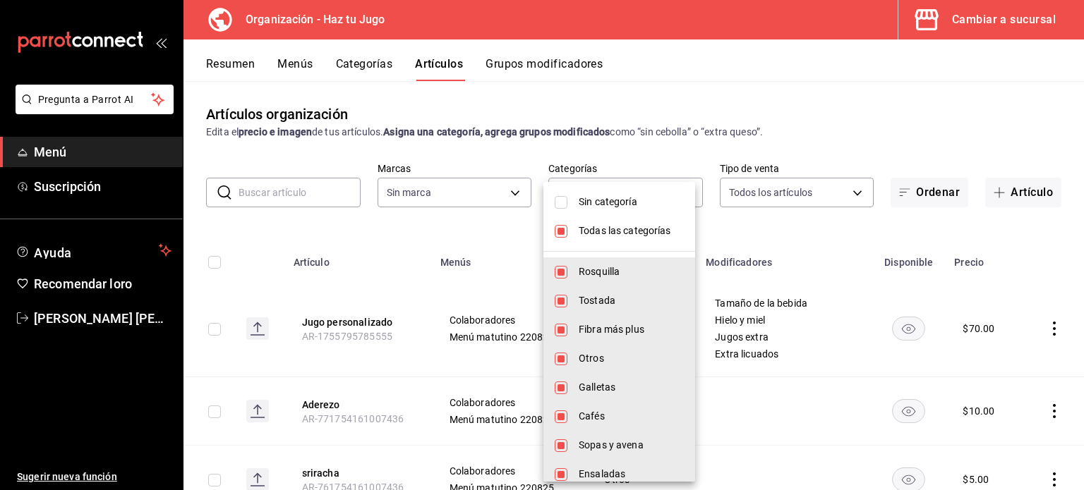
checkbox input "false"
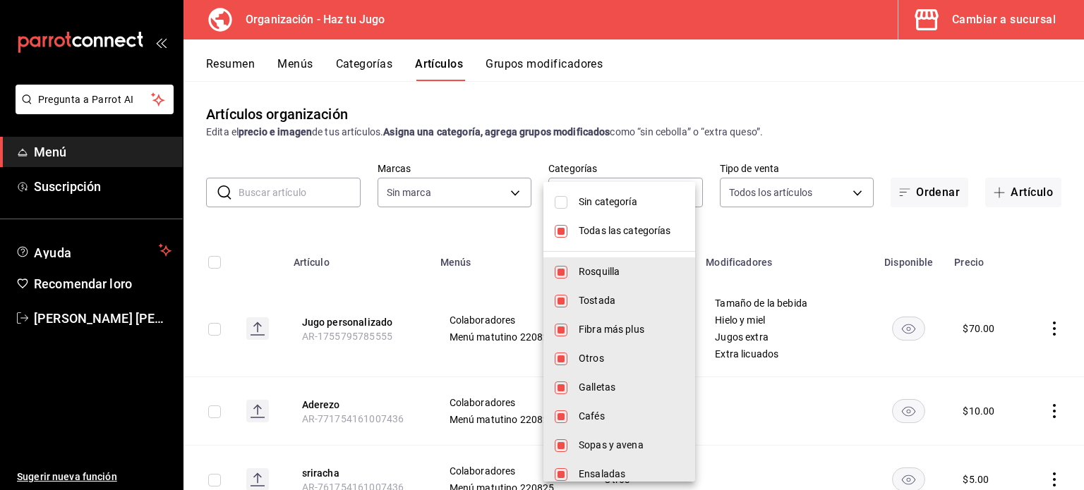
checkbox input "false"
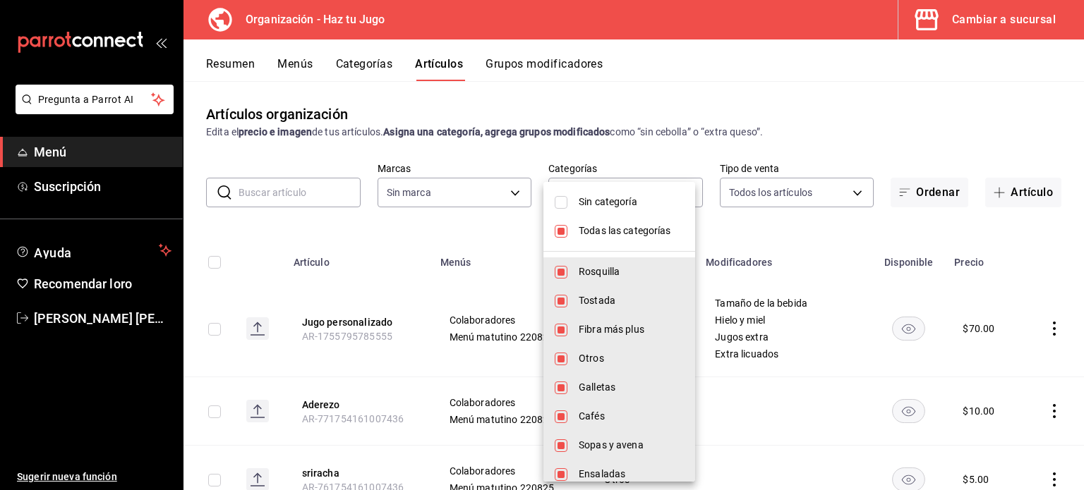
checkbox input "false"
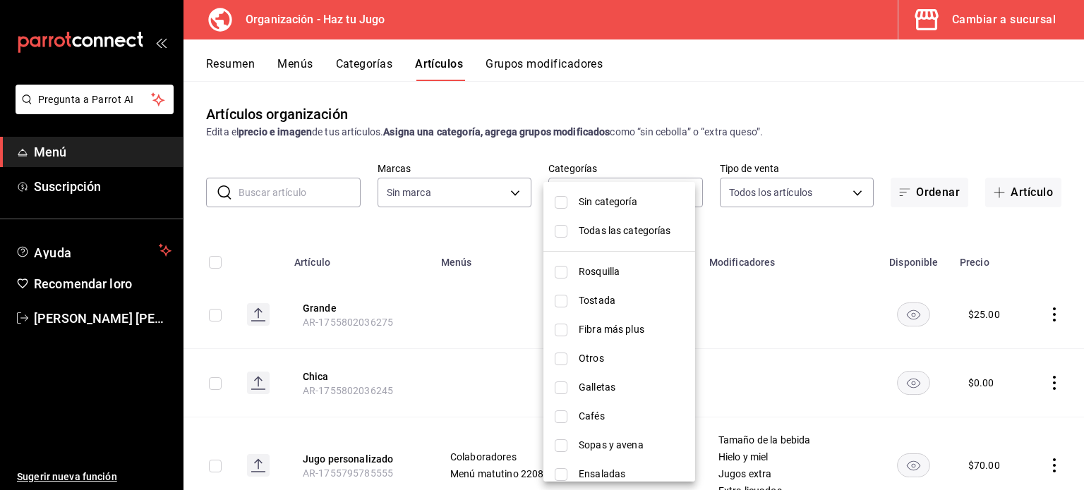
click at [599, 392] on font "Galletas" at bounding box center [596, 387] width 37 height 11
type input "e4970951-1854-4e4a-96a3-e6212afa5991"
checkbox input "true"
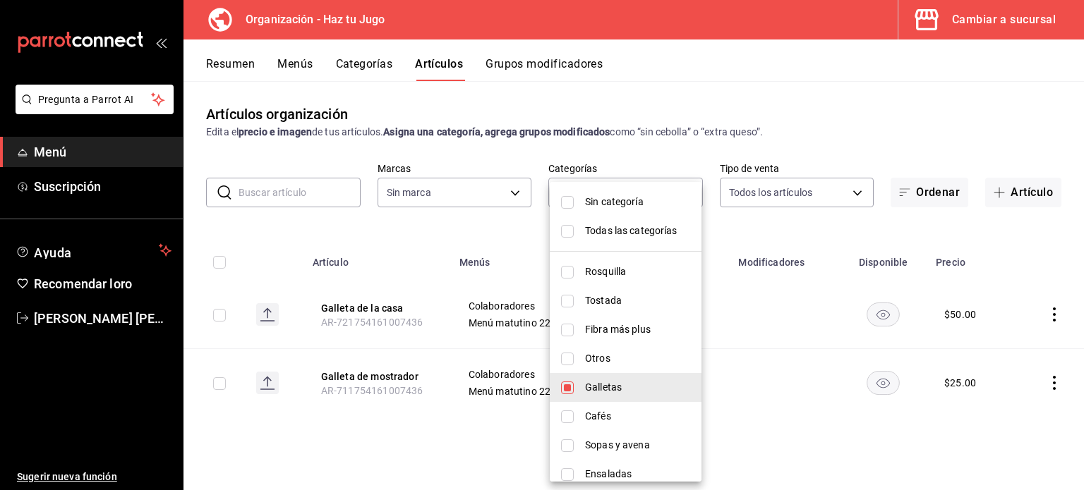
click at [1052, 386] on div at bounding box center [542, 245] width 1084 height 490
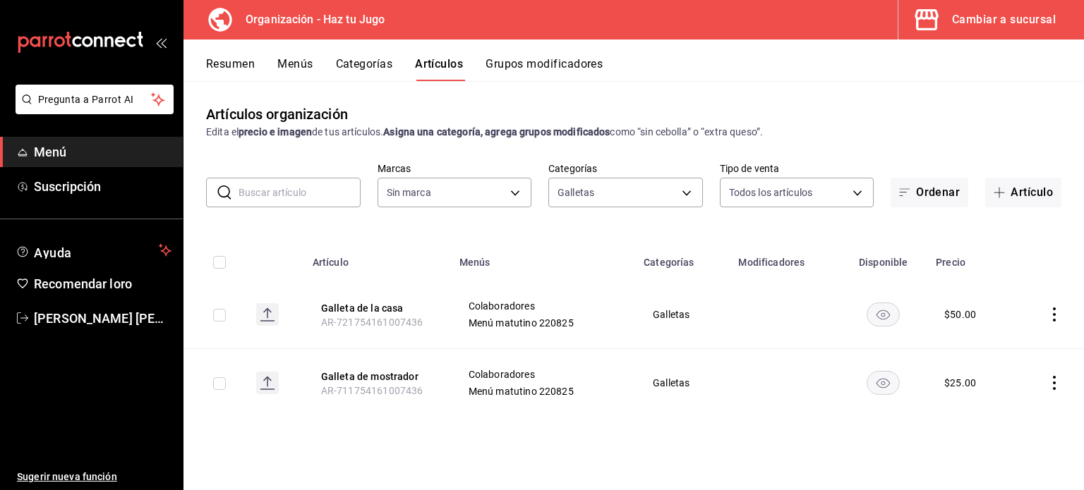
click at [1052, 386] on icon "comportamiento" at bounding box center [1054, 383] width 14 height 14
click at [1002, 397] on font "Editar" at bounding box center [1006, 394] width 27 height 11
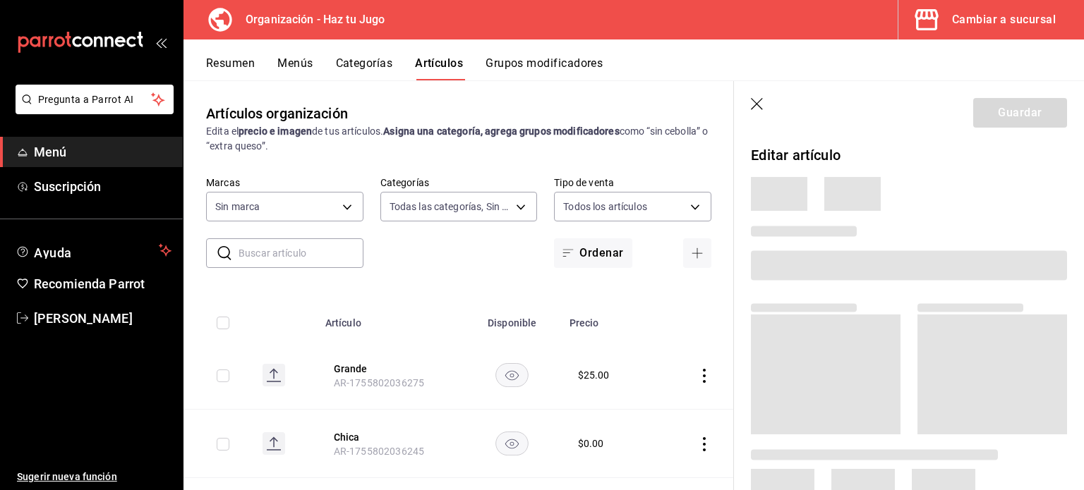
type input "001c27e4-319a-4f56-83db-293b53147510,9de9bbb4-71ba-4db7-8183-90a4bffa0c34,6fcf0…"
type input "6a6a6d2c-cf23-4088-9f71-267082d6ef5e"
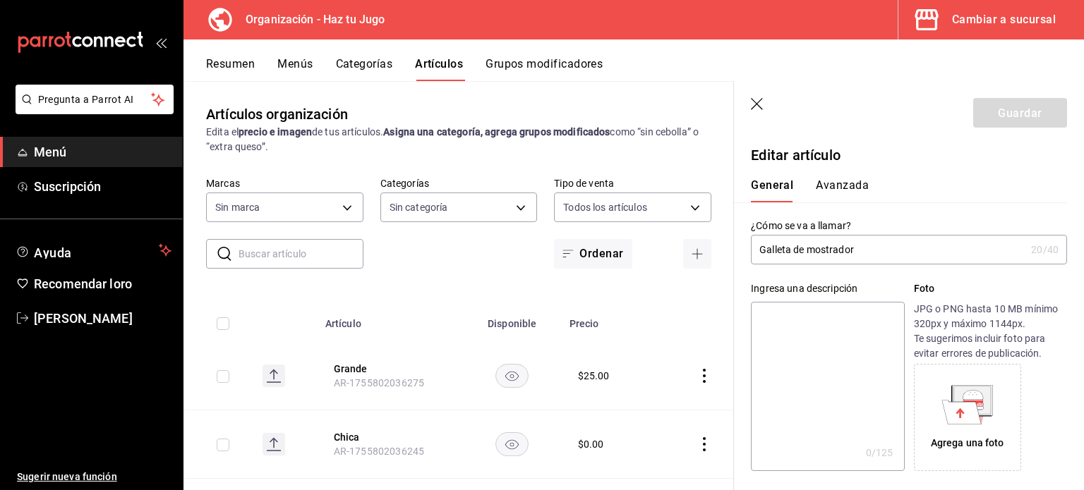
type input "$25.00"
type input "E48"
type input "90101500"
radio input "true"
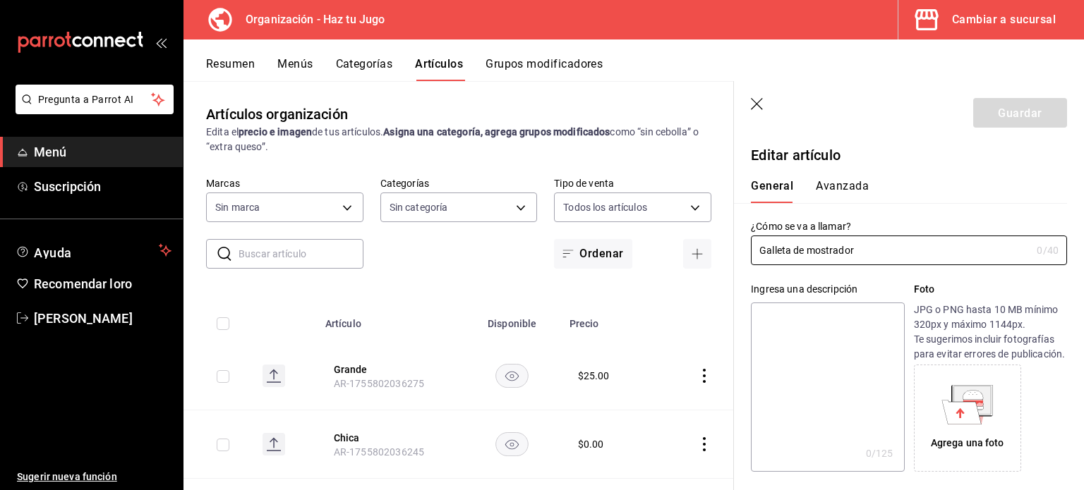
click at [852, 181] on font "Avanzada" at bounding box center [841, 185] width 53 height 13
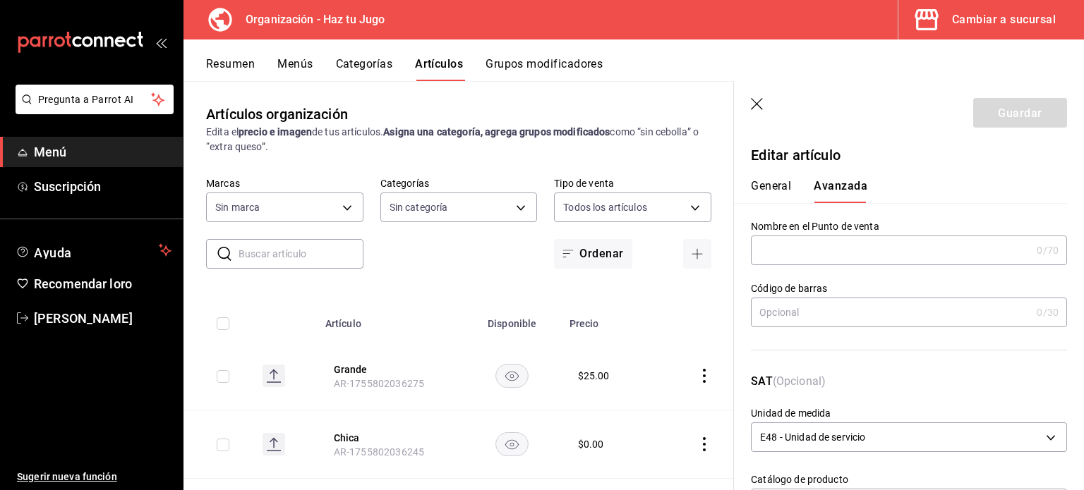
scroll to position [358, 0]
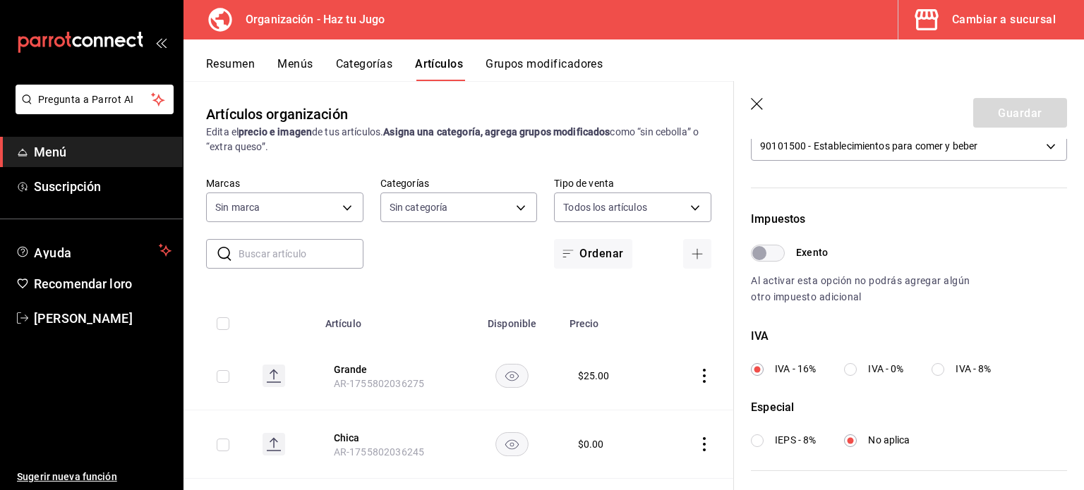
click at [948, 370] on label "IVA - 8%" at bounding box center [960, 369] width 59 height 15
click at [944, 370] on input "IVA - 8%" at bounding box center [937, 369] width 13 height 13
radio input "true"
click at [1010, 111] on font "Guardar" at bounding box center [1019, 112] width 44 height 13
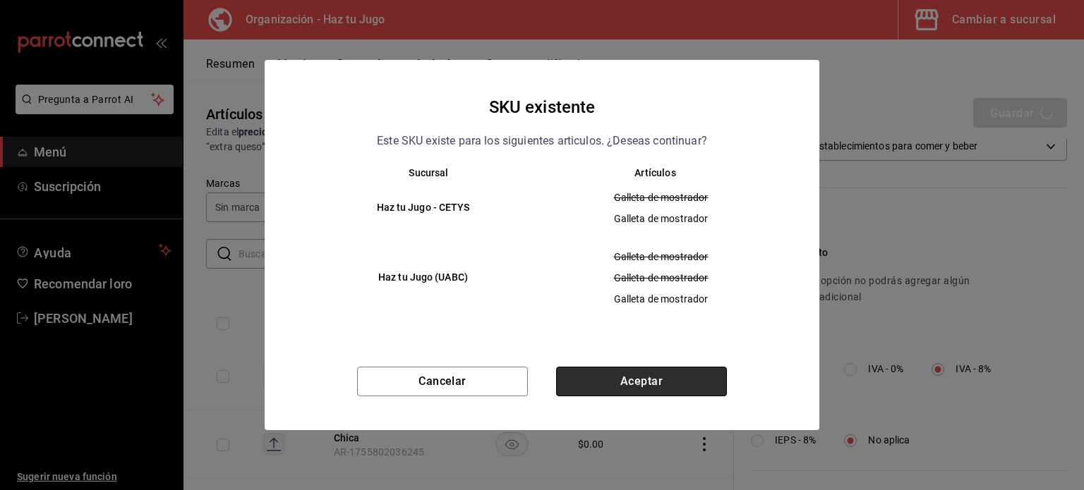
click at [644, 379] on button "Aceptar" at bounding box center [641, 382] width 171 height 30
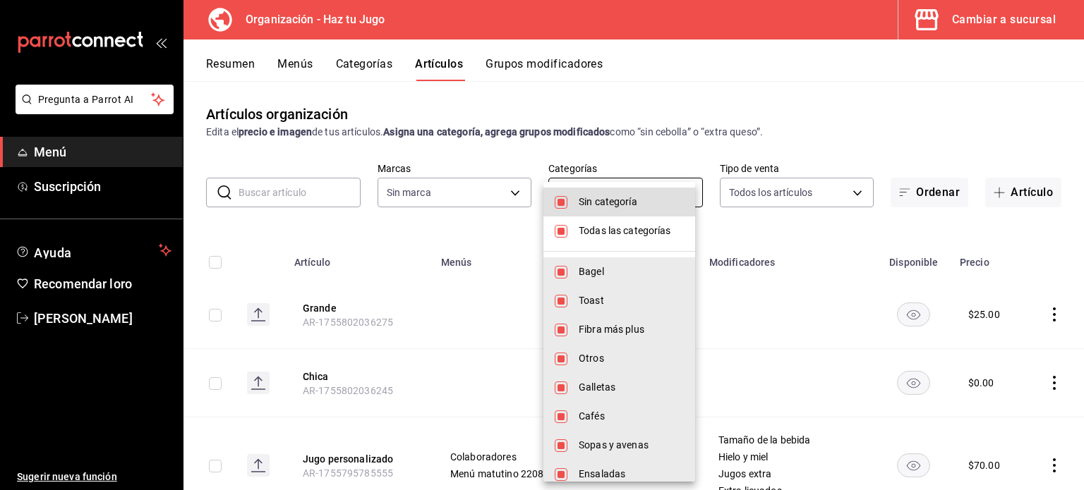
click at [607, 198] on body "Pregunta a Parrot AI Menú Suscripción Ayuda Recomendar loro [PERSON_NAME] nueva…" at bounding box center [542, 245] width 1084 height 490
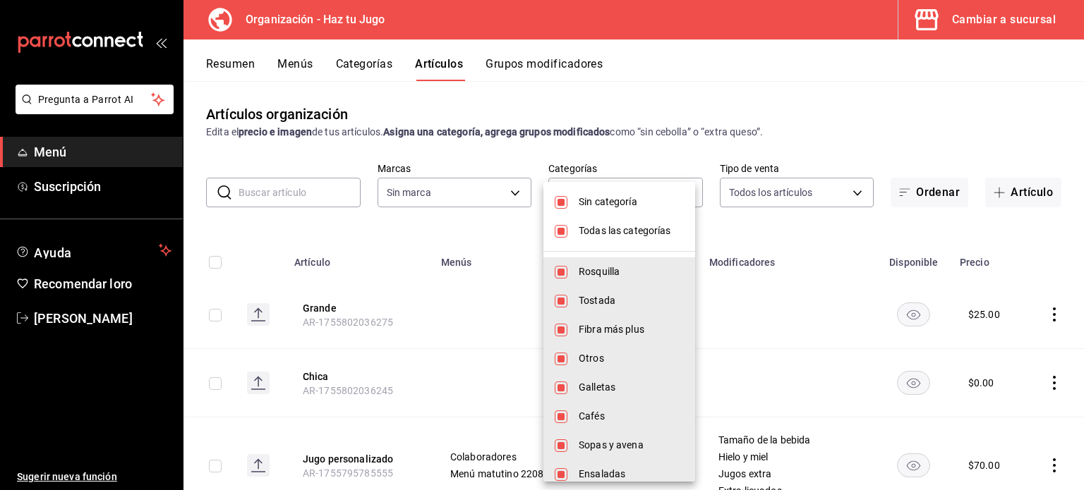
click at [588, 277] on font "Rosquilla" at bounding box center [598, 271] width 41 height 11
type input "9de9bbb4-71ba-4db7-8183-90a4bffa0c34,6fcf03e7-3e7e-45c1-b77b-d6234547cd3f,24912…"
checkbox input "false"
click at [583, 209] on span "Sin categoría" at bounding box center [630, 202] width 105 height 15
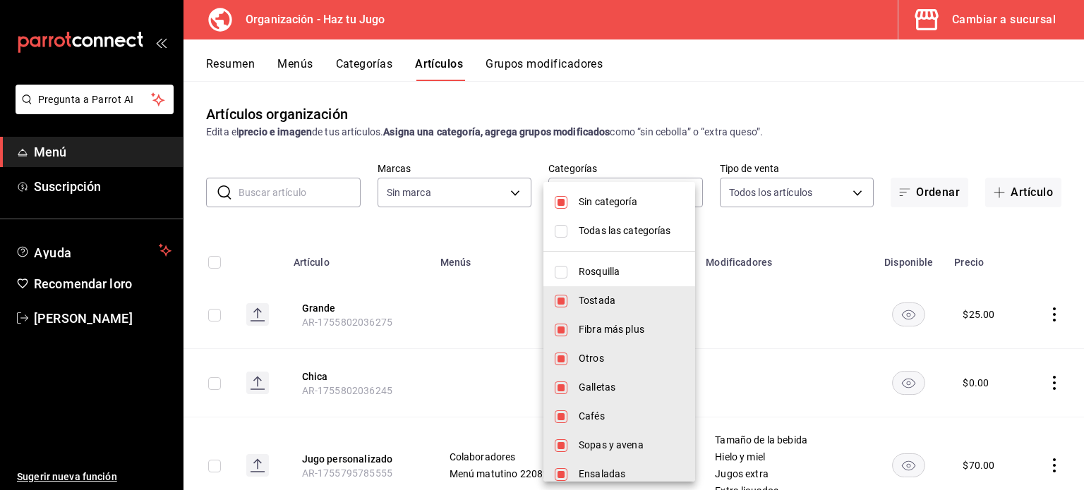
checkbox input "false"
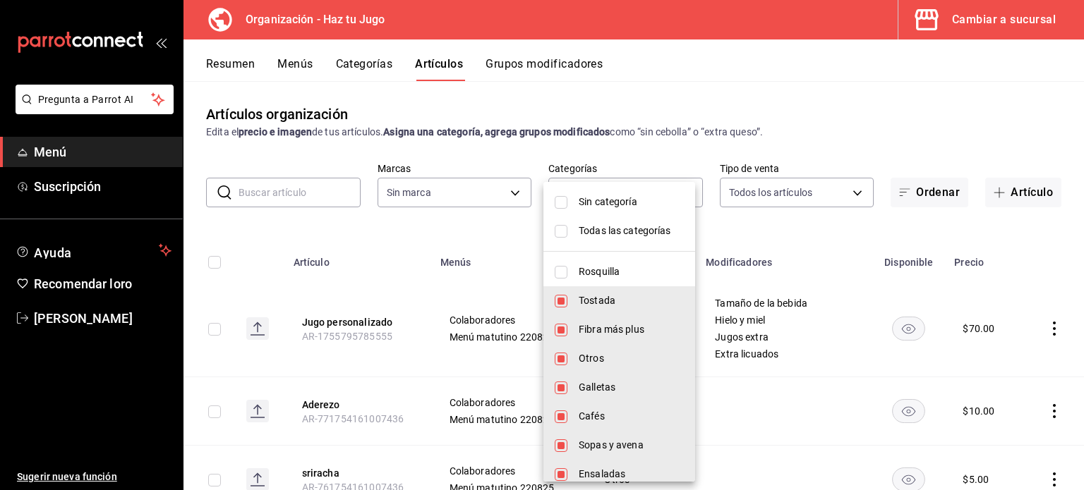
click at [593, 422] on font "Cafés" at bounding box center [591, 416] width 26 height 11
type input "9de9bbb4-71ba-4db7-8183-90a4bffa0c34,6fcf03e7-3e7e-45c1-b77b-d6234547cd3f,24912…"
checkbox input "false"
click at [607, 232] on font "Todas las categorías" at bounding box center [624, 230] width 92 height 11
type input "001c27e4-319a-4f56-83db-293b53147510,9de9bbb4-71ba-4db7-8183-90a4bffa0c34,6fcf0…"
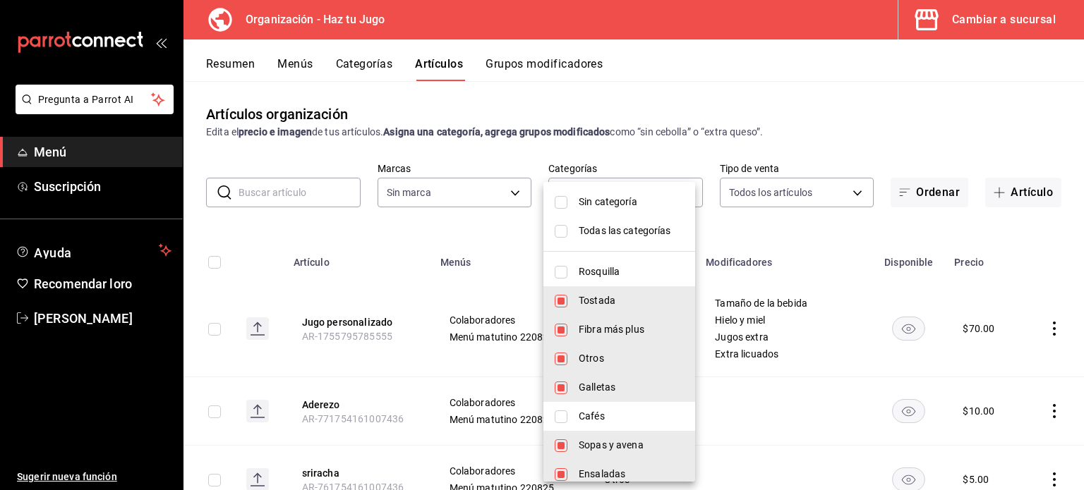
checkbox input "true"
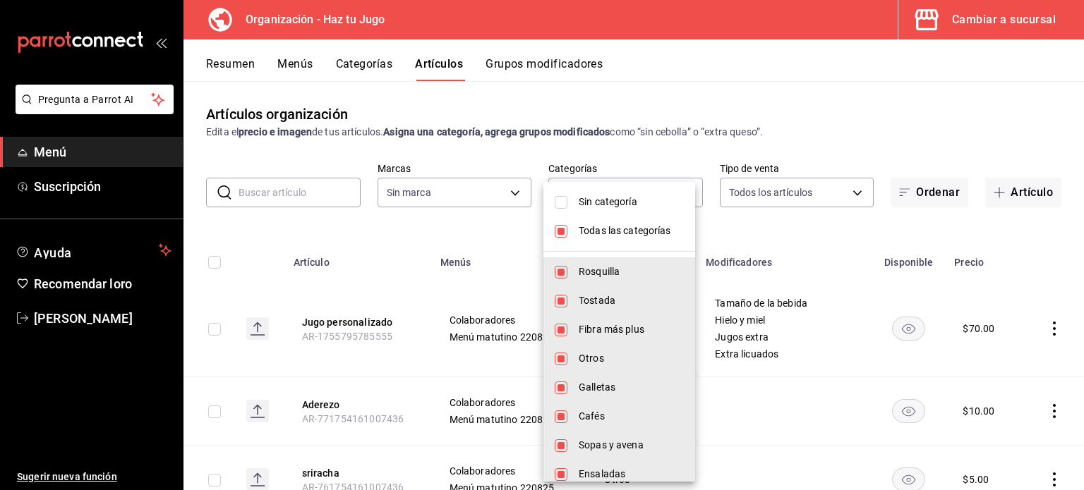
click at [607, 232] on font "Todas las categorías" at bounding box center [624, 230] width 92 height 11
checkbox input "false"
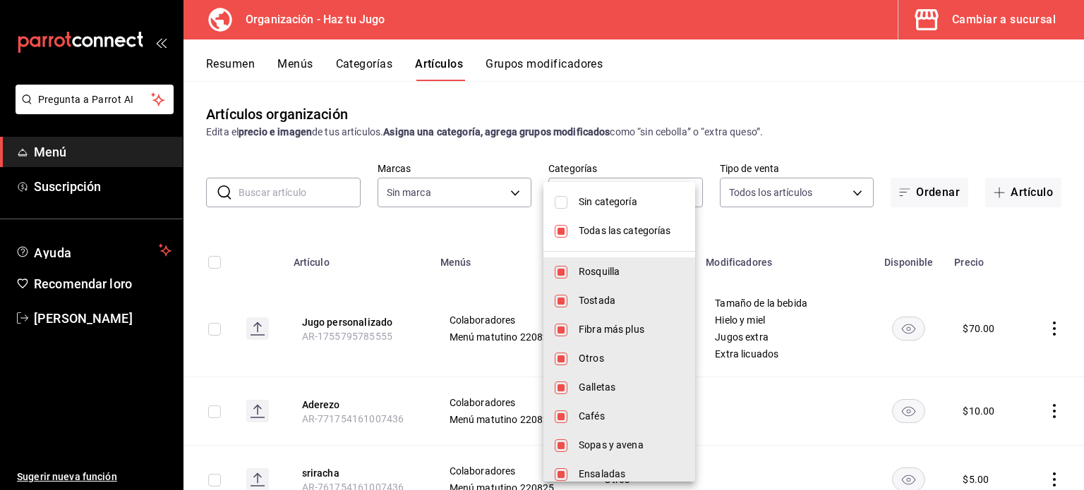
checkbox input "false"
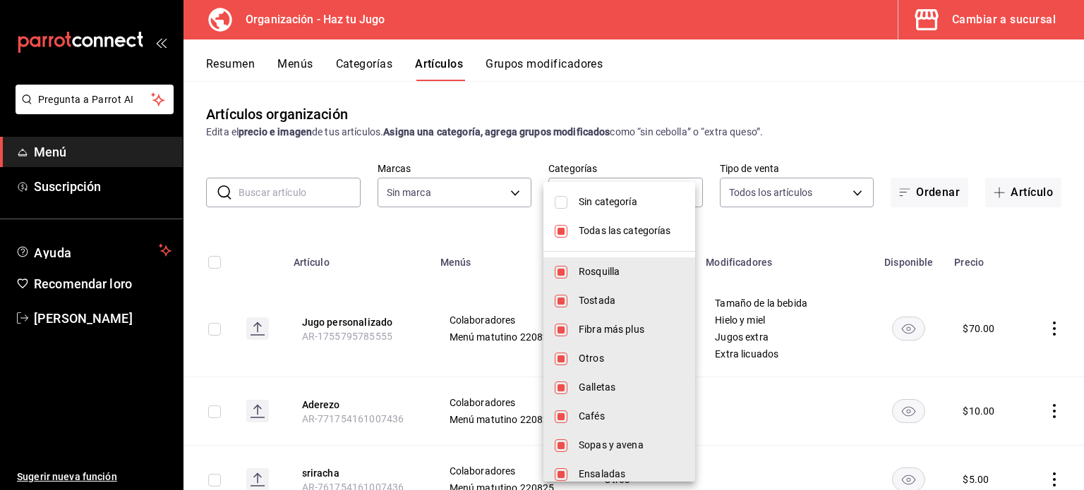
checkbox input "false"
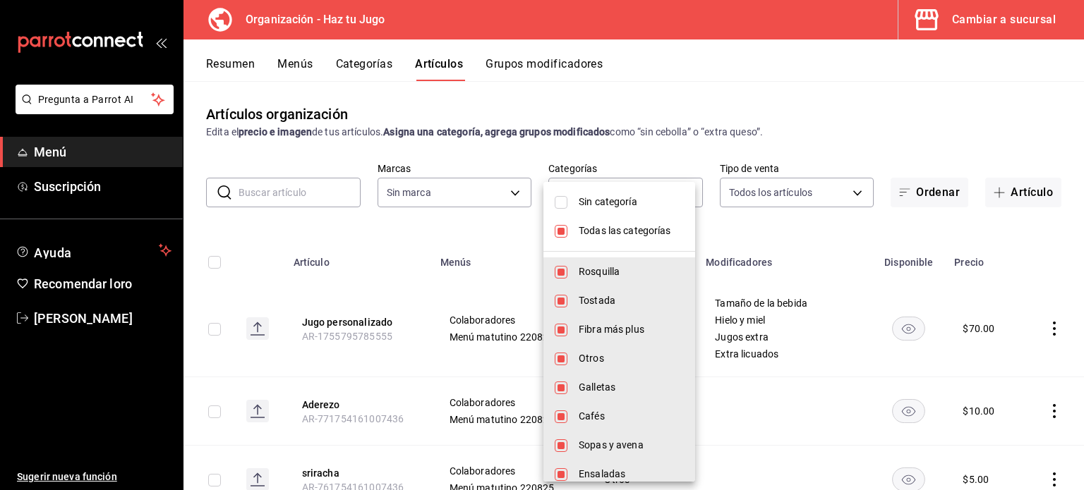
checkbox input "false"
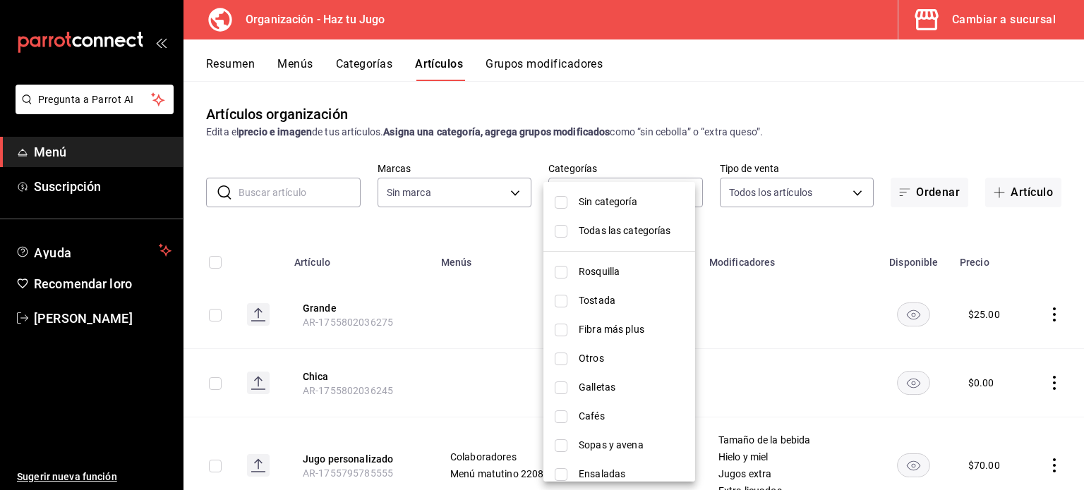
click at [592, 419] on font "Cafés" at bounding box center [591, 416] width 26 height 11
type input "a4a97778-4632-42d0-9052-f5f84a33ee89"
checkbox input "true"
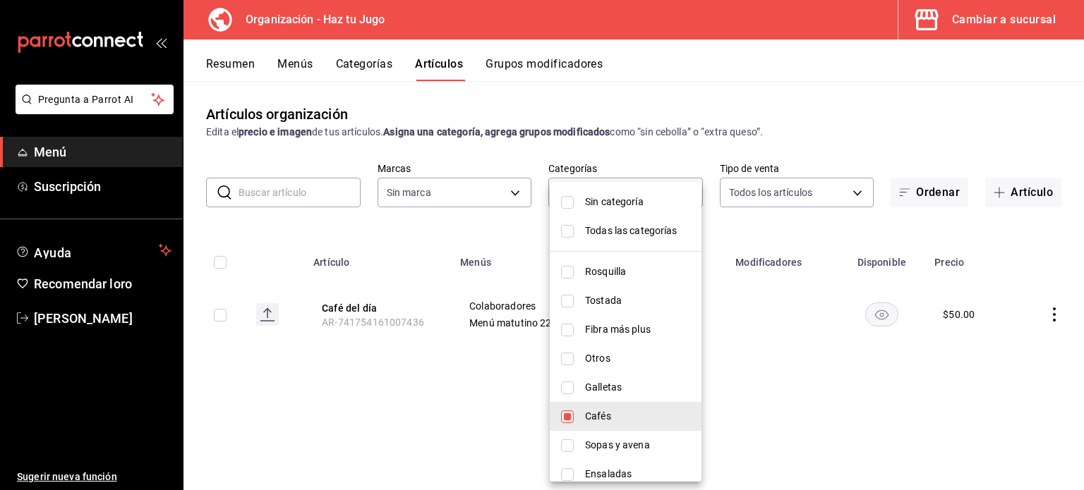
click at [597, 418] on font "Cafés" at bounding box center [598, 416] width 26 height 11
checkbox input "false"
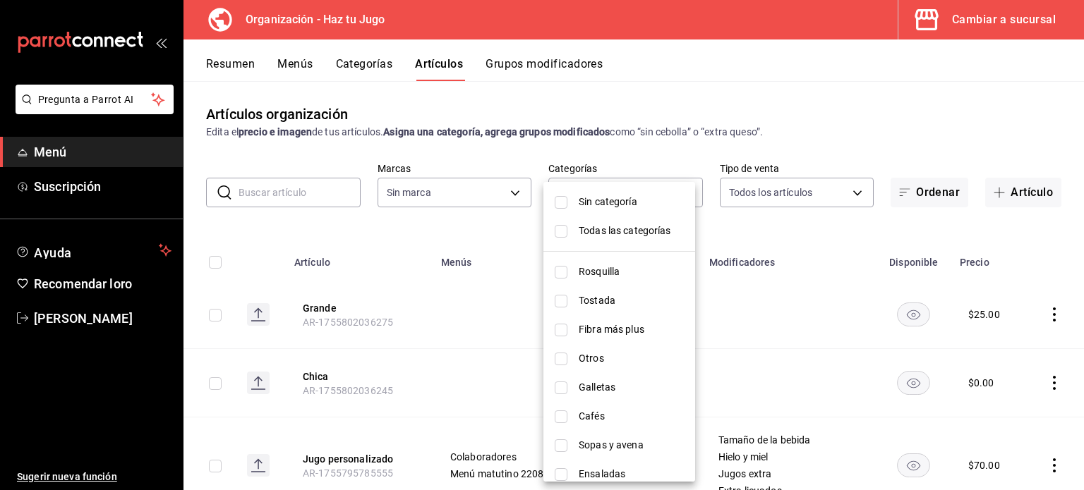
click at [597, 418] on font "Cafés" at bounding box center [591, 416] width 26 height 11
type input "a4a97778-4632-42d0-9052-f5f84a33ee89"
checkbox input "true"
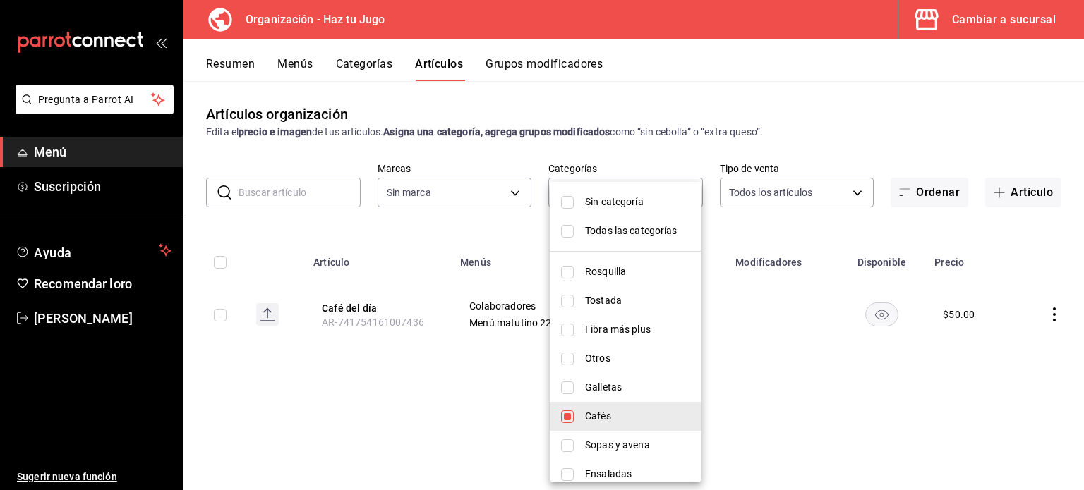
click at [1050, 310] on div at bounding box center [542, 245] width 1084 height 490
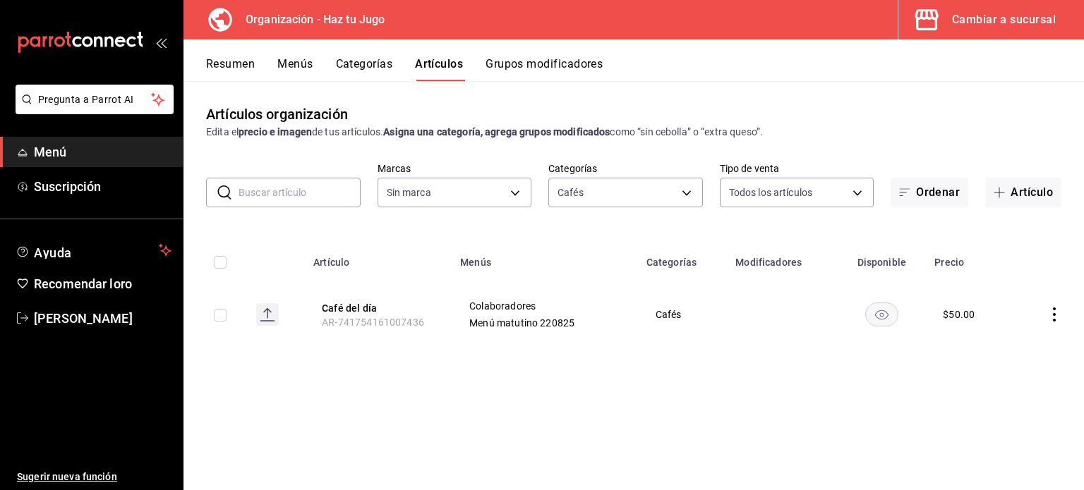
click at [1055, 319] on icon "comportamiento" at bounding box center [1054, 315] width 14 height 14
click at [1013, 346] on font "Editar" at bounding box center [1006, 347] width 27 height 11
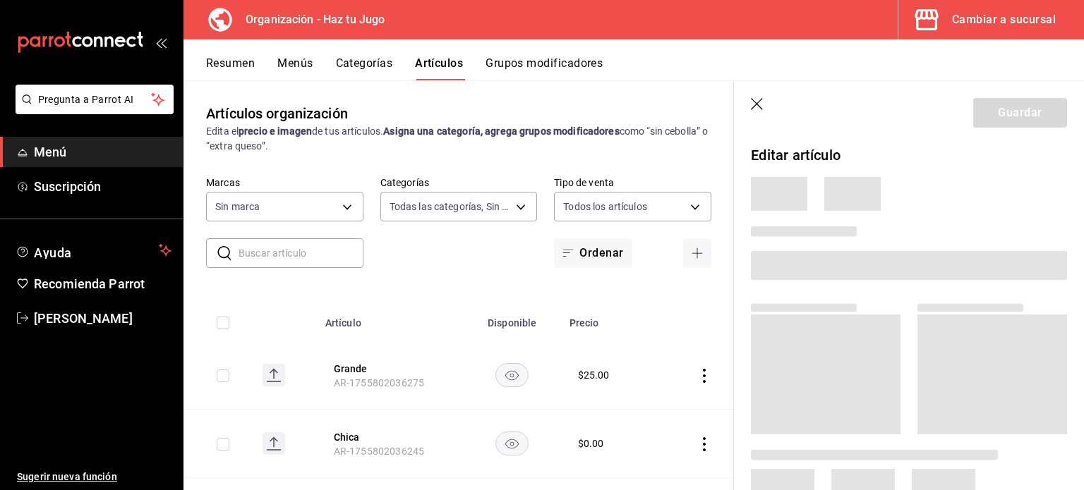
type input "001c27e4-319a-4f56-83db-293b53147510,9de9bbb4-71ba-4db7-8183-90a4bffa0c34,6fcf0…"
type input "6a6a6d2c-cf23-4088-9f71-267082d6ef5e"
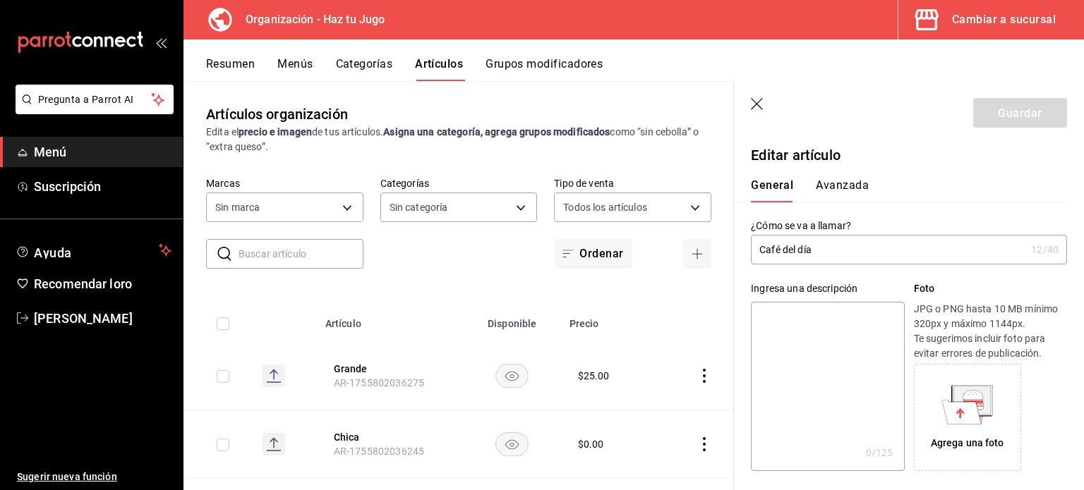
type input "$50.00"
type input "E48"
type input "90101500"
radio input "true"
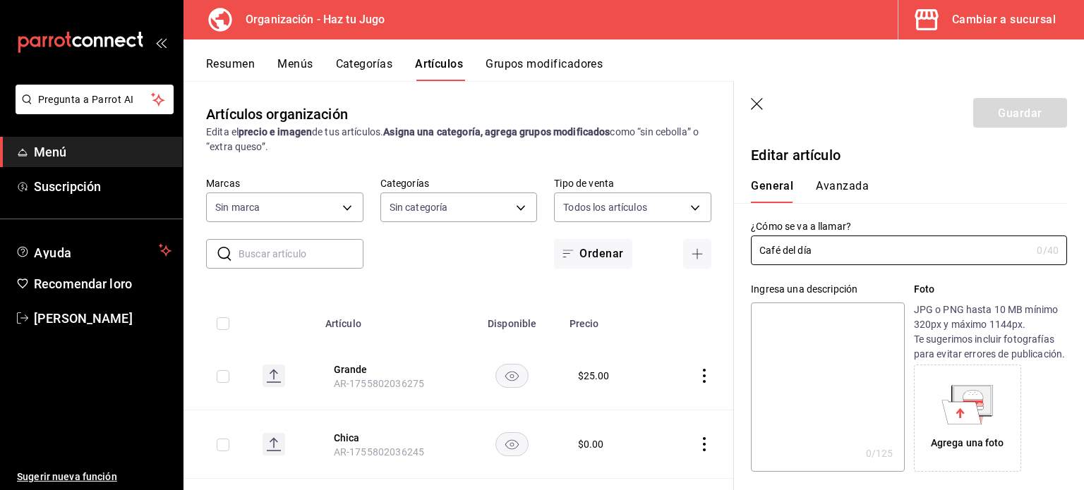
click at [848, 183] on font "Avanzada" at bounding box center [841, 185] width 53 height 13
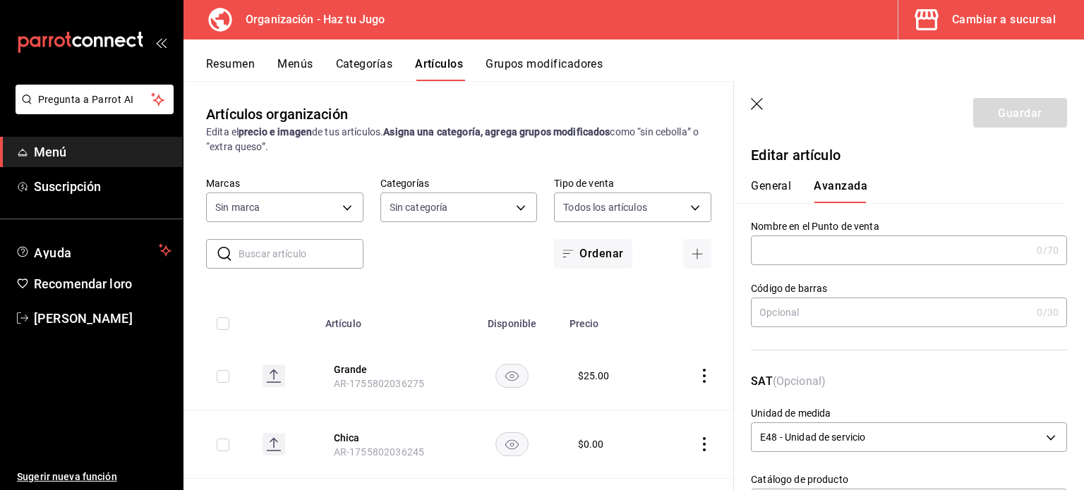
scroll to position [358, 0]
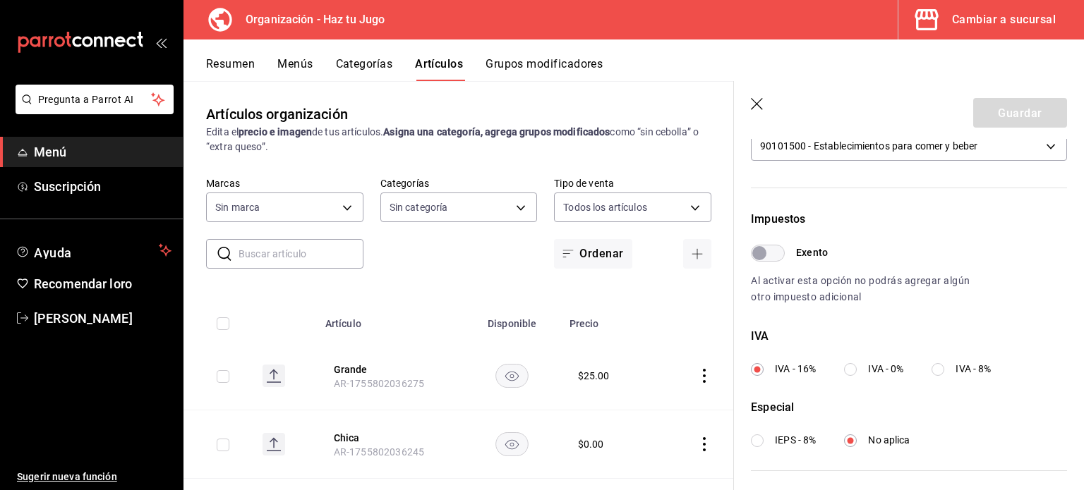
click at [940, 370] on input "IVA - 8%" at bounding box center [937, 369] width 13 height 13
radio input "true"
click at [1019, 107] on font "Guardar" at bounding box center [1019, 112] width 44 height 13
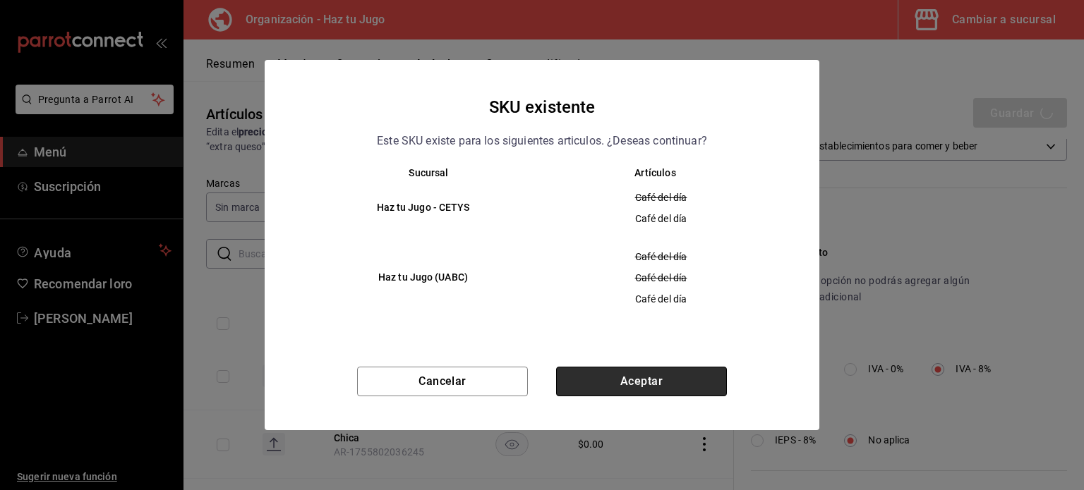
click at [646, 383] on button "Aceptar" at bounding box center [641, 382] width 171 height 30
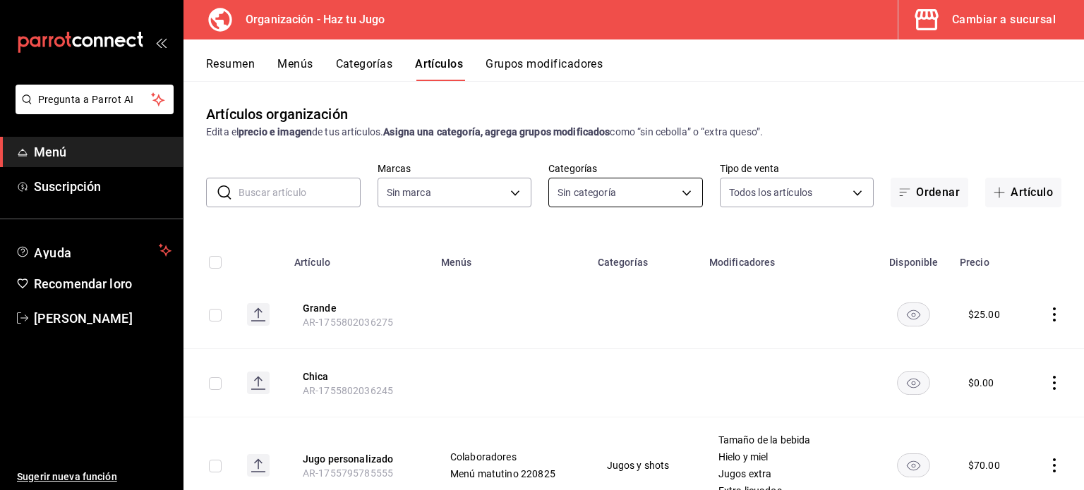
click at [635, 177] on body "Pregunta a Parrot AI Menú Suscripción Ayuda Recomendar loro [PERSON_NAME] nueva…" at bounding box center [542, 245] width 1084 height 490
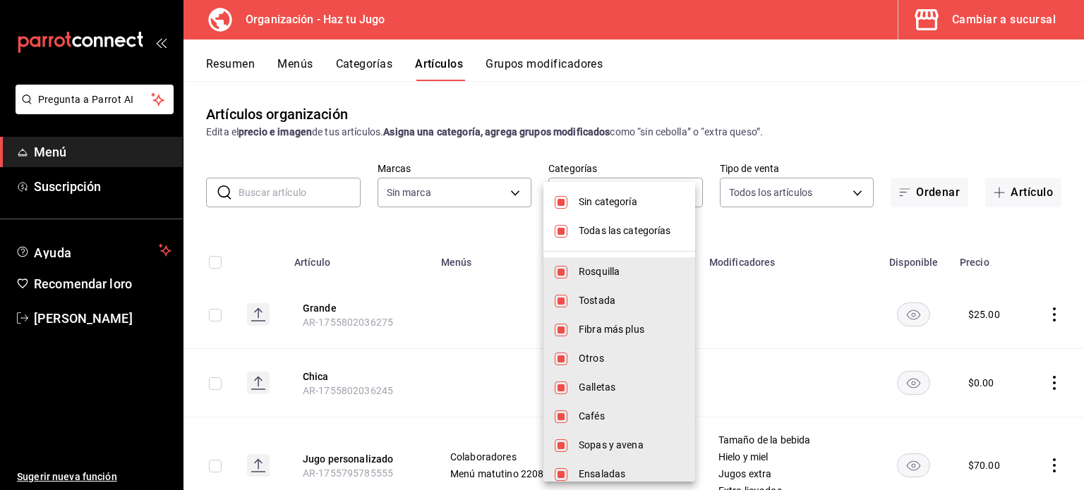
click at [603, 236] on font "Todas las categorías" at bounding box center [624, 230] width 92 height 11
checkbox input "false"
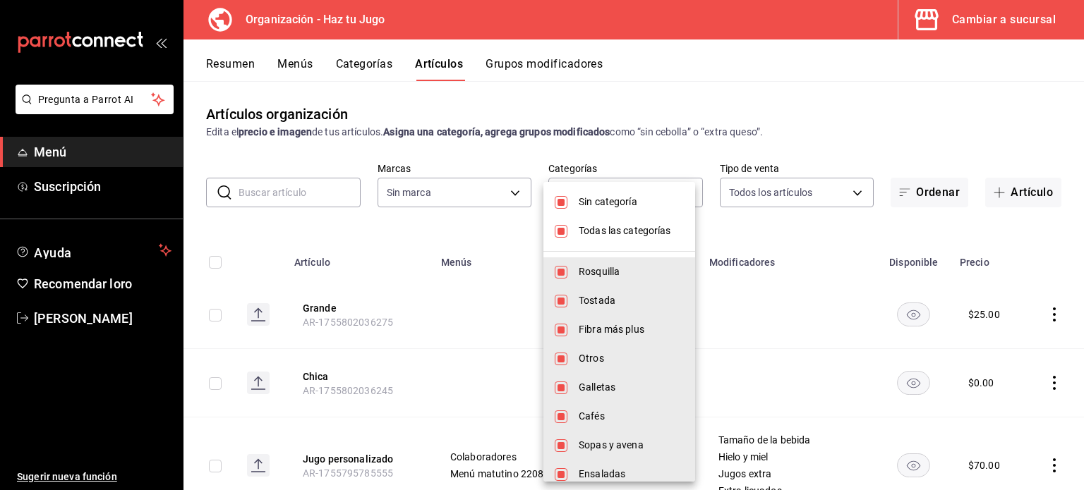
checkbox input "false"
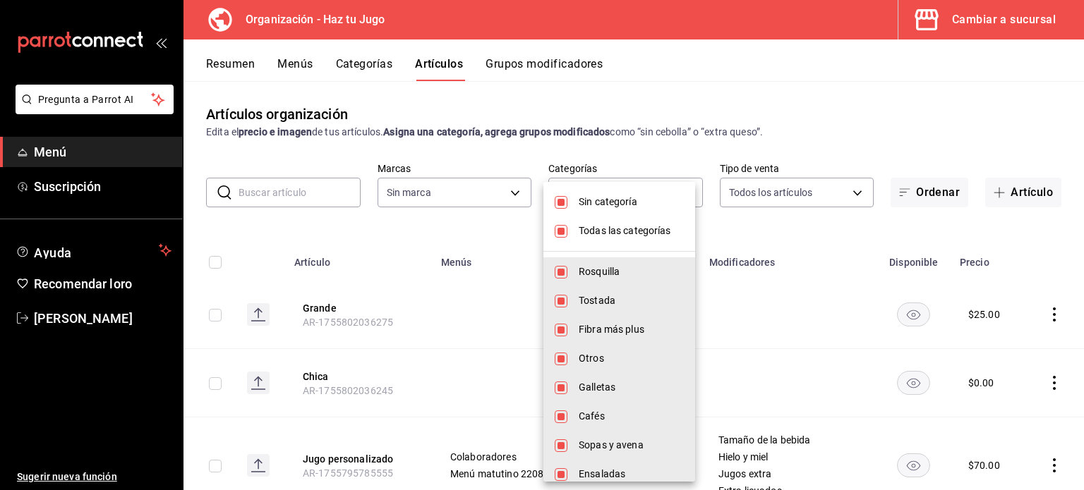
checkbox input "false"
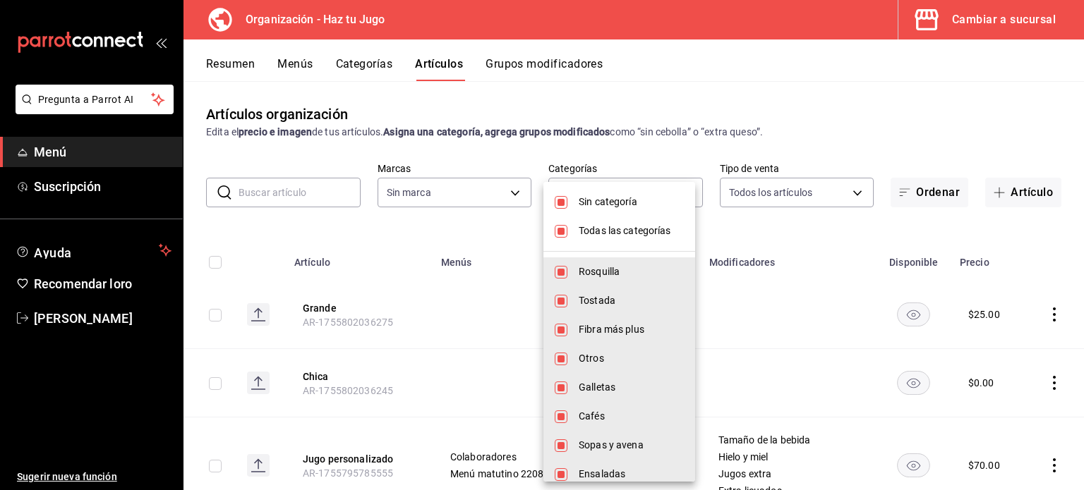
checkbox input "false"
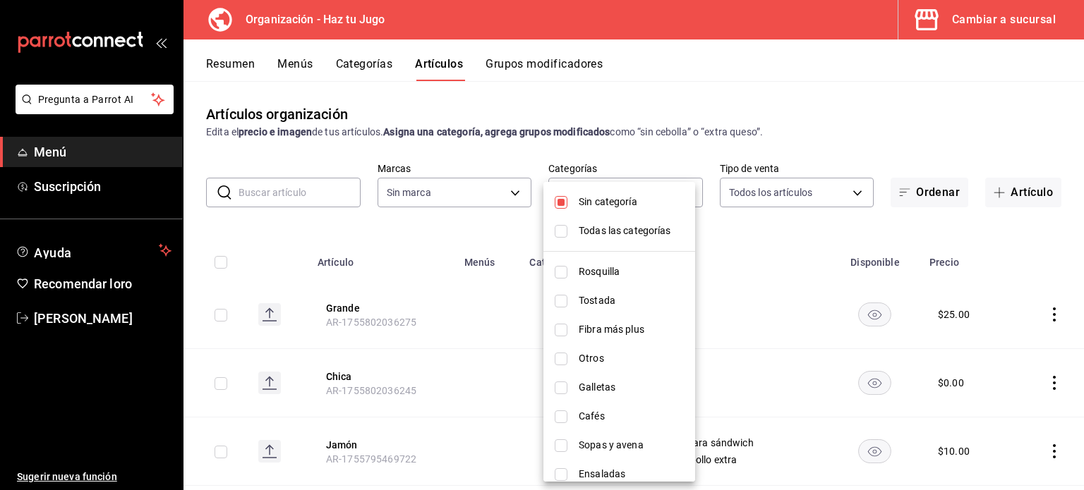
click at [629, 197] on font "Sin categoría" at bounding box center [607, 201] width 59 height 11
checkbox input "false"
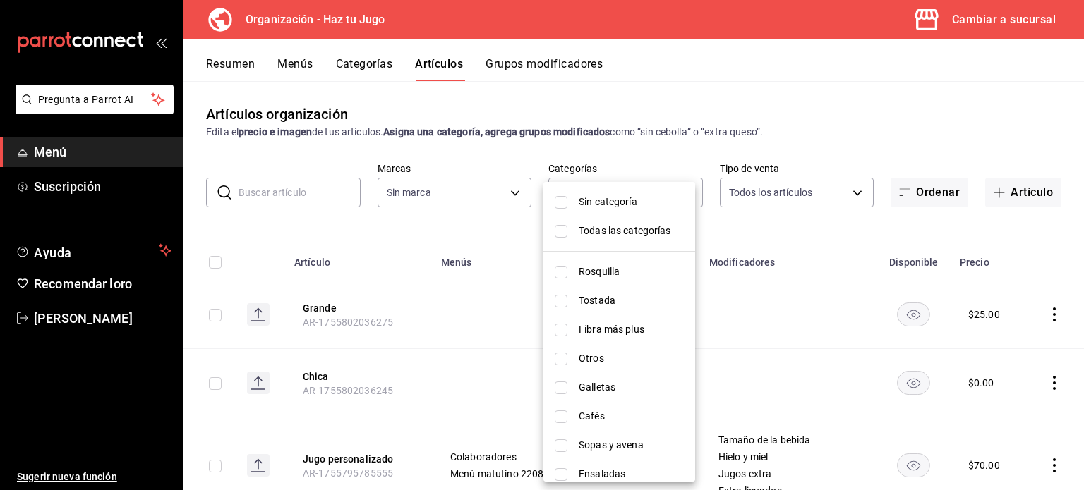
click at [590, 442] on font "Sopas y avena" at bounding box center [610, 444] width 65 height 11
type input "09ef2013-c311-4612-996e-7a2bea0bb860"
checkbox input "true"
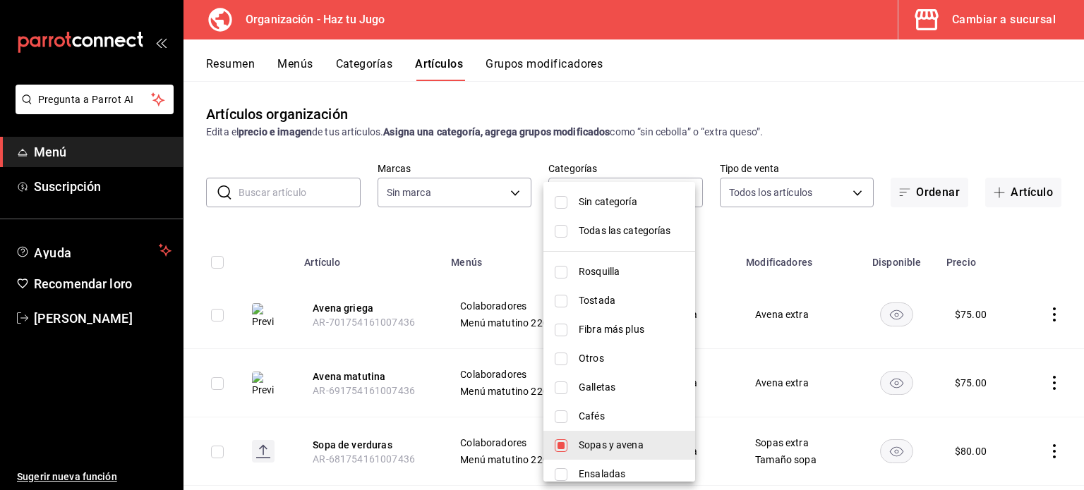
click at [1049, 257] on div at bounding box center [542, 245] width 1084 height 490
